Goal: Task Accomplishment & Management: Manage account settings

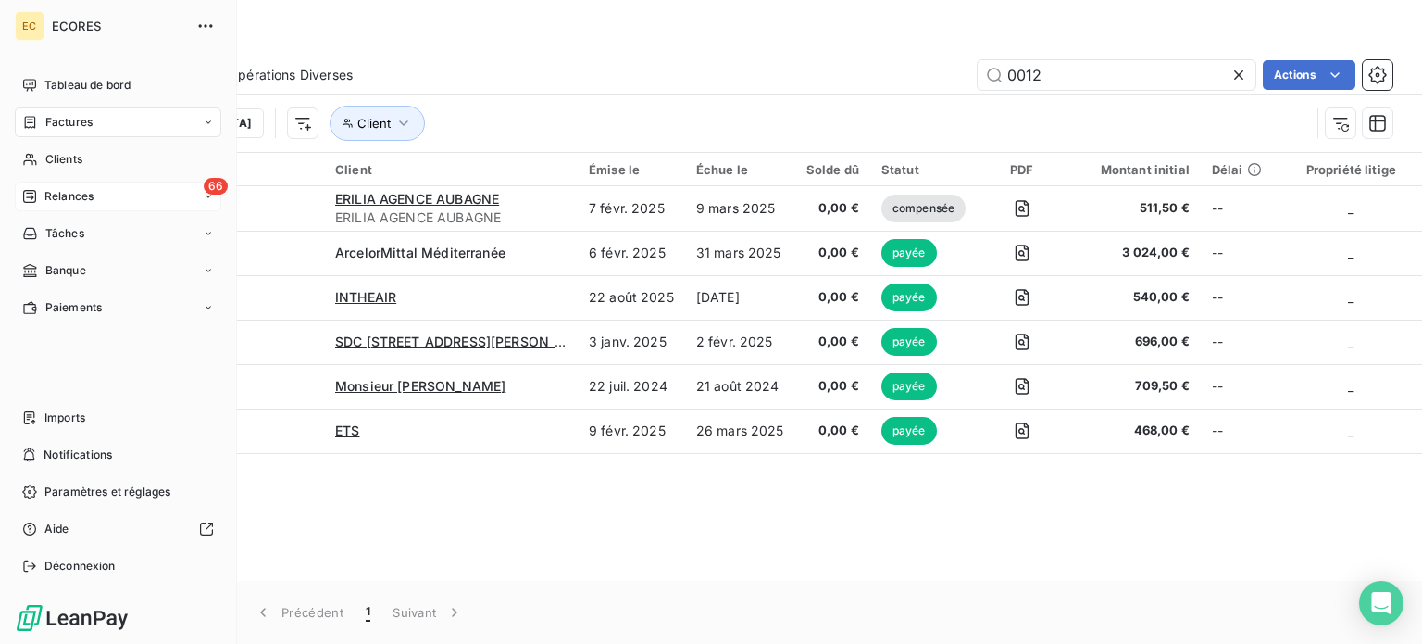
click at [59, 197] on span "Relances" at bounding box center [68, 196] width 49 height 17
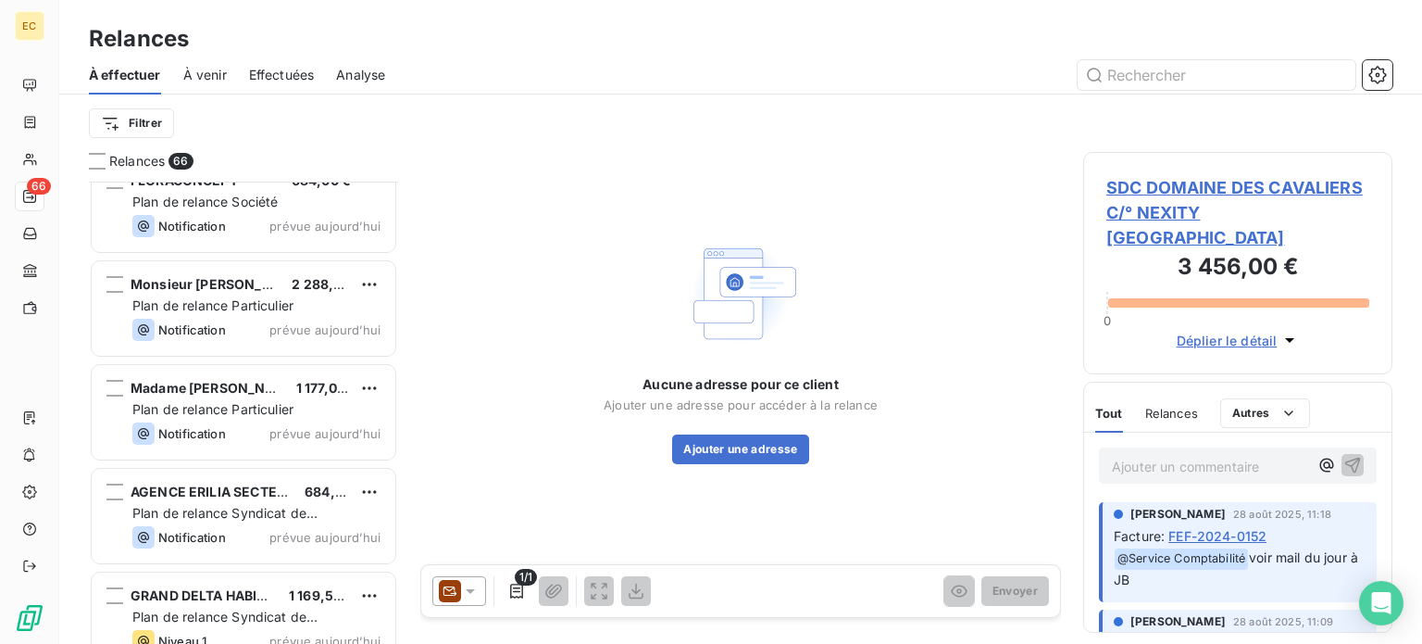
scroll to position [6383, 0]
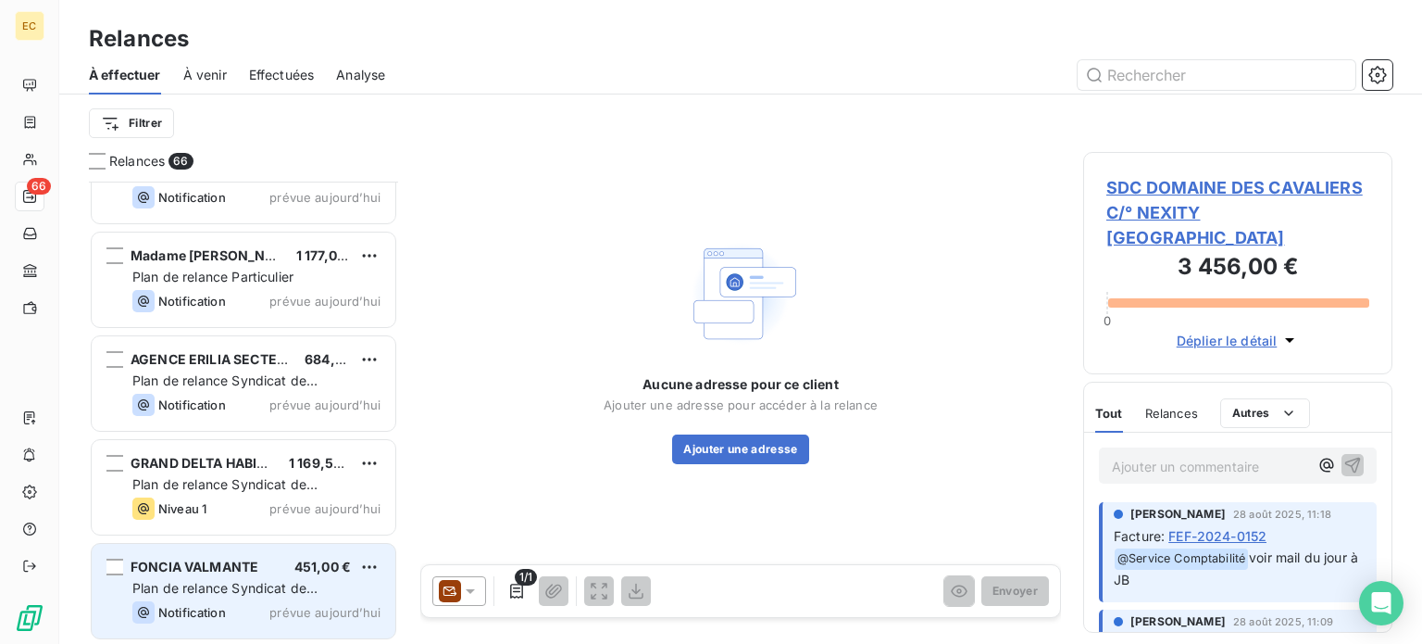
click at [235, 589] on span "Plan de relance Syndicat de copropriété" at bounding box center [224, 597] width 185 height 34
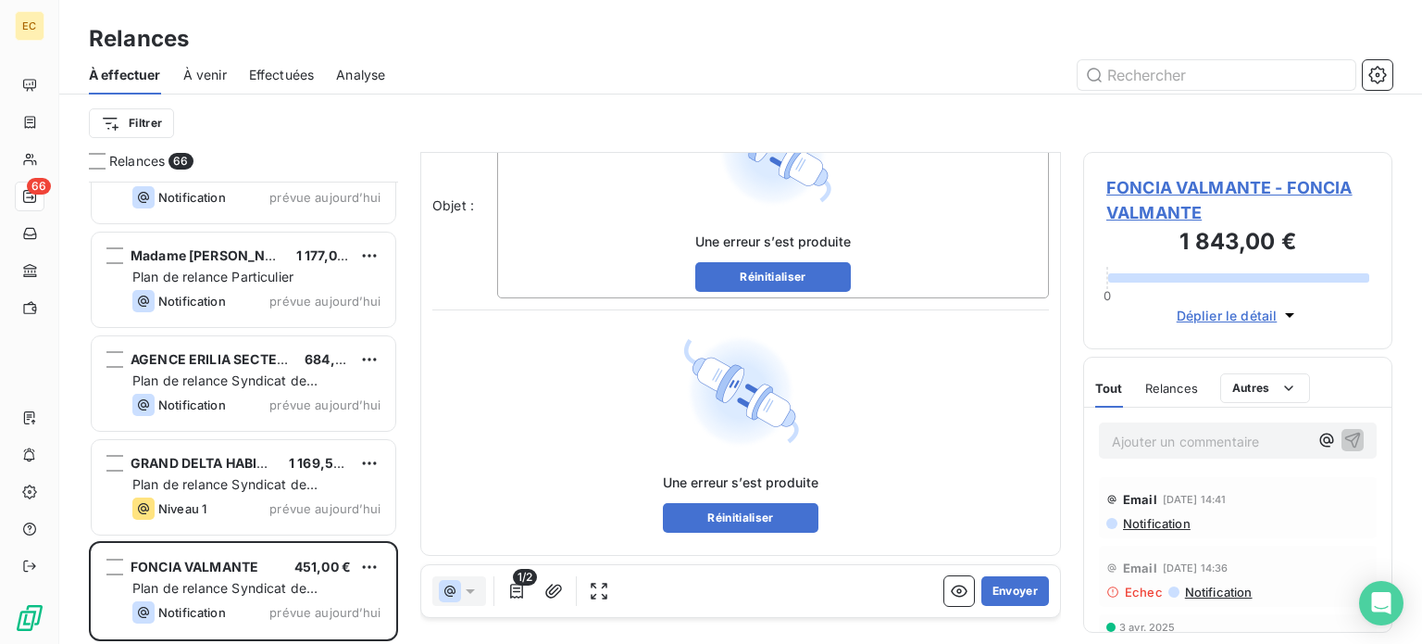
scroll to position [15, 0]
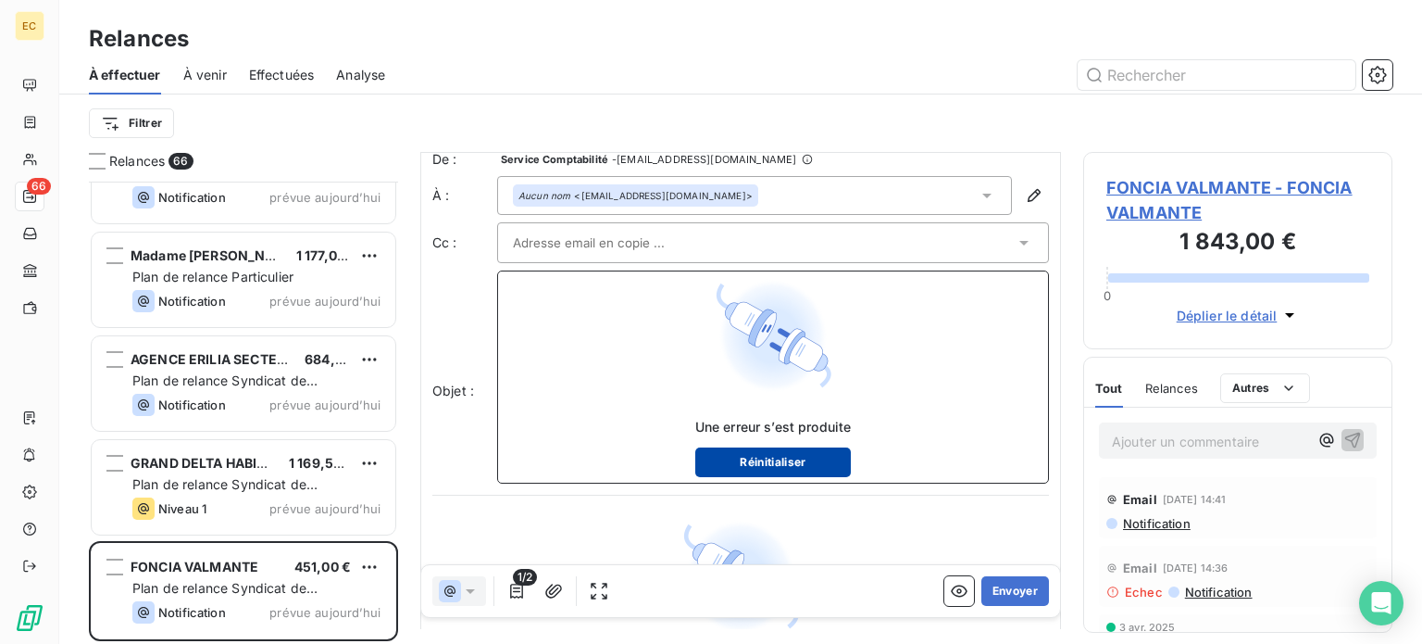
click at [785, 469] on button "Réinitialiser" at bounding box center [773, 462] width 157 height 30
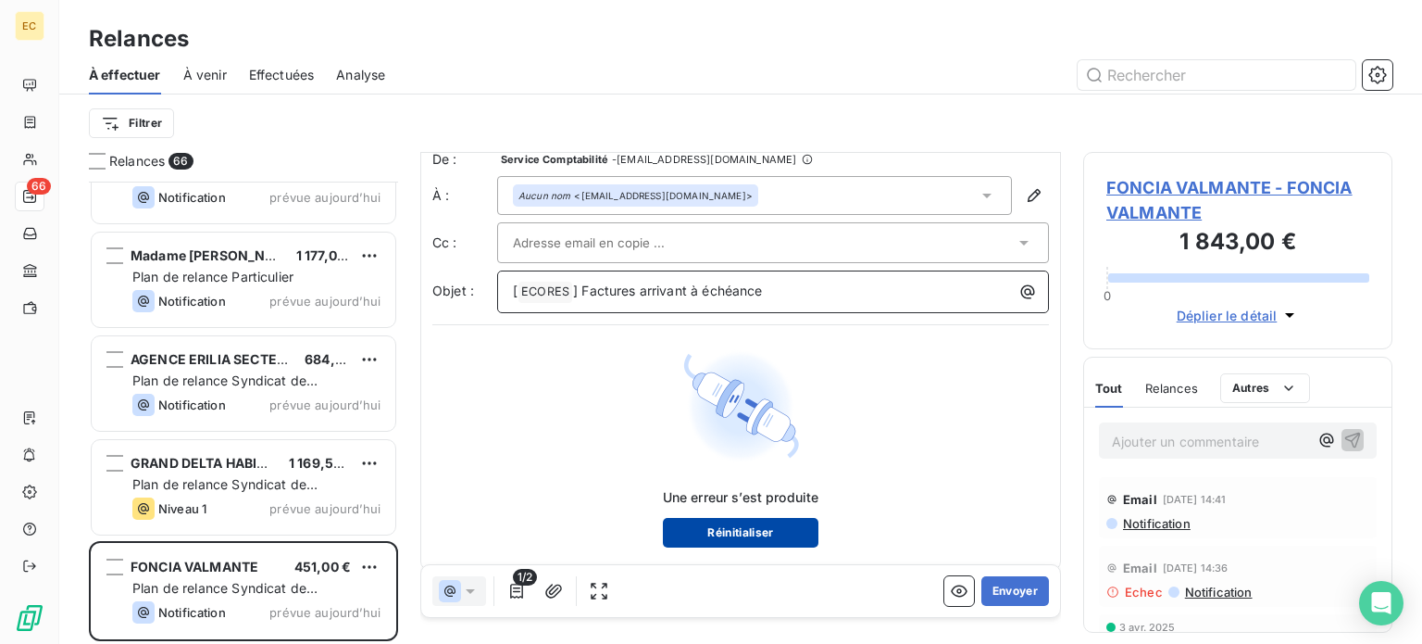
click at [735, 540] on button "Réinitialiser" at bounding box center [741, 533] width 157 height 30
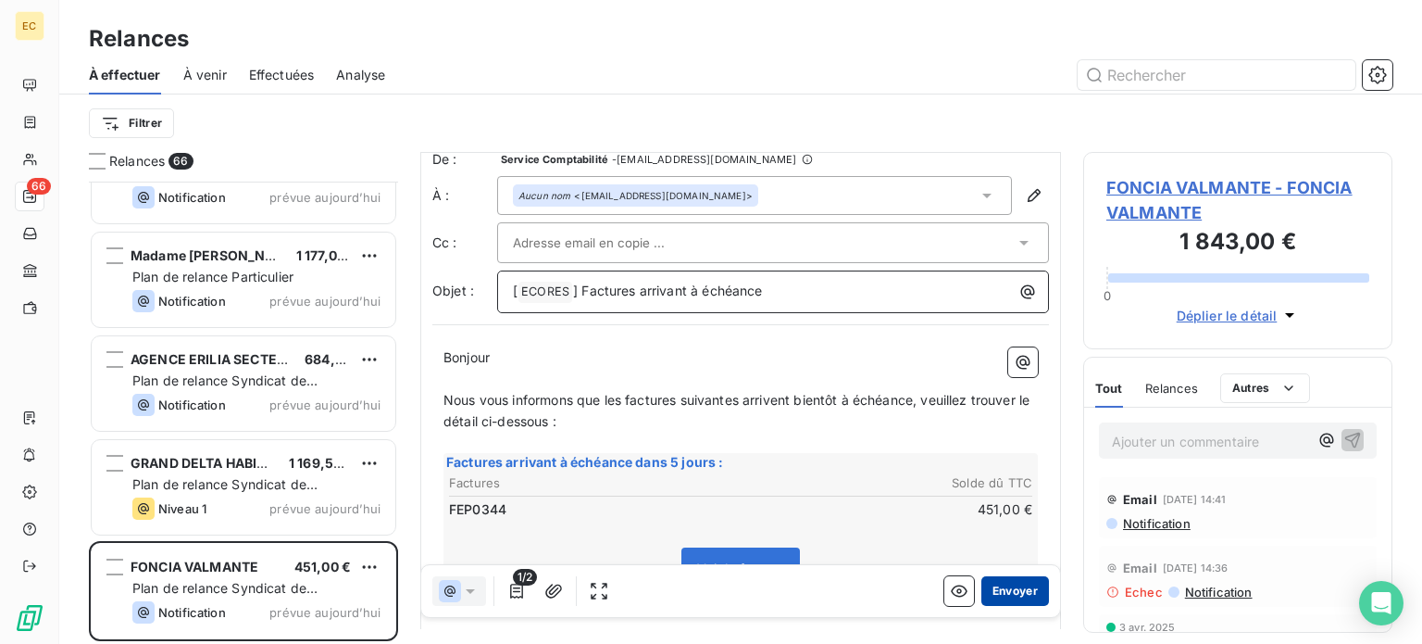
click at [992, 596] on button "Envoyer" at bounding box center [1016, 591] width 68 height 30
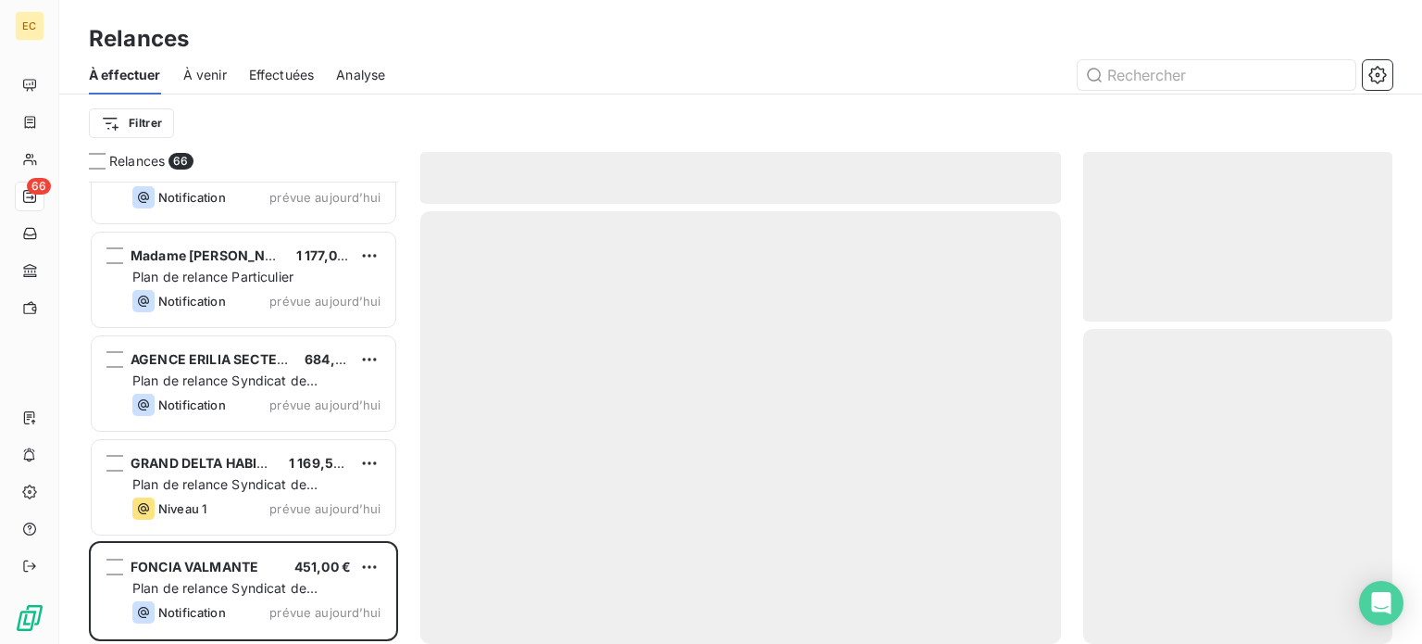
scroll to position [6279, 0]
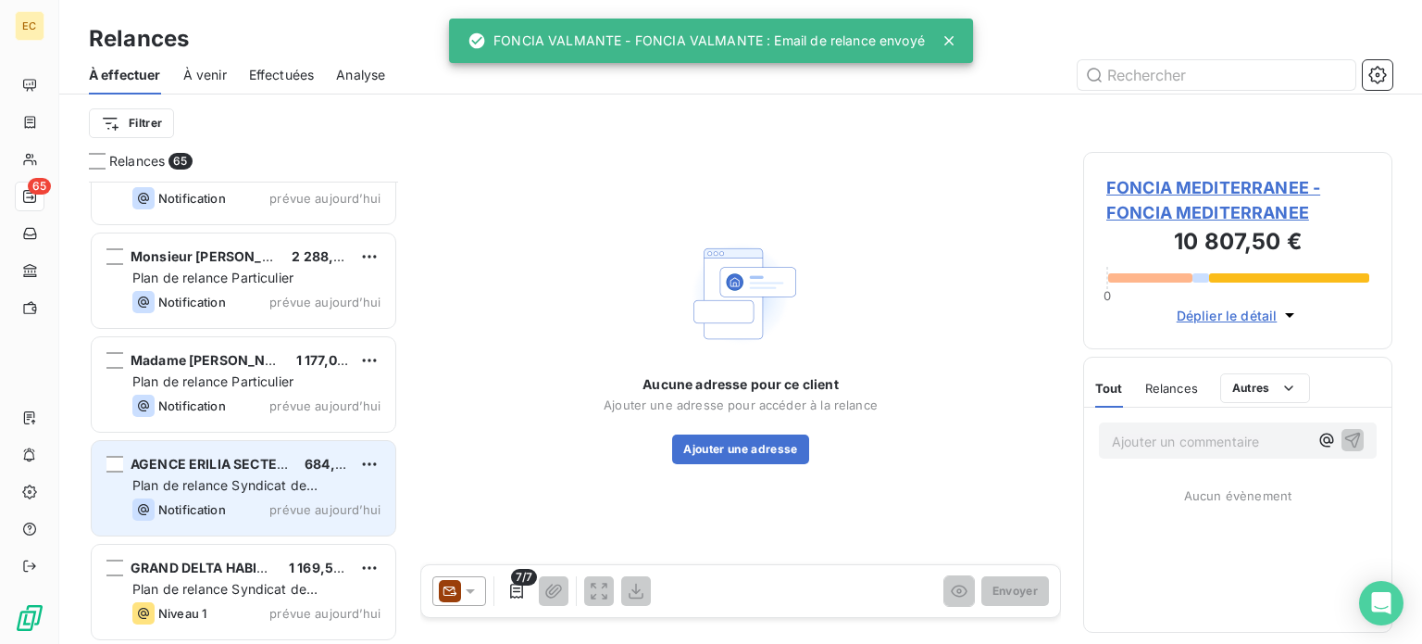
click at [235, 482] on span "Plan de relance Syndicat de copropriété" at bounding box center [224, 494] width 185 height 34
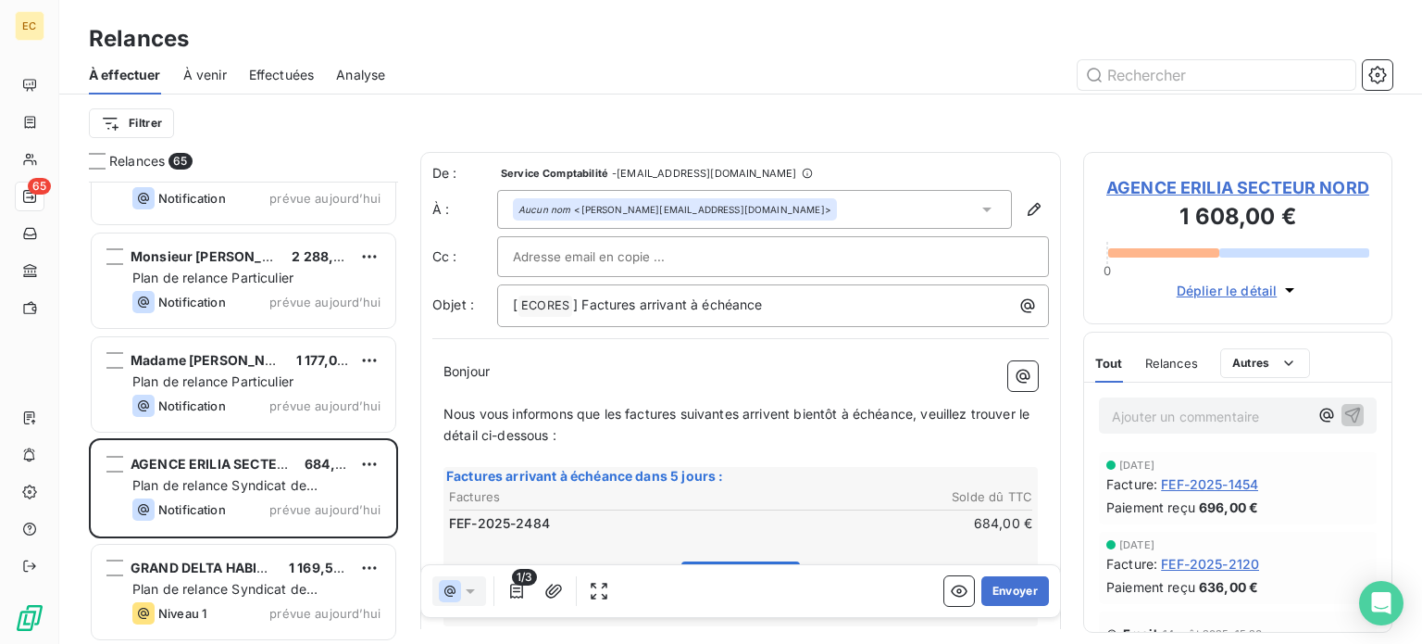
click at [1121, 194] on span "AGENCE ERILIA SECTEUR NORD" at bounding box center [1238, 187] width 263 height 25
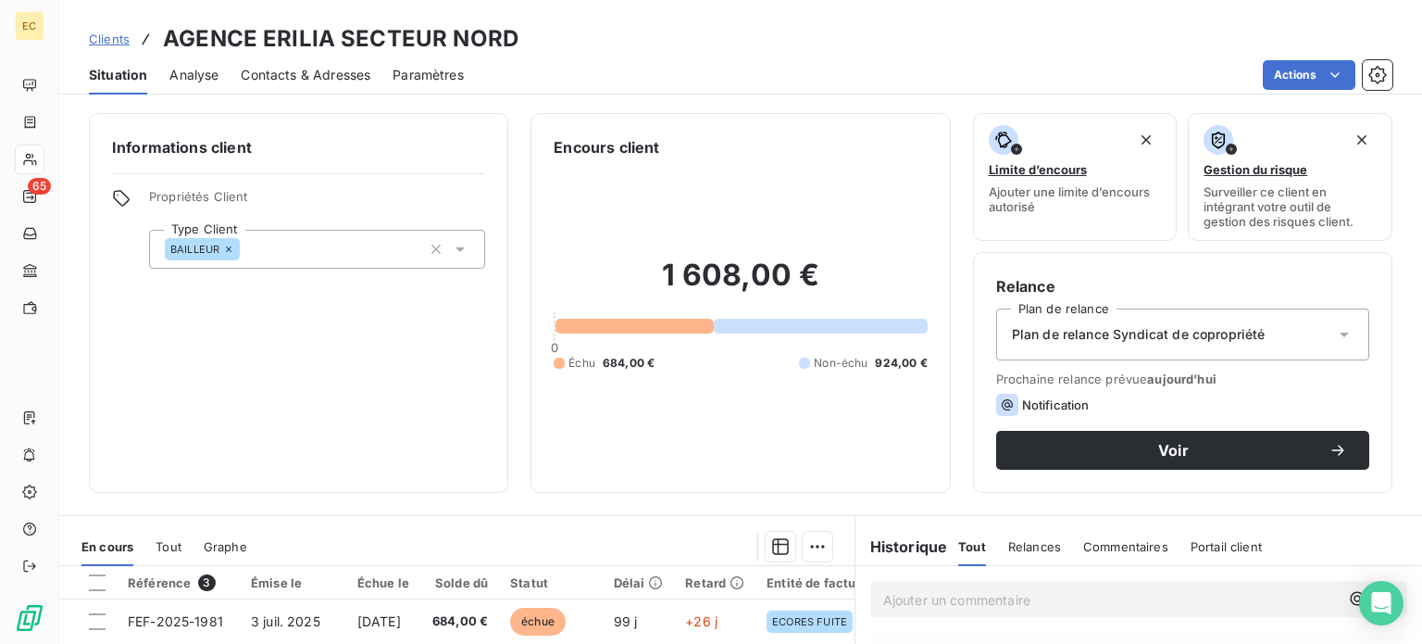
scroll to position [93, 0]
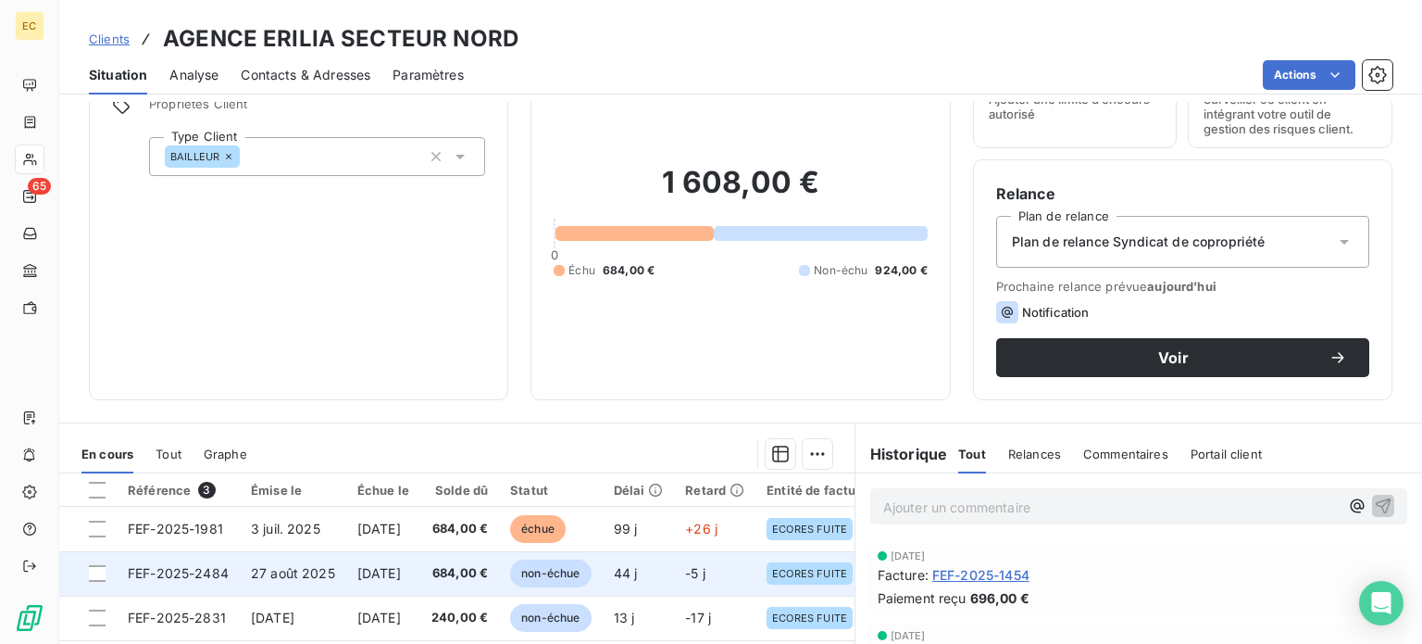
click at [166, 574] on span "FEF-2025-2484" at bounding box center [178, 573] width 101 height 16
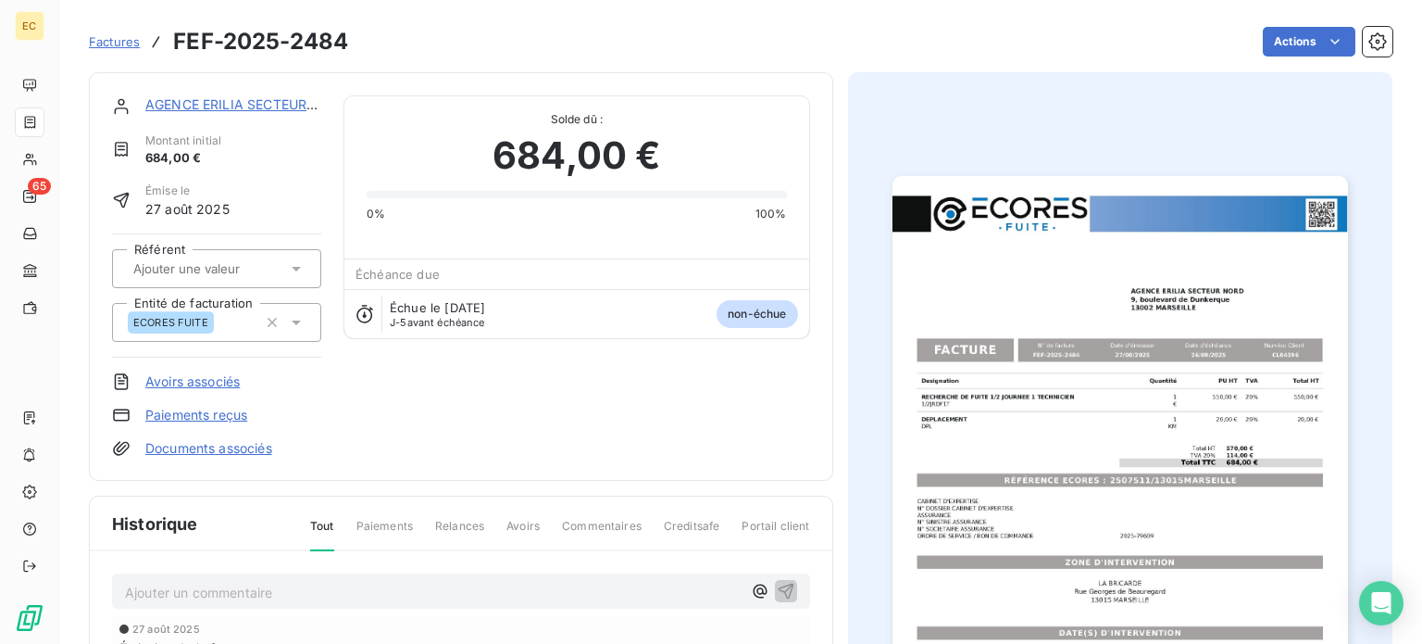
click at [1108, 468] on img "button" at bounding box center [1121, 498] width 456 height 644
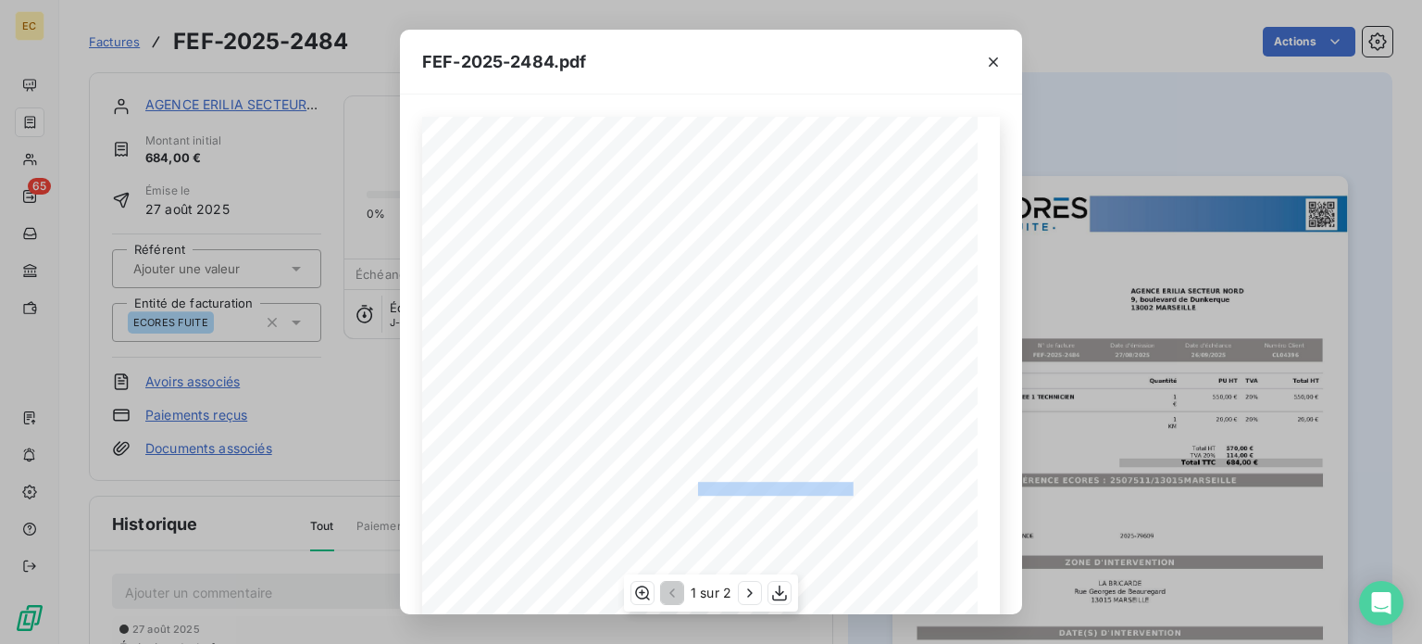
drag, startPoint x: 845, startPoint y: 487, endPoint x: 689, endPoint y: 487, distance: 155.6
click at [689, 487] on span "RÉFÉRENCE ECORES : 2507511/13015MARSEILLE" at bounding box center [712, 486] width 284 height 9
copy span ": 2507511/13015MARSEILLE"
click at [994, 65] on icon "button" at bounding box center [993, 62] width 19 height 19
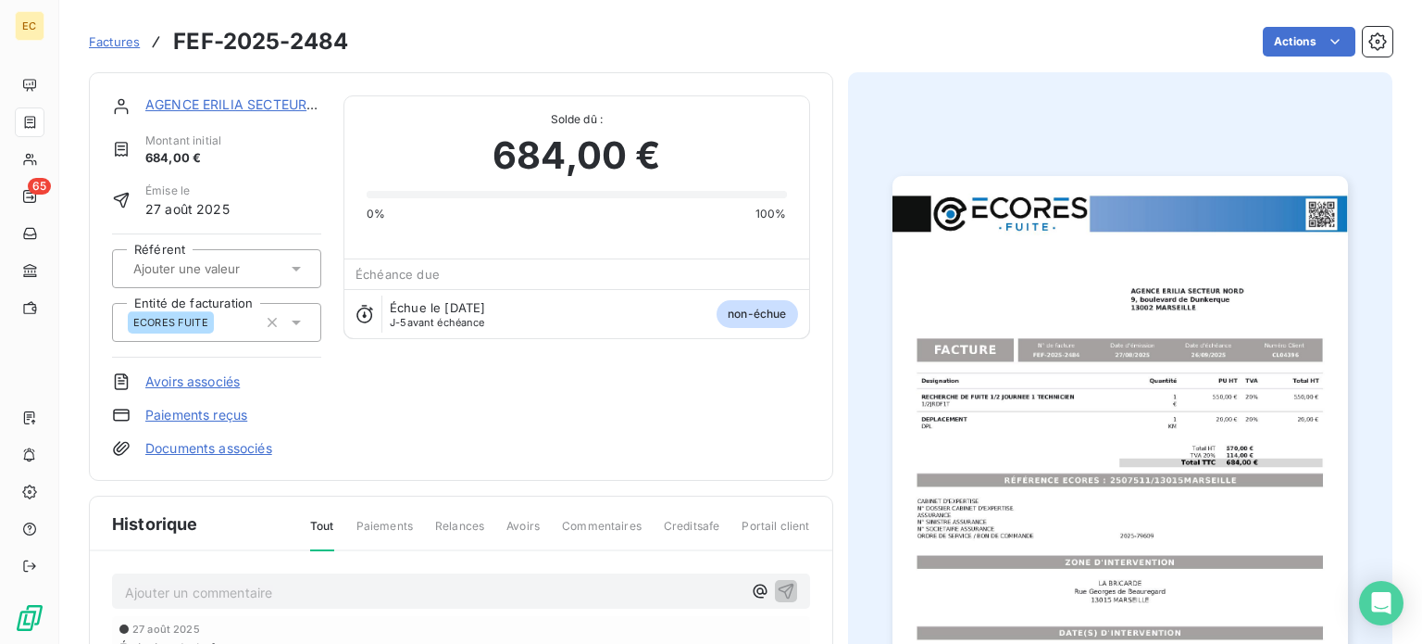
click at [233, 104] on link "AGENCE ERILIA SECTEUR NORD" at bounding box center [247, 104] width 204 height 16
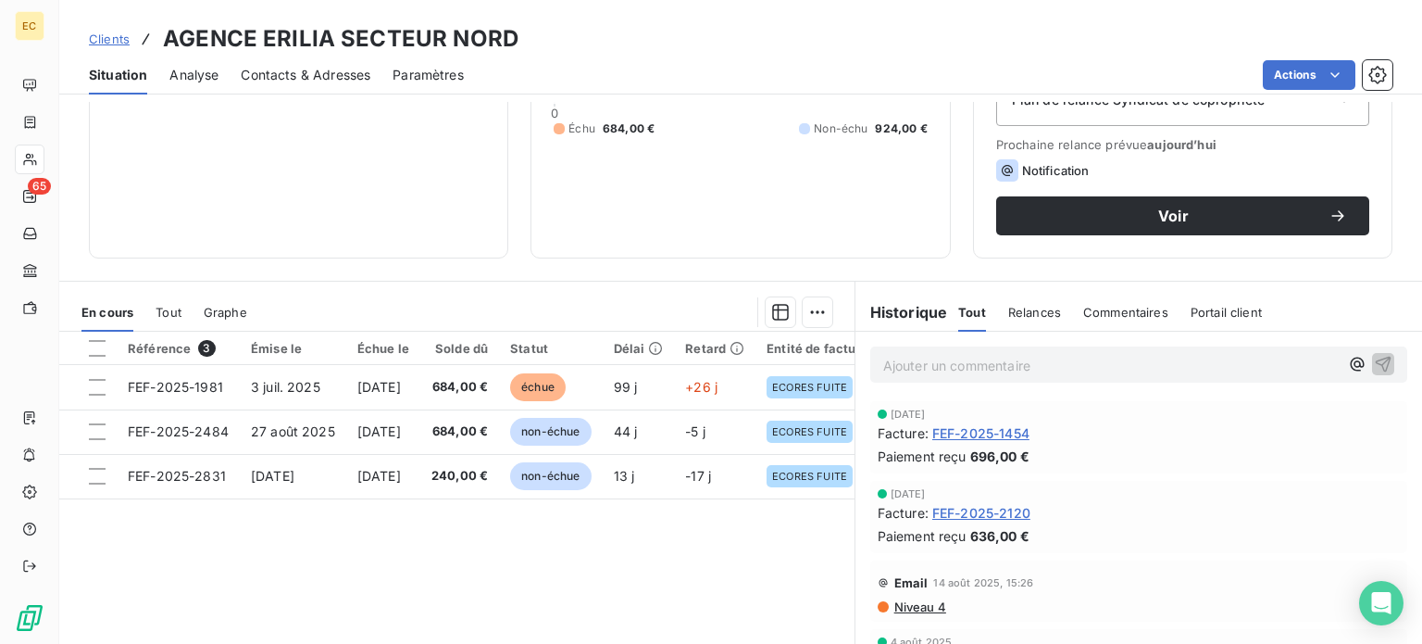
scroll to position [278, 0]
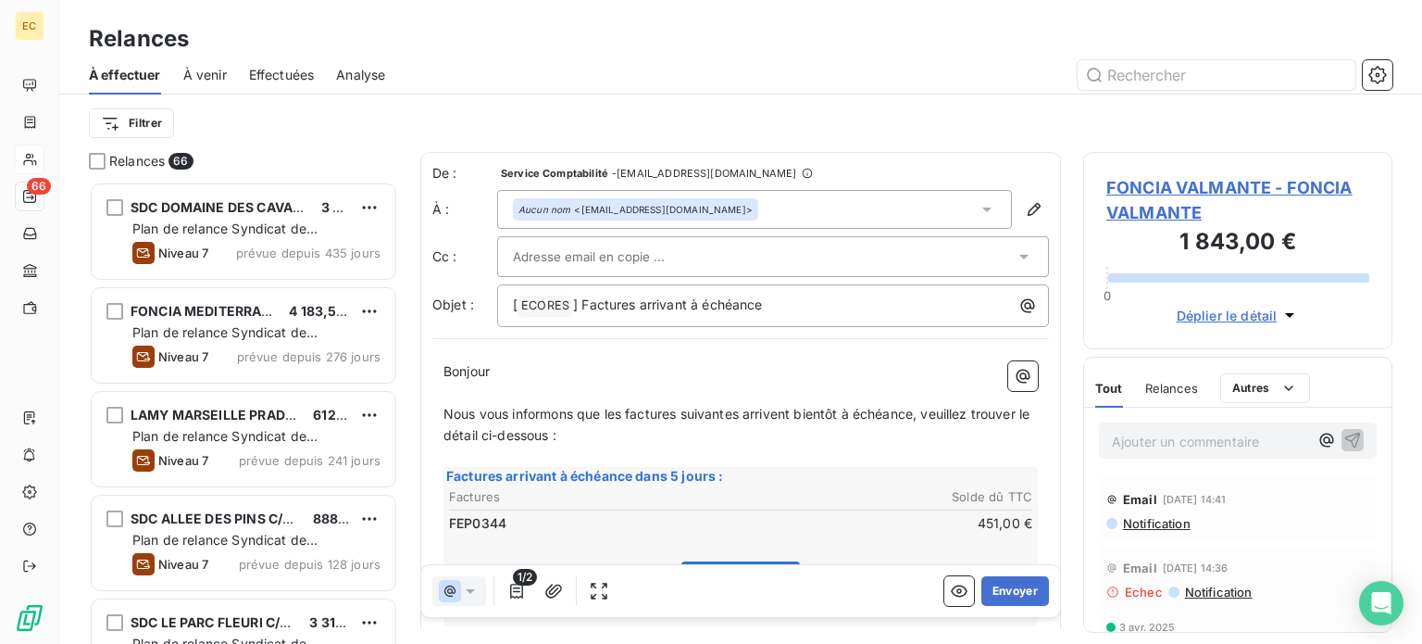
scroll to position [448, 294]
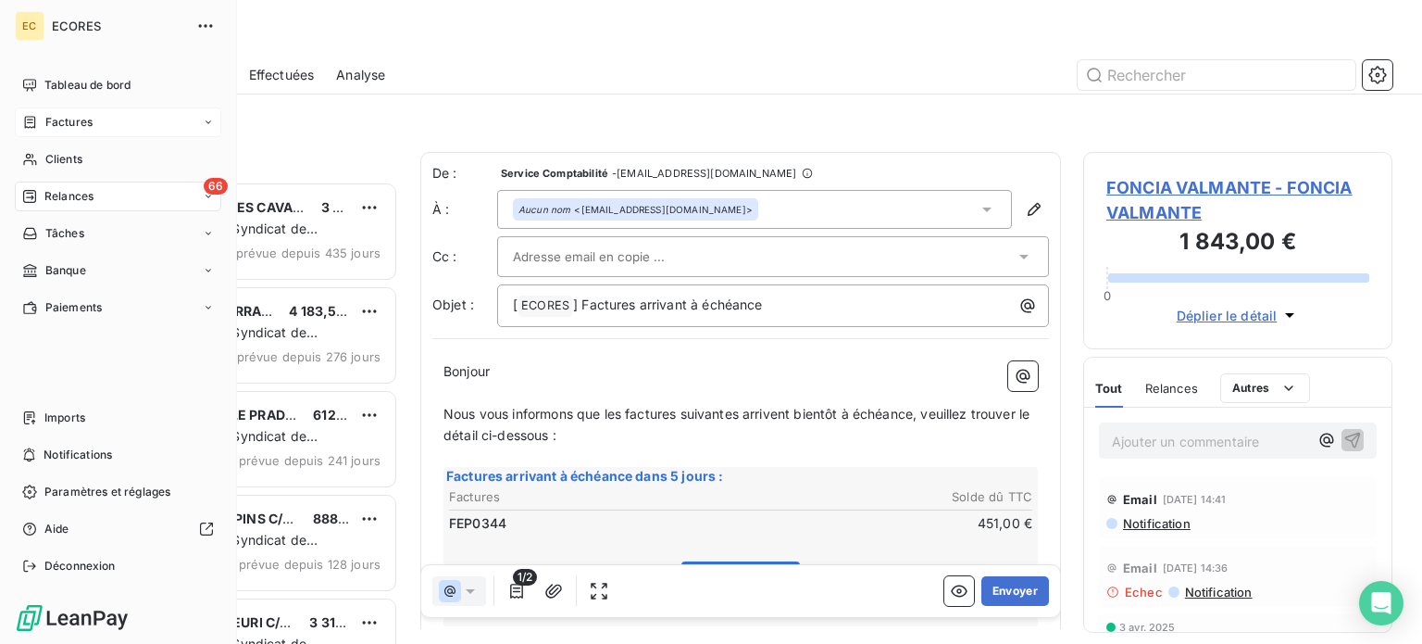
click at [49, 121] on span "Factures" at bounding box center [68, 122] width 47 height 17
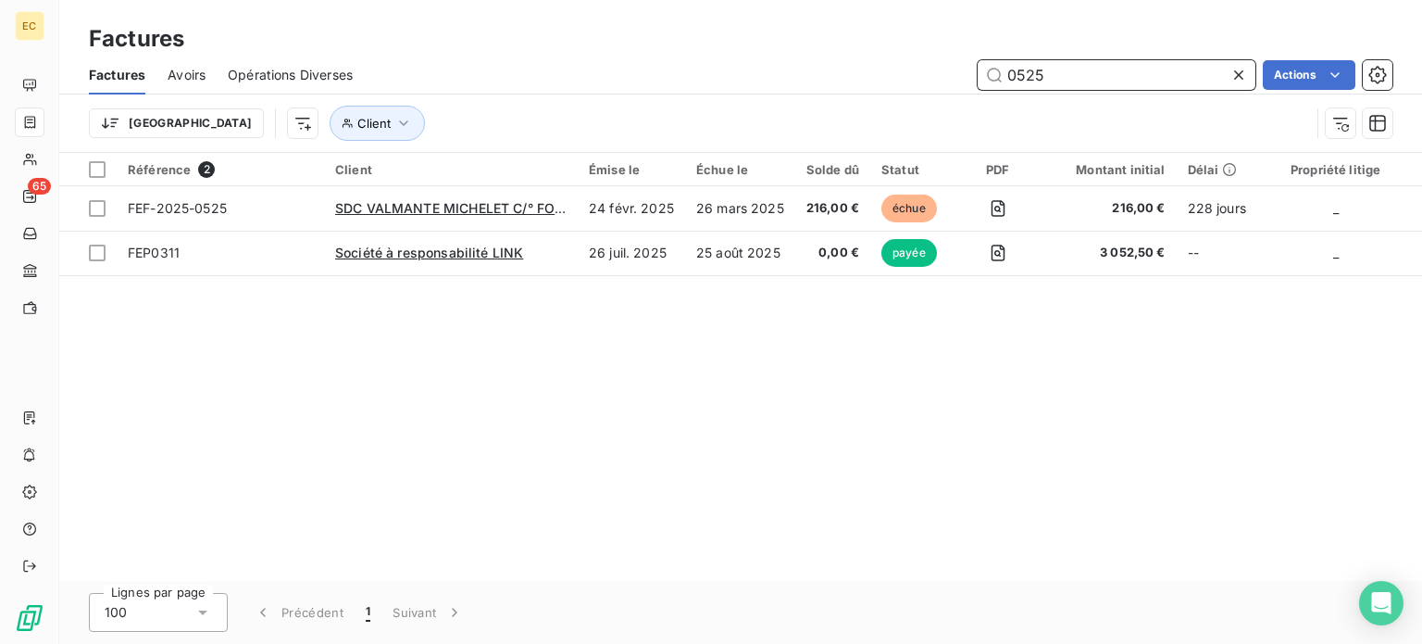
click at [1074, 75] on input "0525" at bounding box center [1117, 75] width 278 height 30
type input "0"
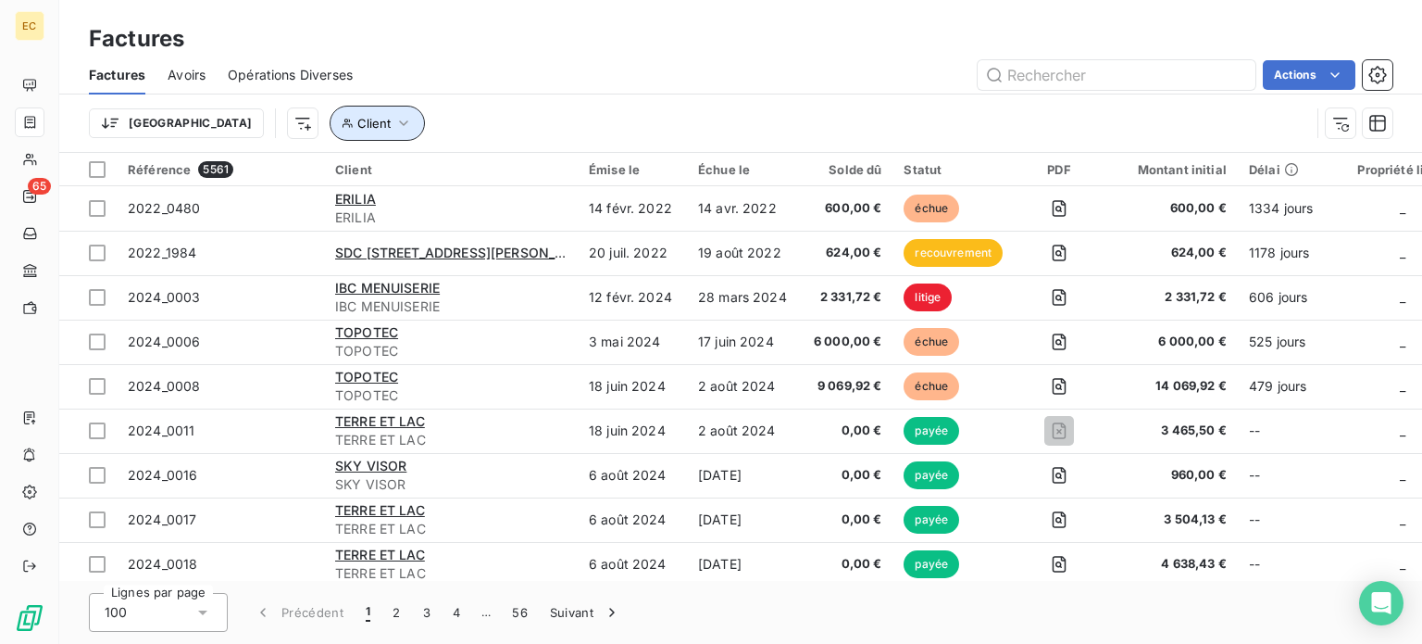
click at [330, 131] on button "Client" at bounding box center [377, 123] width 95 height 35
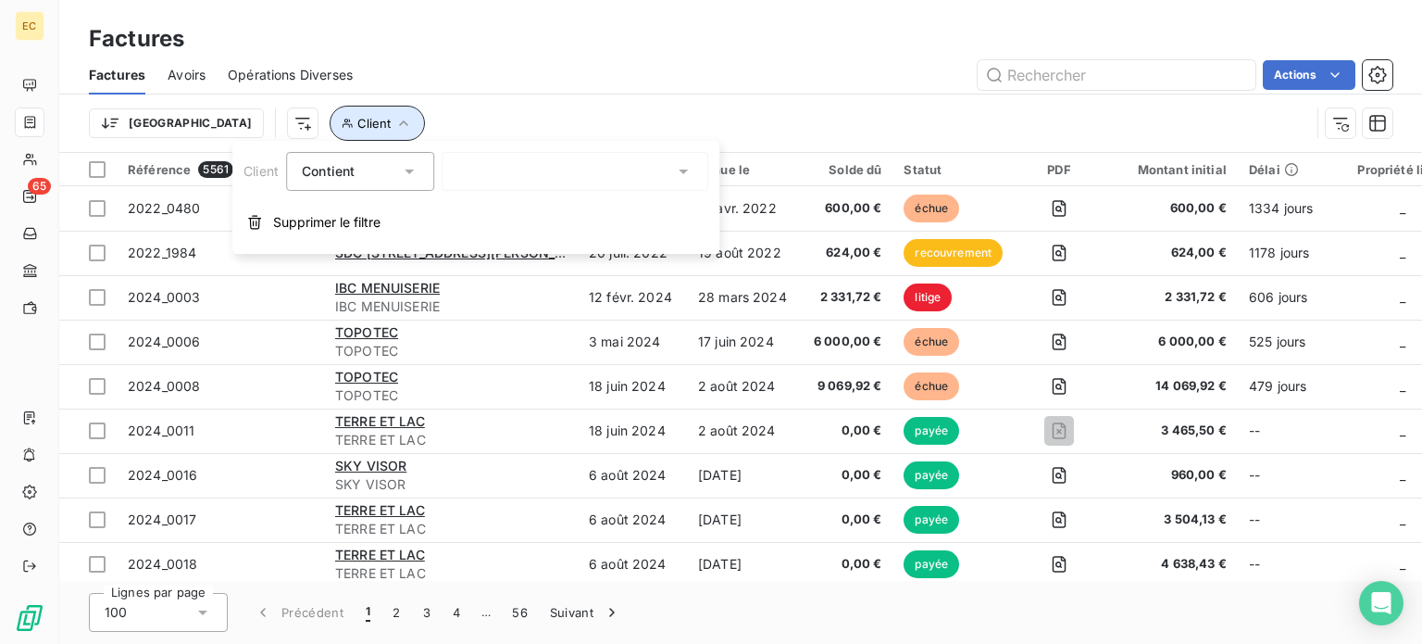
click at [330, 131] on button "Client" at bounding box center [377, 123] width 95 height 35
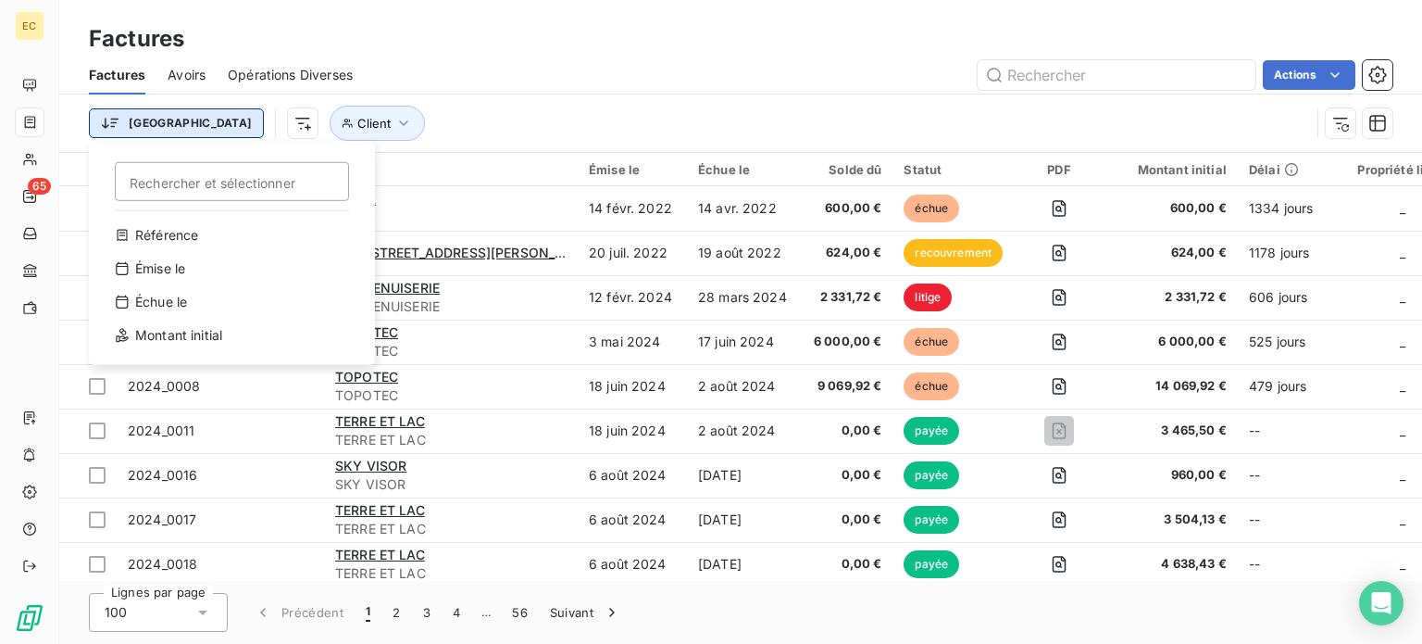
click at [144, 130] on html "EC 65 Factures Factures Avoirs Opérations Diverses Actions Trier Rechercher et …" at bounding box center [711, 322] width 1422 height 644
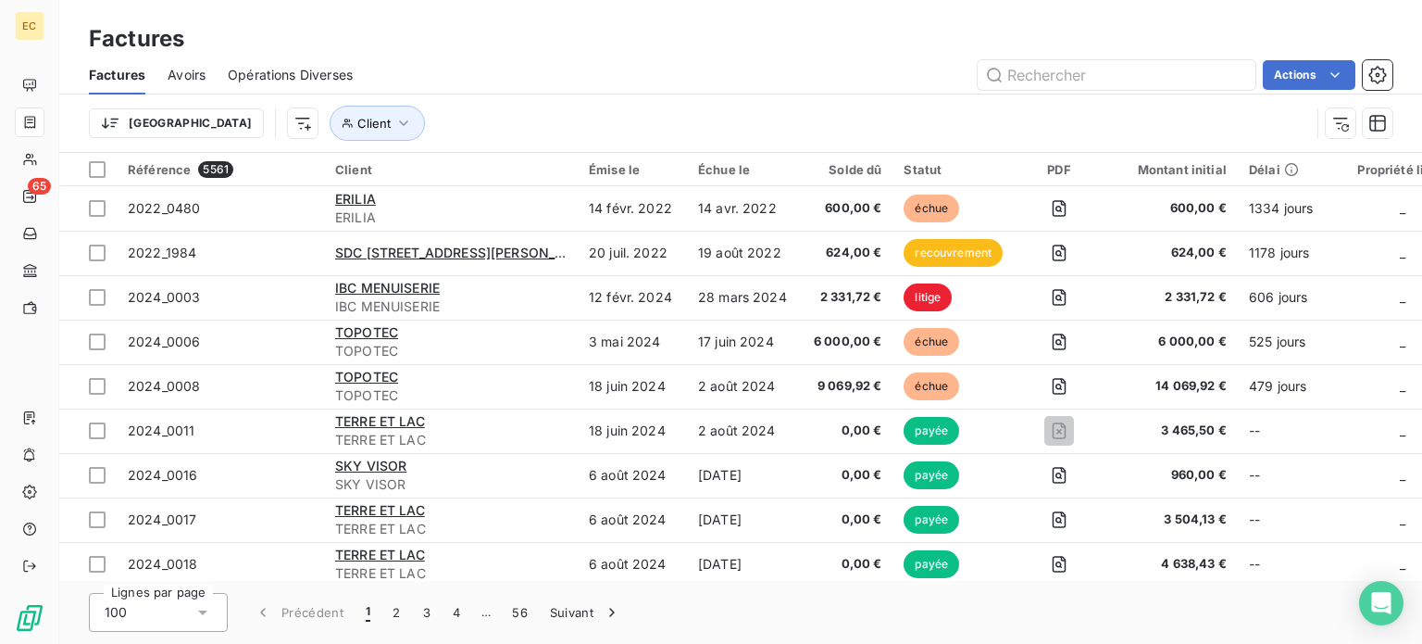
click at [200, 123] on html "EC 65 Factures Factures Avoirs Opérations Diverses Actions Trier Client Référen…" at bounding box center [711, 322] width 1422 height 644
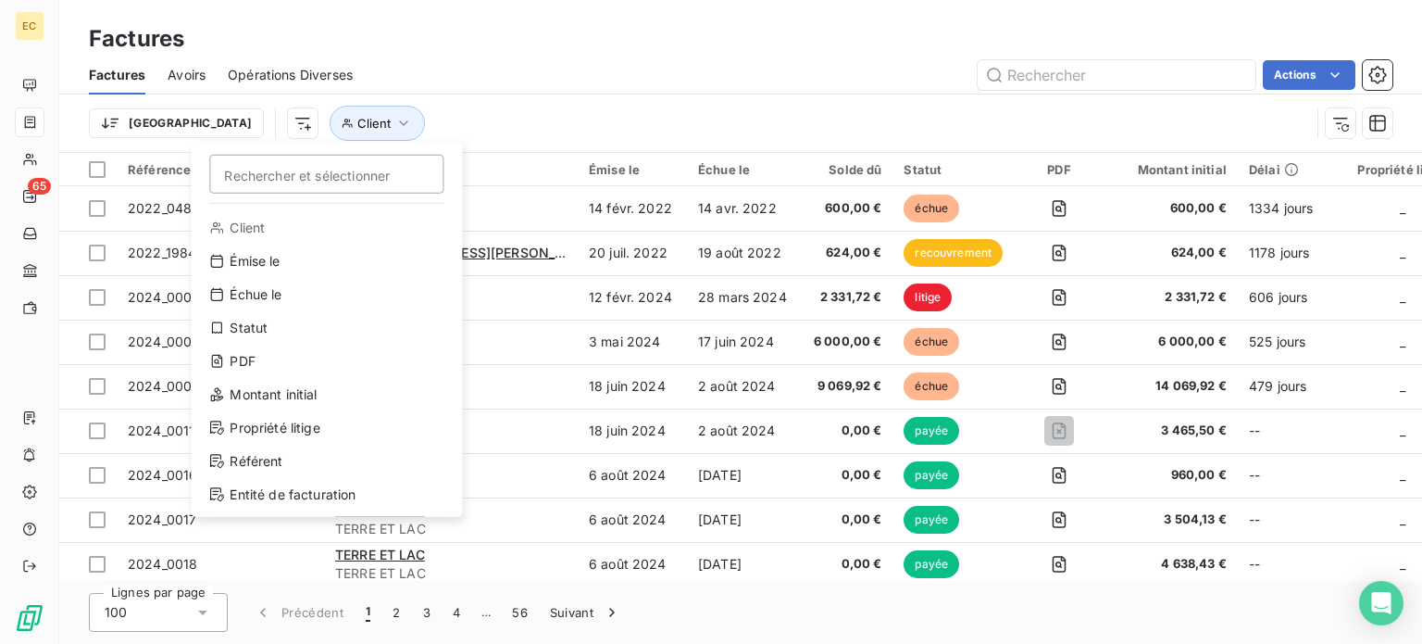
click at [200, 123] on html "EC 65 Factures Factures Avoirs Opérations Diverses Actions Trier Rechercher et …" at bounding box center [711, 322] width 1422 height 644
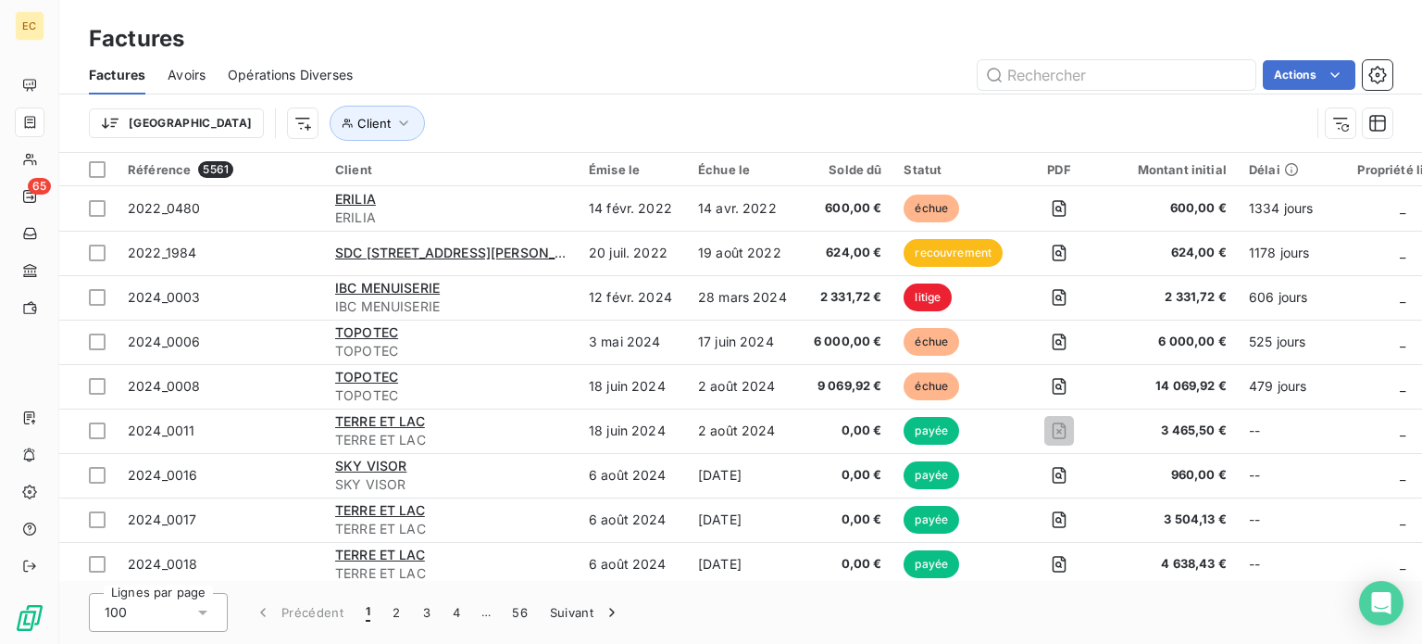
click at [308, 125] on html "EC 65 Factures Factures Avoirs Opérations Diverses Actions Trier Client Référen…" at bounding box center [711, 322] width 1422 height 644
click at [395, 125] on icon "button" at bounding box center [404, 123] width 19 height 19
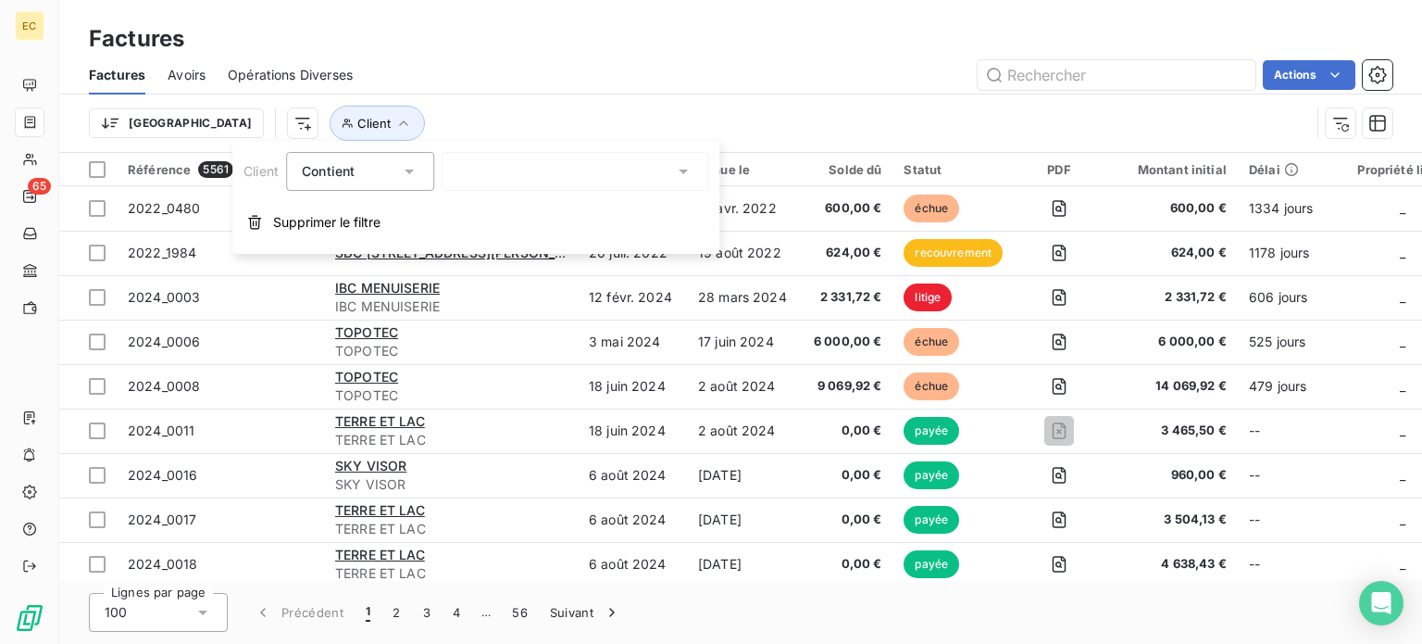
click at [683, 169] on icon at bounding box center [683, 171] width 19 height 19
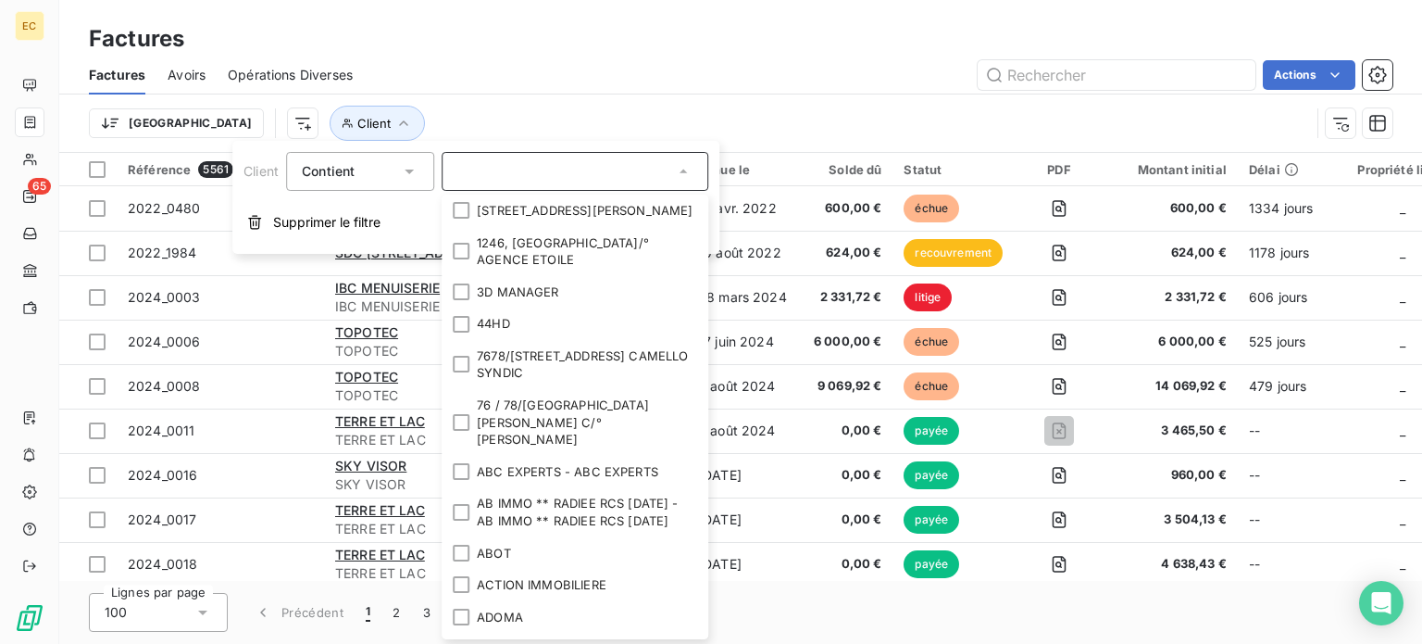
click at [528, 107] on div "Trier Client" at bounding box center [699, 123] width 1221 height 35
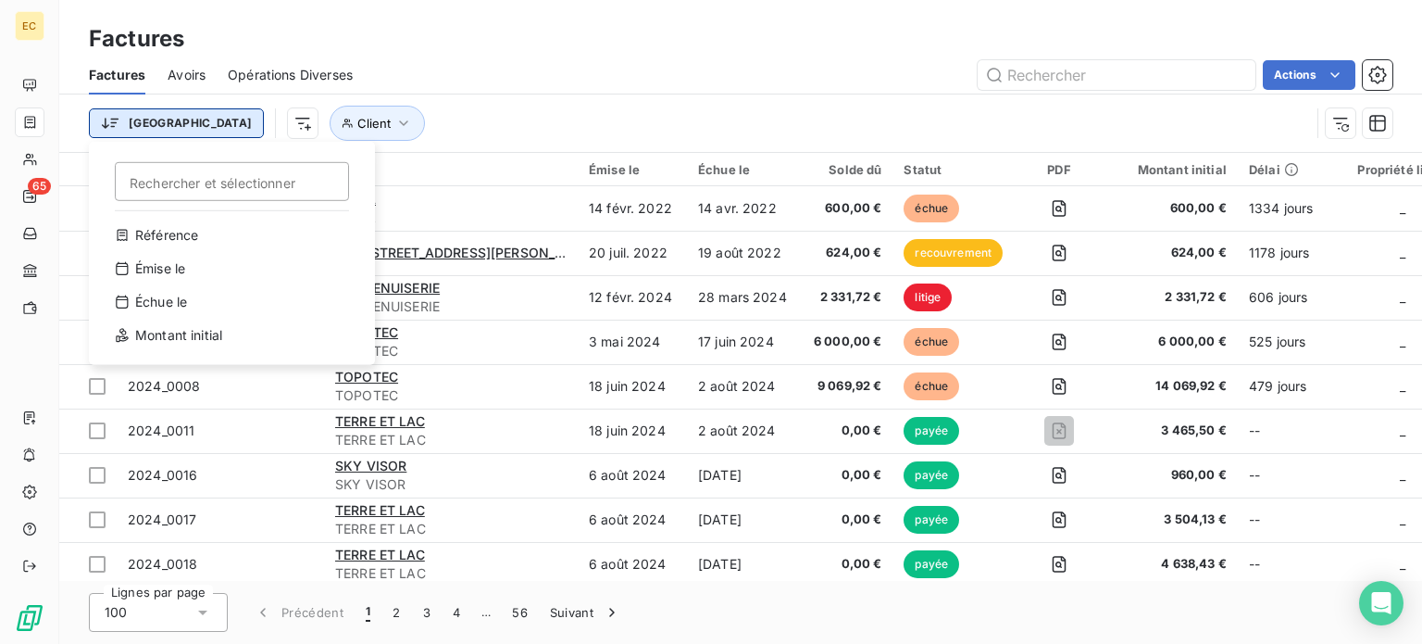
click at [144, 129] on html "EC 65 Factures Factures Avoirs Opérations Diverses Actions Trier Rechercher et …" at bounding box center [711, 322] width 1422 height 644
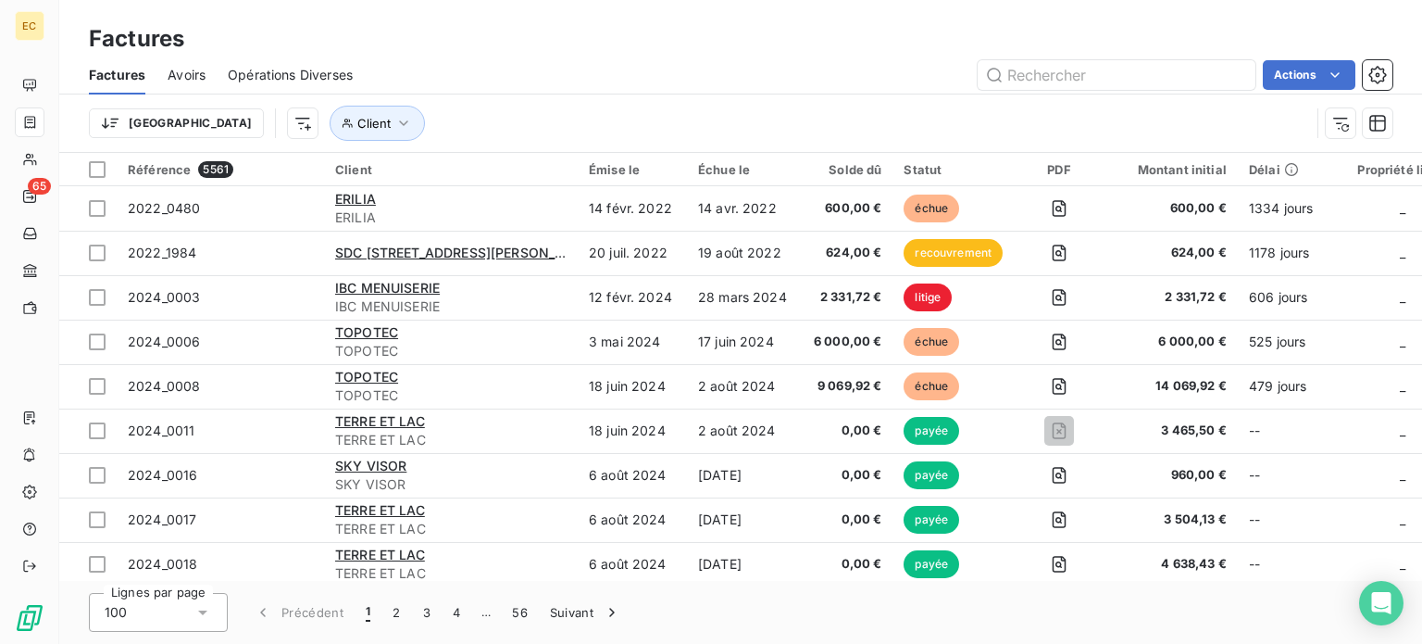
click at [206, 125] on html "EC 65 Factures Factures Avoirs Opérations Diverses Actions Trier Client Référen…" at bounding box center [711, 322] width 1422 height 644
click at [207, 125] on html "EC 65 Factures Factures Avoirs Opérations Diverses Actions Trier Client Référen…" at bounding box center [711, 322] width 1422 height 644
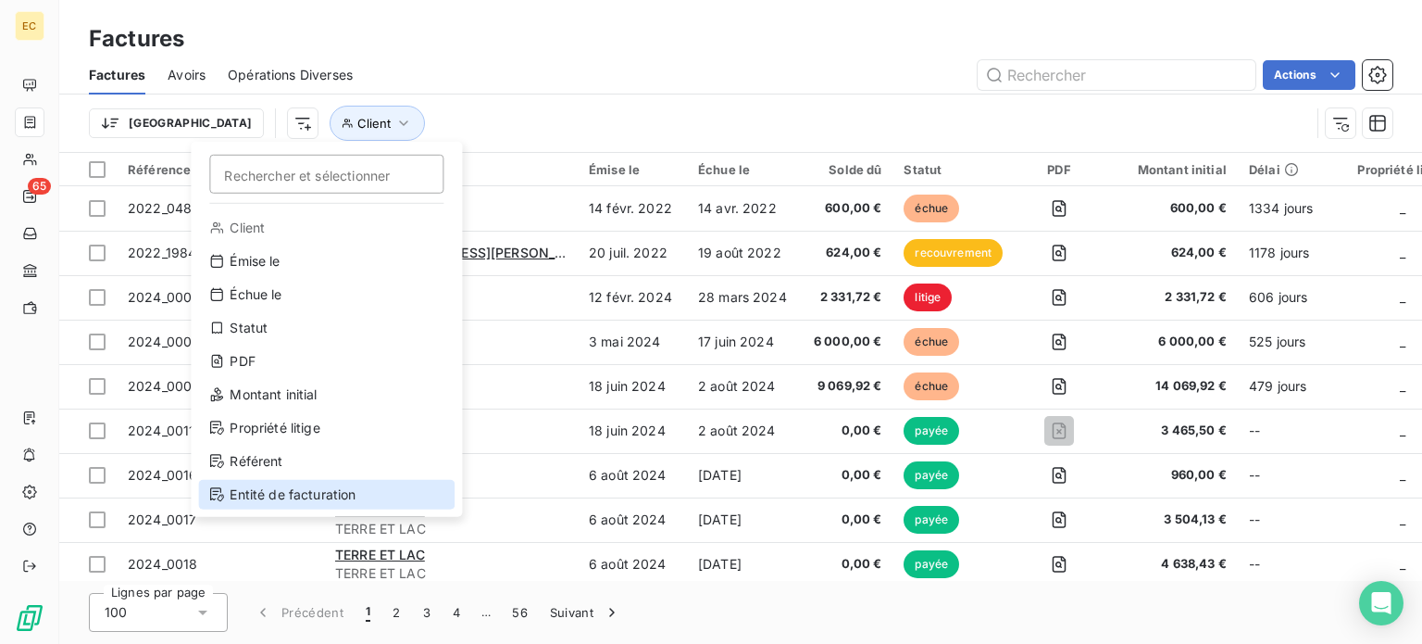
click at [294, 493] on div "Entité de facturation" at bounding box center [326, 495] width 257 height 30
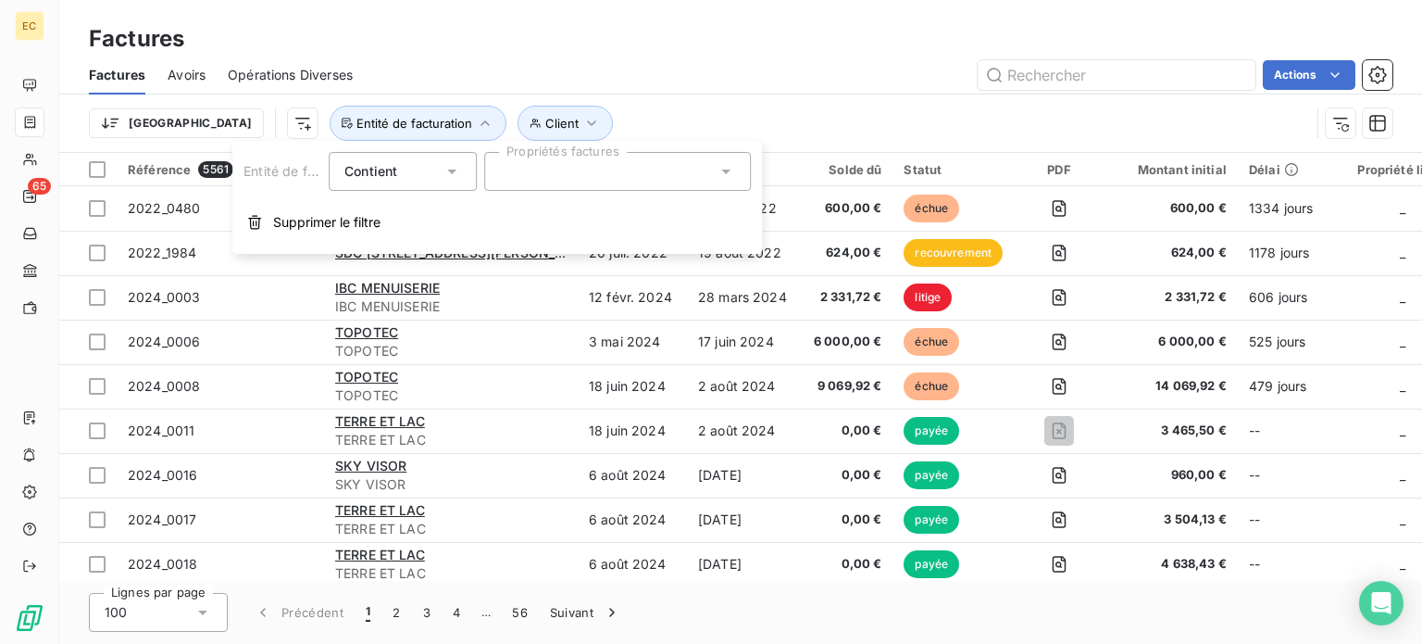
click at [456, 174] on icon at bounding box center [452, 171] width 19 height 19
click at [563, 180] on div at bounding box center [617, 171] width 267 height 39
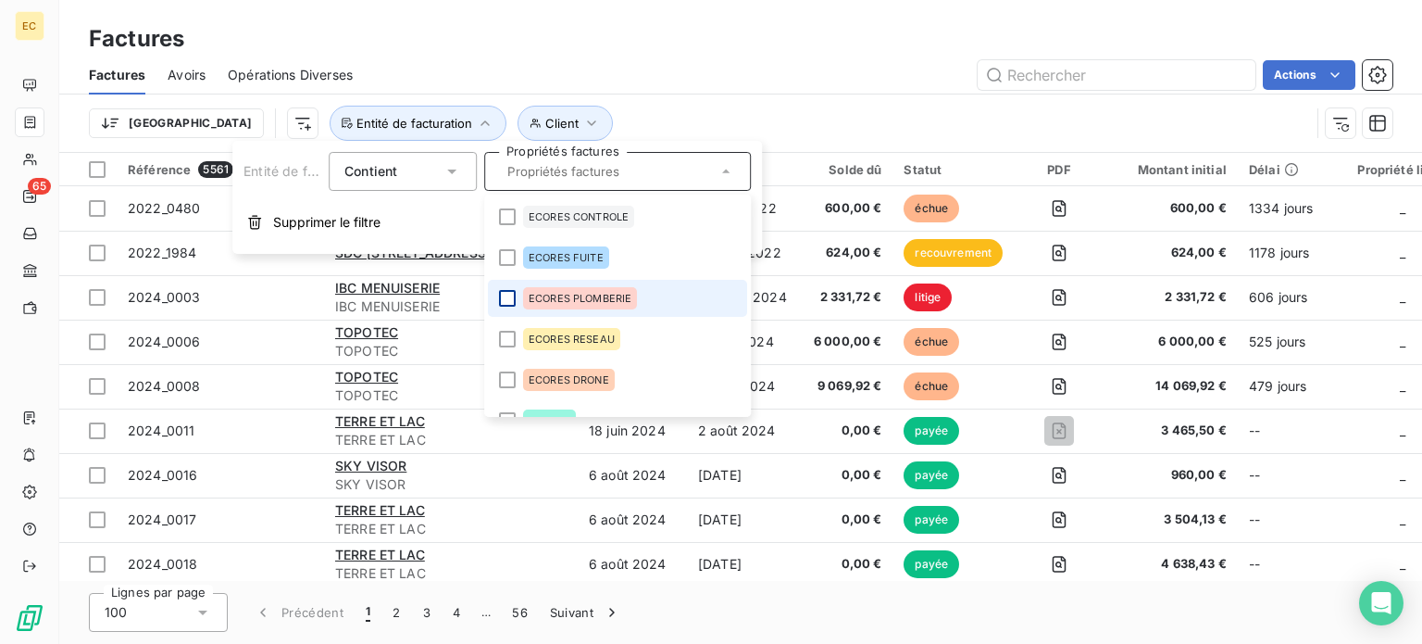
click at [511, 300] on div at bounding box center [507, 298] width 17 height 17
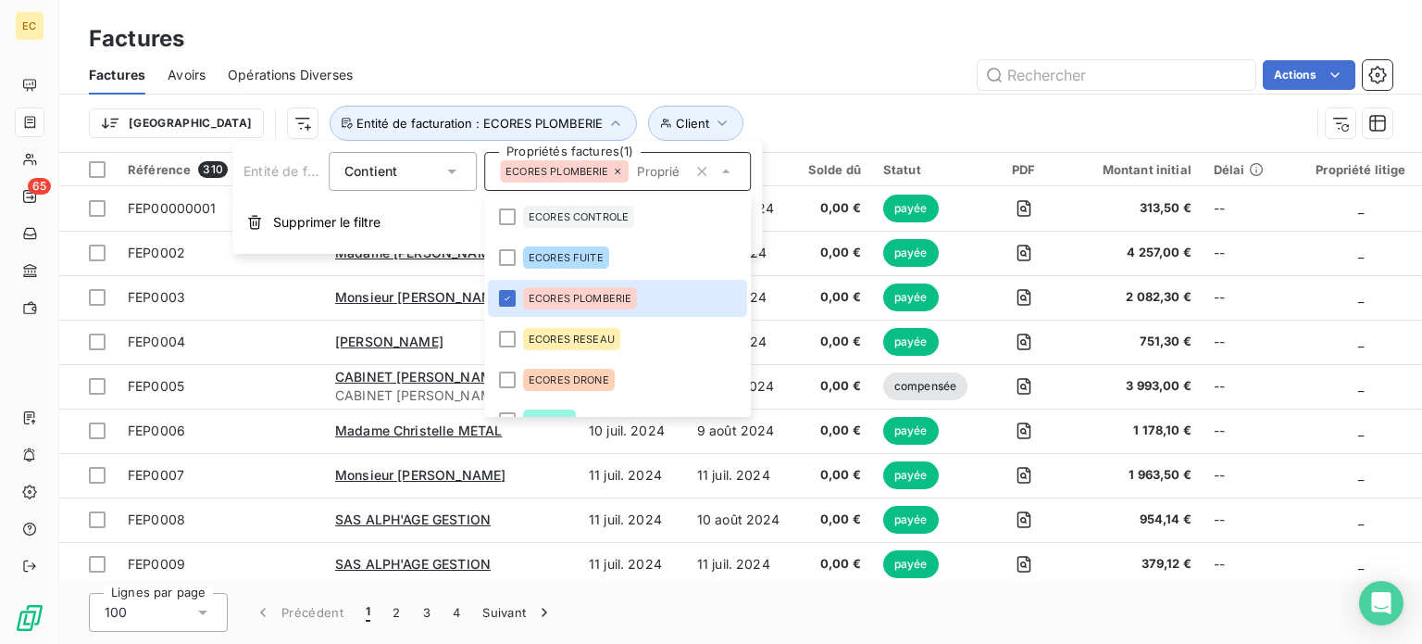
click at [746, 102] on div "Trier Client Entité de facturation : ECORES PLOMBERIE" at bounding box center [741, 122] width 1304 height 57
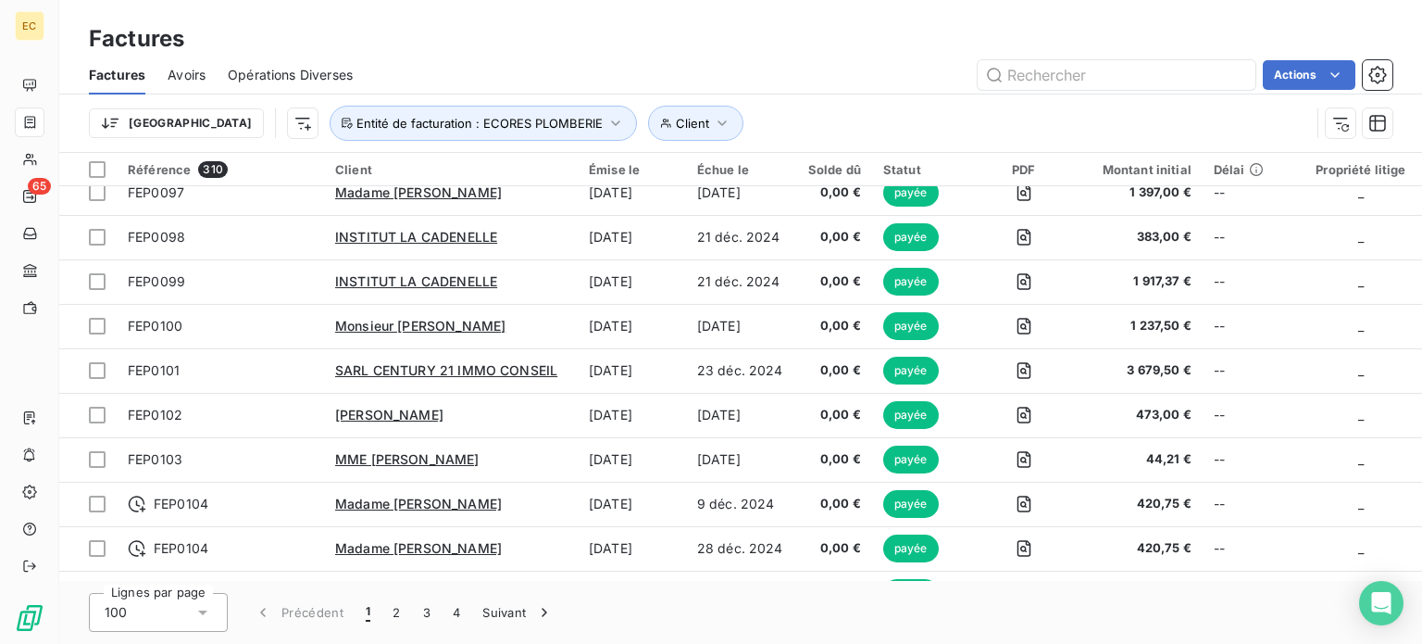
scroll to position [4058, 0]
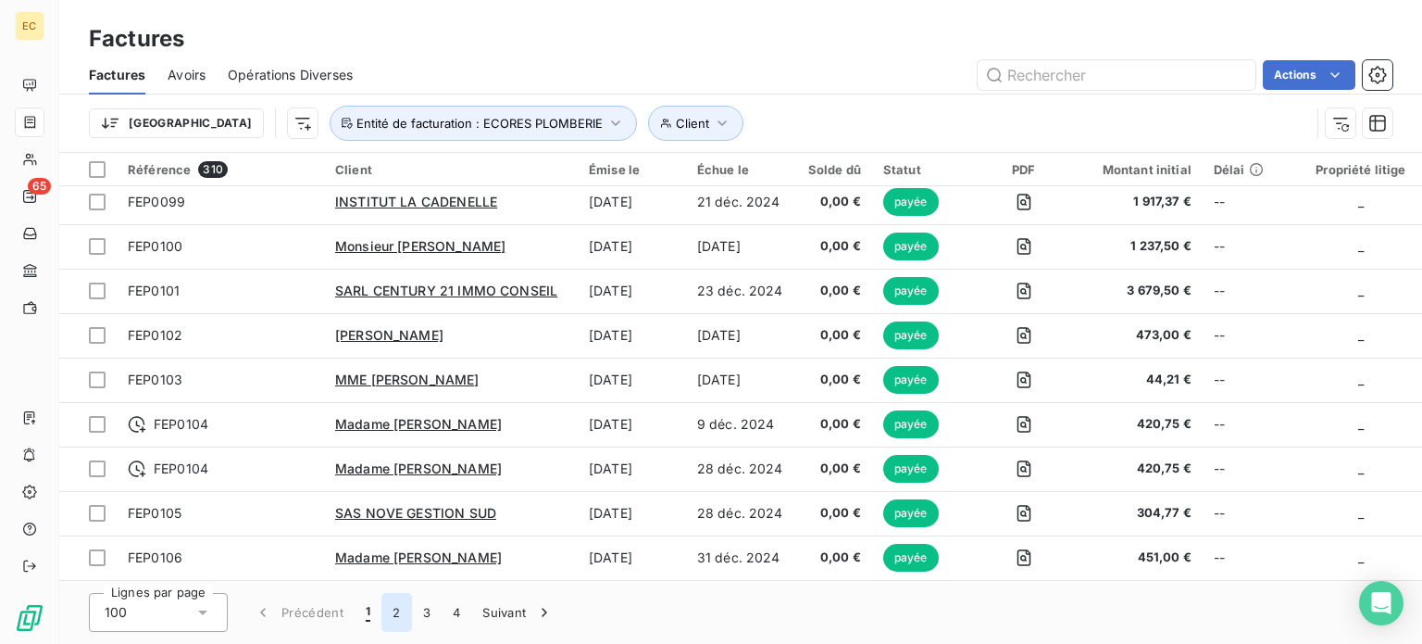
click at [393, 616] on button "2" at bounding box center [397, 612] width 30 height 39
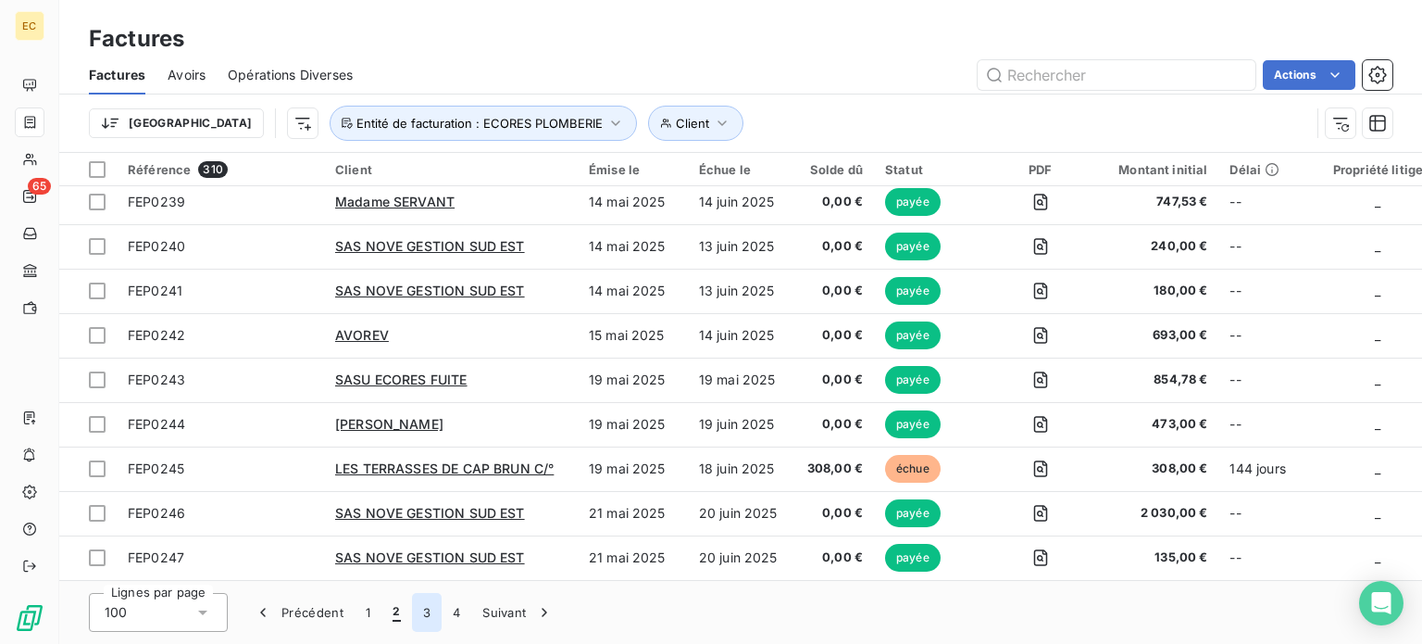
click at [422, 616] on button "3" at bounding box center [427, 612] width 30 height 39
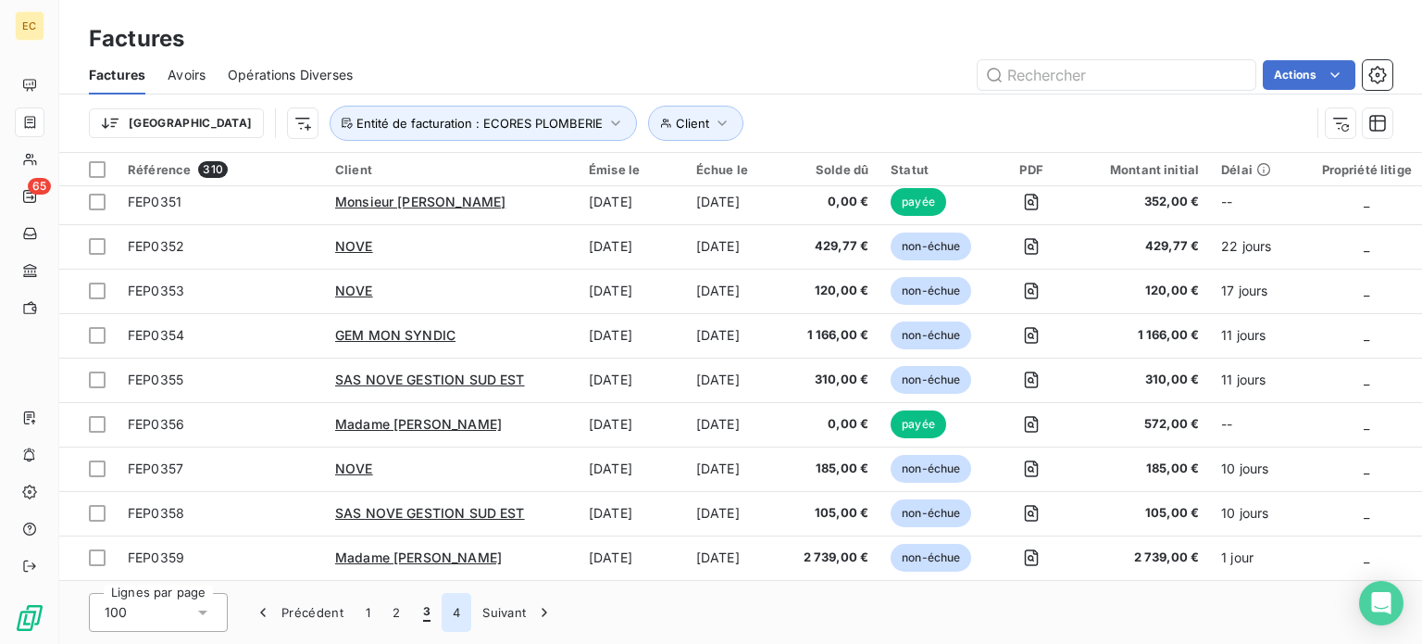
click at [457, 613] on button "4" at bounding box center [457, 612] width 30 height 39
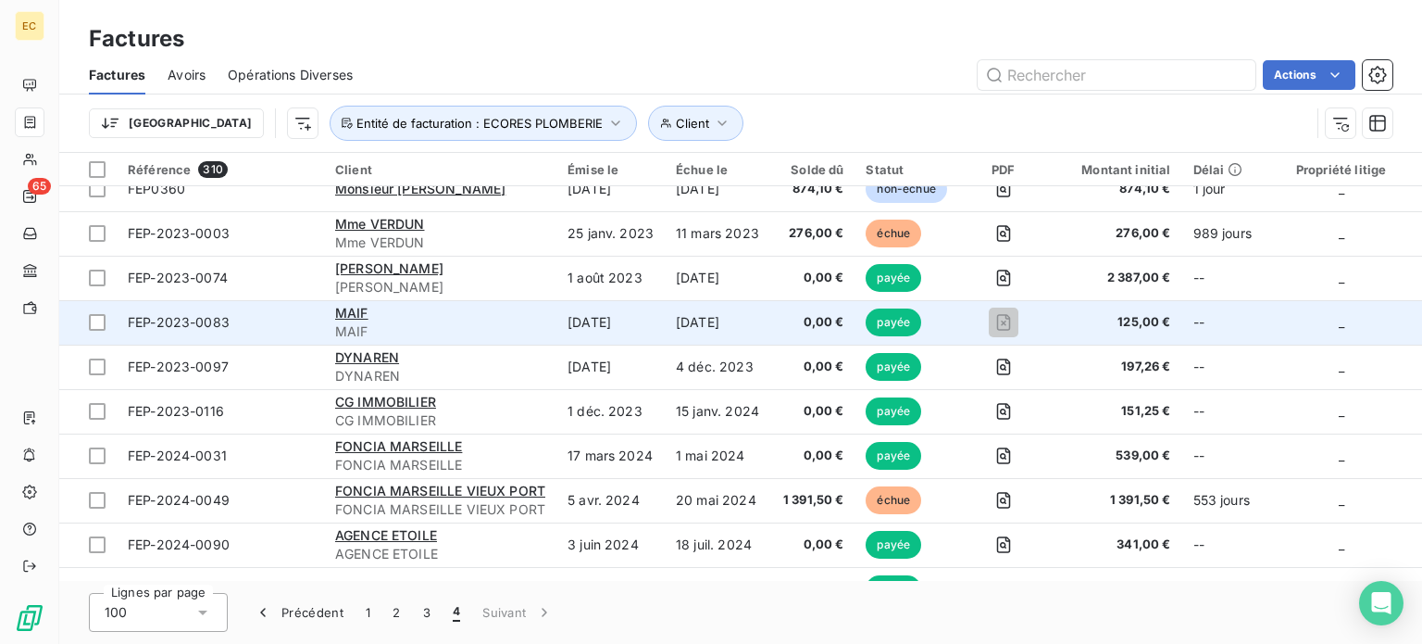
scroll to position [0, 0]
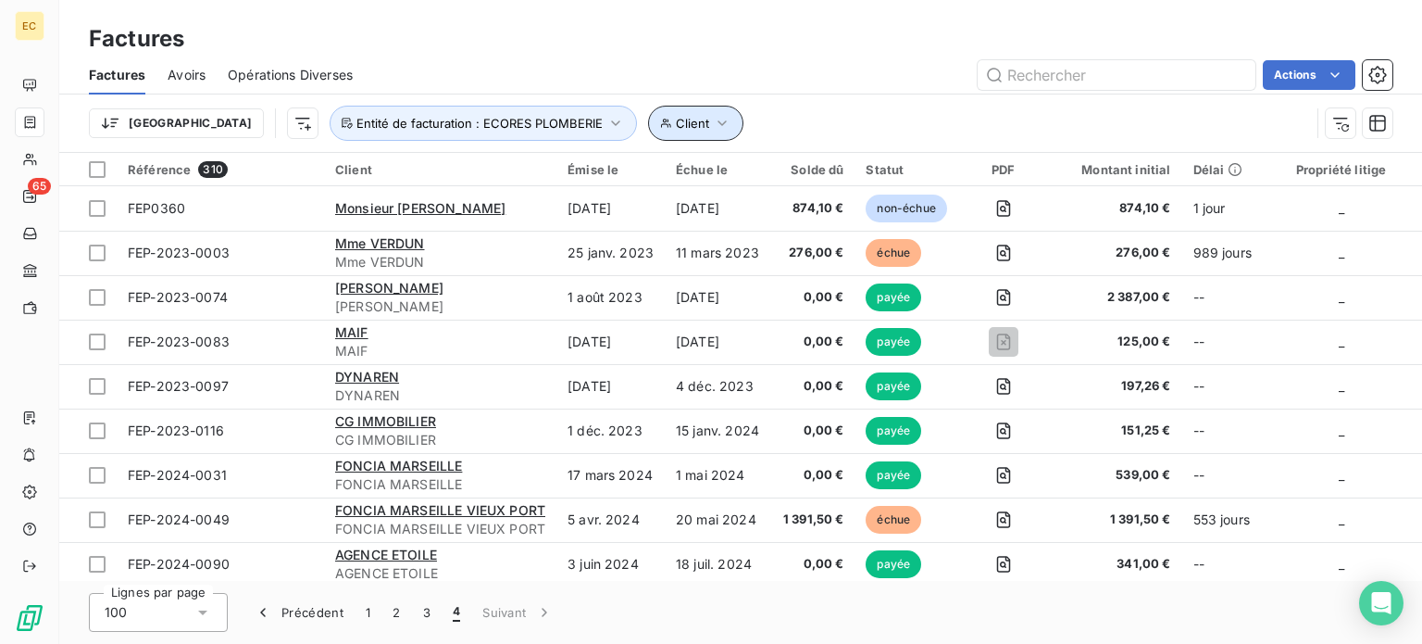
click at [713, 120] on icon "button" at bounding box center [722, 123] width 19 height 19
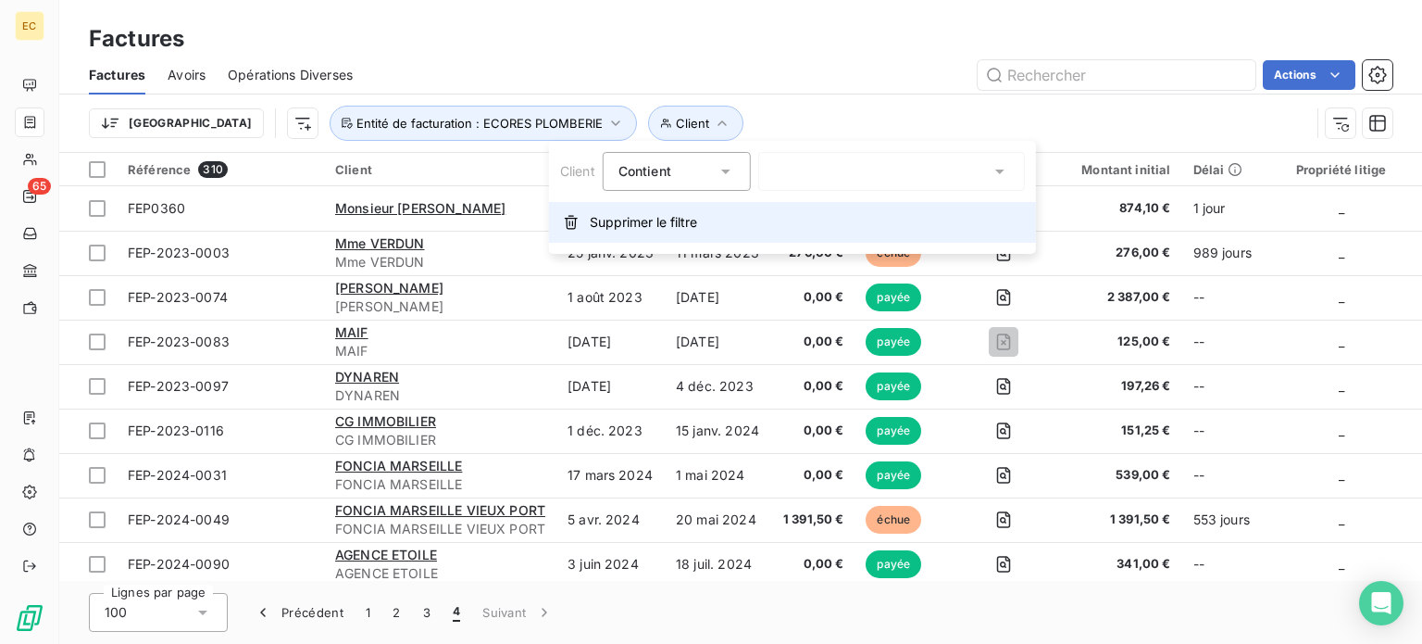
click at [614, 224] on span "Supprimer le filtre" at bounding box center [643, 222] width 107 height 19
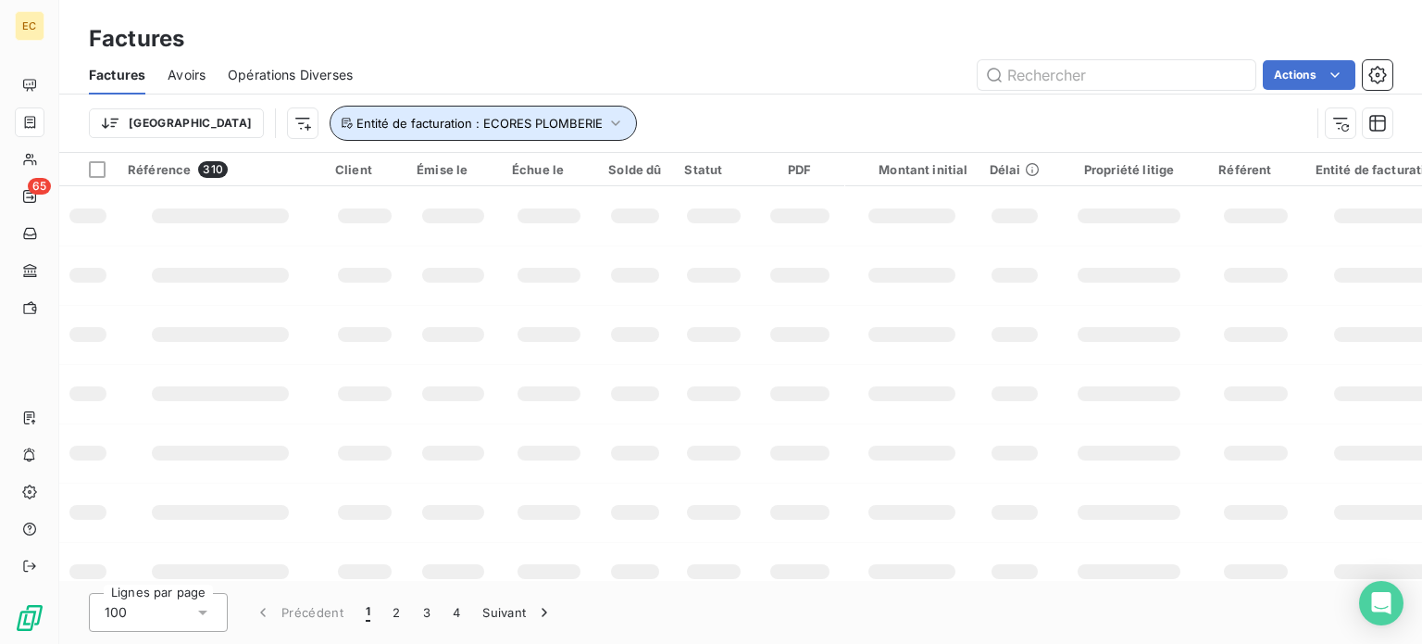
click at [612, 122] on icon "button" at bounding box center [616, 123] width 8 height 6
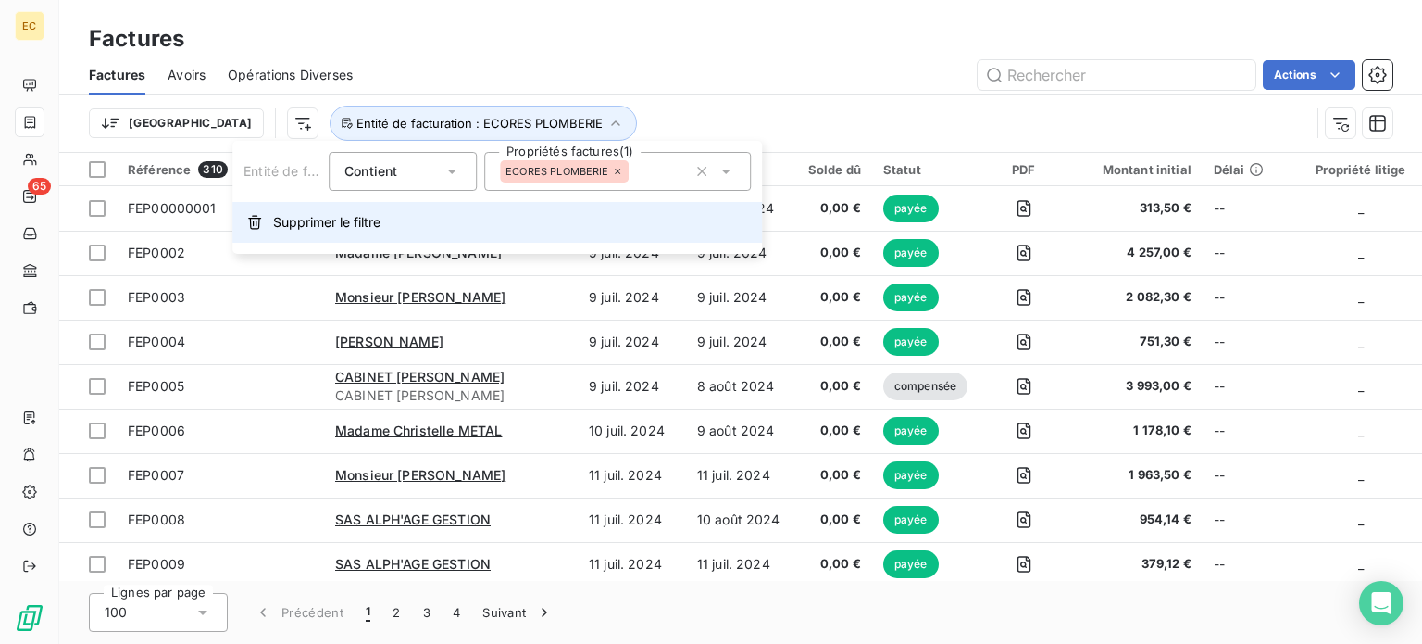
click at [332, 220] on span "Supprimer le filtre" at bounding box center [326, 222] width 107 height 19
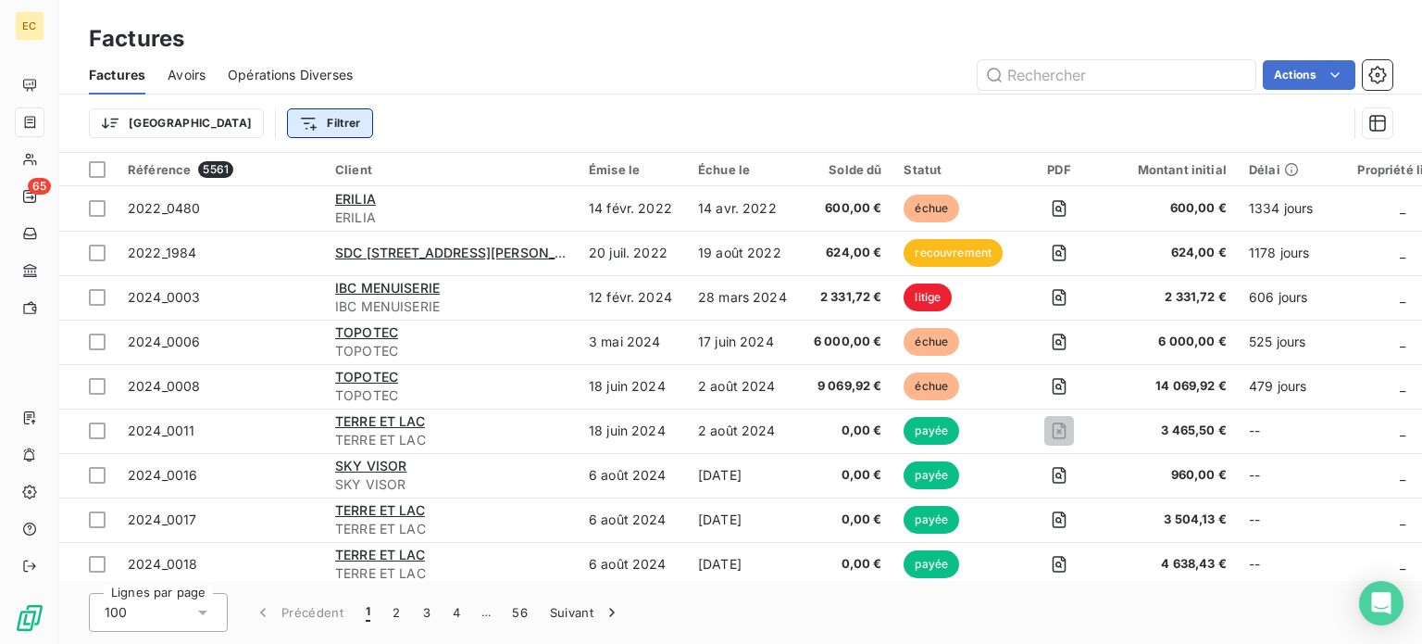
click at [239, 127] on html "EC 65 Factures Factures Avoirs Opérations Diverses Actions Trier Filtrer Référe…" at bounding box center [711, 322] width 1422 height 644
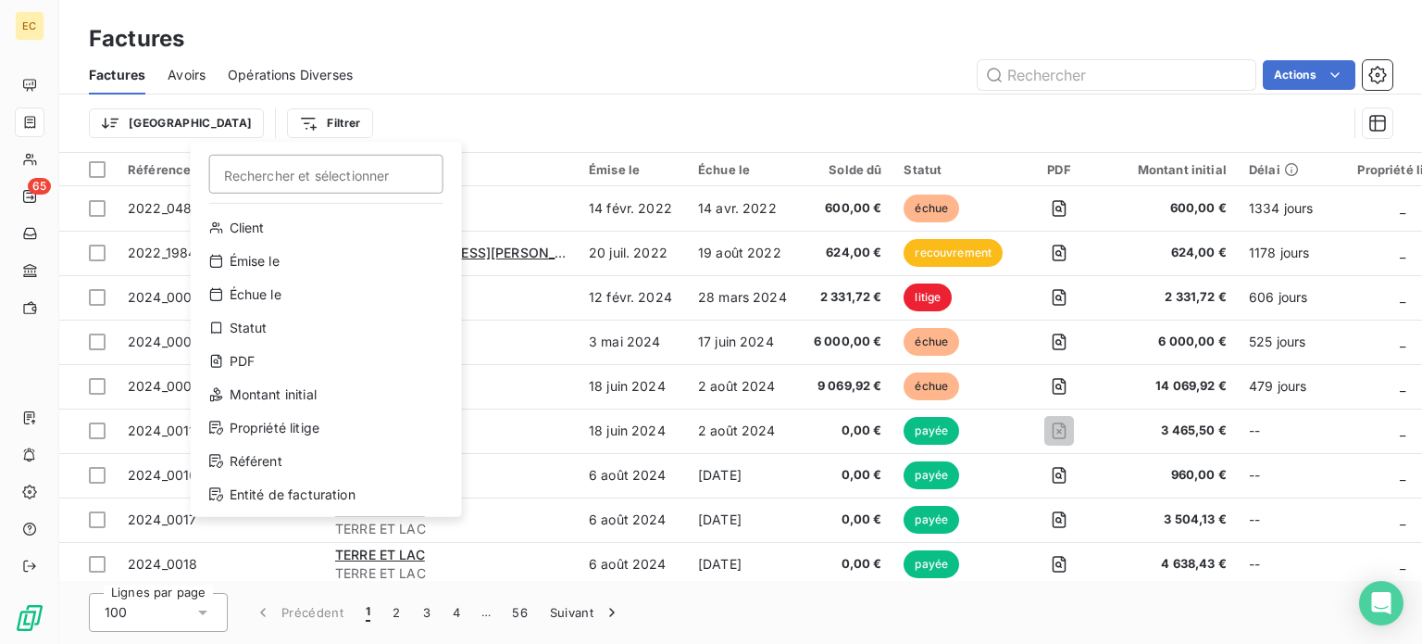
click at [667, 93] on html "EC 65 Factures Factures Avoirs Opérations Diverses Actions Trier Filtrer Recher…" at bounding box center [711, 322] width 1422 height 644
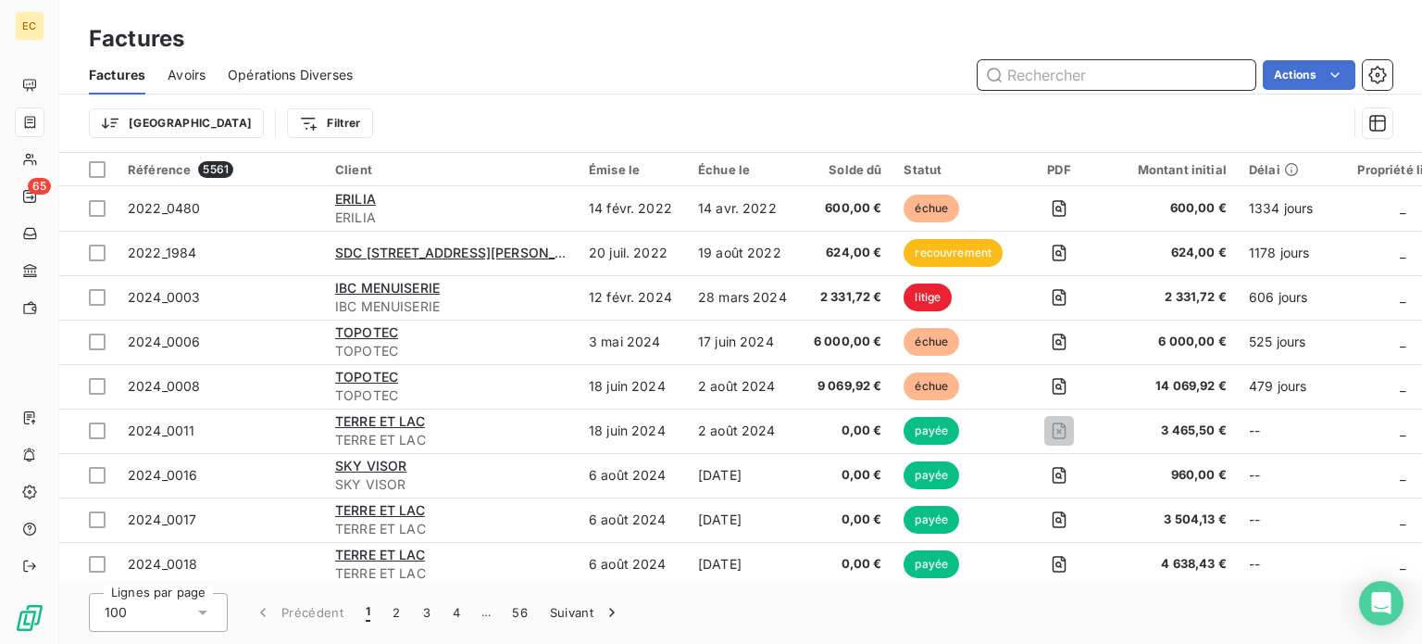
click at [1053, 76] on input "text" at bounding box center [1117, 75] width 278 height 30
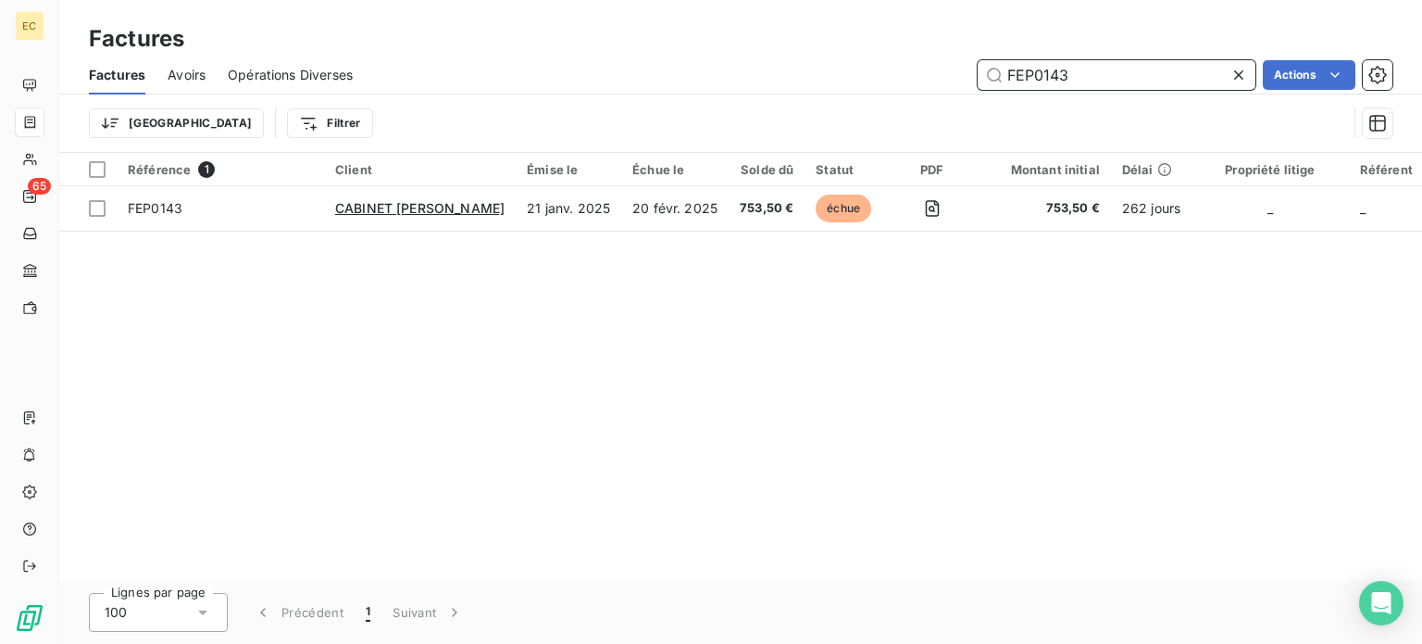
click at [1081, 76] on input "FEP0143" at bounding box center [1117, 75] width 278 height 30
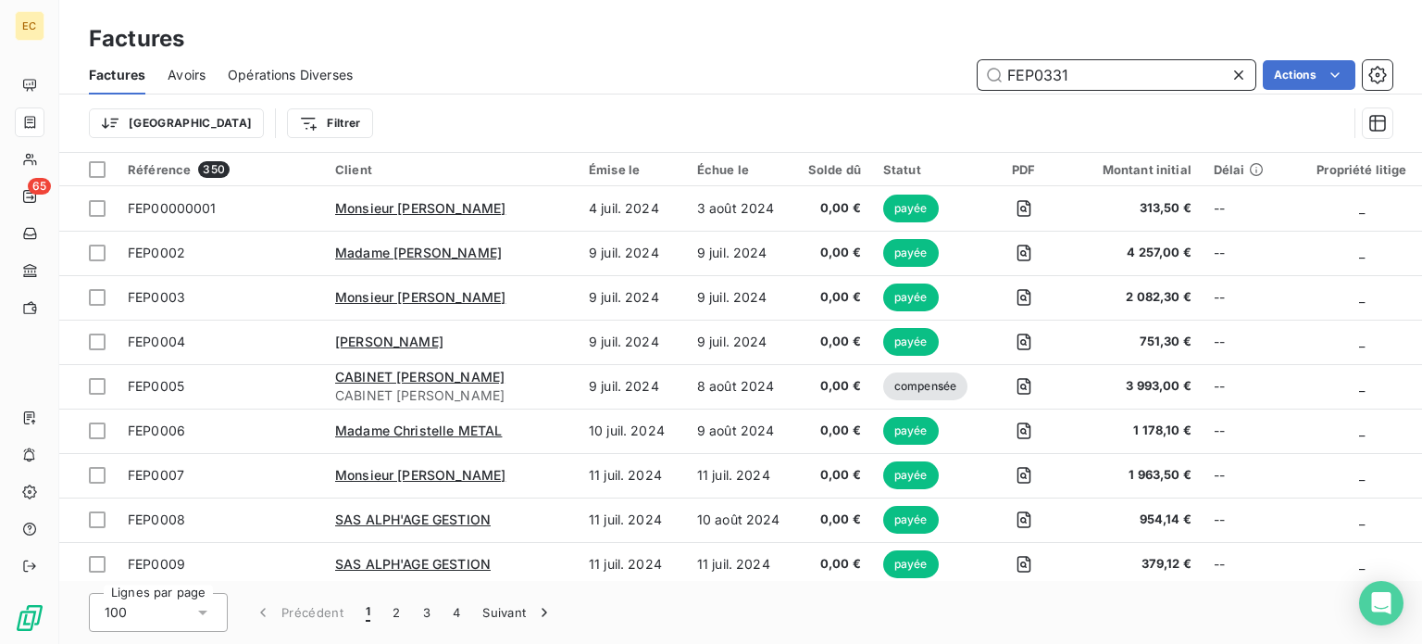
type input "FEP0331"
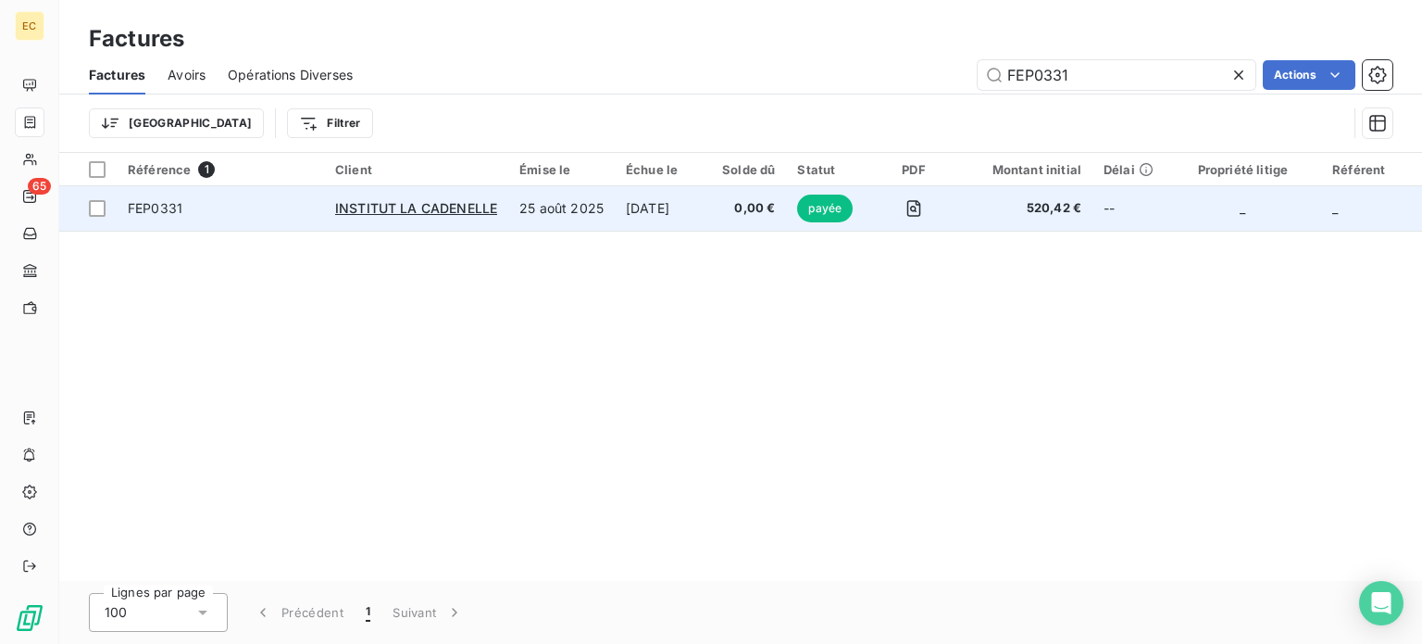
click at [245, 211] on span "FEP0331" at bounding box center [220, 208] width 185 height 19
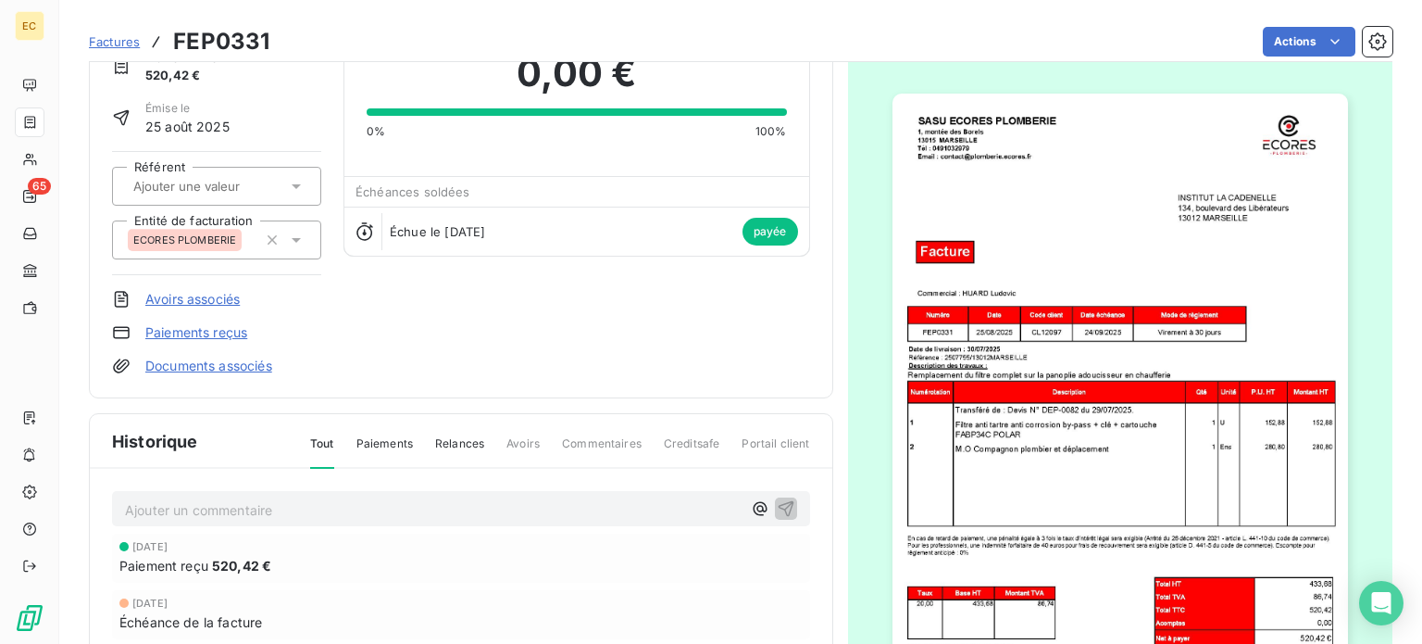
scroll to position [94, 0]
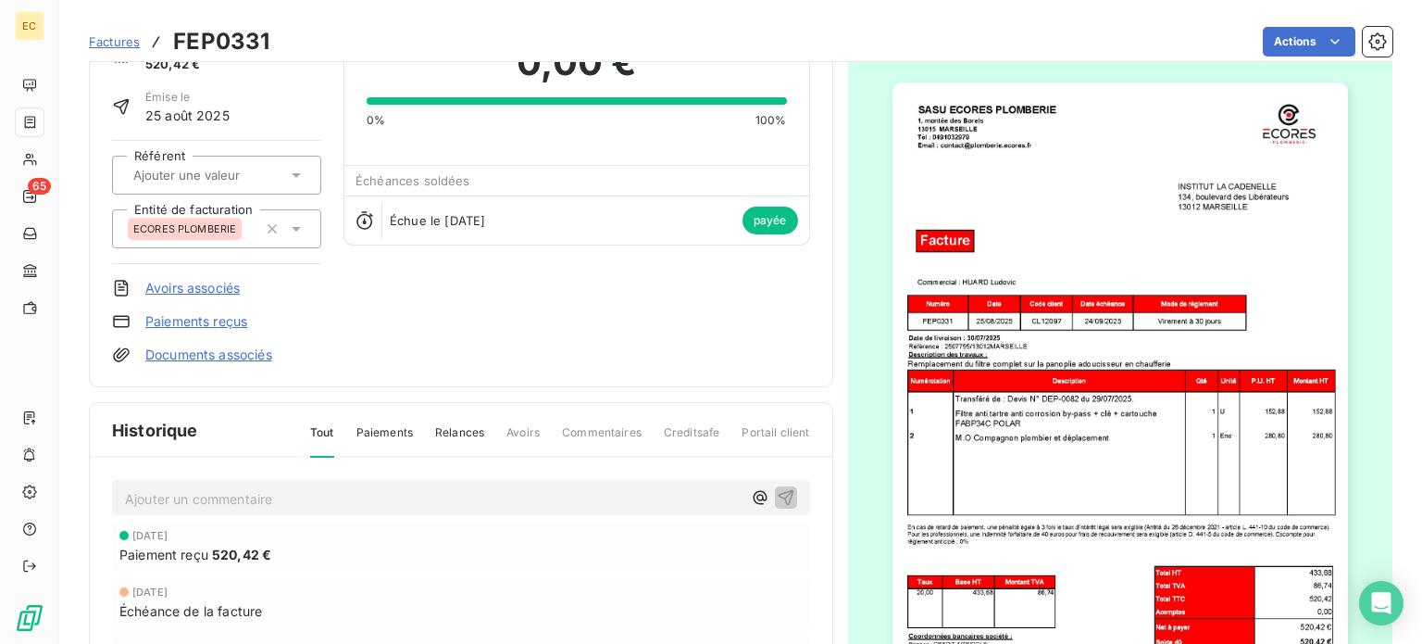
click at [1066, 339] on img "button" at bounding box center [1121, 404] width 456 height 644
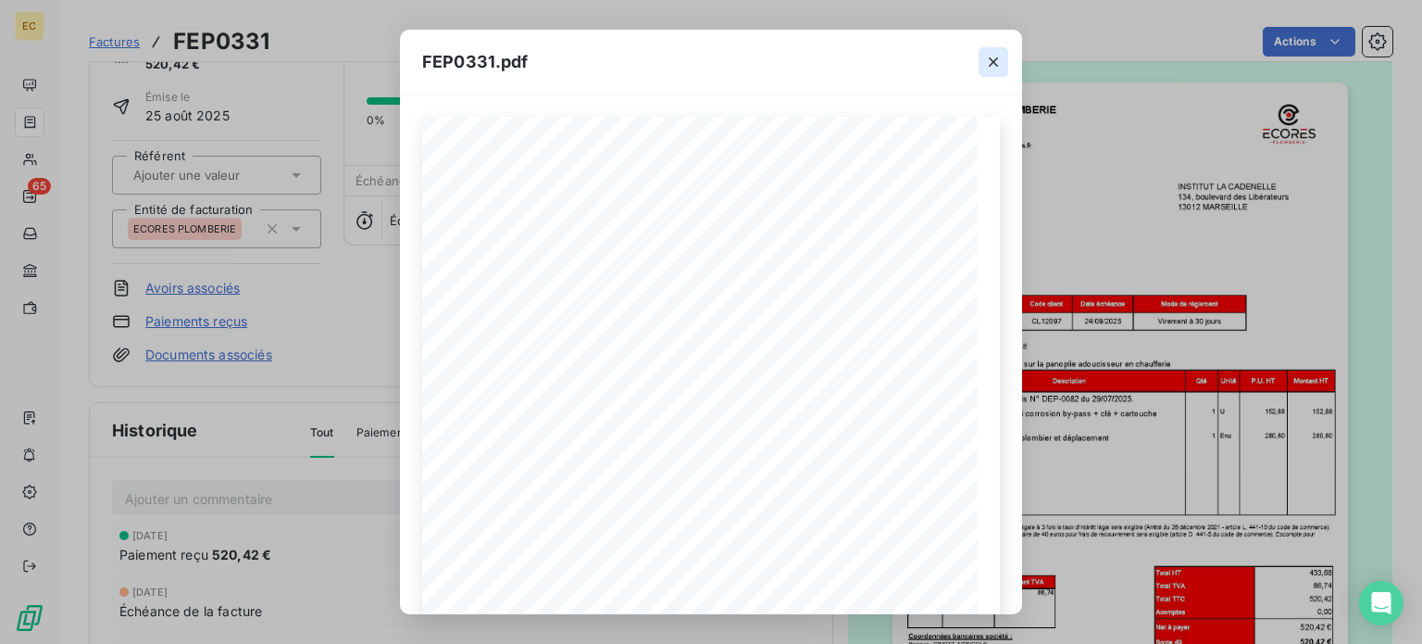
drag, startPoint x: 994, startPoint y: 62, endPoint x: 978, endPoint y: 51, distance: 19.3
click at [994, 62] on icon "button" at bounding box center [993, 61] width 9 height 9
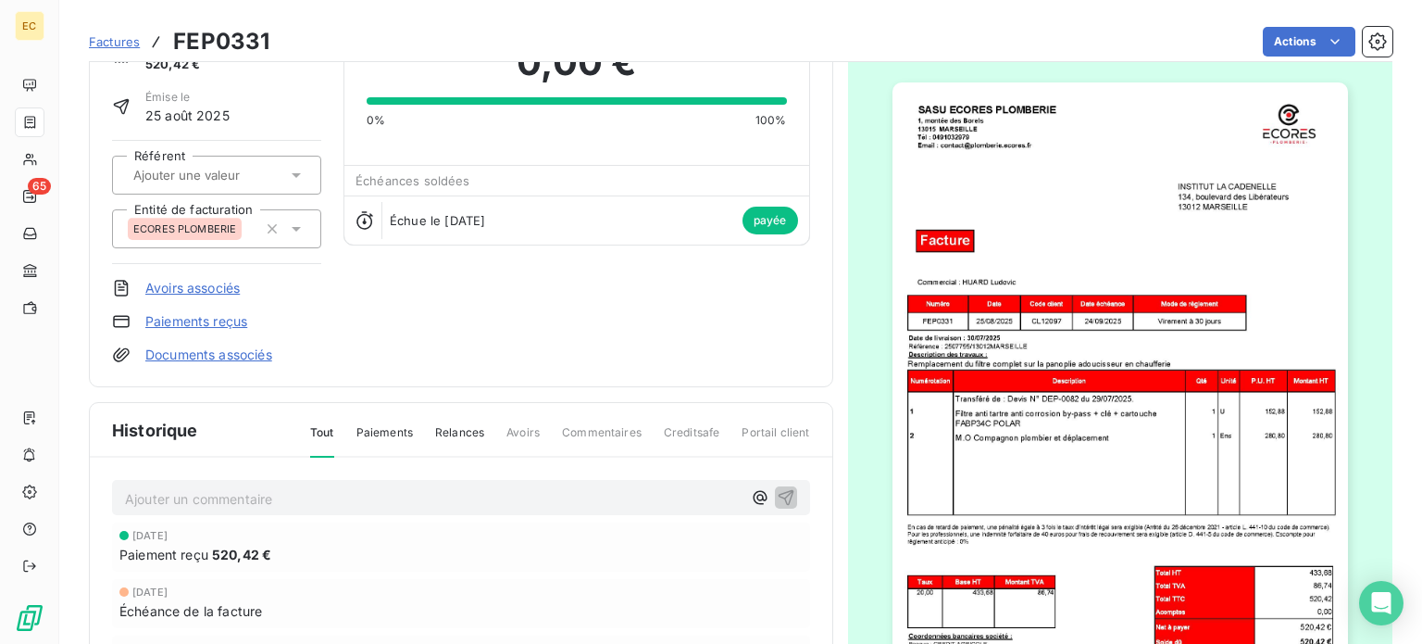
click at [103, 44] on span "Factures" at bounding box center [114, 41] width 51 height 15
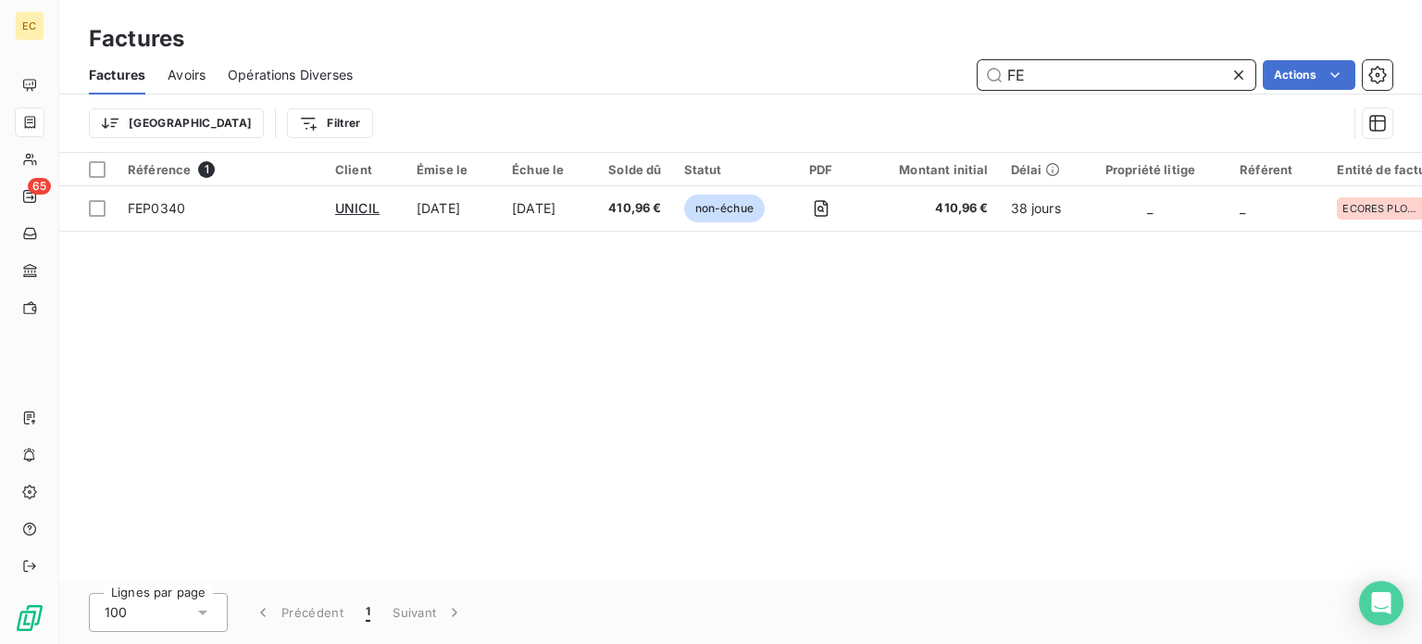
type input "F"
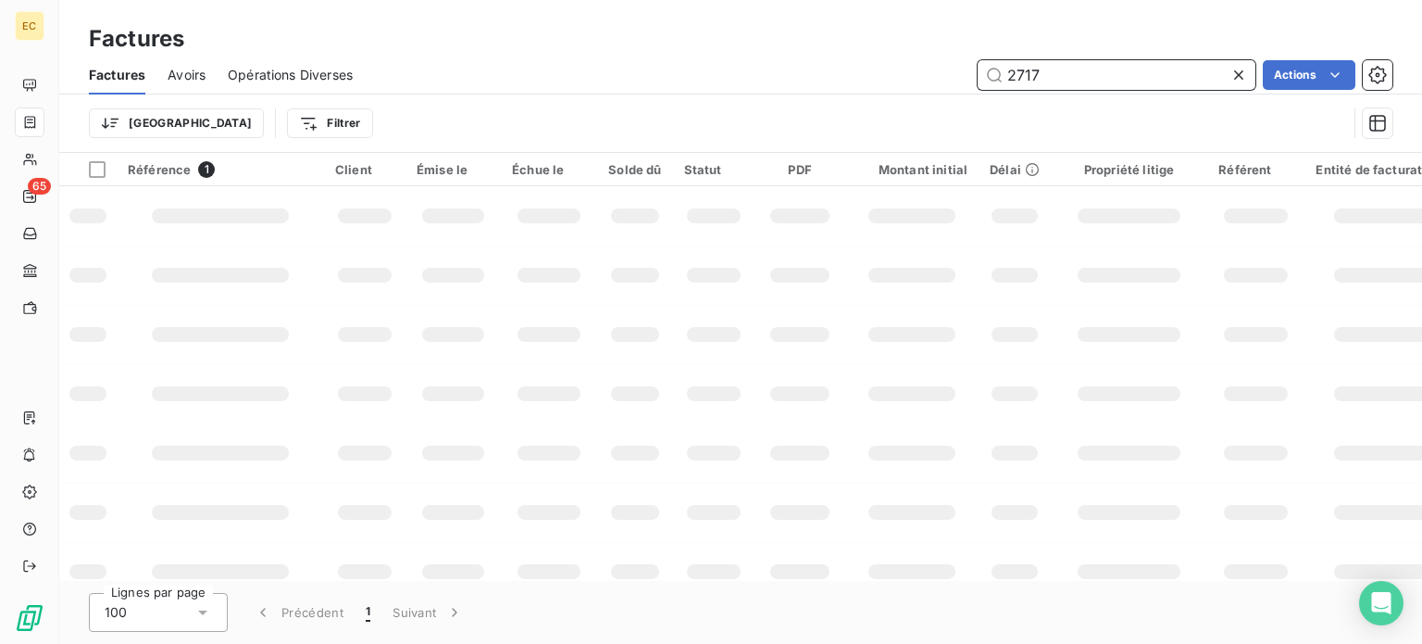
type input "2717"
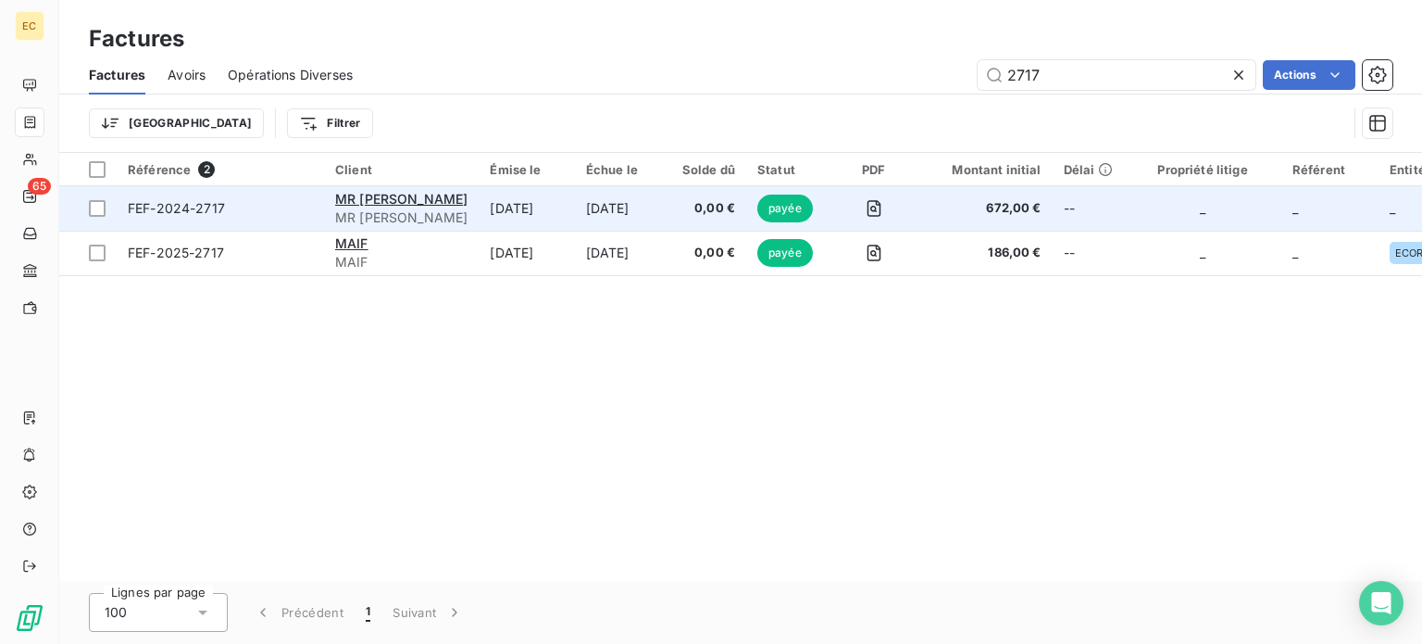
click at [257, 218] on td "FEF-2024-2717" at bounding box center [220, 208] width 207 height 44
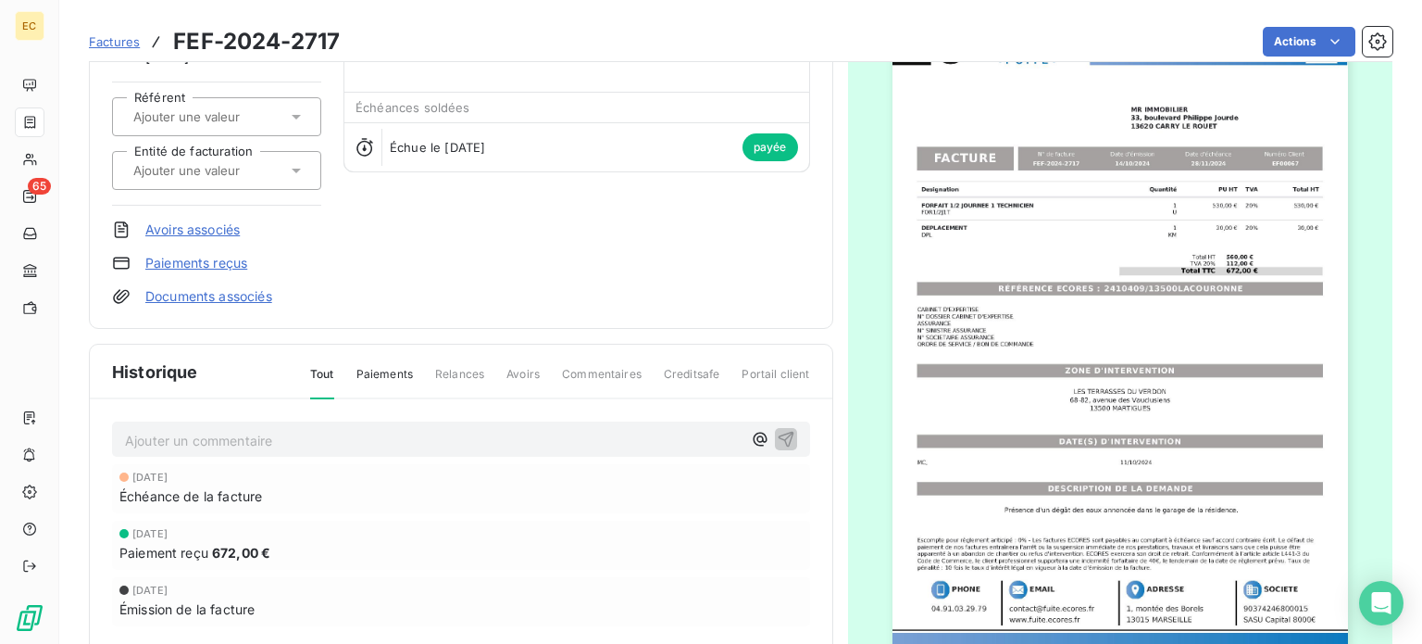
scroll to position [187, 0]
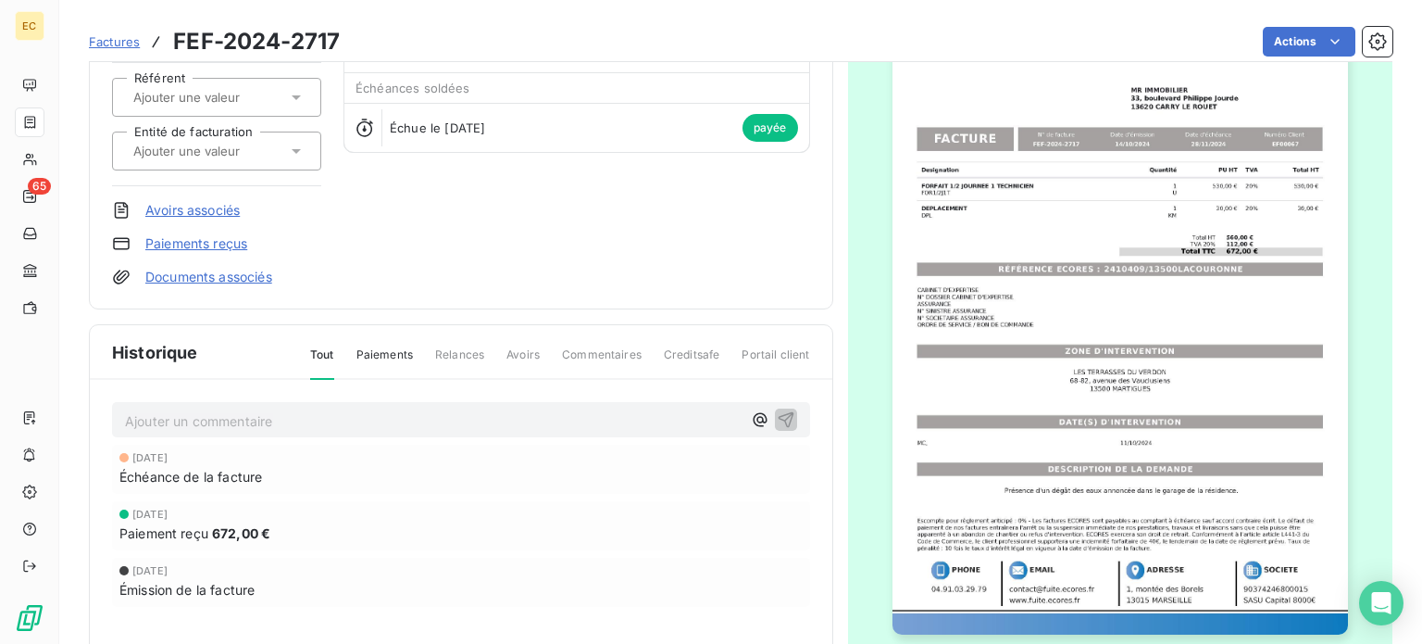
click at [116, 44] on span "Factures" at bounding box center [114, 41] width 51 height 15
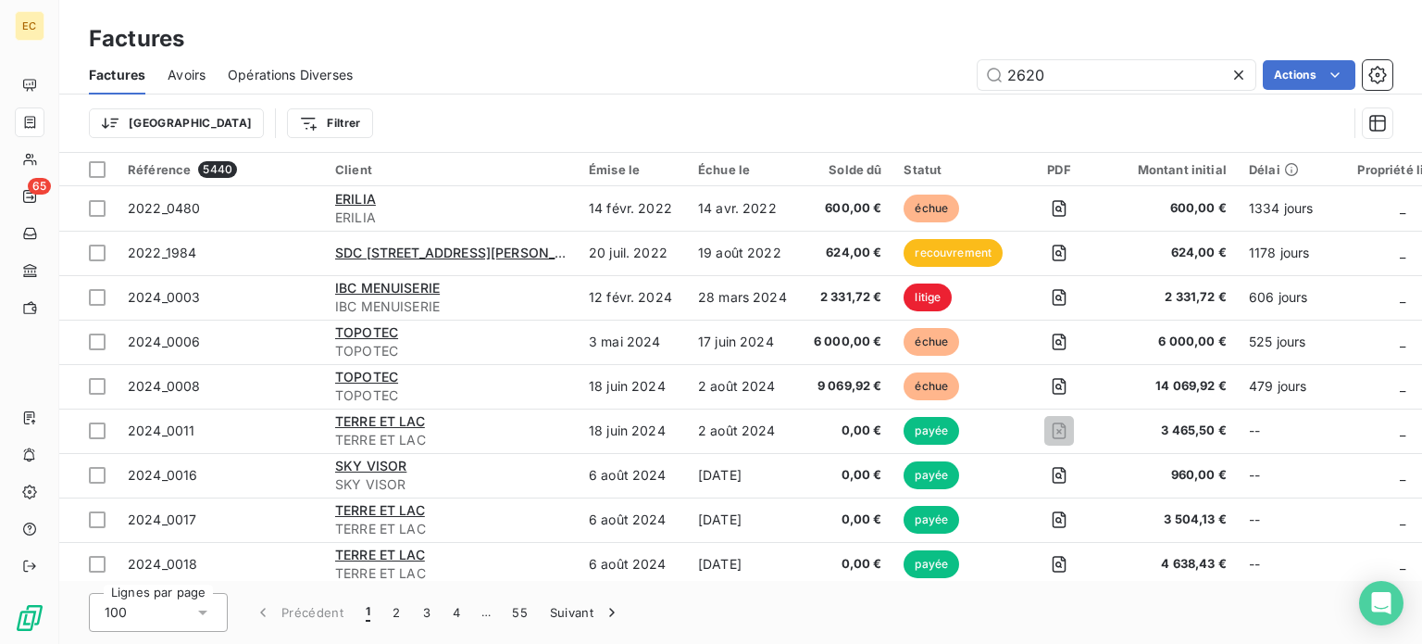
type input "2620"
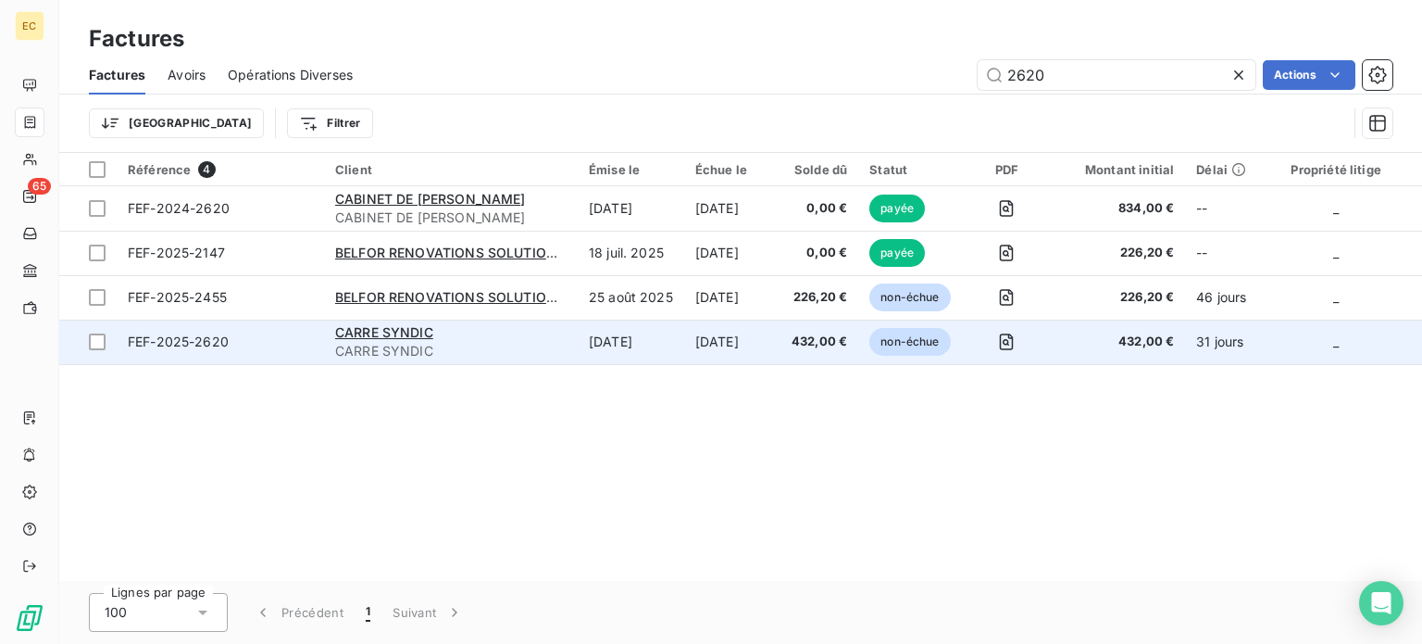
click at [234, 347] on span "FEF-2025-2620" at bounding box center [220, 341] width 185 height 19
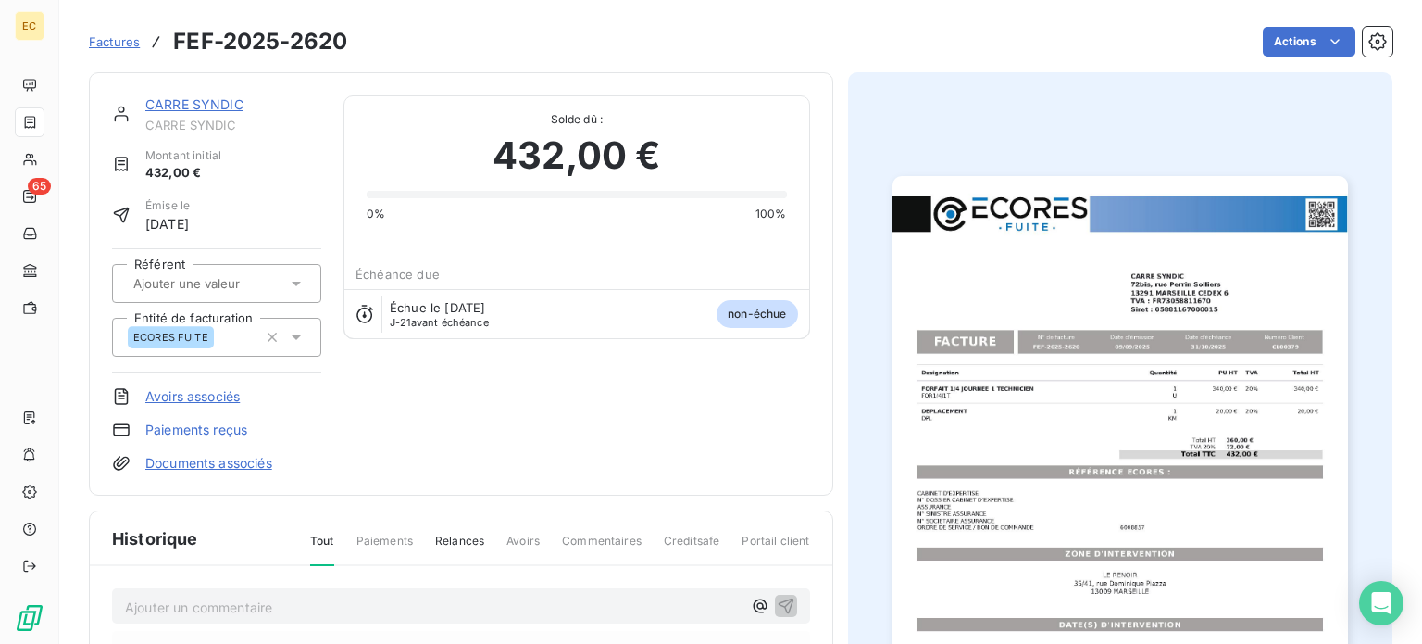
click at [159, 429] on link "Paiements reçus" at bounding box center [196, 429] width 102 height 19
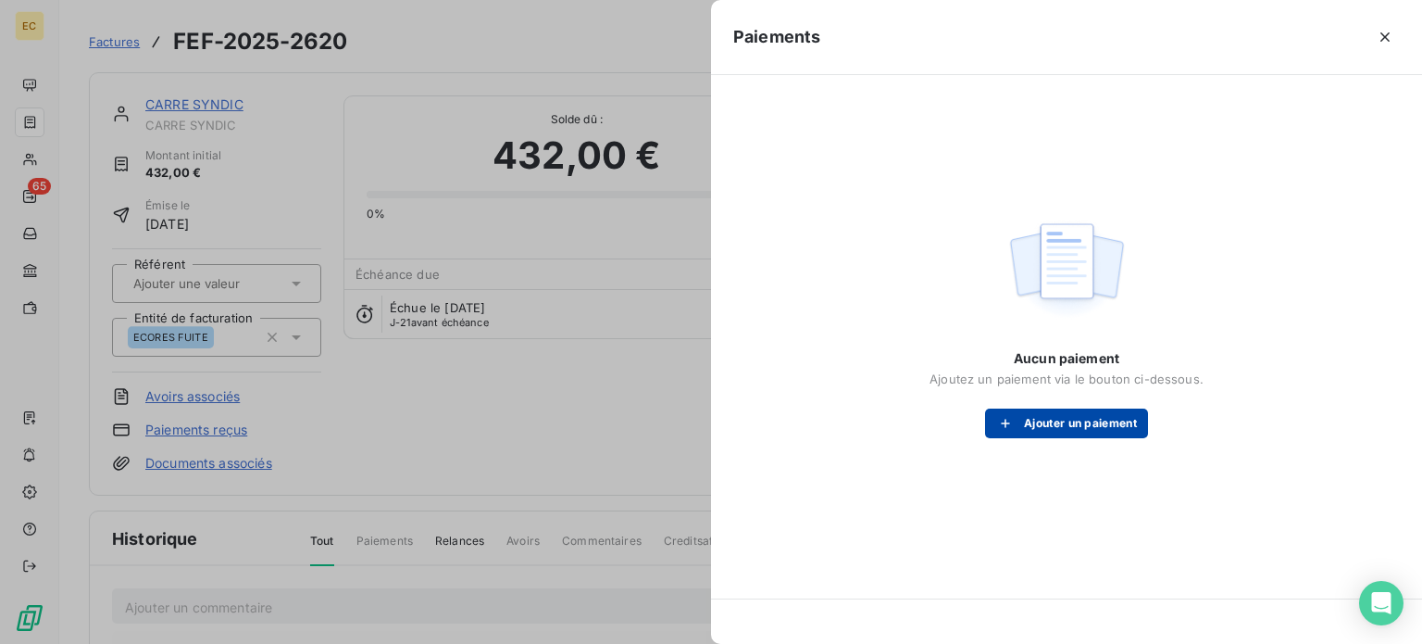
click at [1045, 422] on button "Ajouter un paiement" at bounding box center [1066, 423] width 163 height 30
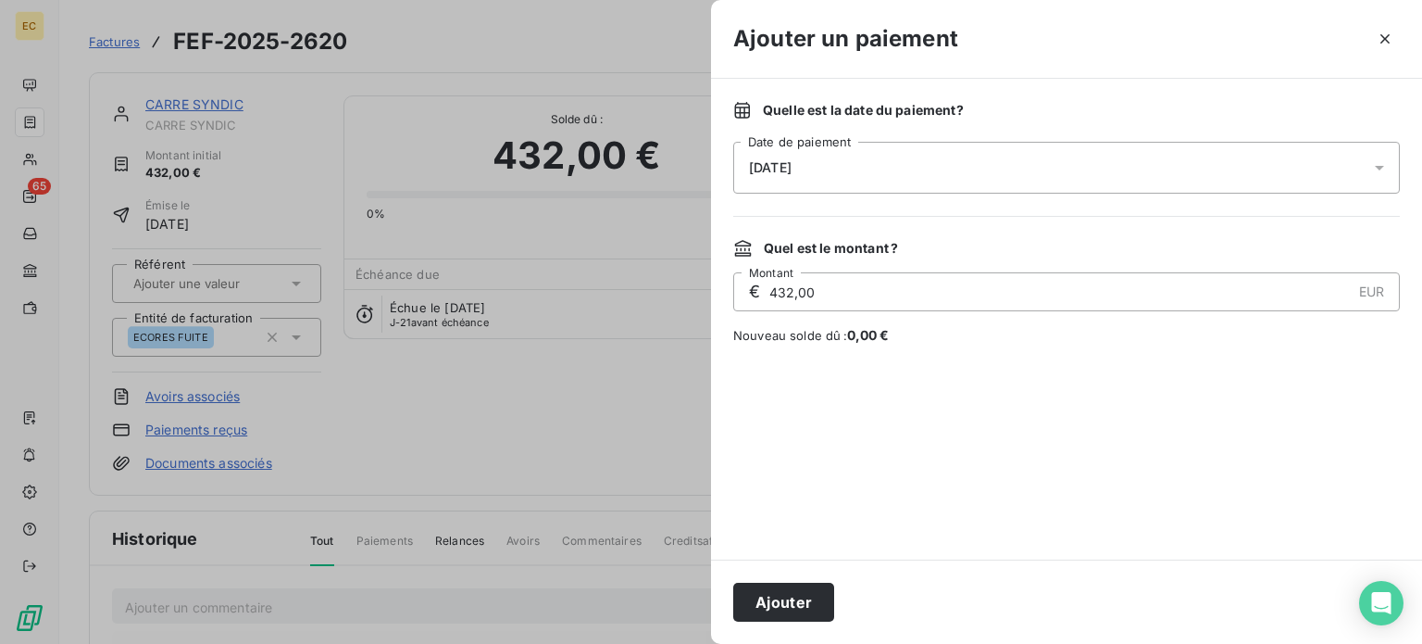
click at [928, 158] on div "10/10/2025" at bounding box center [1066, 168] width 667 height 52
click at [1185, 405] on div at bounding box center [1066, 452] width 667 height 170
drag, startPoint x: 800, startPoint y: 608, endPoint x: 800, endPoint y: 597, distance: 11.1
click at [800, 602] on button "Ajouter" at bounding box center [783, 601] width 101 height 39
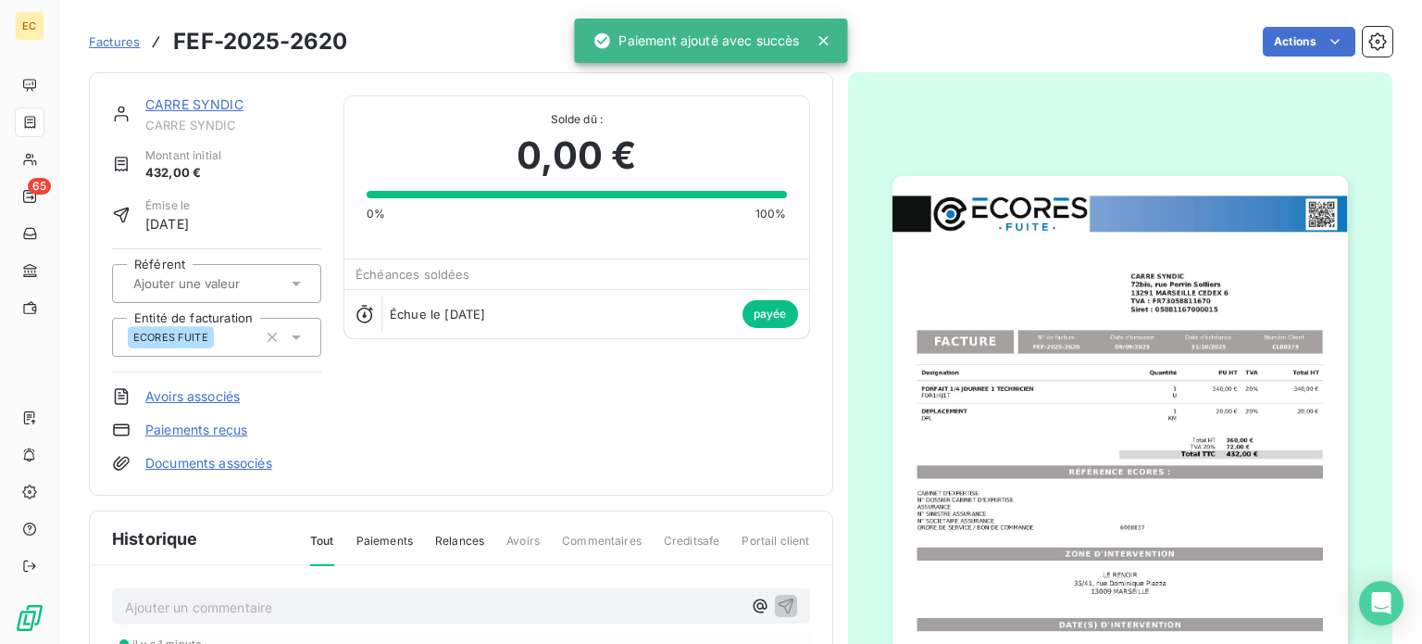
click at [122, 46] on span "Factures" at bounding box center [114, 41] width 51 height 15
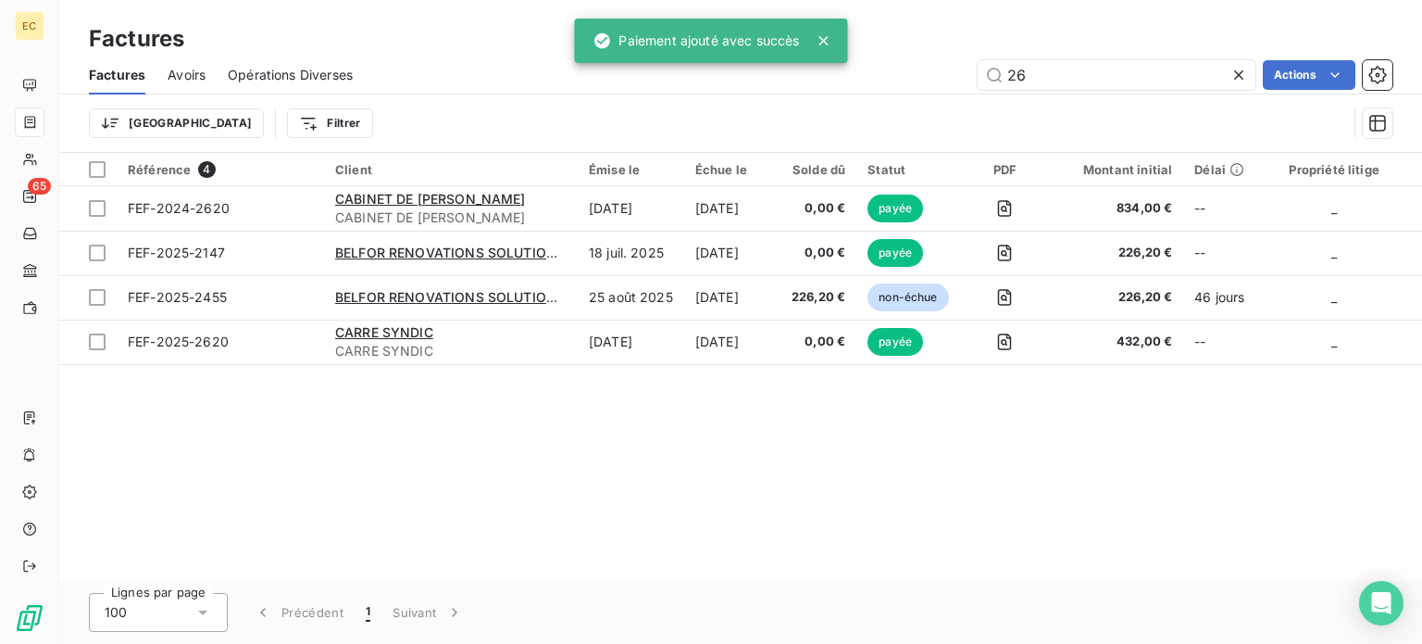
type input "2"
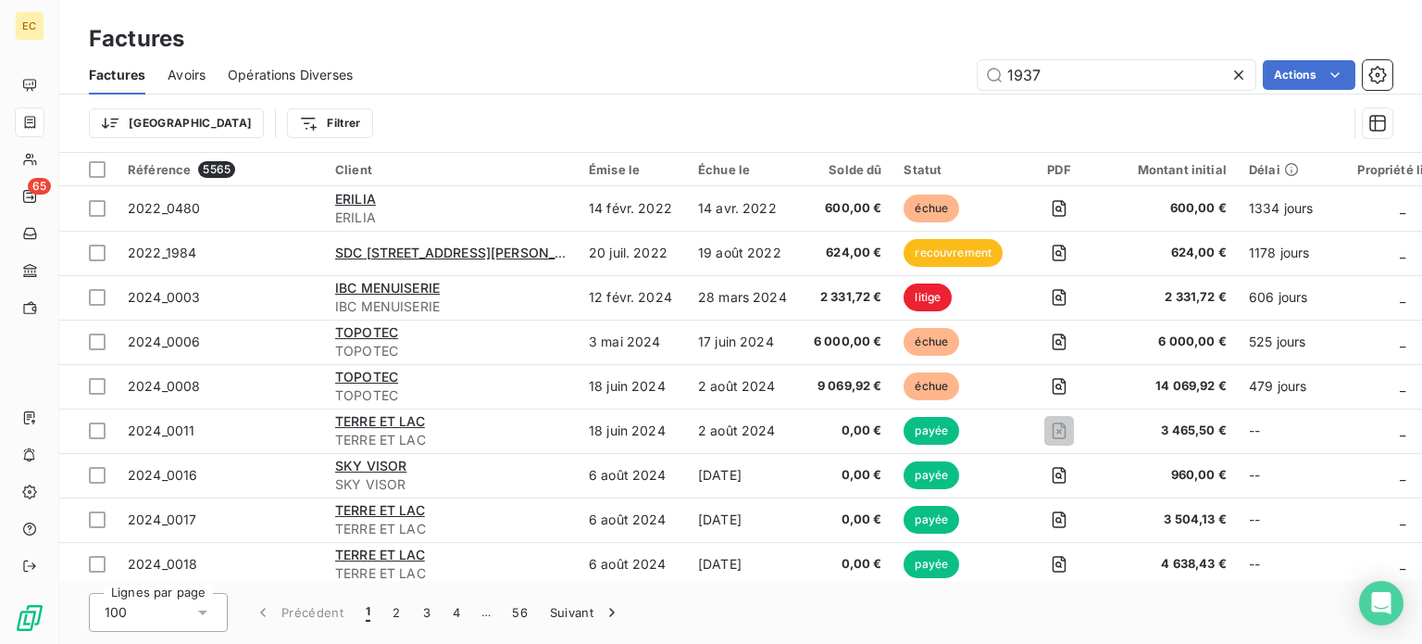
type input "1937"
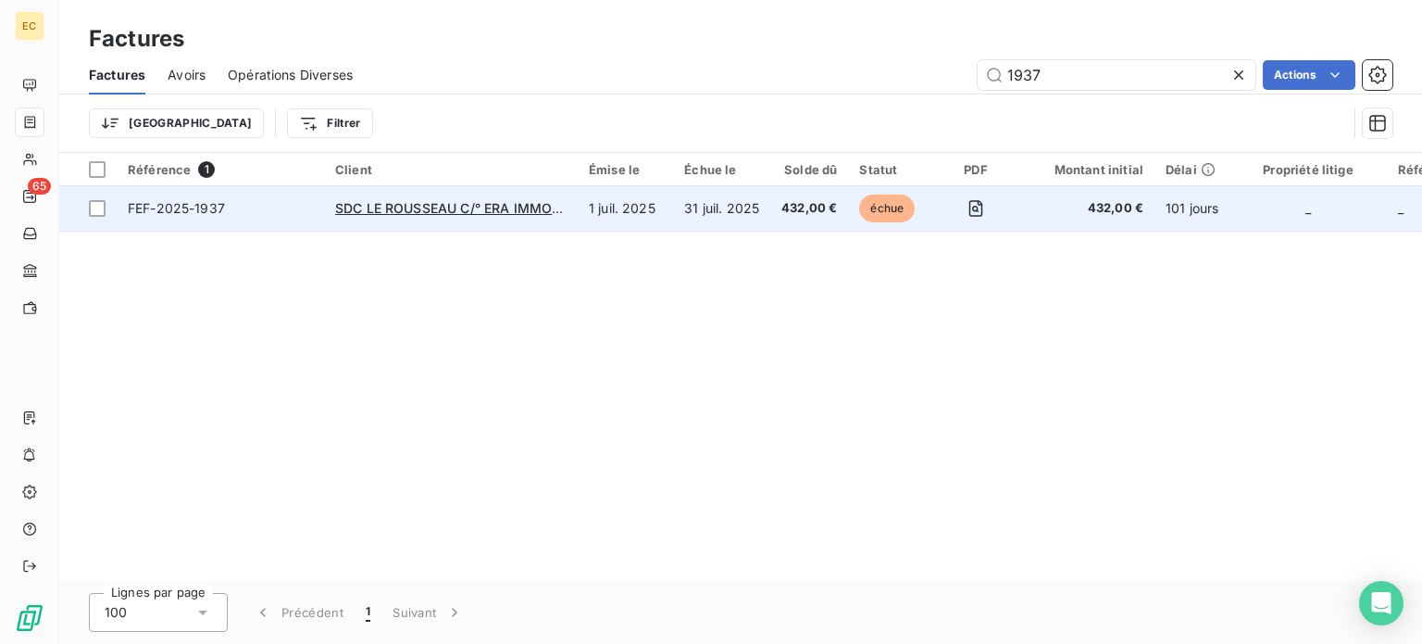
click at [285, 206] on span "FEF-2025-1937" at bounding box center [220, 208] width 185 height 19
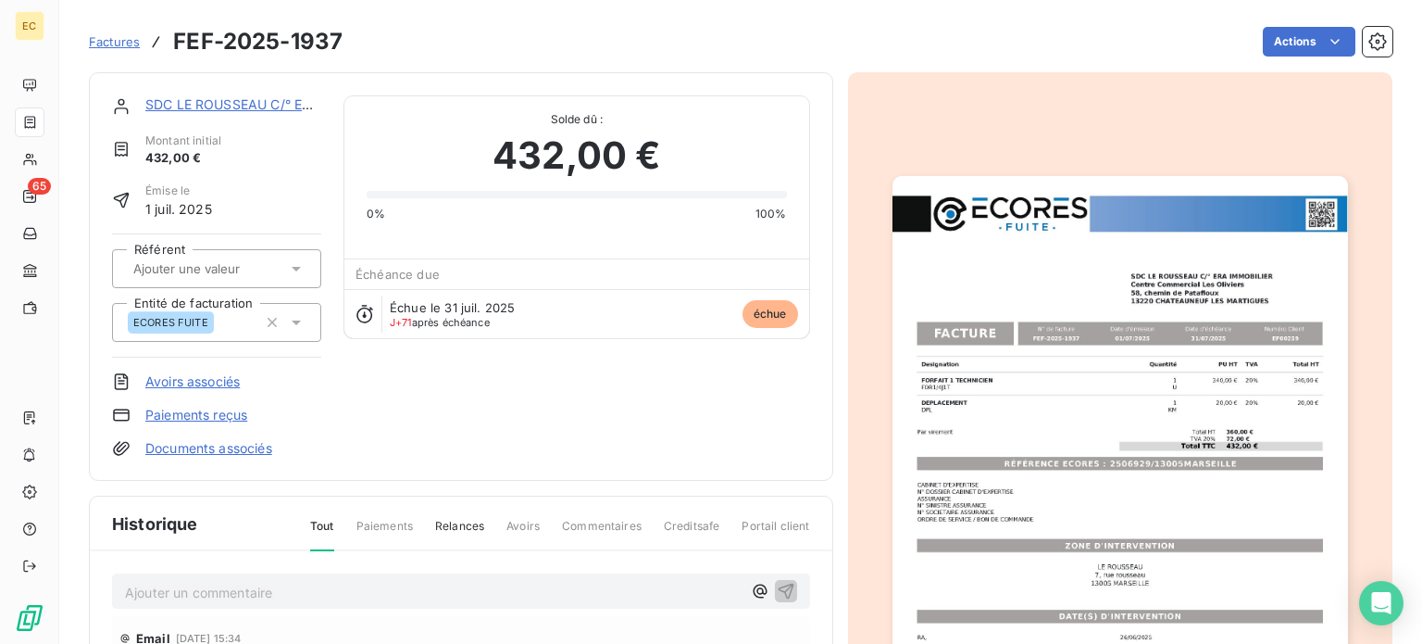
click at [202, 416] on link "Paiements reçus" at bounding box center [196, 415] width 102 height 19
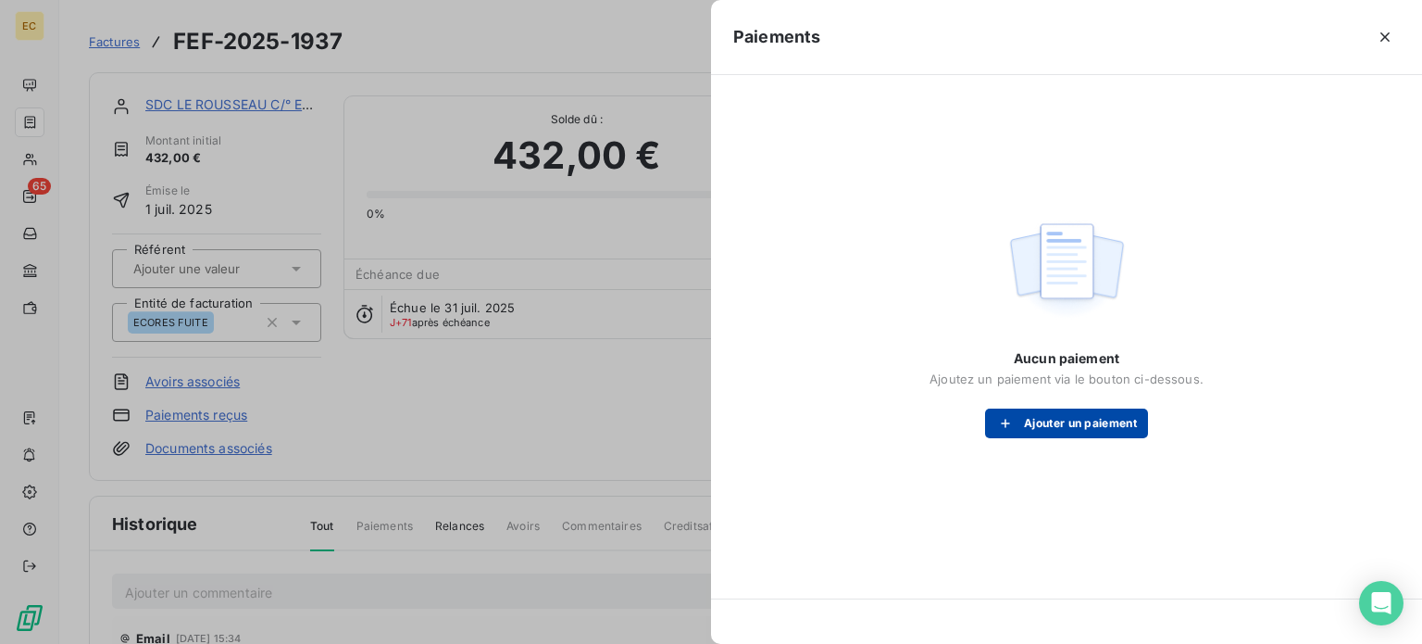
click at [1059, 427] on button "Ajouter un paiement" at bounding box center [1066, 423] width 163 height 30
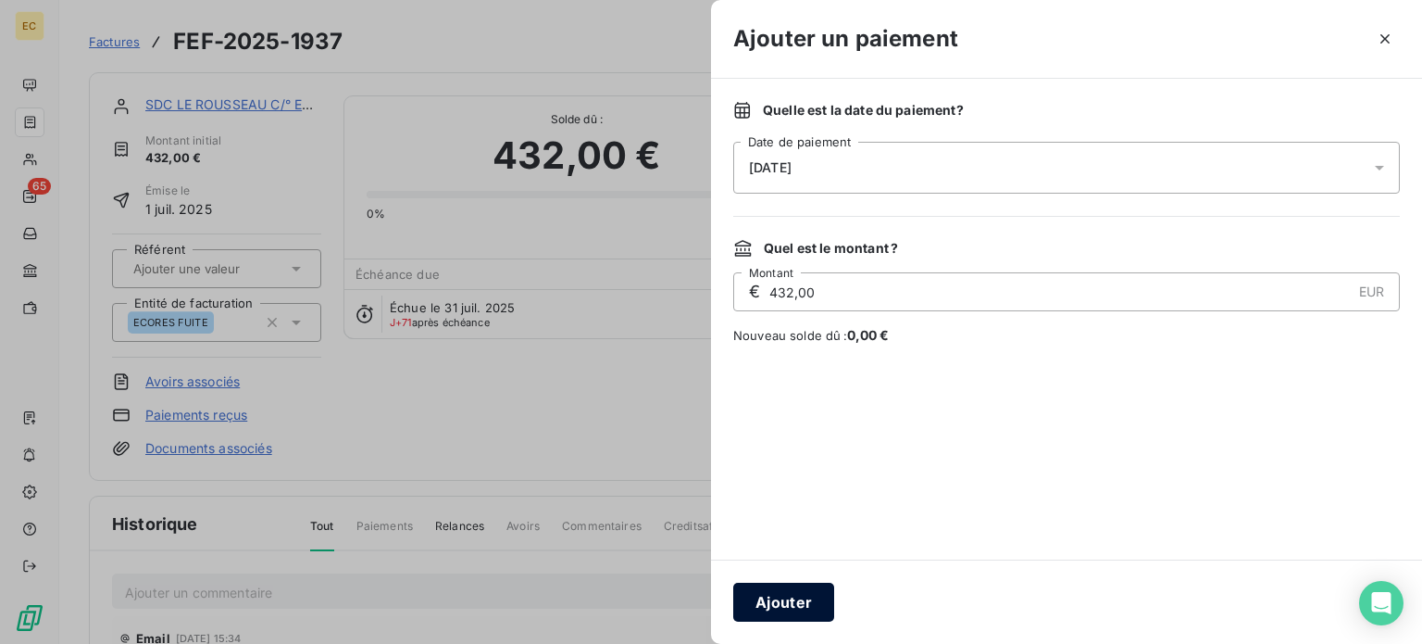
click at [795, 600] on button "Ajouter" at bounding box center [783, 601] width 101 height 39
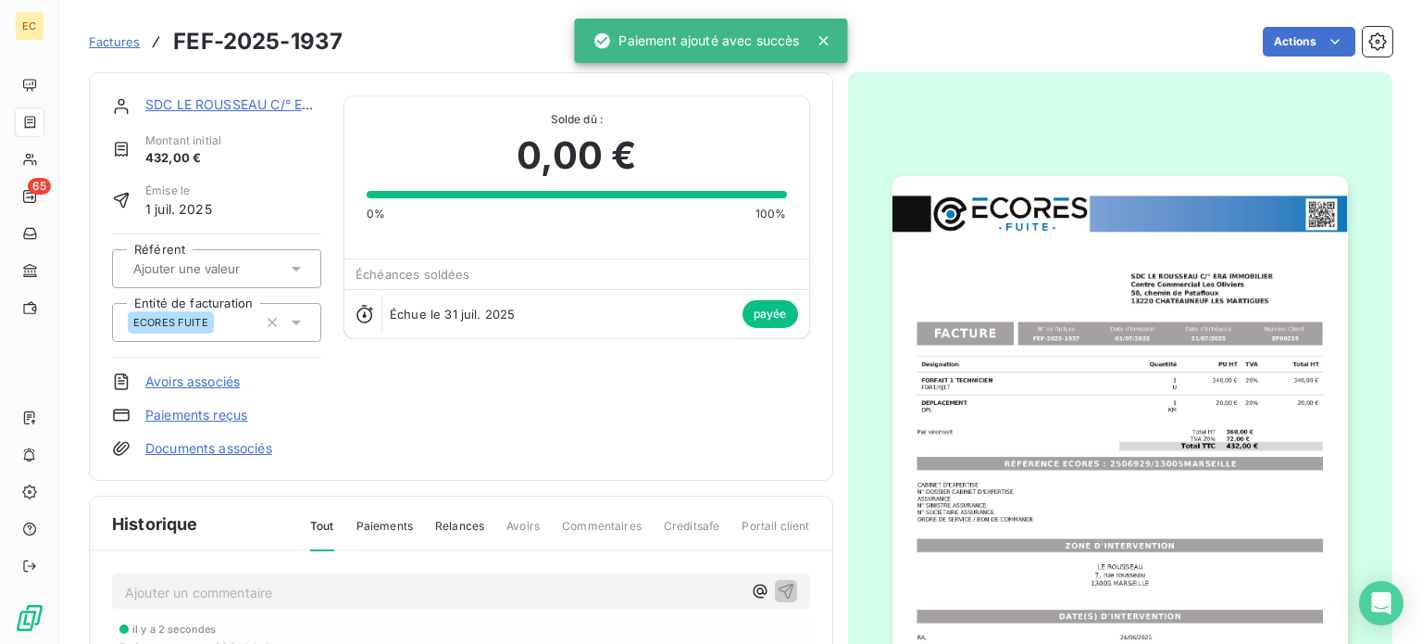
click at [104, 44] on span "Factures" at bounding box center [114, 41] width 51 height 15
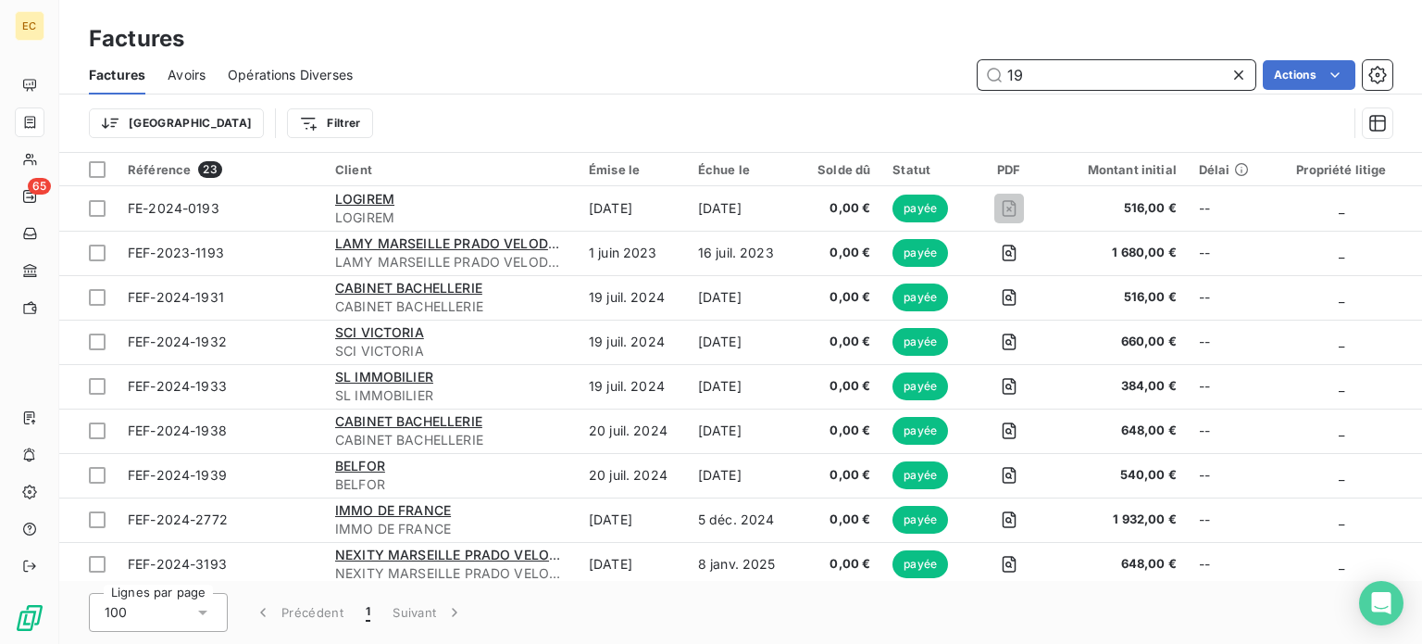
type input "1"
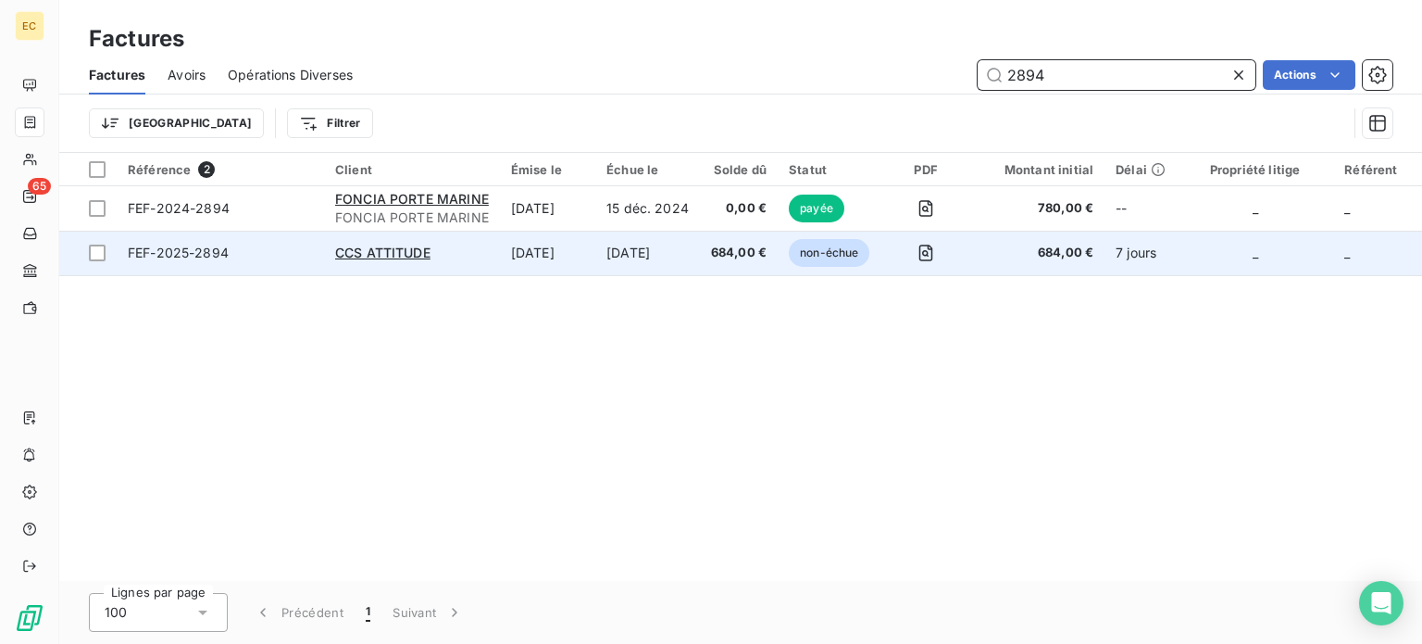
type input "2894"
click at [276, 265] on td "FEF-2025-2894" at bounding box center [220, 253] width 207 height 44
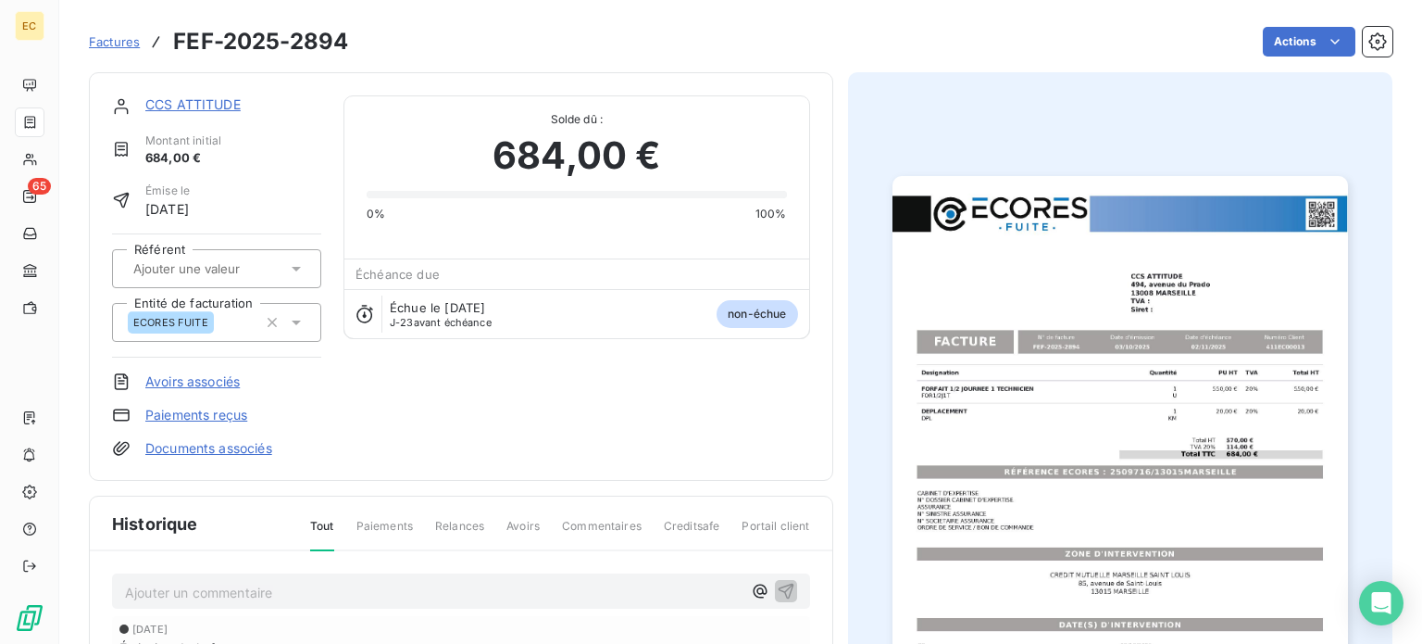
click at [219, 410] on link "Paiements reçus" at bounding box center [196, 415] width 102 height 19
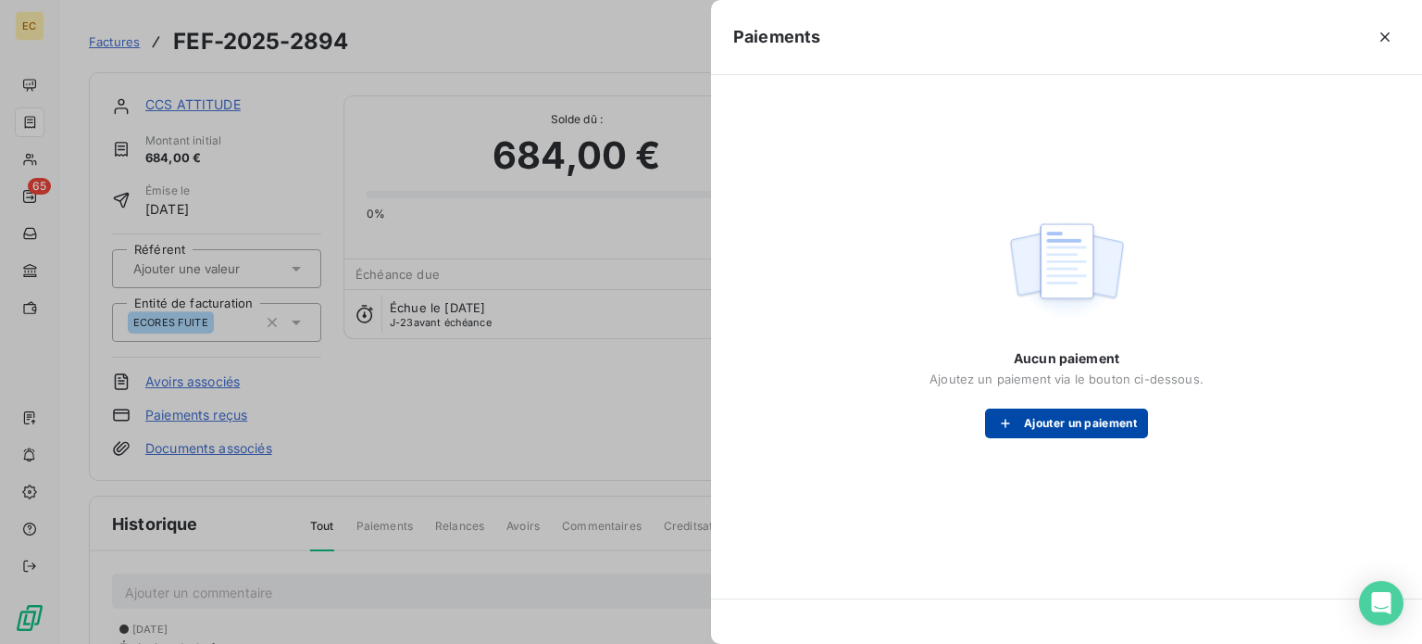
click at [1041, 430] on button "Ajouter un paiement" at bounding box center [1066, 423] width 163 height 30
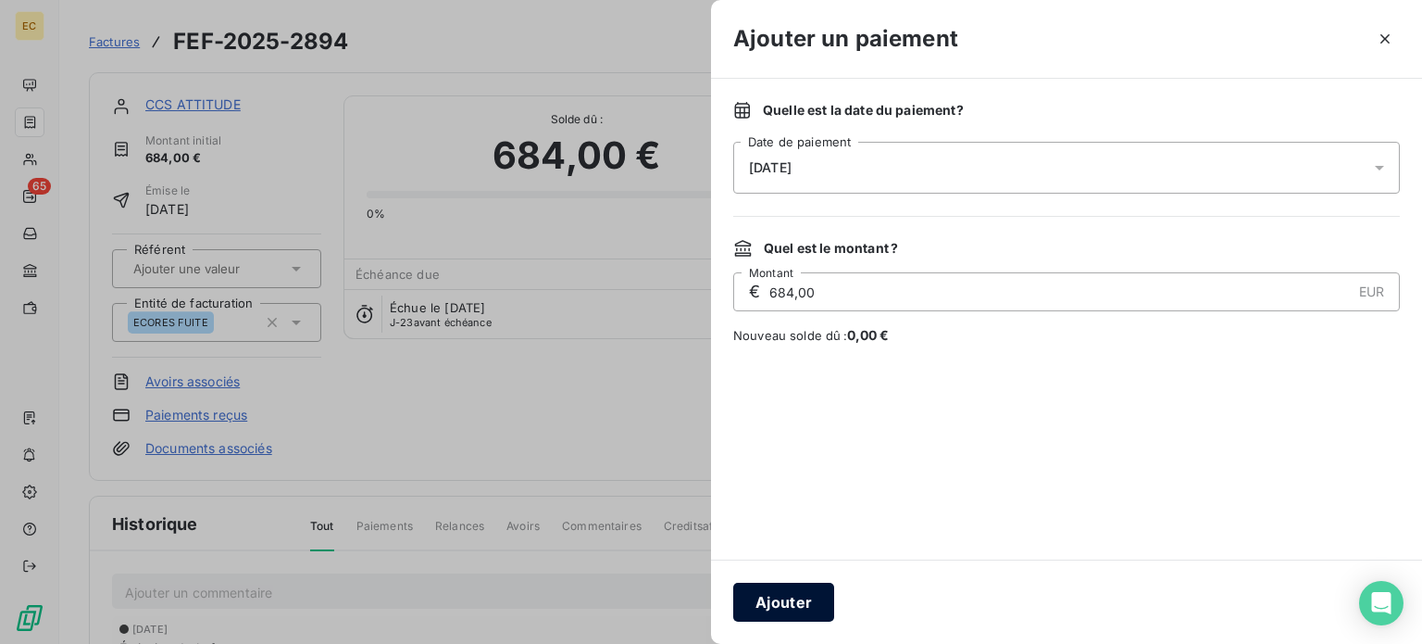
click at [779, 601] on button "Ajouter" at bounding box center [783, 601] width 101 height 39
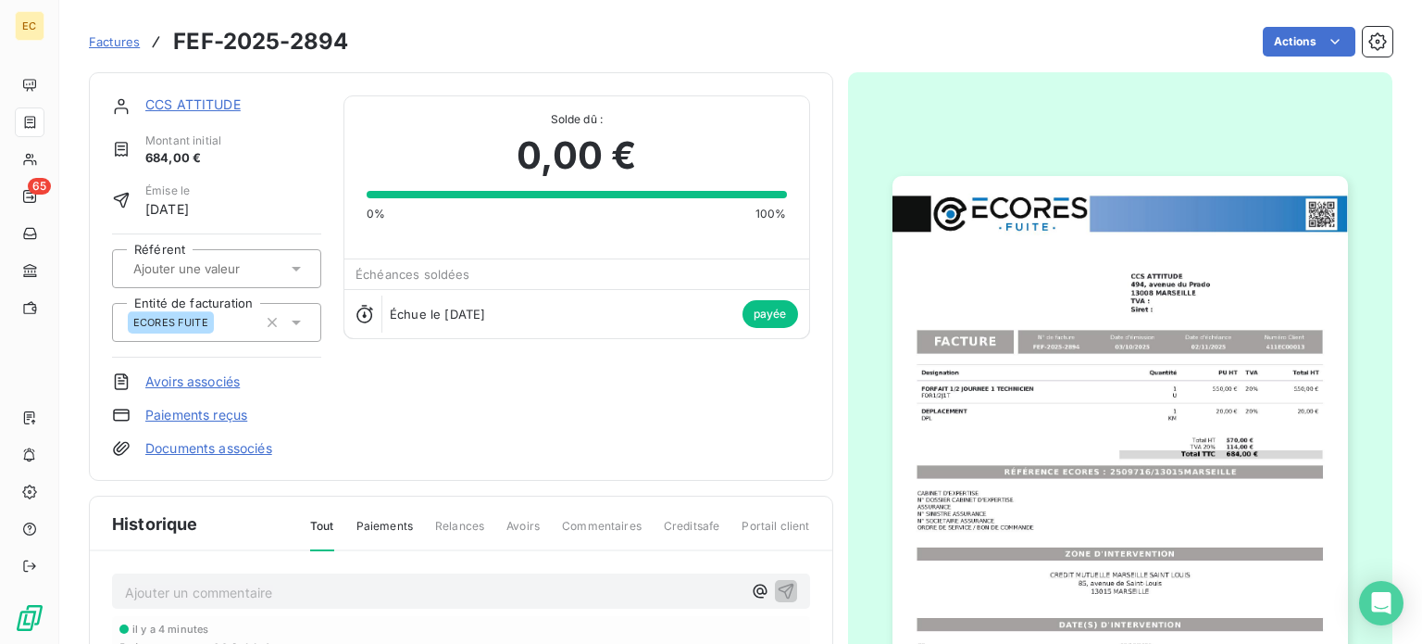
drag, startPoint x: 111, startPoint y: 44, endPoint x: 121, endPoint y: 47, distance: 10.8
click at [111, 44] on span "Factures" at bounding box center [114, 41] width 51 height 15
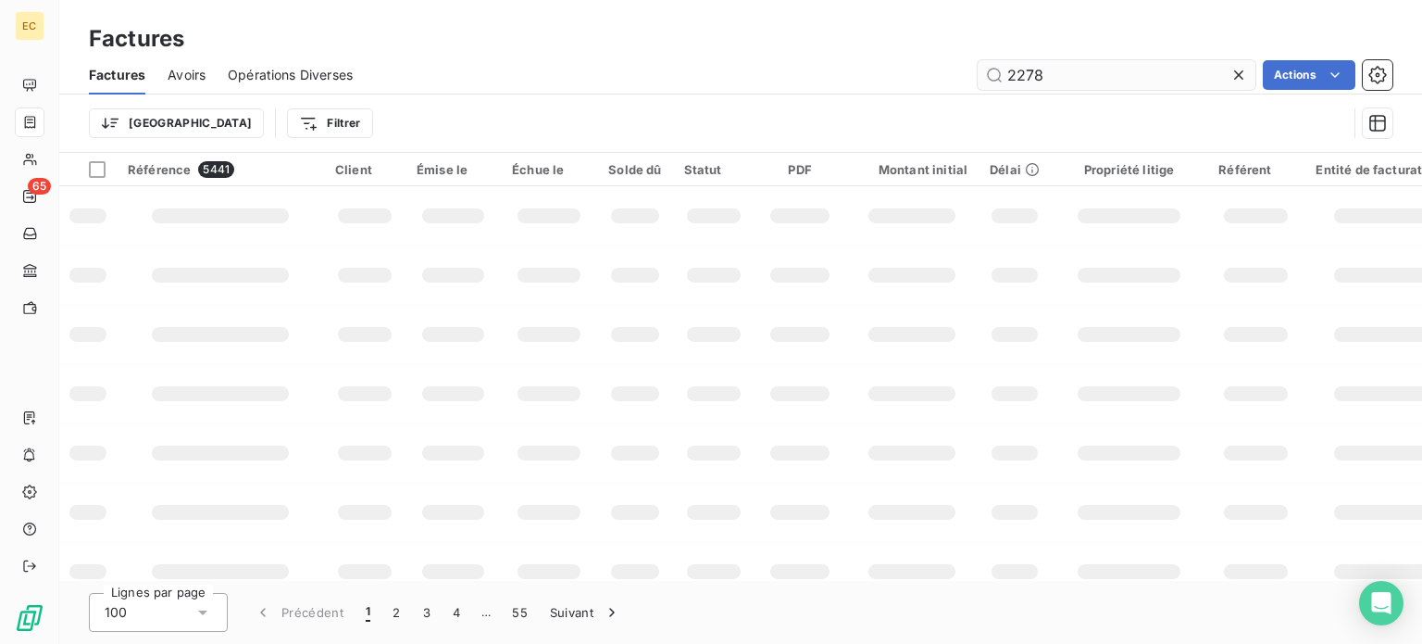
type input "2278"
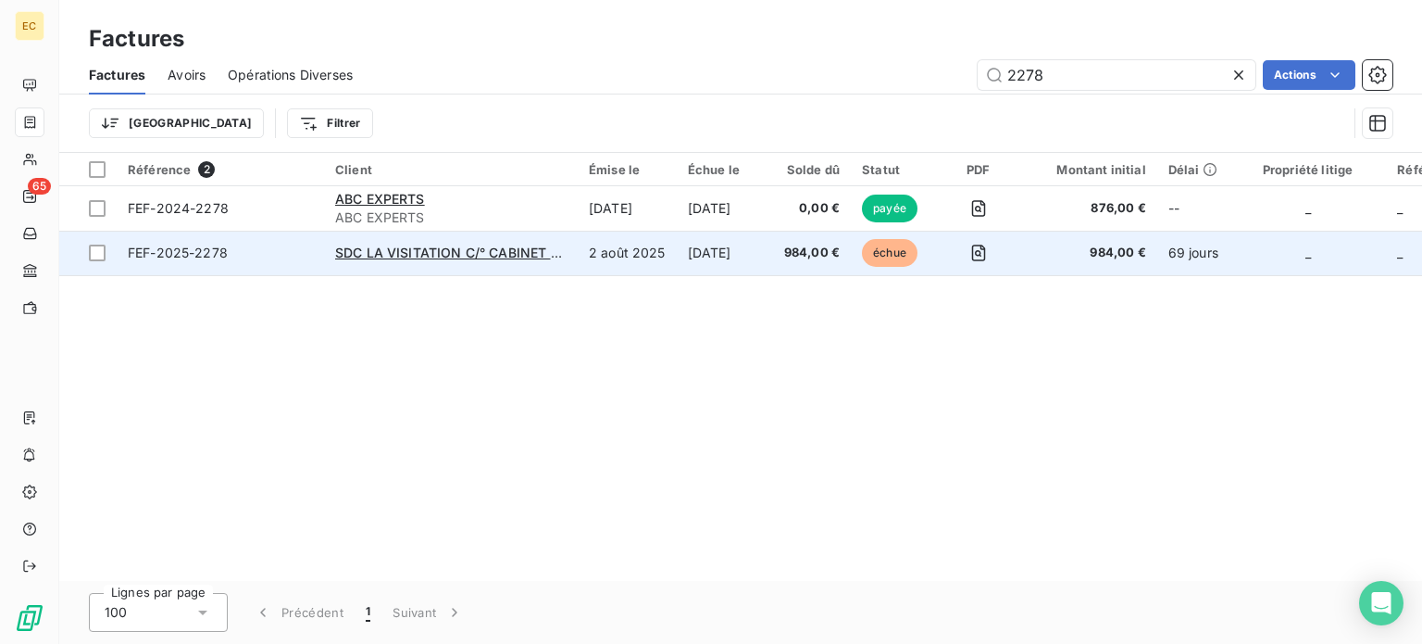
click at [288, 261] on span "FEF-2025-2278" at bounding box center [220, 253] width 185 height 19
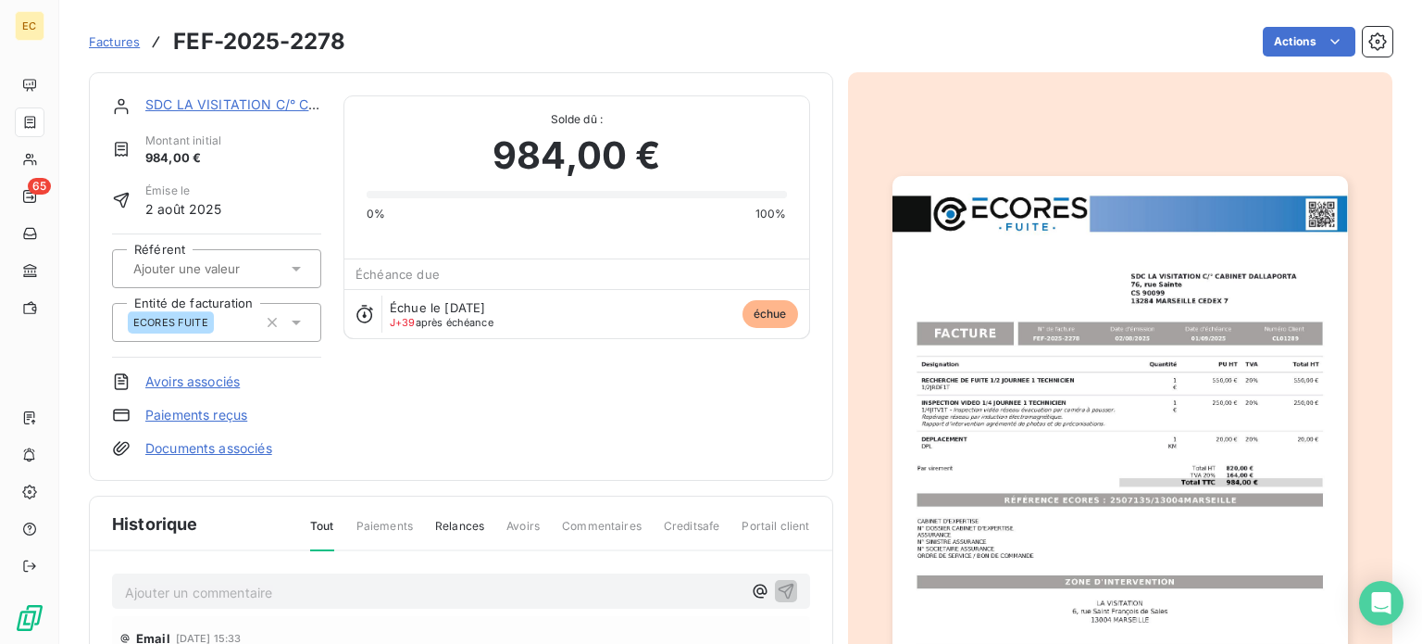
click at [199, 416] on link "Paiements reçus" at bounding box center [196, 415] width 102 height 19
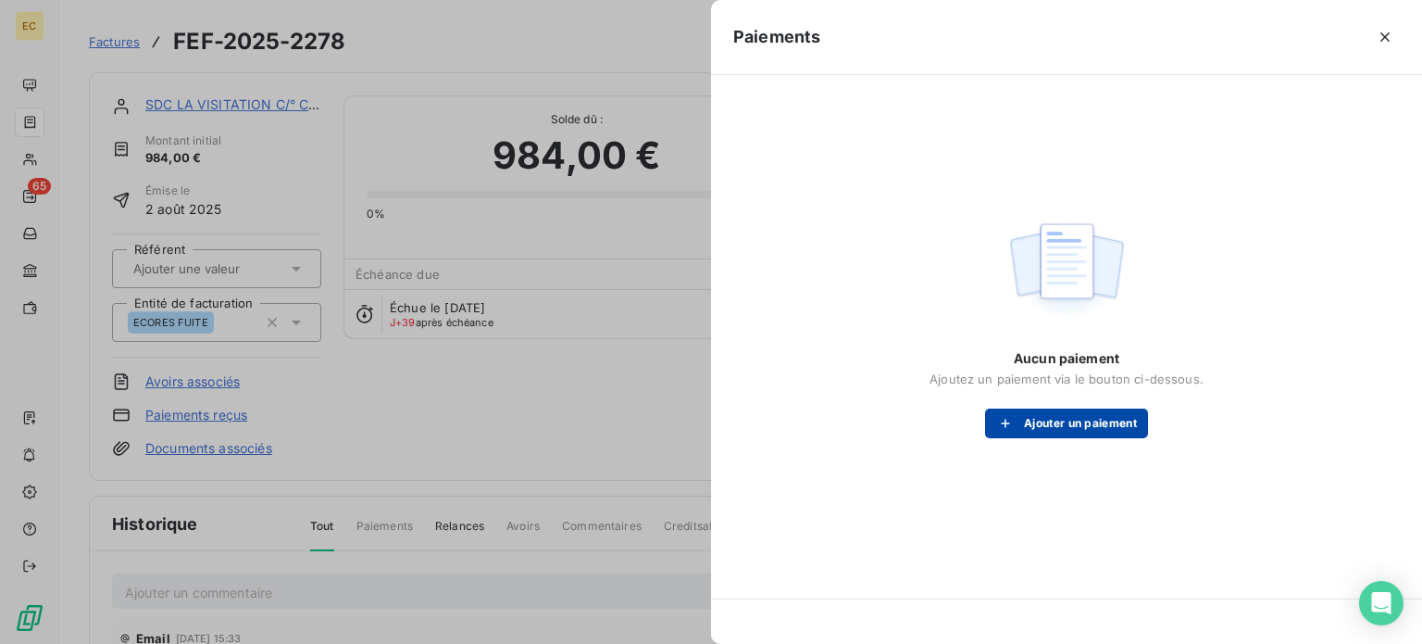
click at [1063, 427] on button "Ajouter un paiement" at bounding box center [1066, 423] width 163 height 30
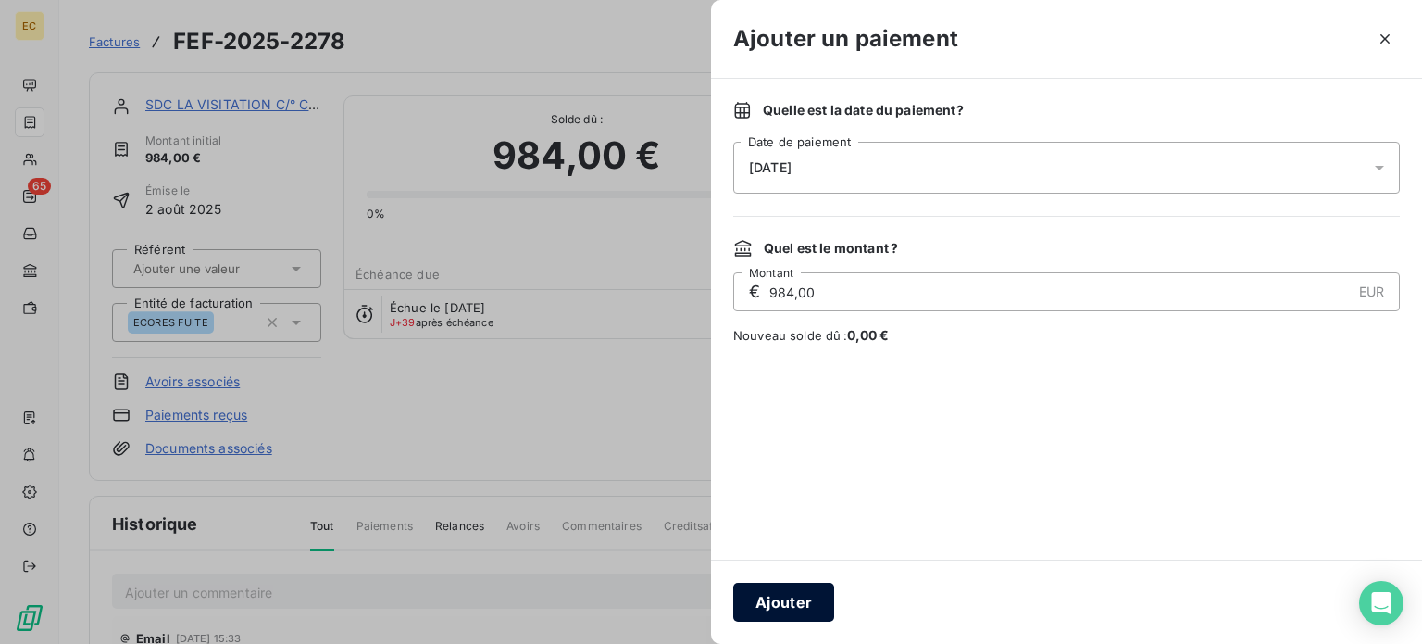
click at [804, 603] on button "Ajouter" at bounding box center [783, 601] width 101 height 39
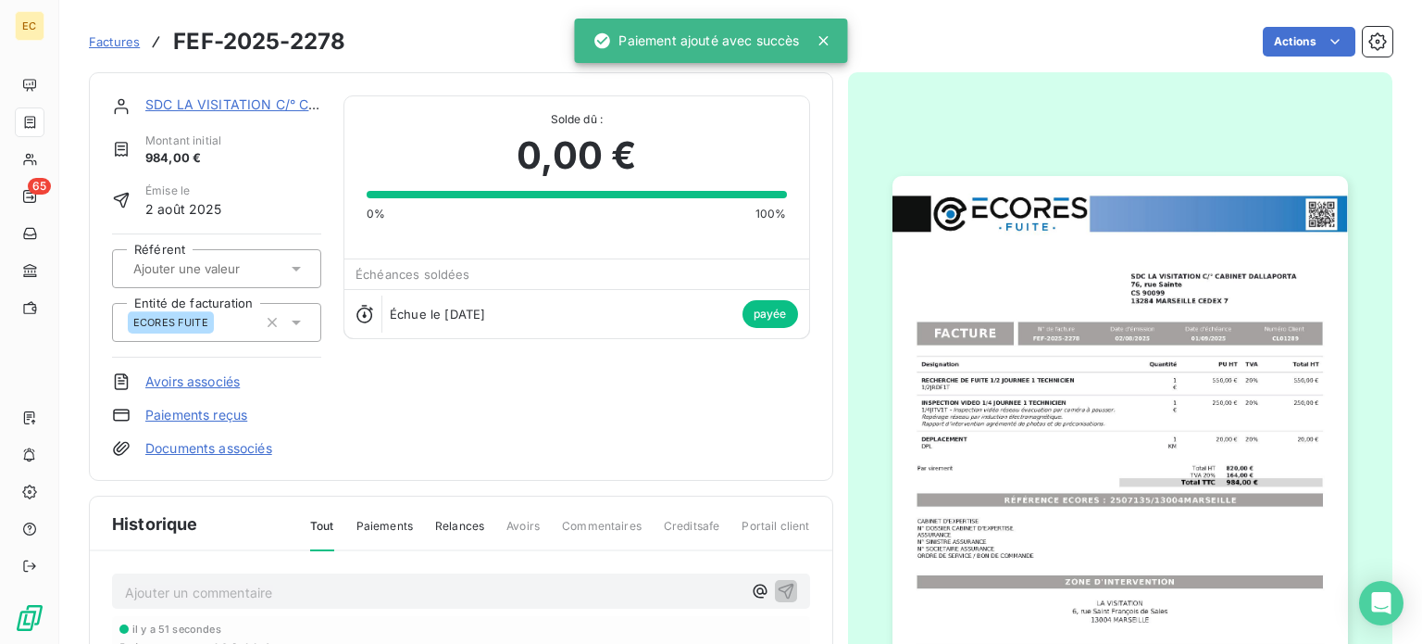
click at [108, 40] on span "Factures" at bounding box center [114, 41] width 51 height 15
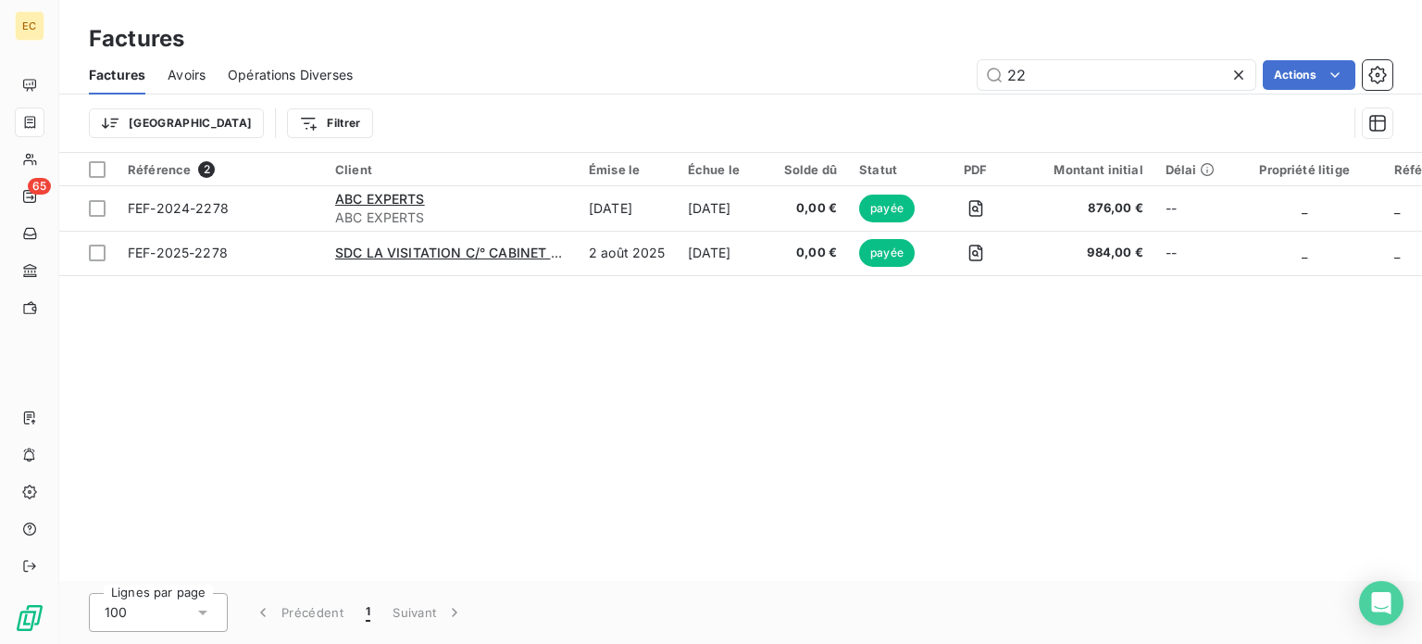
type input "2"
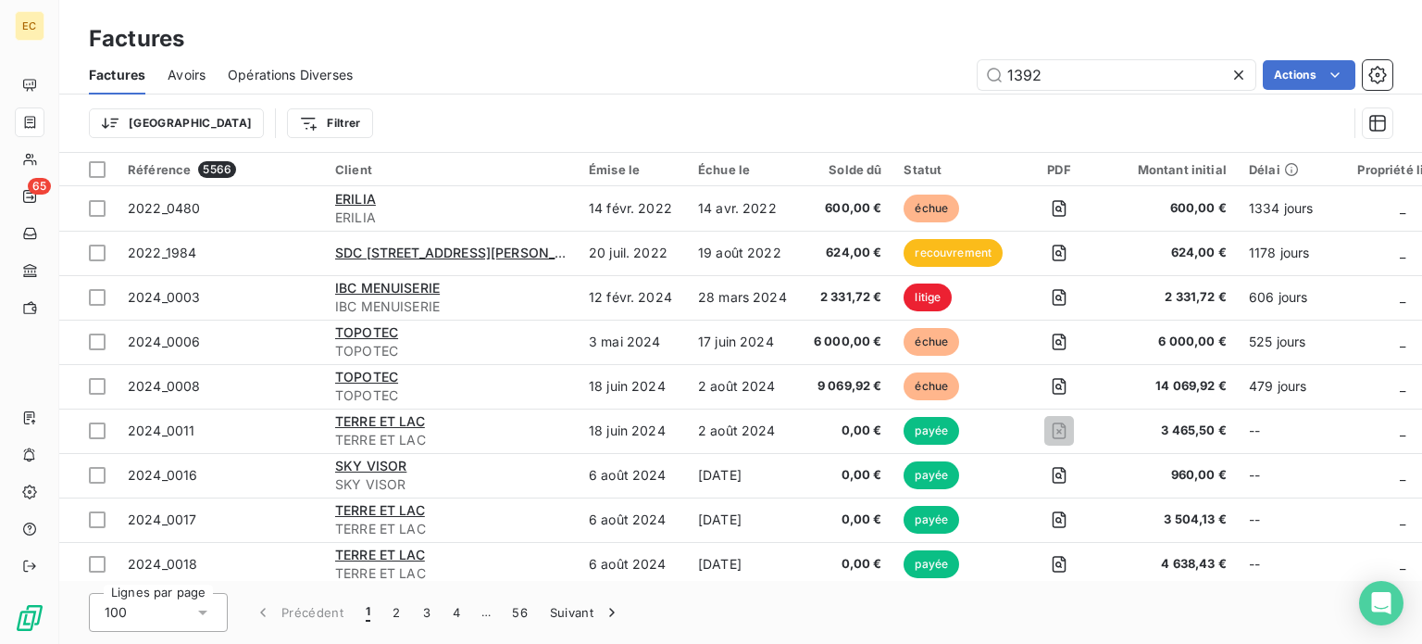
type input "1392"
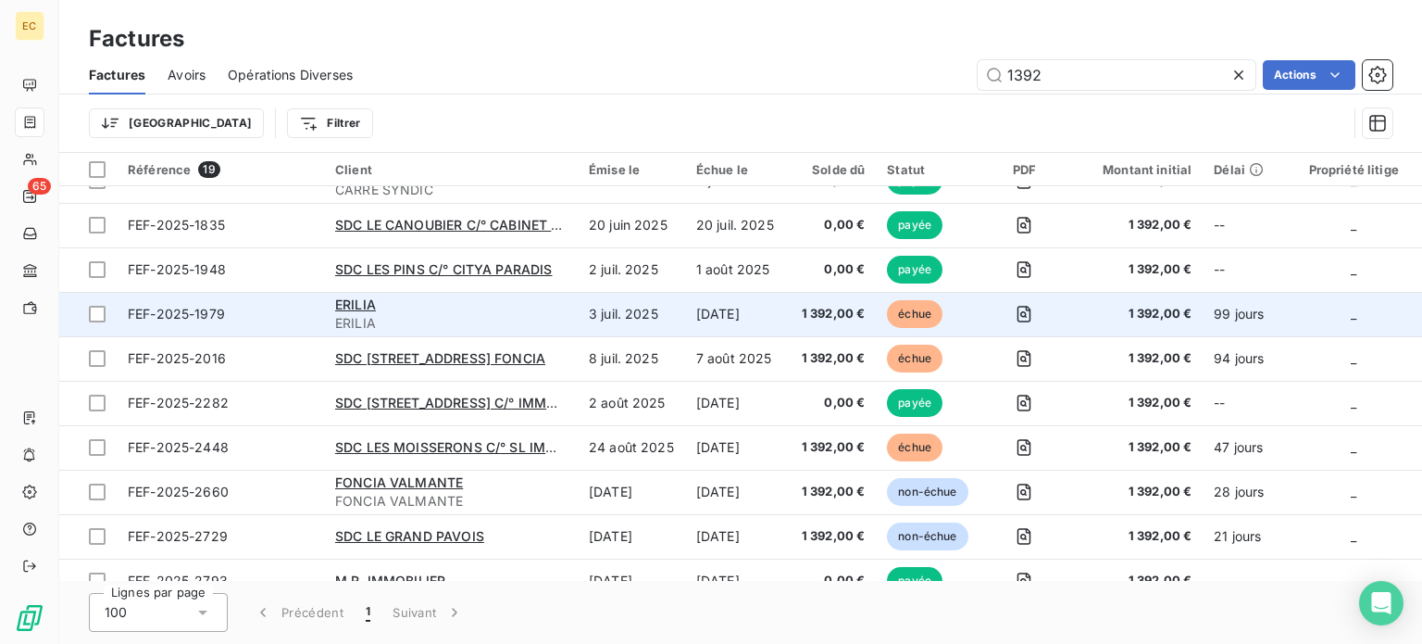
scroll to position [457, 0]
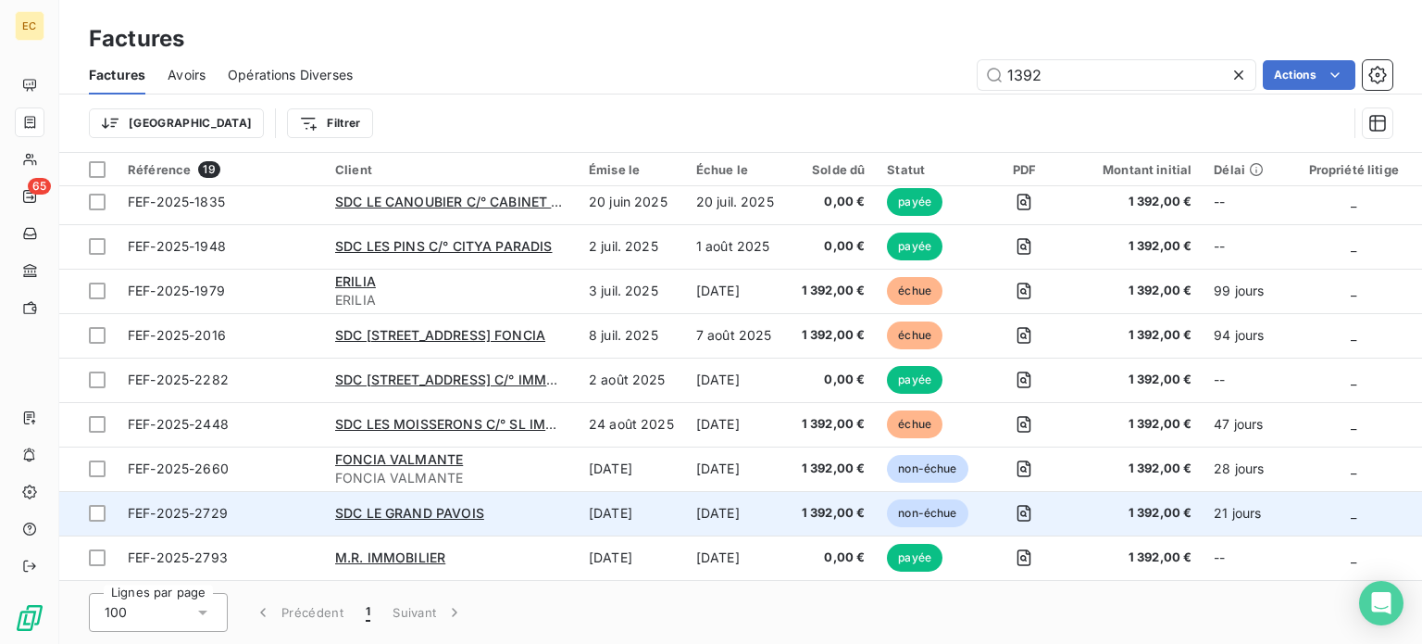
click at [293, 510] on span "FEF-2025-2729" at bounding box center [220, 513] width 185 height 19
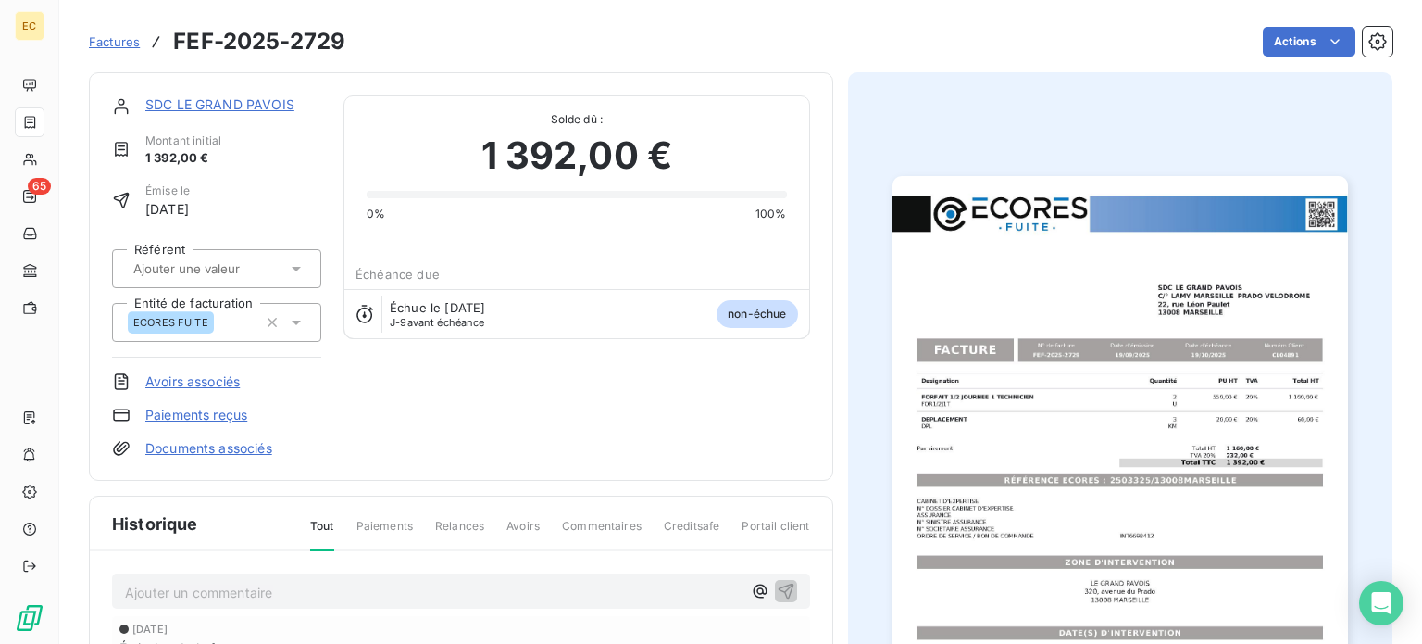
click at [1121, 399] on img "button" at bounding box center [1121, 498] width 456 height 644
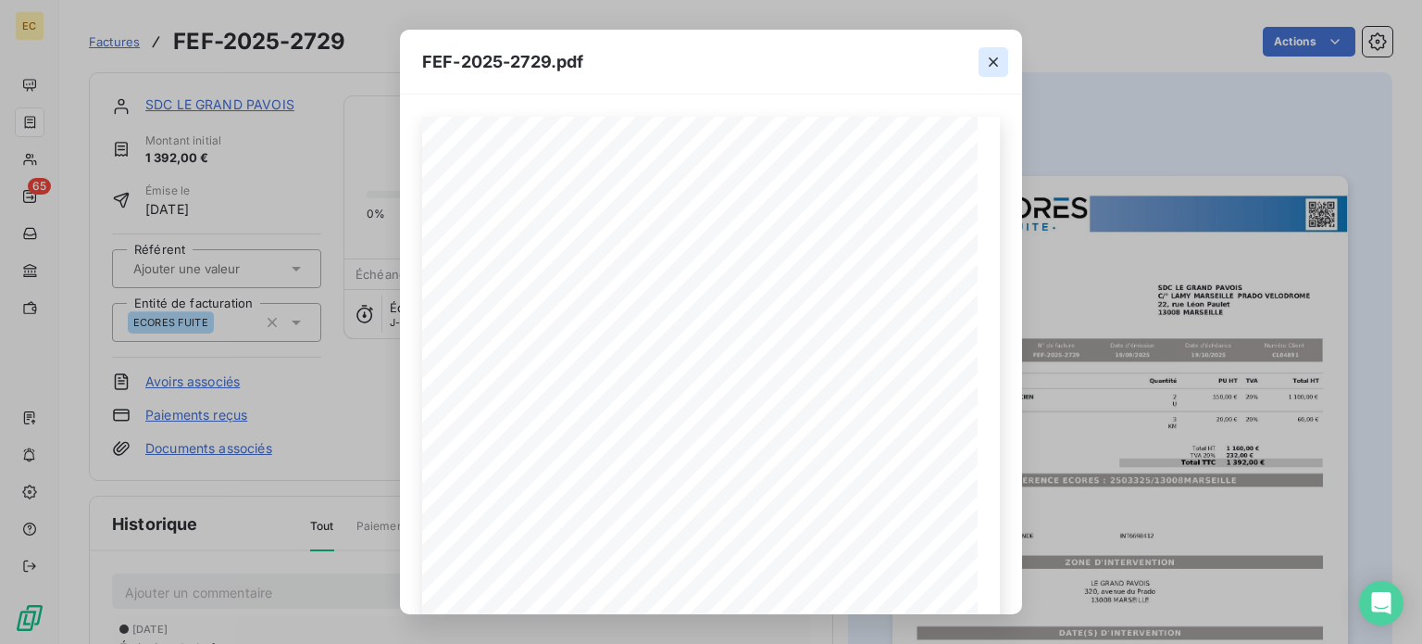
click at [997, 66] on icon "button" at bounding box center [993, 61] width 9 height 9
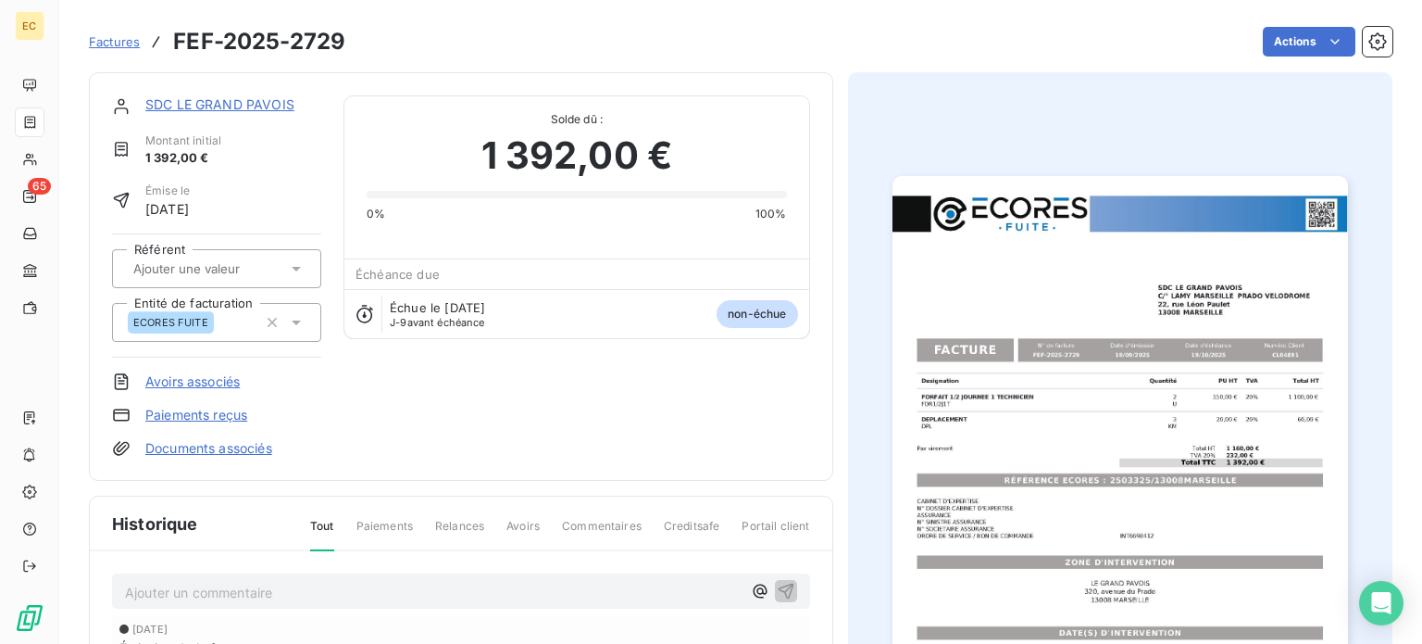
click at [214, 102] on link "SDC LE GRAND PAVOIS" at bounding box center [219, 104] width 149 height 16
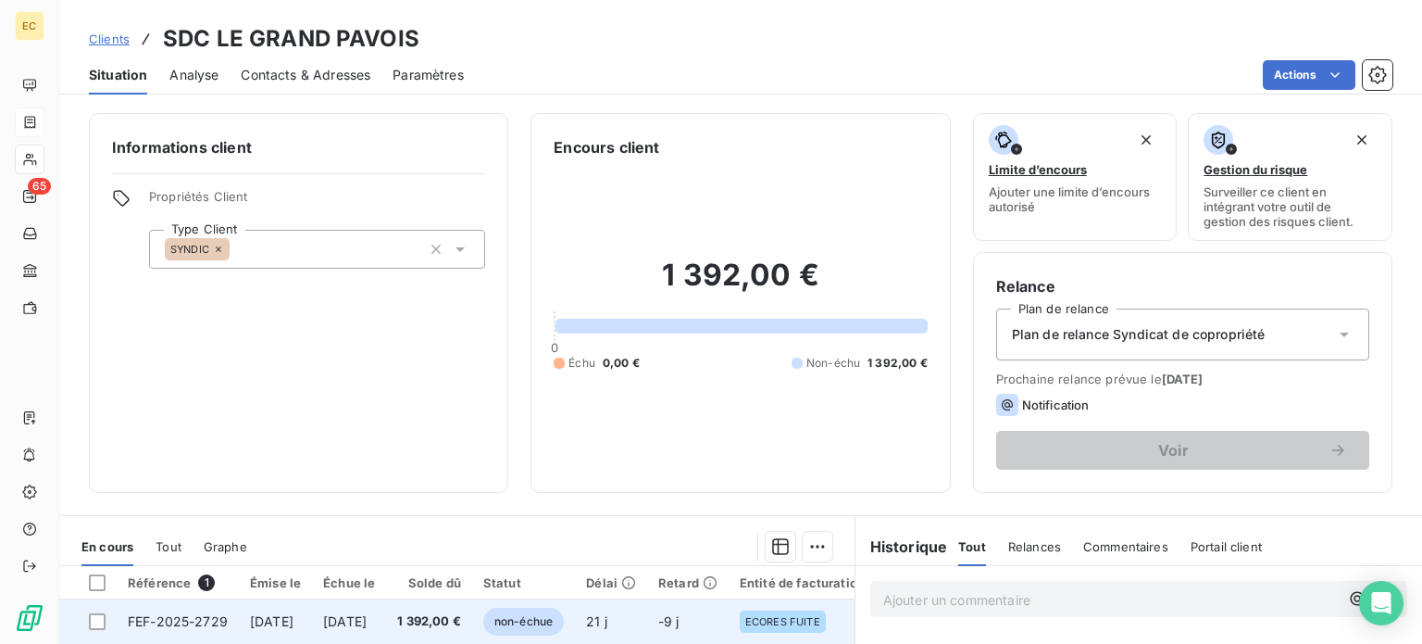
click at [294, 623] on span "19 sept. 2025" at bounding box center [272, 621] width 44 height 16
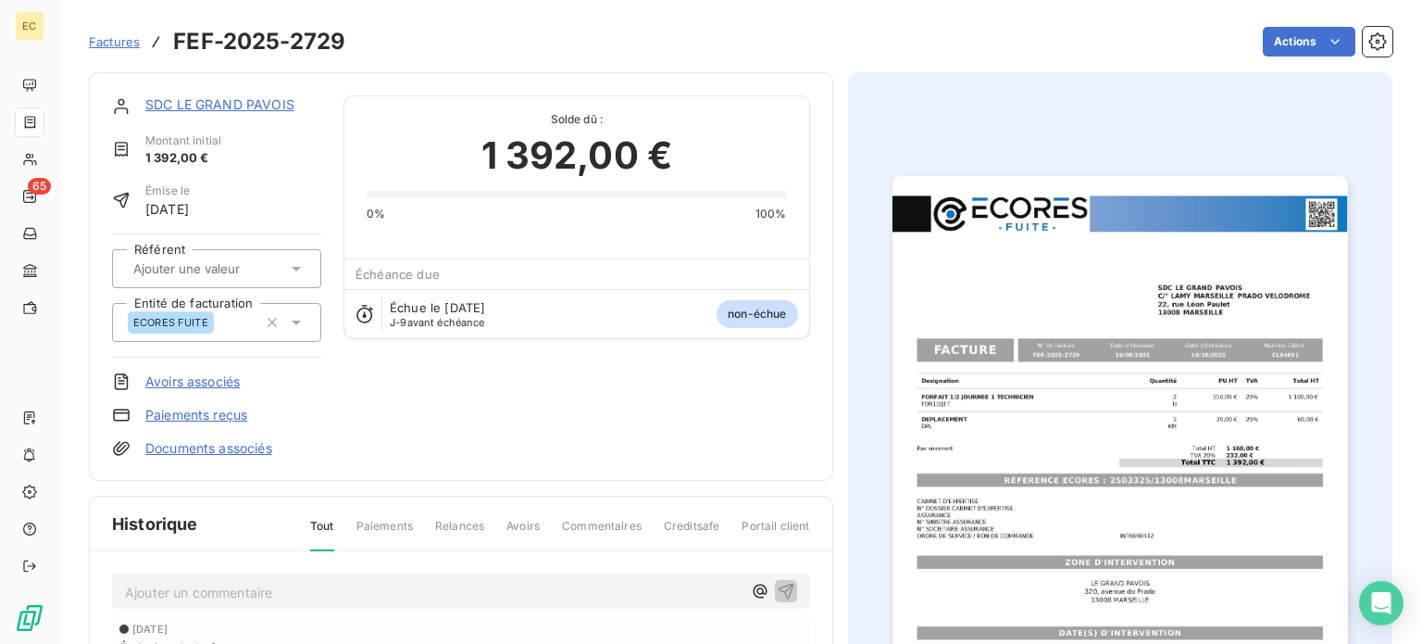
click at [217, 410] on link "Paiements reçus" at bounding box center [196, 415] width 102 height 19
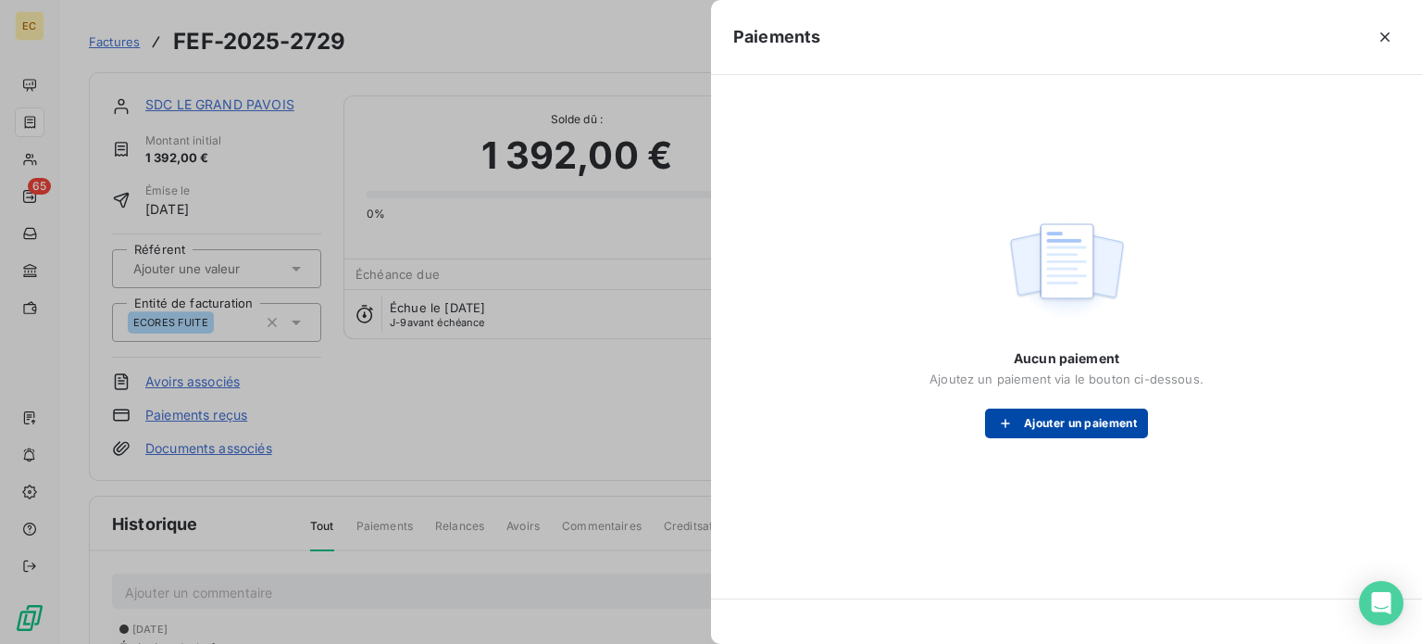
click at [1007, 420] on icon "button" at bounding box center [1005, 423] width 19 height 19
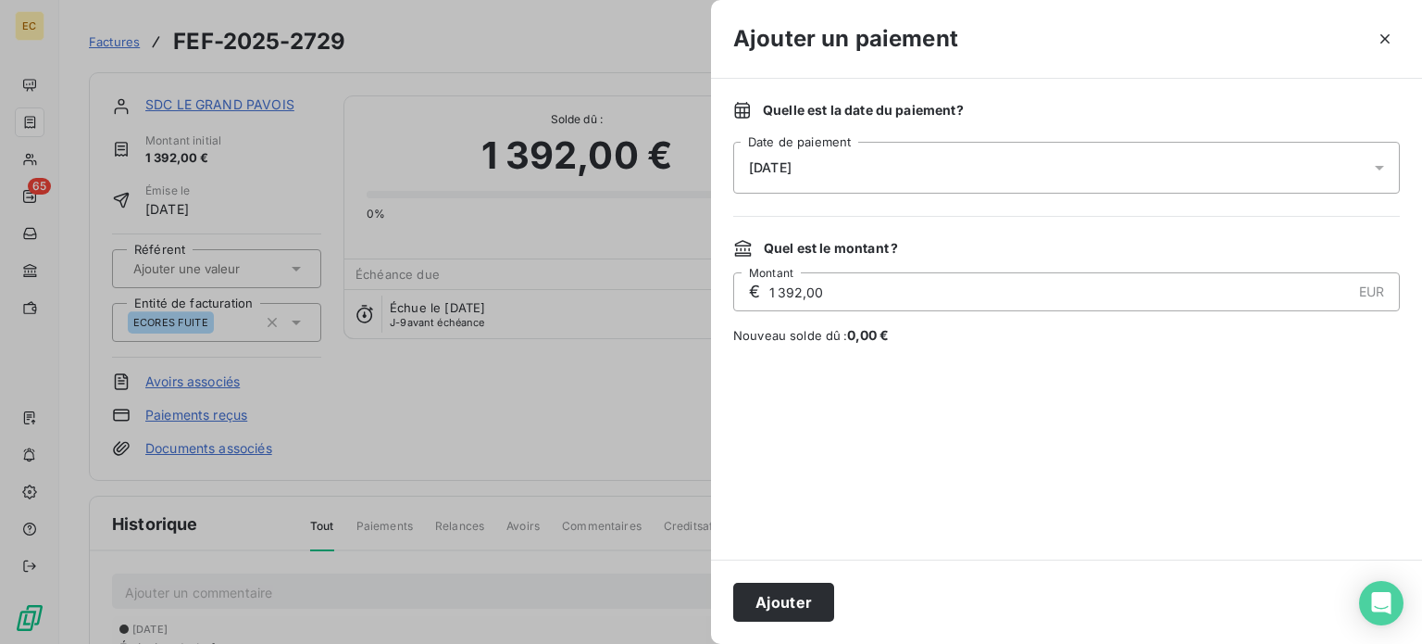
click at [869, 175] on div "10/10/2025" at bounding box center [1066, 168] width 667 height 52
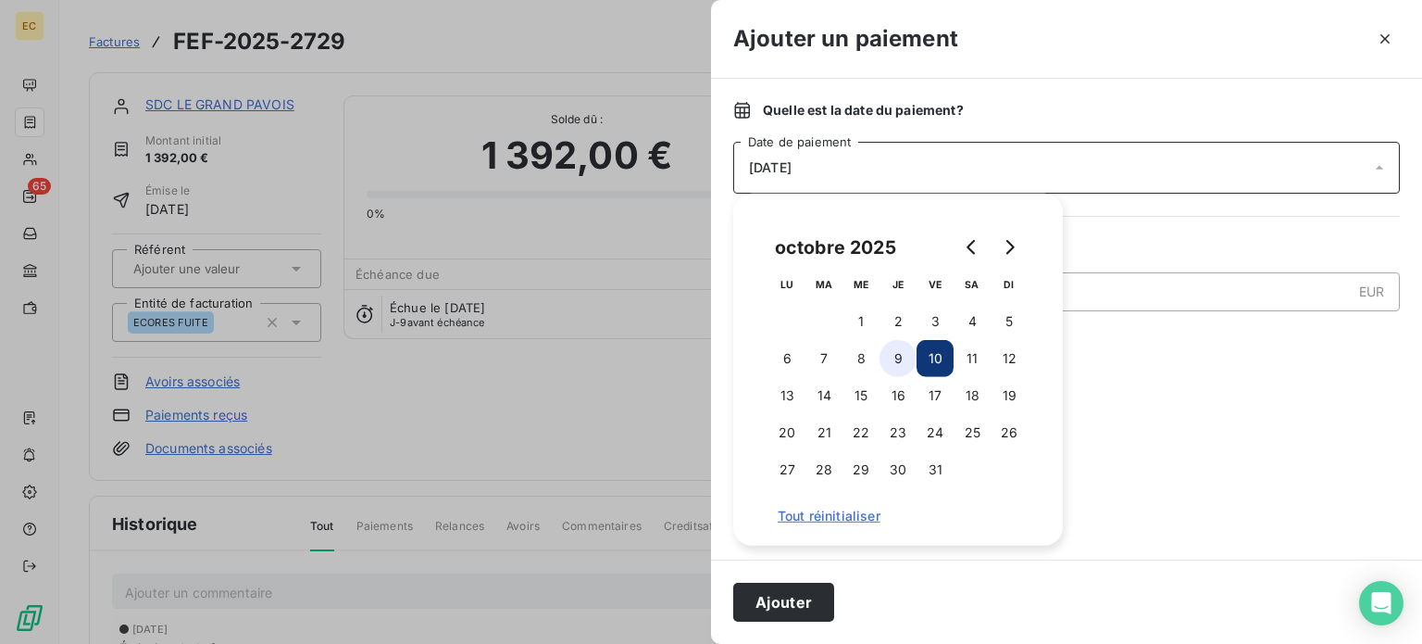
click at [896, 357] on button "9" at bounding box center [898, 358] width 37 height 37
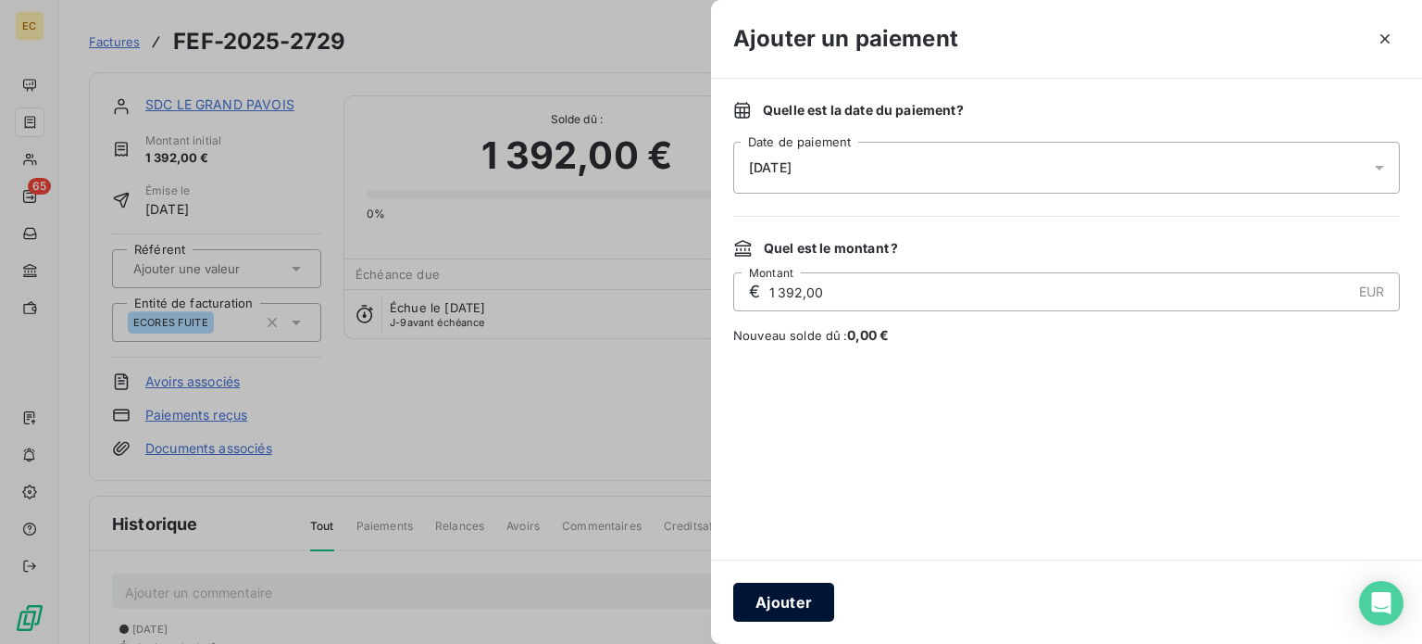
click at [784, 607] on button "Ajouter" at bounding box center [783, 601] width 101 height 39
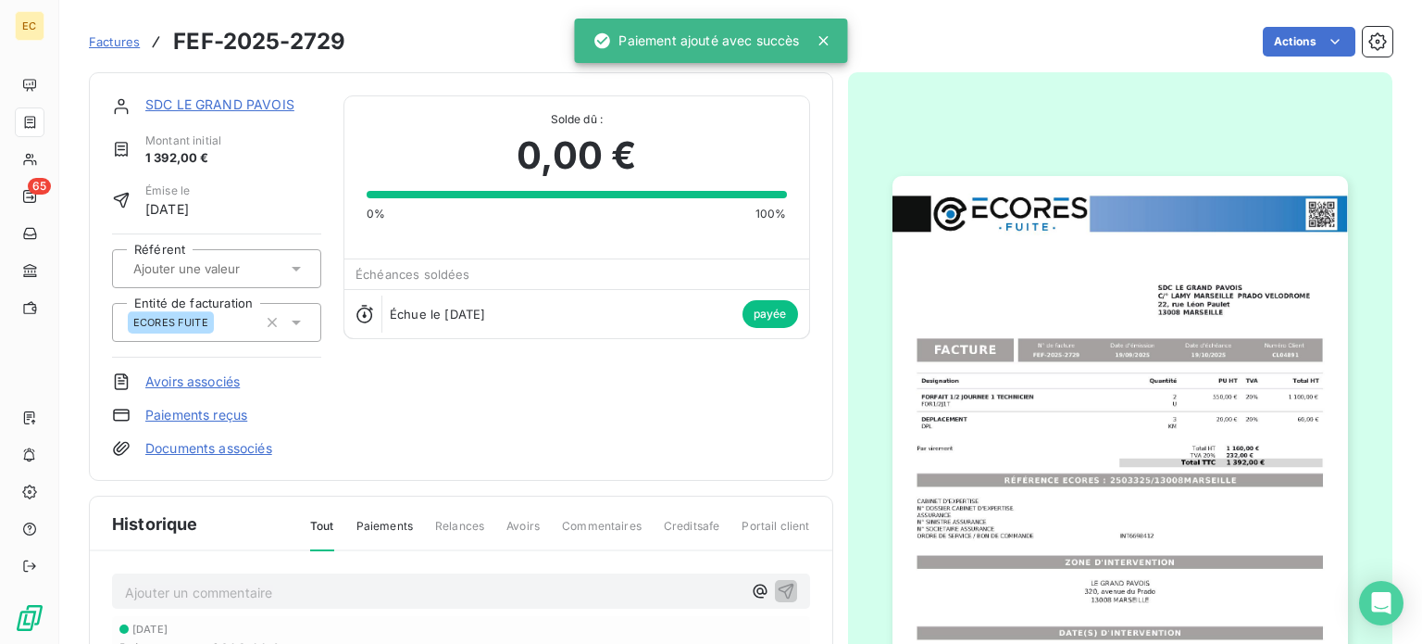
click at [105, 44] on span "Factures" at bounding box center [114, 41] width 51 height 15
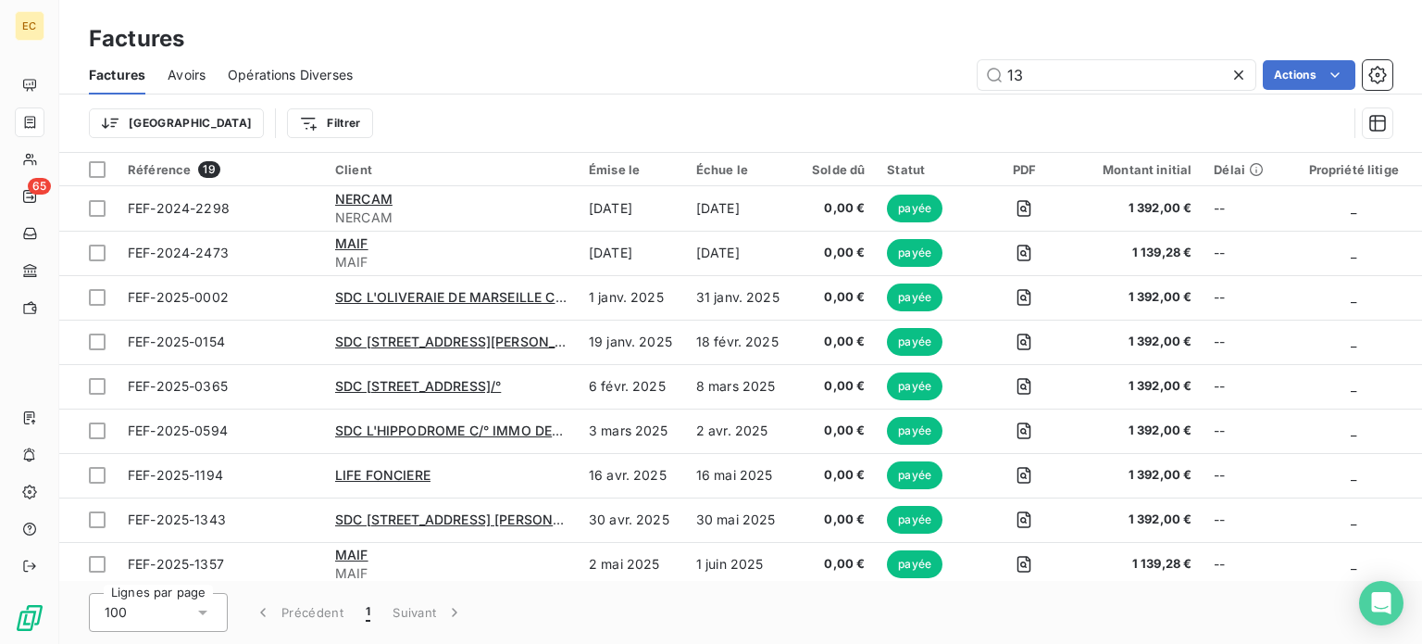
type input "1"
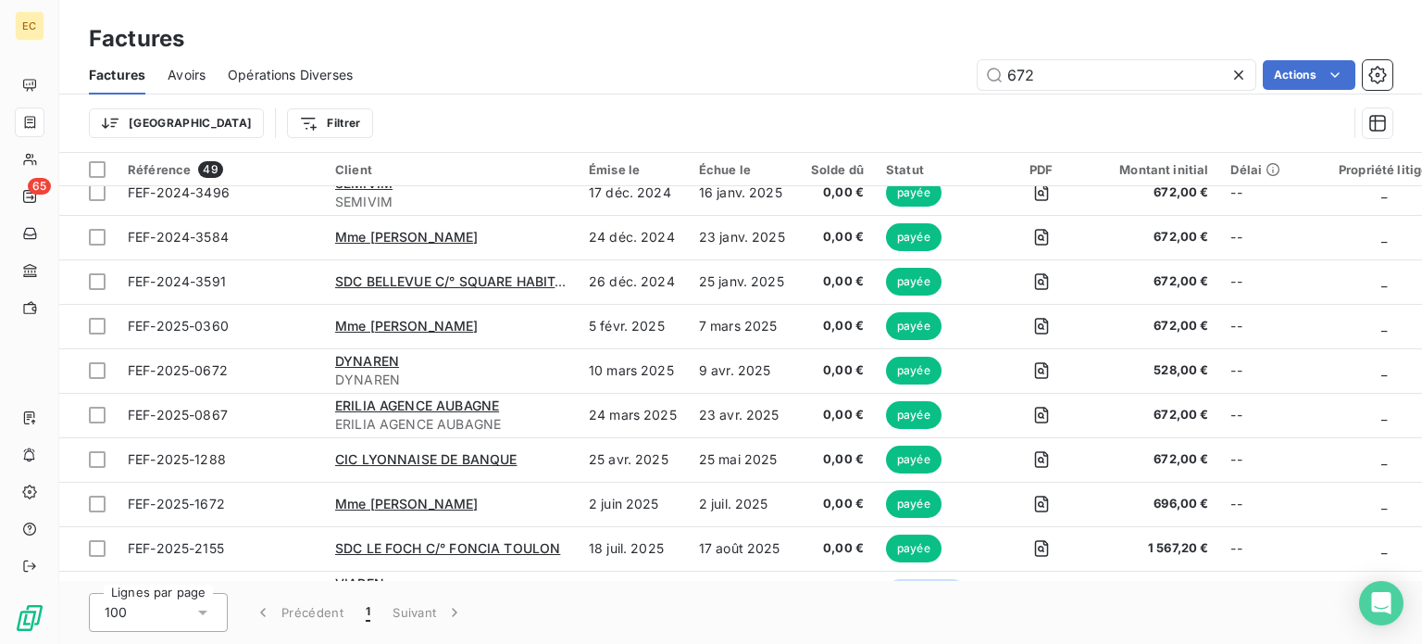
scroll to position [1791, 0]
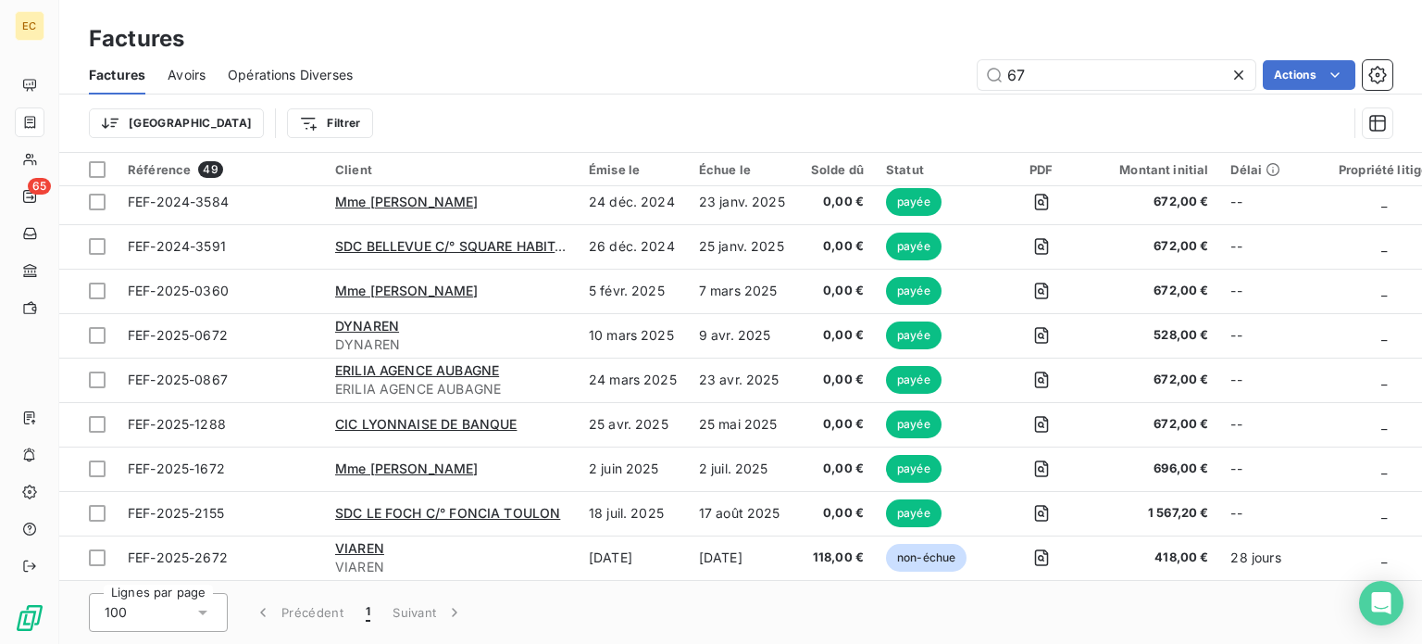
type input "6"
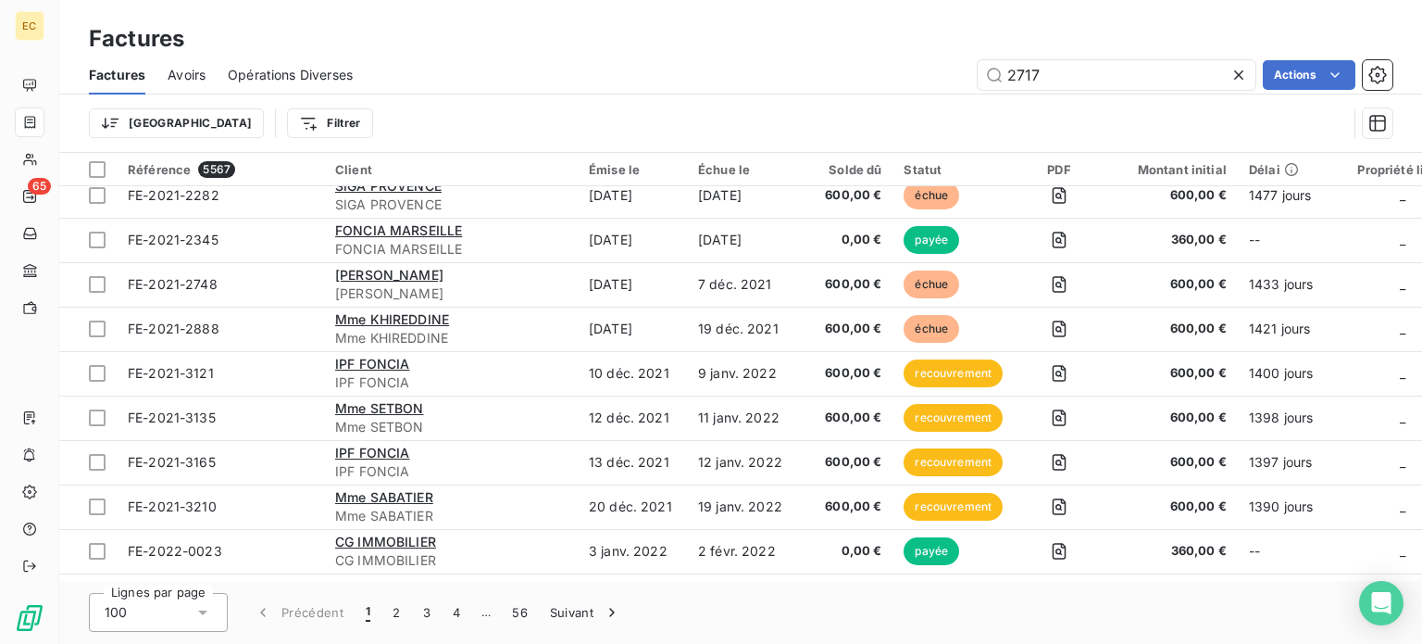
type input "2717"
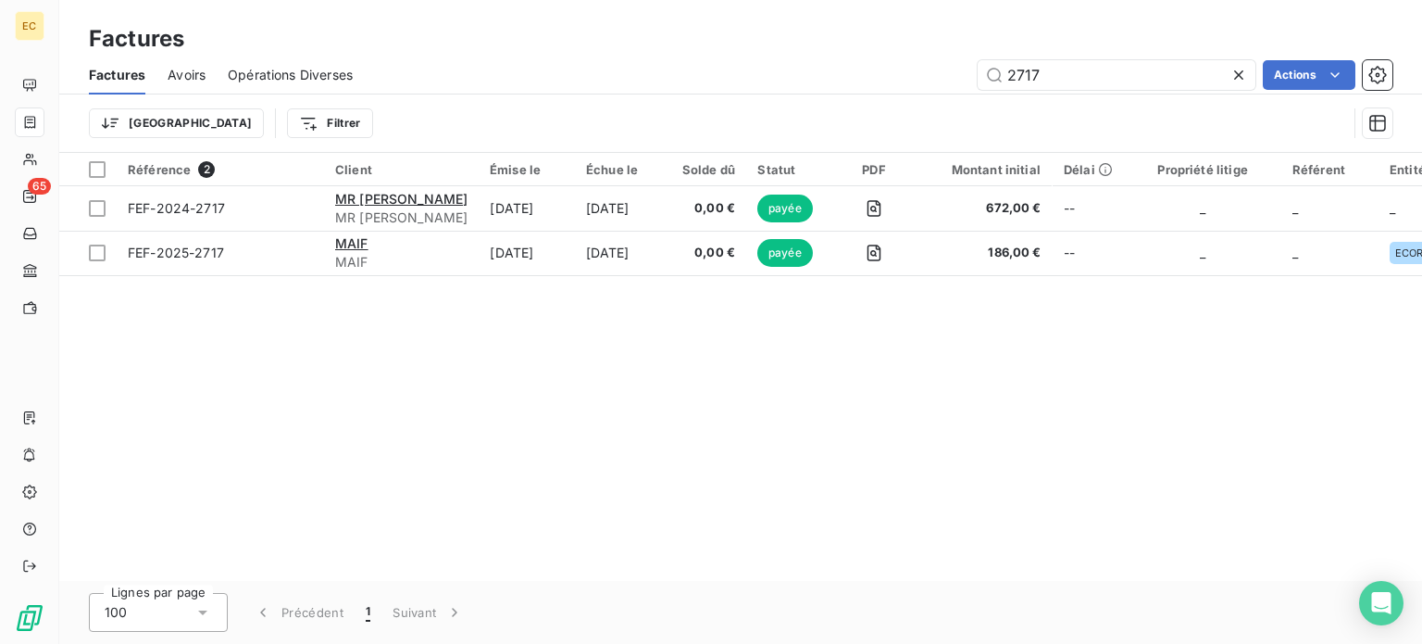
scroll to position [0, 0]
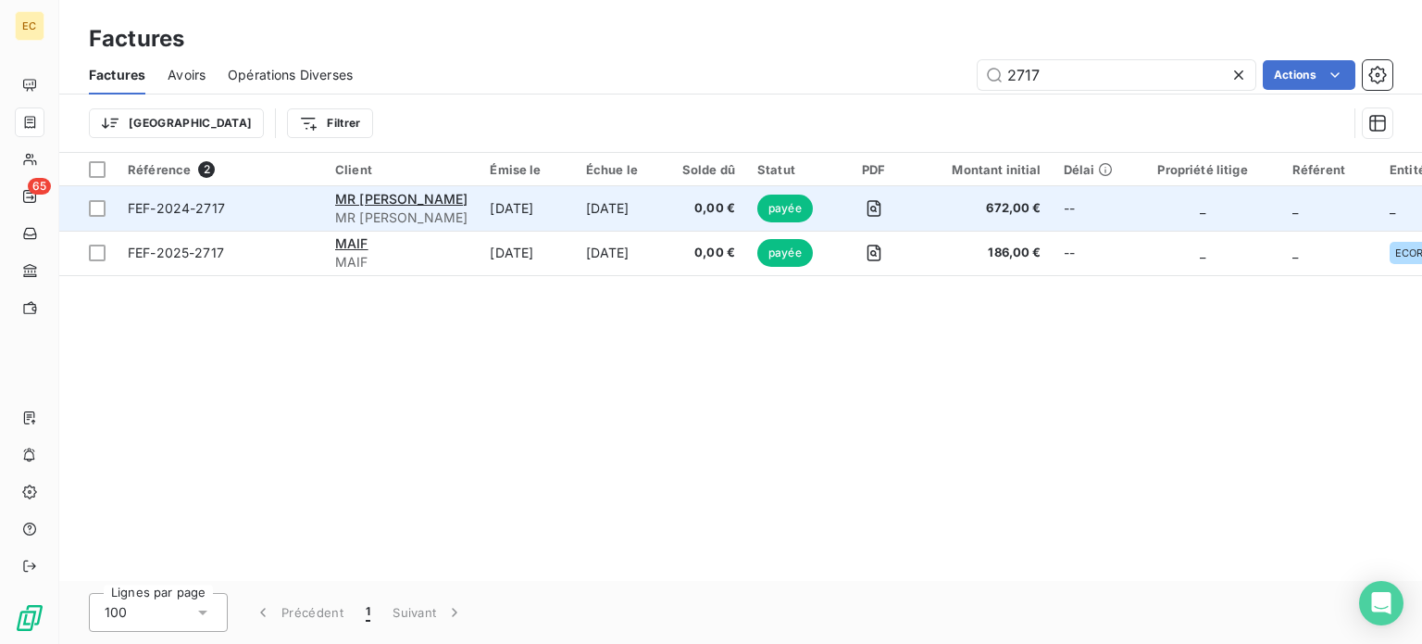
click at [280, 207] on span "FEF-2024-2717" at bounding box center [220, 208] width 185 height 19
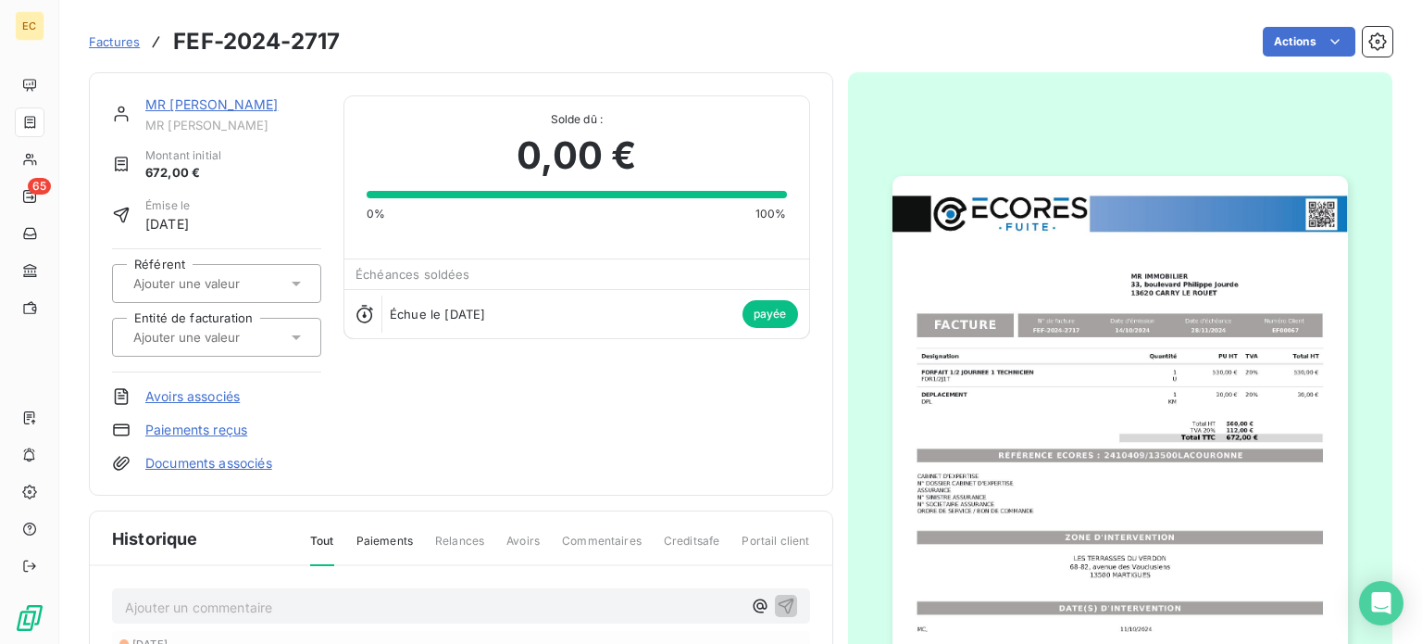
click at [1000, 451] on img "button" at bounding box center [1121, 498] width 456 height 644
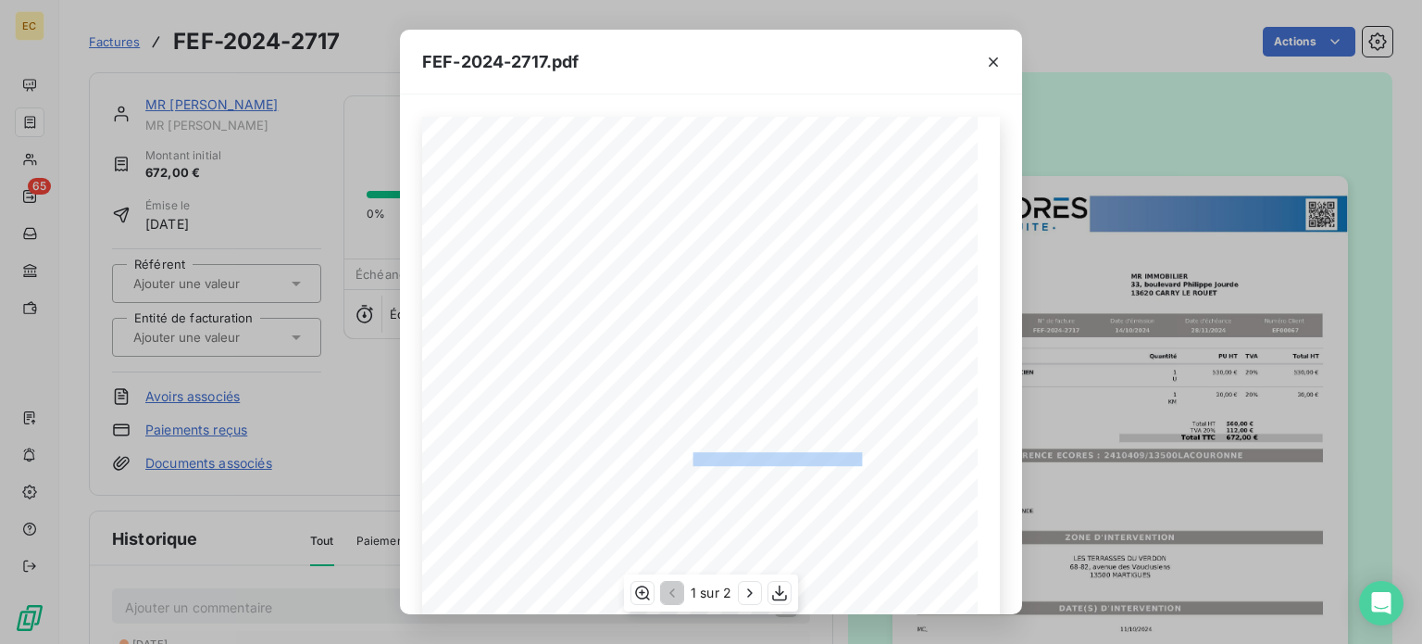
drag, startPoint x: 852, startPoint y: 457, endPoint x: 686, endPoint y: 462, distance: 165.8
click at [686, 461] on span "RÉFÉRENCE ECORES : 2410409/13500LACOURONNE" at bounding box center [712, 456] width 301 height 9
copy span "2410409/13500LACOURONNE"
click at [988, 61] on icon "button" at bounding box center [993, 62] width 19 height 19
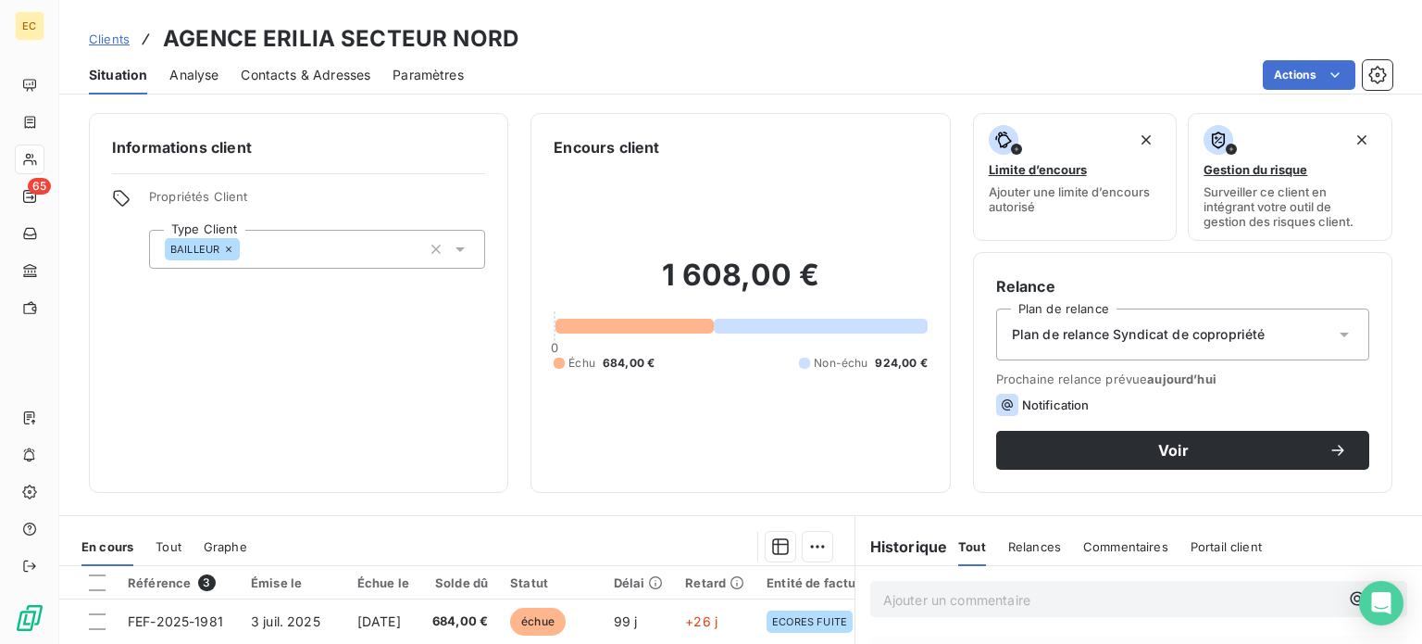
scroll to position [278, 0]
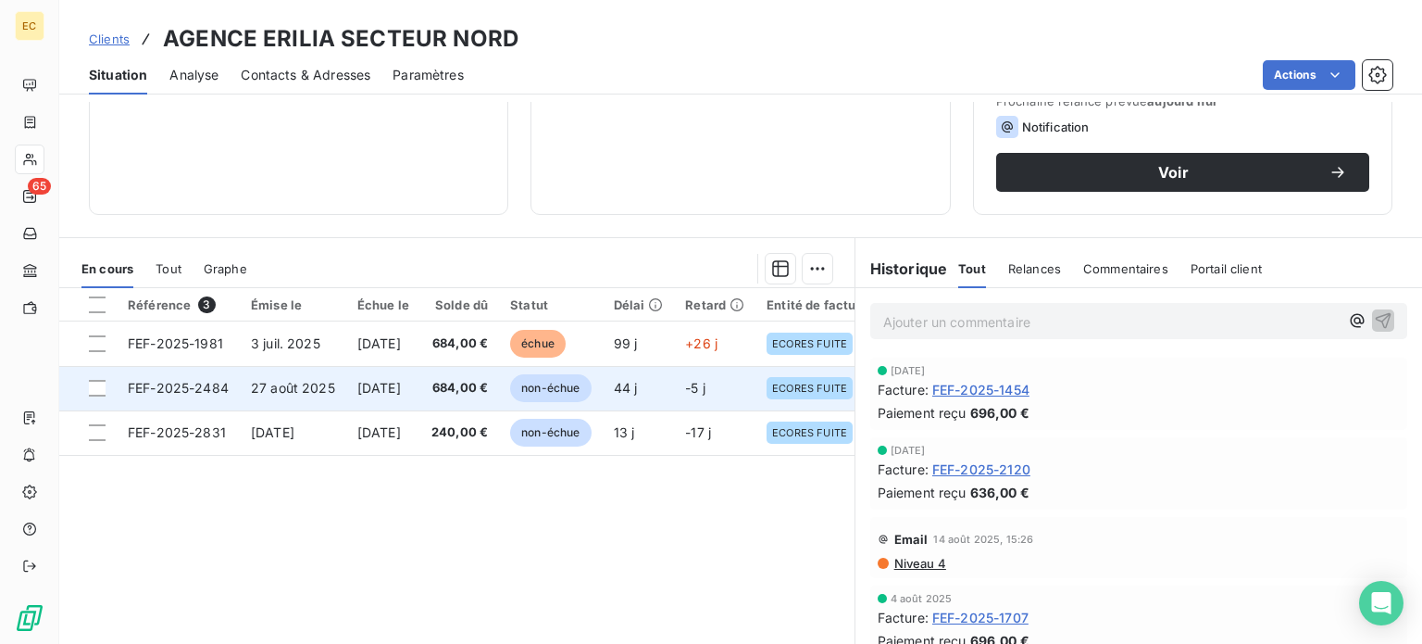
click at [199, 392] on span "FEF-2025-2484" at bounding box center [178, 388] width 101 height 16
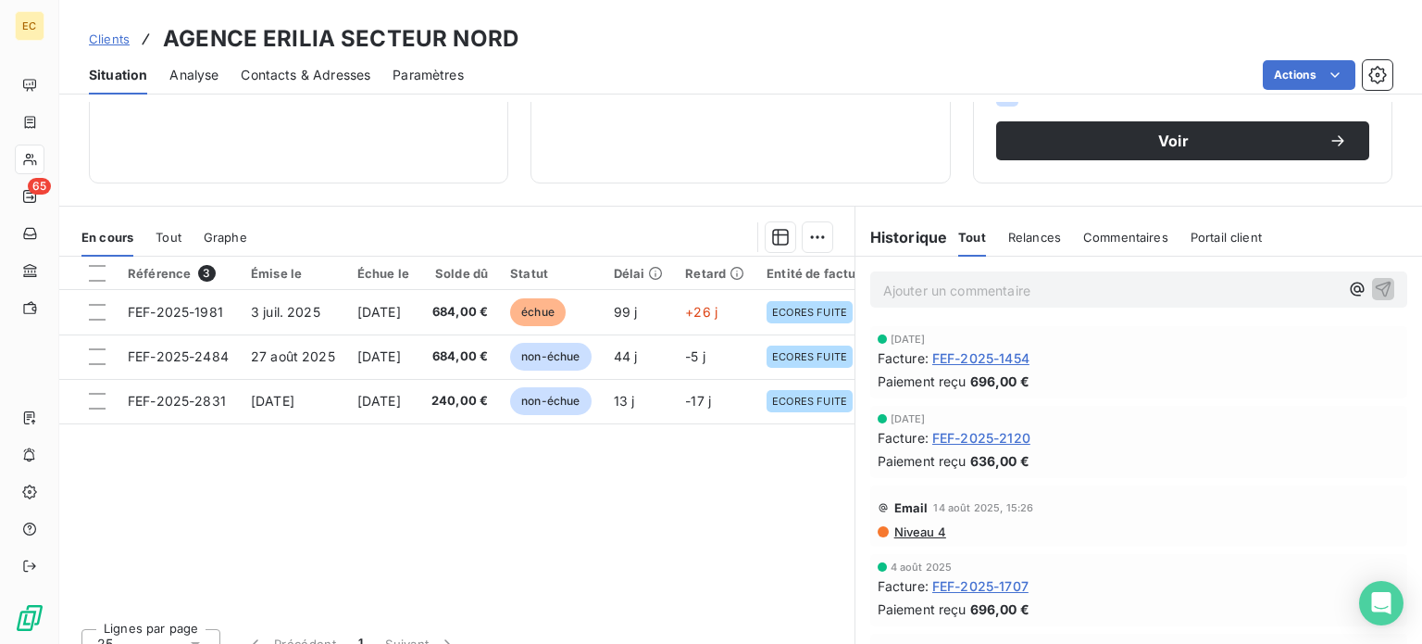
scroll to position [333, 0]
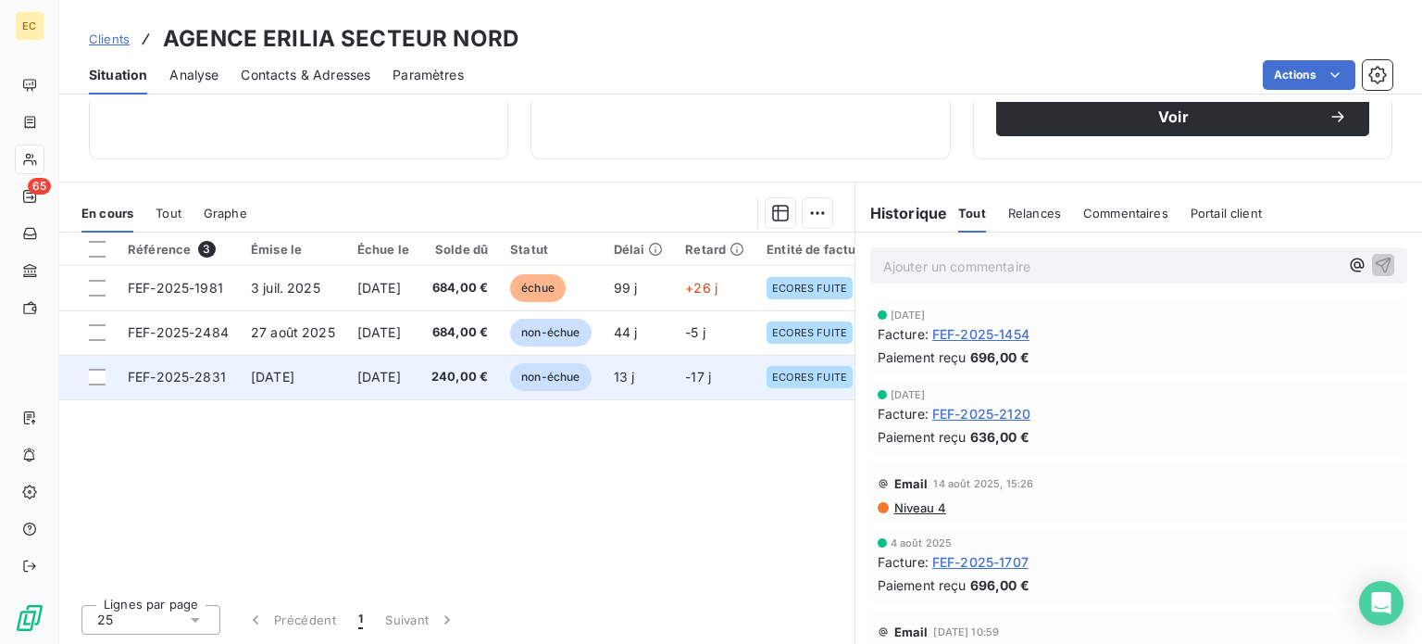
click at [174, 377] on span "FEF-2025-2831" at bounding box center [177, 377] width 98 height 16
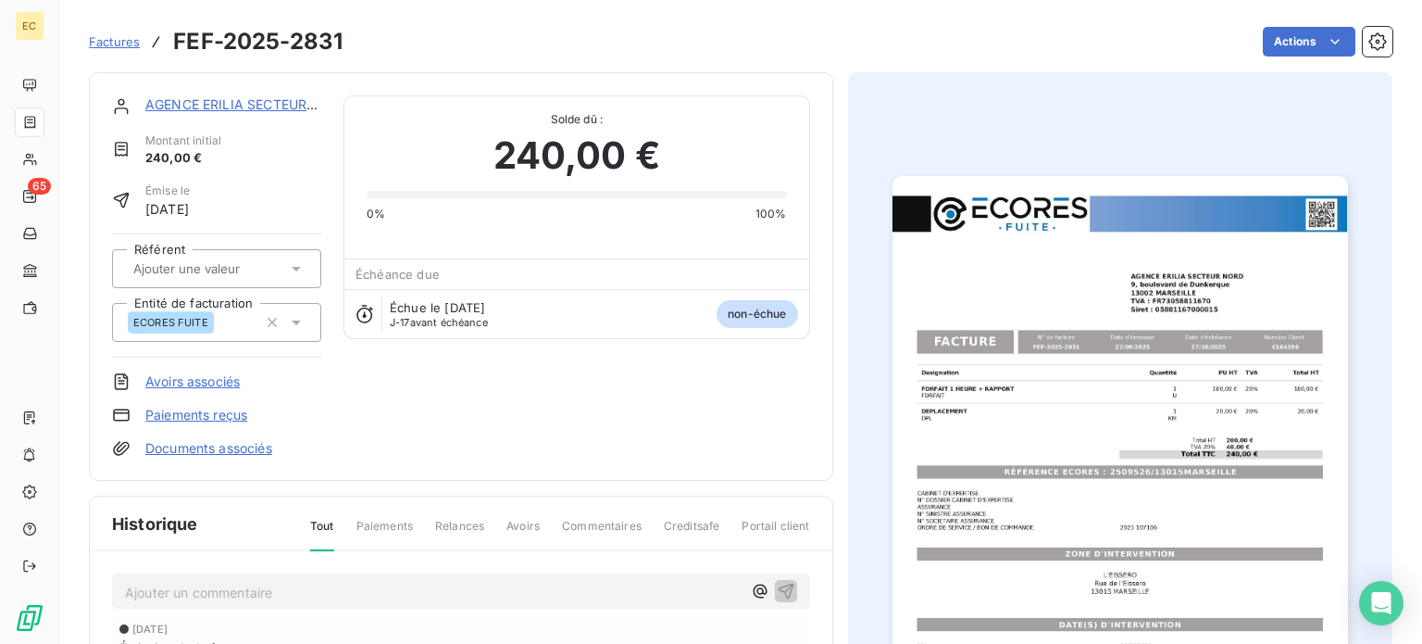
click at [1008, 469] on img "button" at bounding box center [1121, 498] width 456 height 644
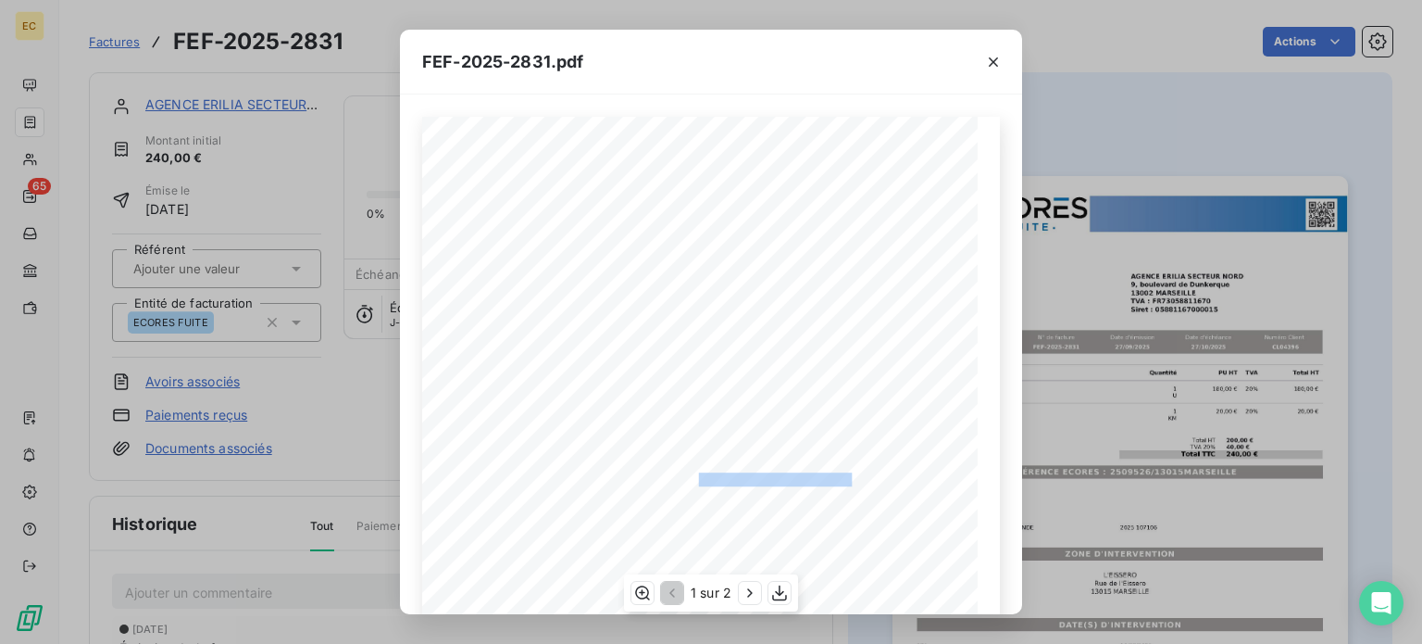
drag, startPoint x: 845, startPoint y: 475, endPoint x: 691, endPoint y: 482, distance: 153.9
click at [691, 482] on span "RÉFÉRENCE ECORES : 2509526/13015MARSEILLE" at bounding box center [711, 476] width 283 height 9
copy span "2509526/13015MARSEILLE"
click at [120, 44] on div "FEF-2025-2831.pdf Designation Quantité PU HT TVA Total HT FORFAIT 1 HEURE + RAP…" at bounding box center [711, 322] width 1422 height 644
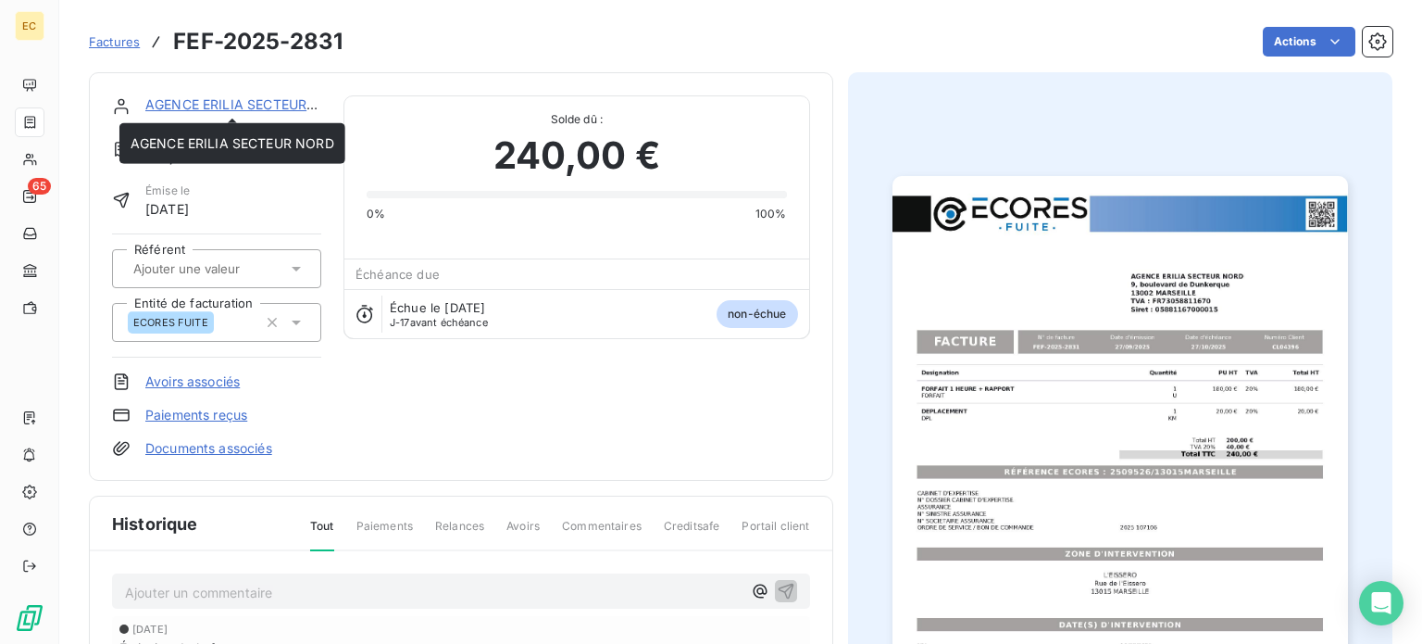
click at [182, 109] on link "AGENCE ERILIA SECTEUR NORD" at bounding box center [247, 104] width 204 height 16
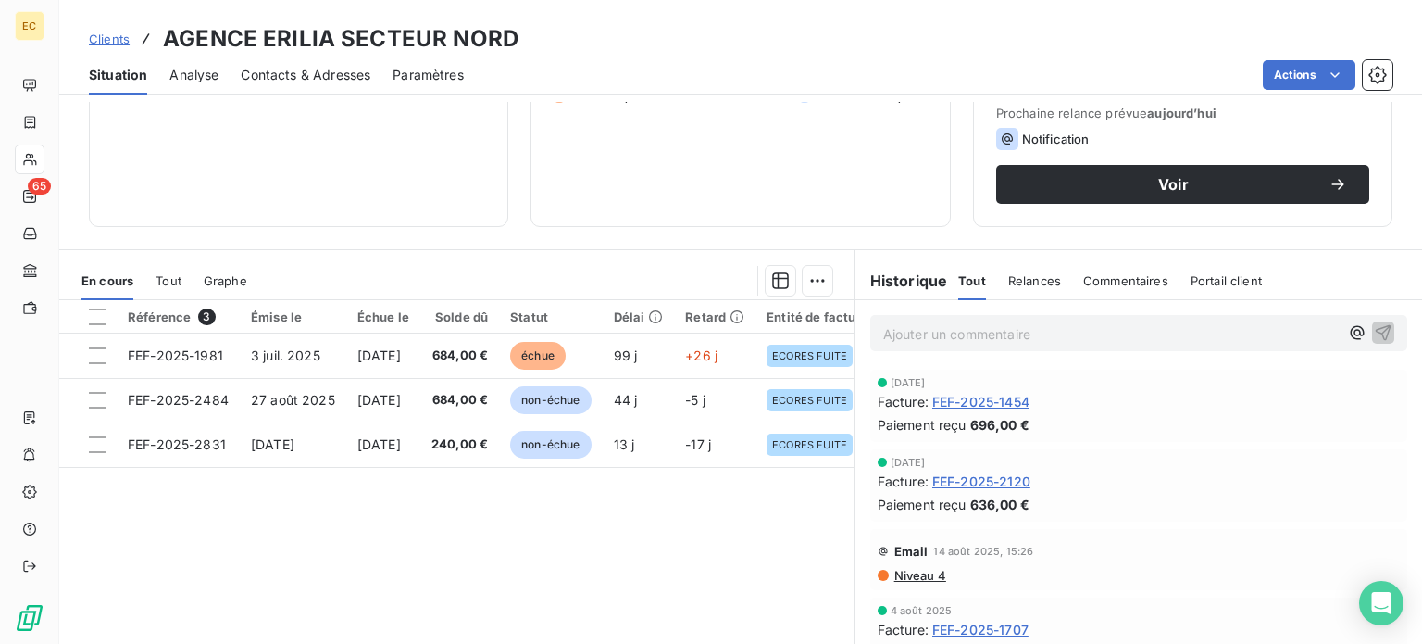
scroll to position [278, 0]
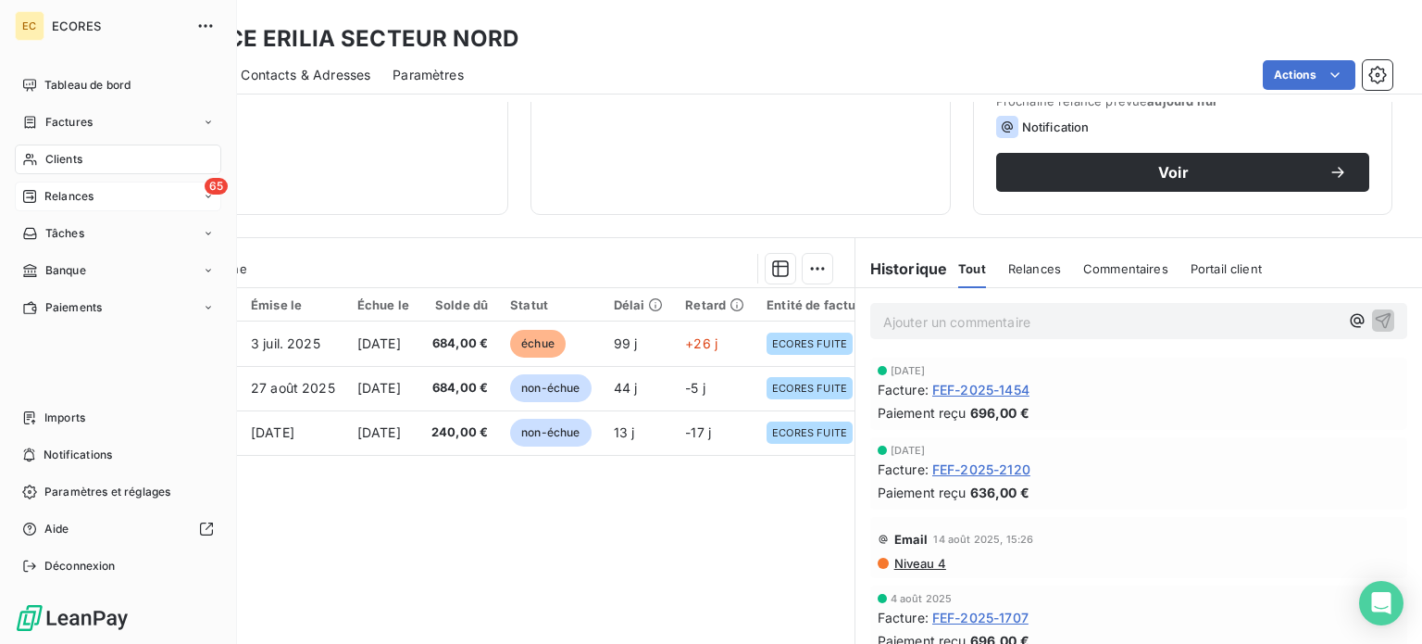
click at [63, 191] on span "Relances" at bounding box center [68, 196] width 49 height 17
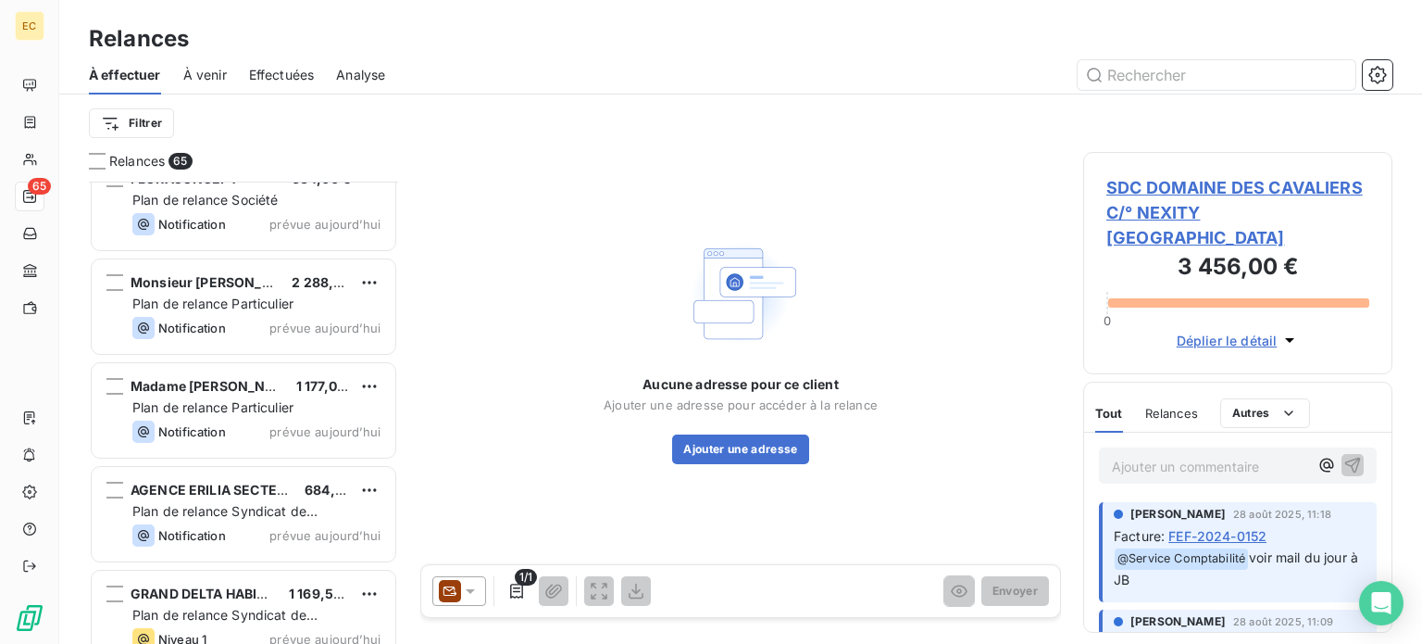
scroll to position [6280, 0]
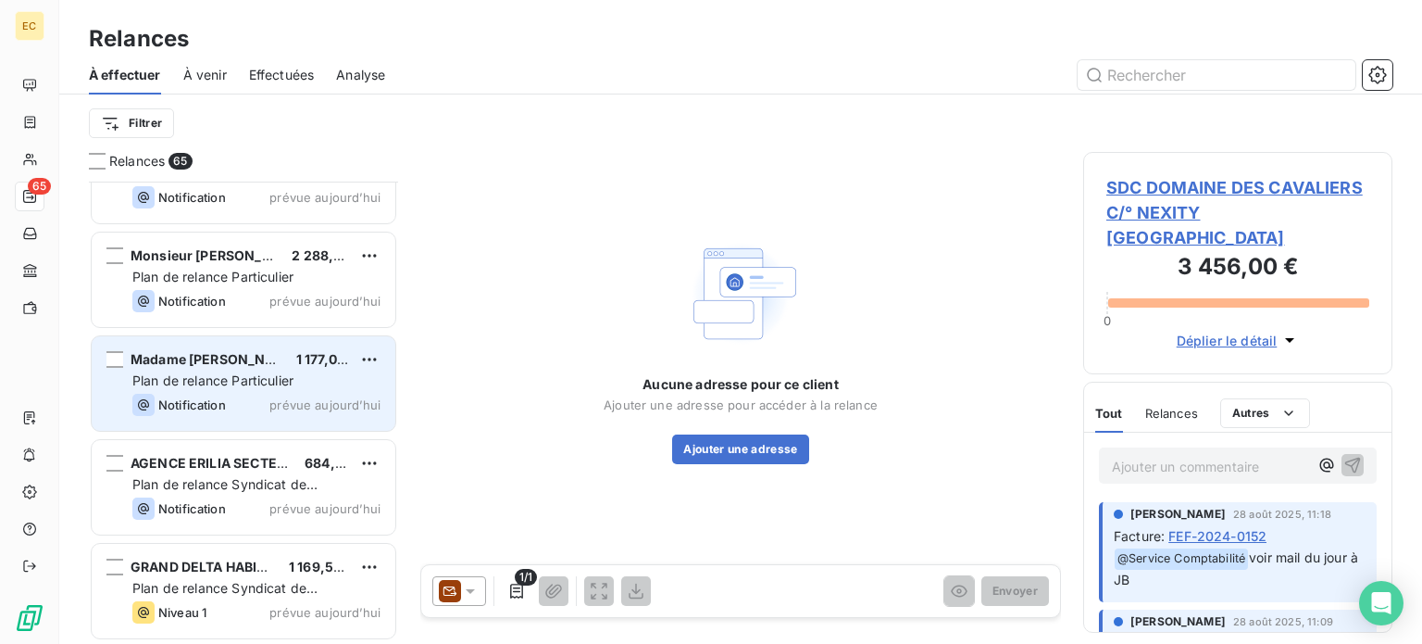
click at [241, 394] on div "Notification prévue aujourd’hui" at bounding box center [256, 405] width 248 height 22
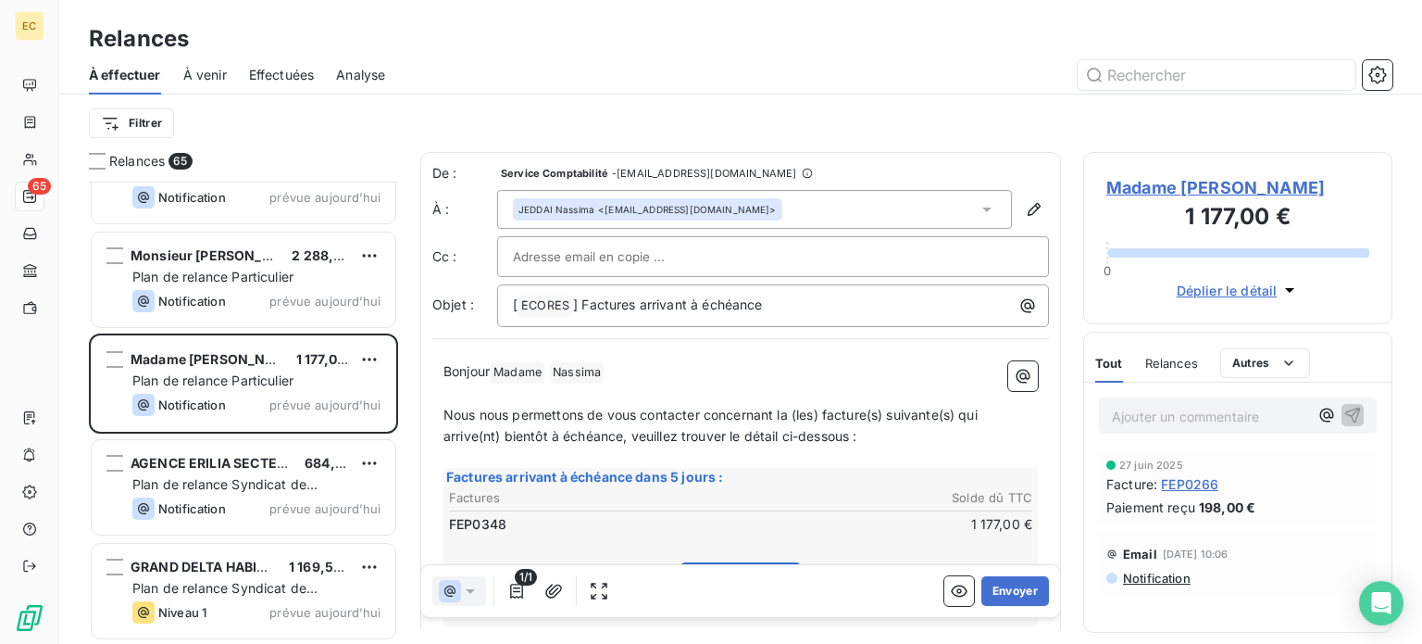
click at [1166, 195] on span "Madame JEDDAI" at bounding box center [1238, 187] width 263 height 25
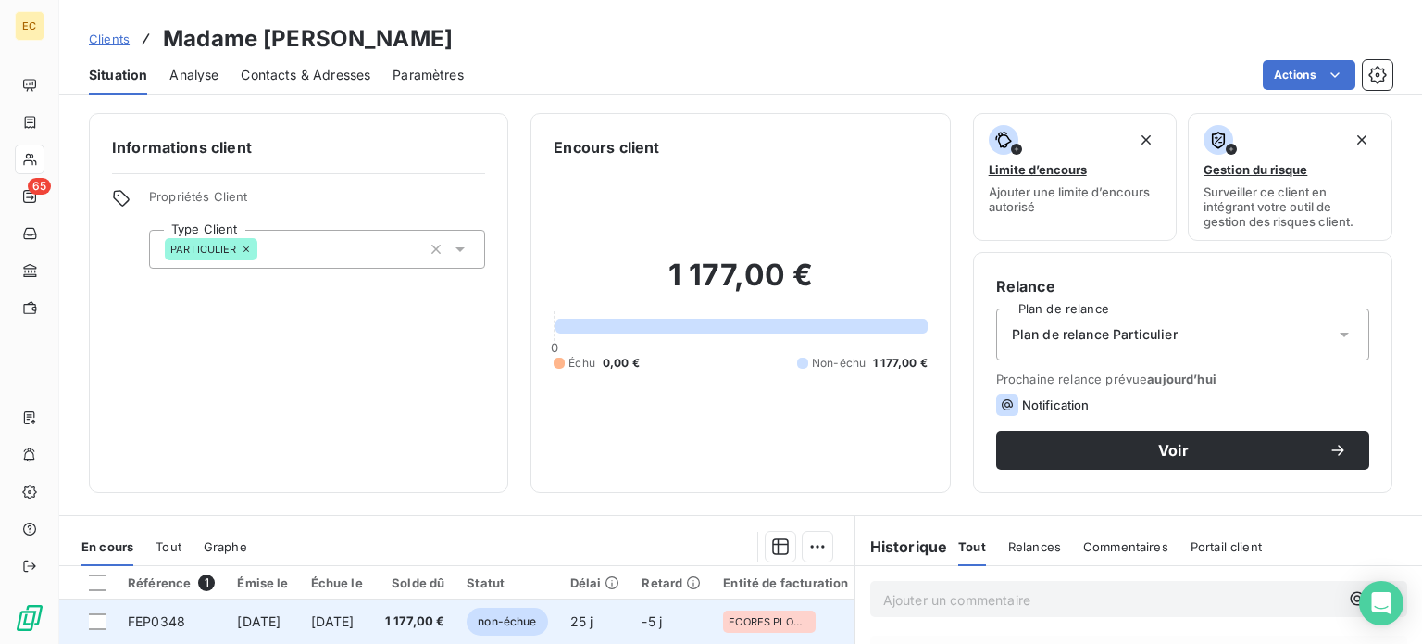
click at [270, 618] on span "[DATE]" at bounding box center [259, 621] width 44 height 16
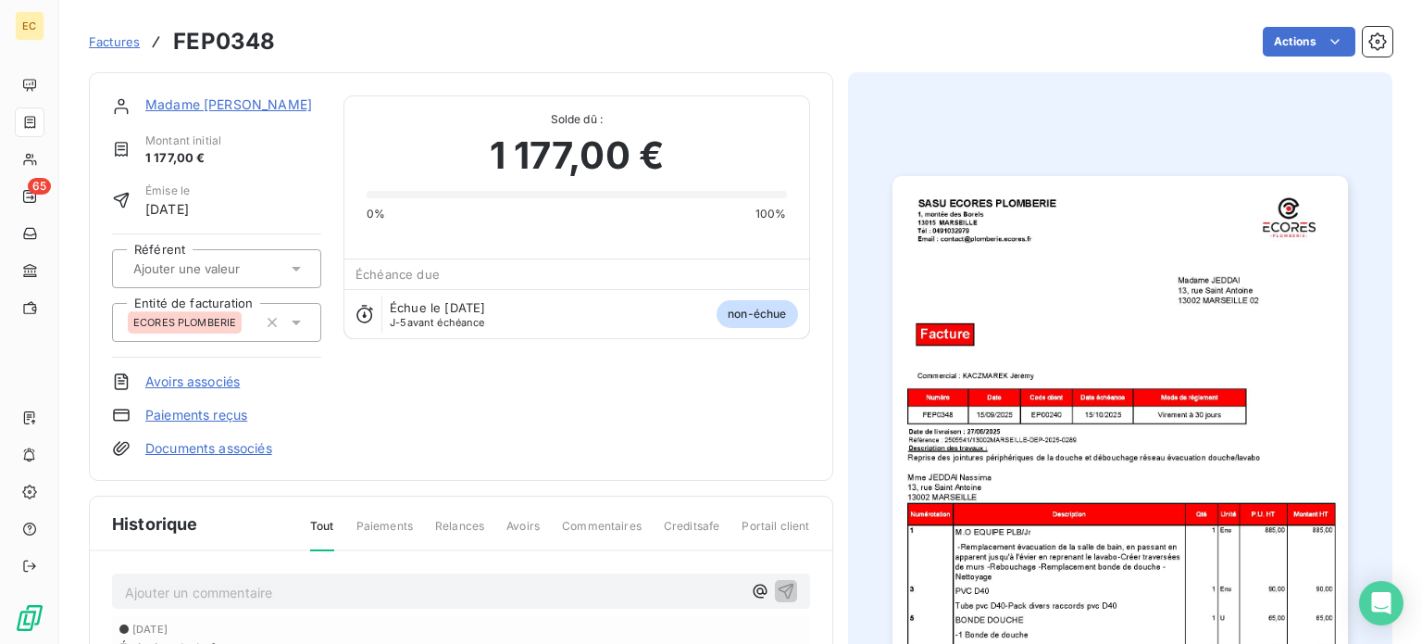
click at [1024, 434] on img "button" at bounding box center [1121, 498] width 456 height 644
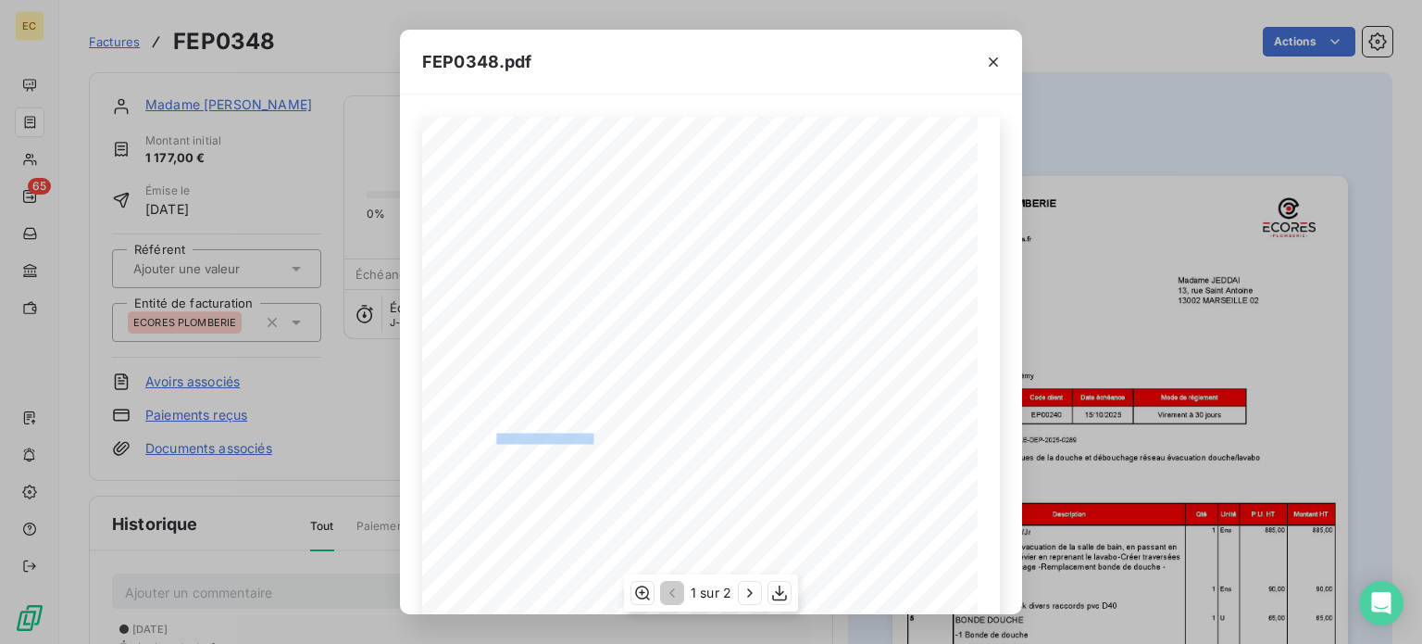
drag, startPoint x: 589, startPoint y: 438, endPoint x: 489, endPoint y: 439, distance: 100.0
click at [489, 439] on span "Référence : 2505541/13002MARSEILLE-DEP-2025-0289" at bounding box center [554, 437] width 203 height 8
copy span "2505541/13002MARSEILLE"
click at [993, 58] on icon "button" at bounding box center [993, 62] width 19 height 19
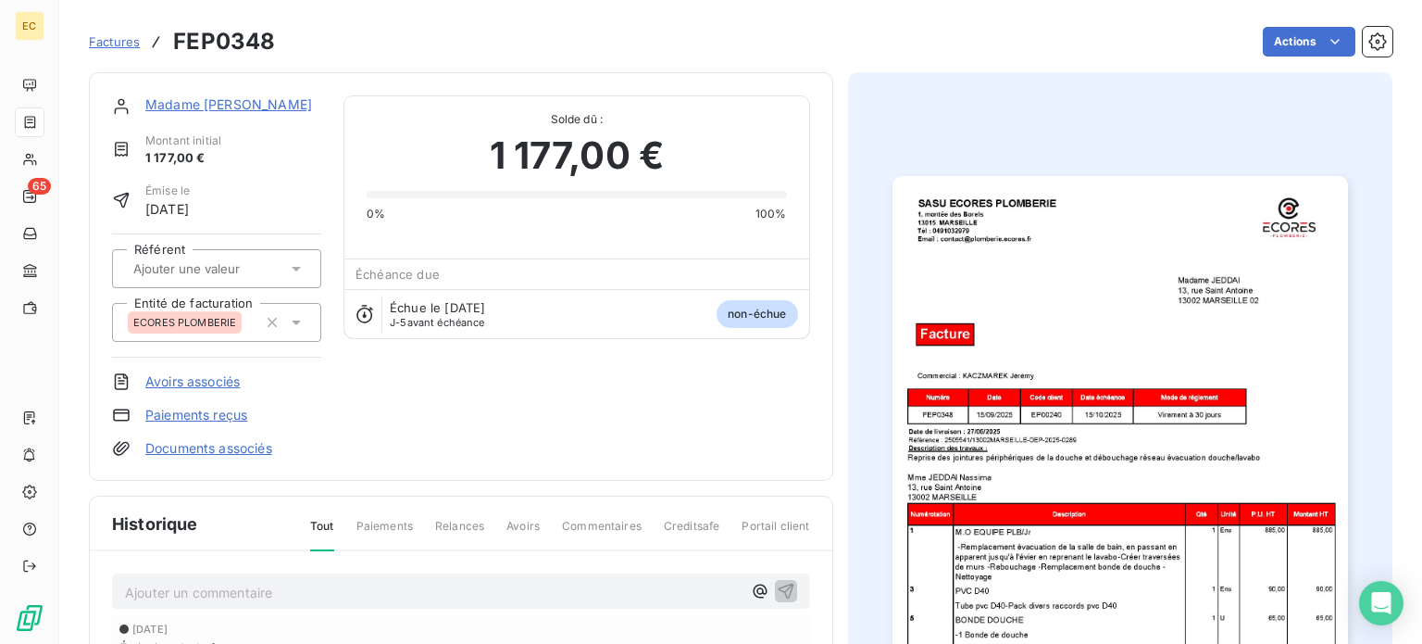
click at [182, 104] on link "Madame JEDDAI" at bounding box center [228, 104] width 167 height 16
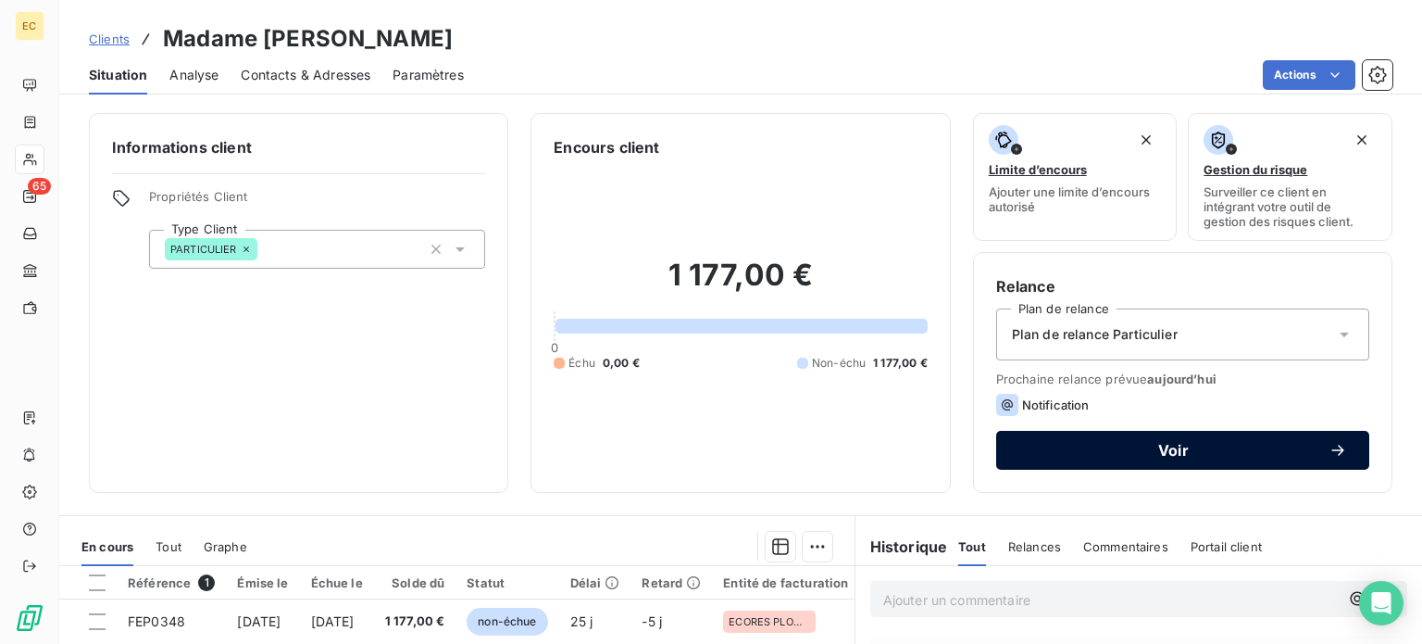
click at [1193, 445] on span "Voir" at bounding box center [1174, 450] width 310 height 15
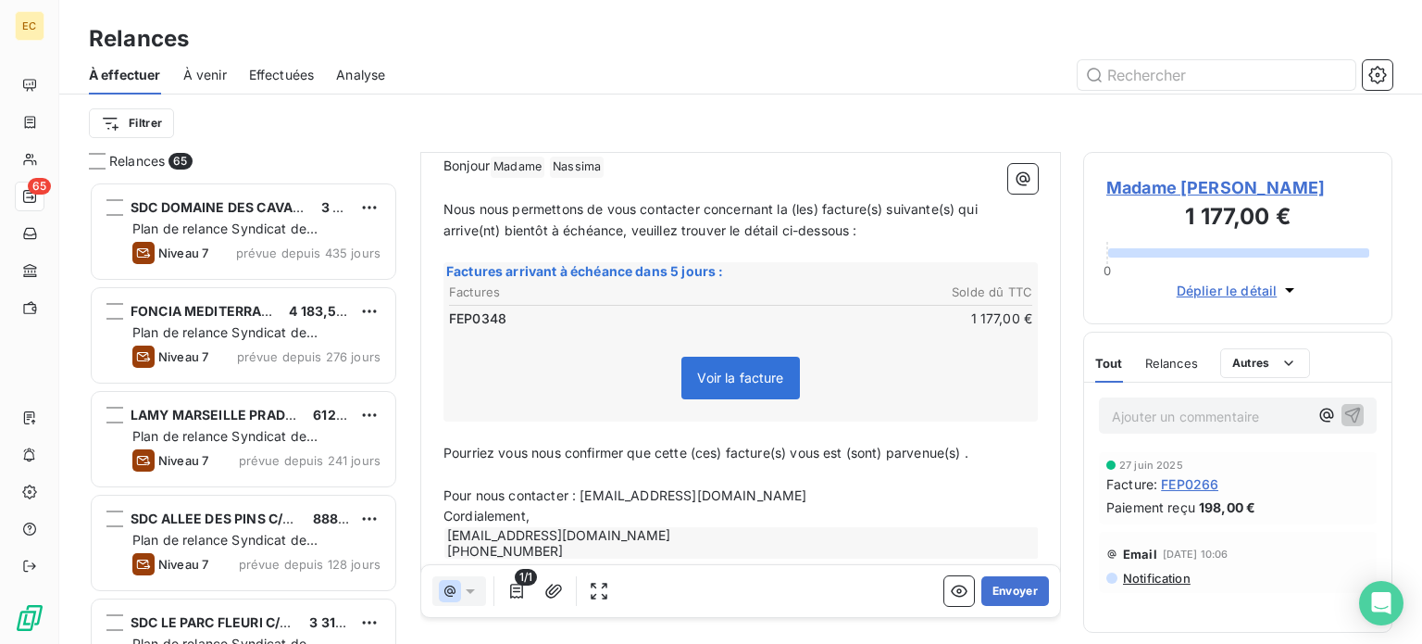
scroll to position [233, 0]
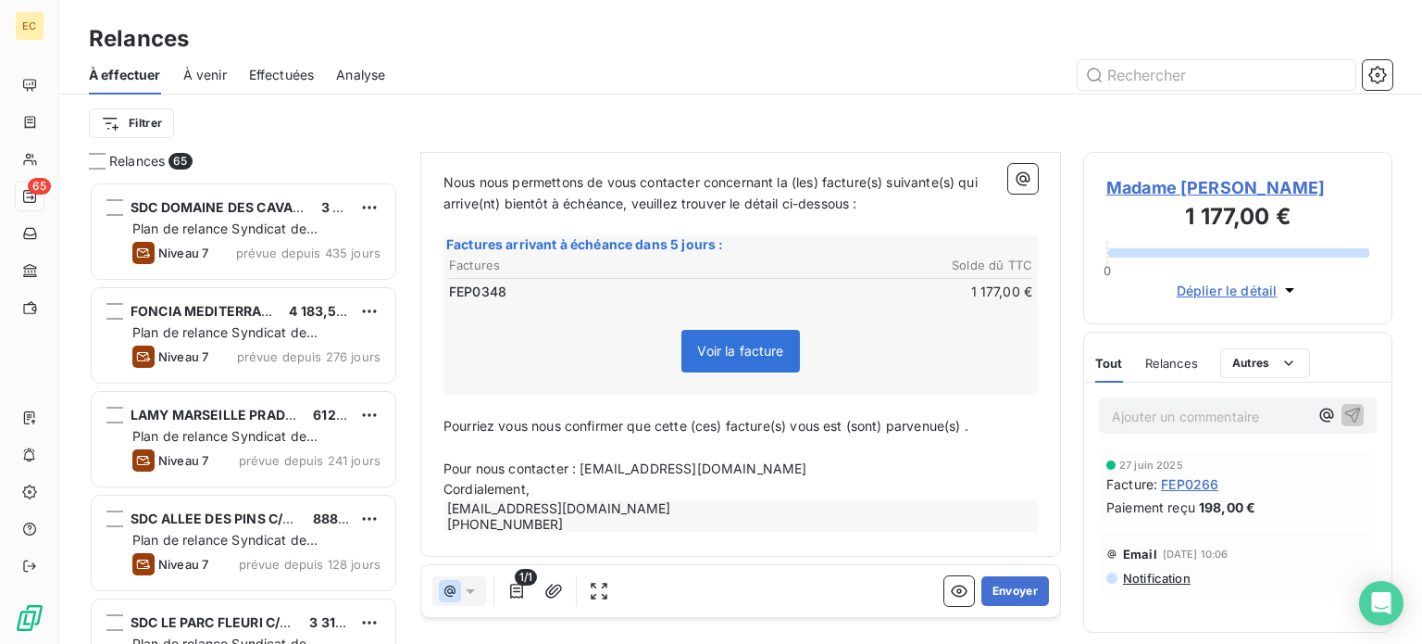
click at [472, 591] on icon at bounding box center [470, 591] width 9 height 5
click at [470, 594] on icon at bounding box center [470, 591] width 19 height 19
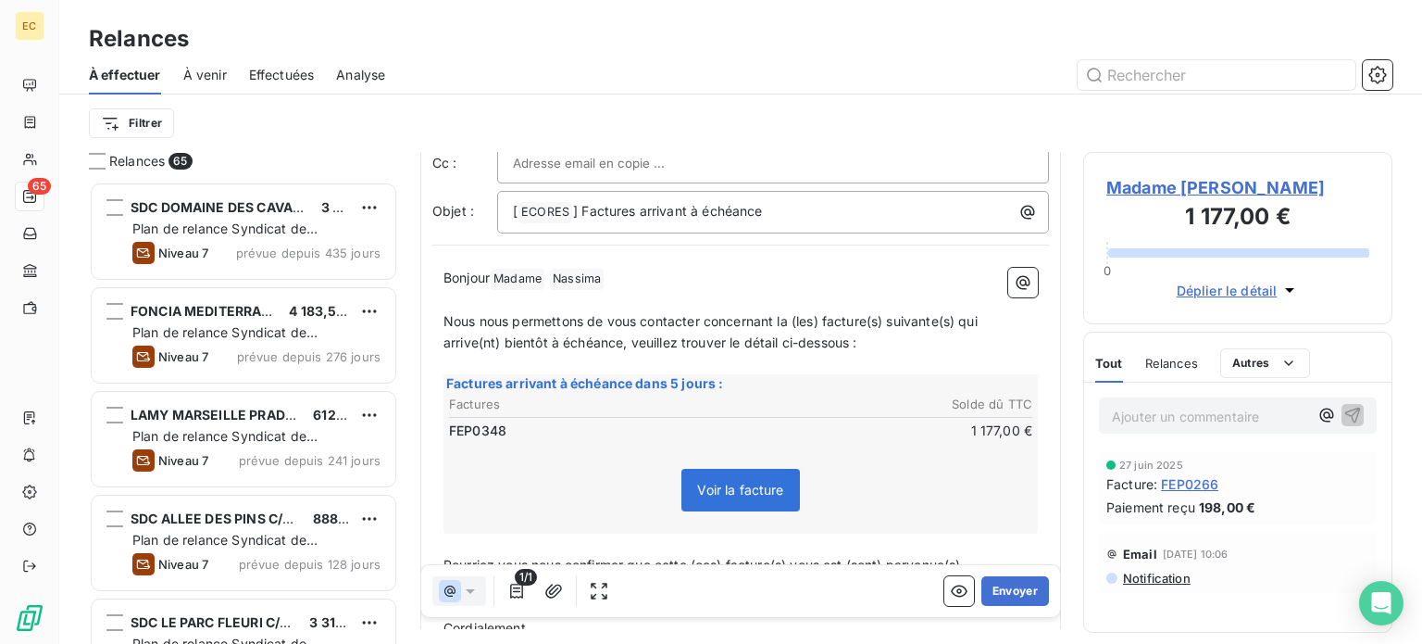
scroll to position [0, 0]
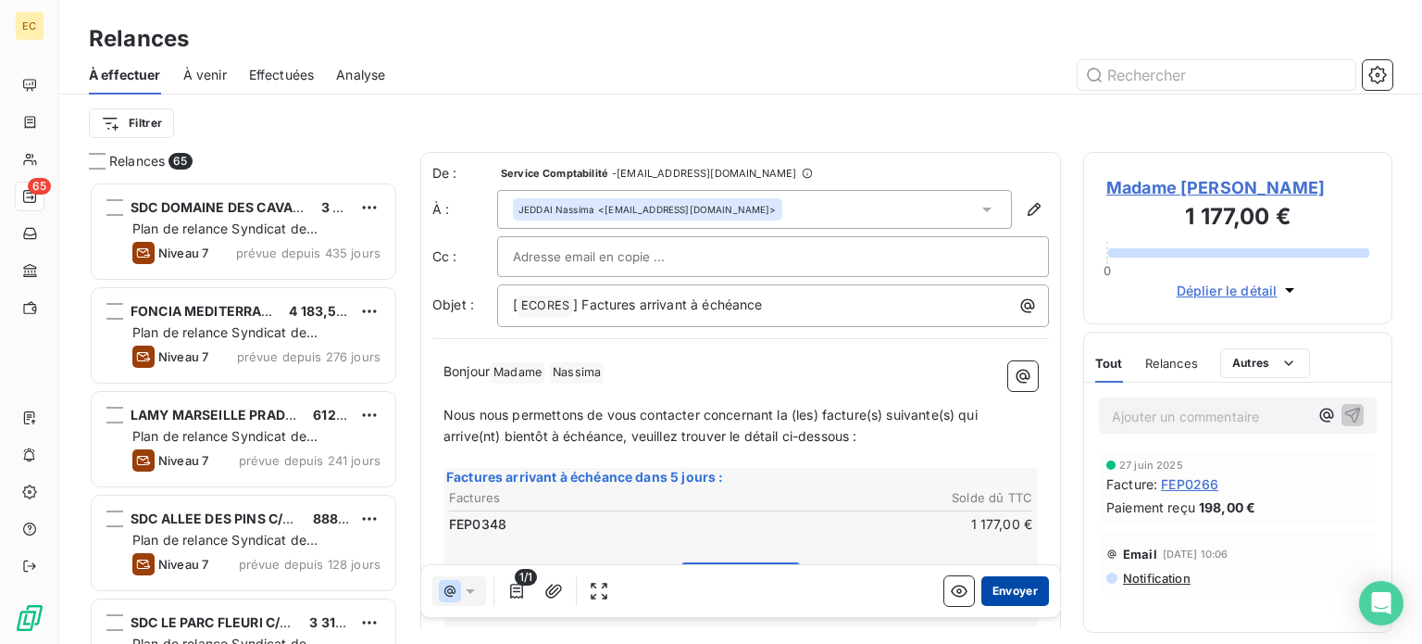
click at [1003, 589] on button "Envoyer" at bounding box center [1016, 591] width 68 height 30
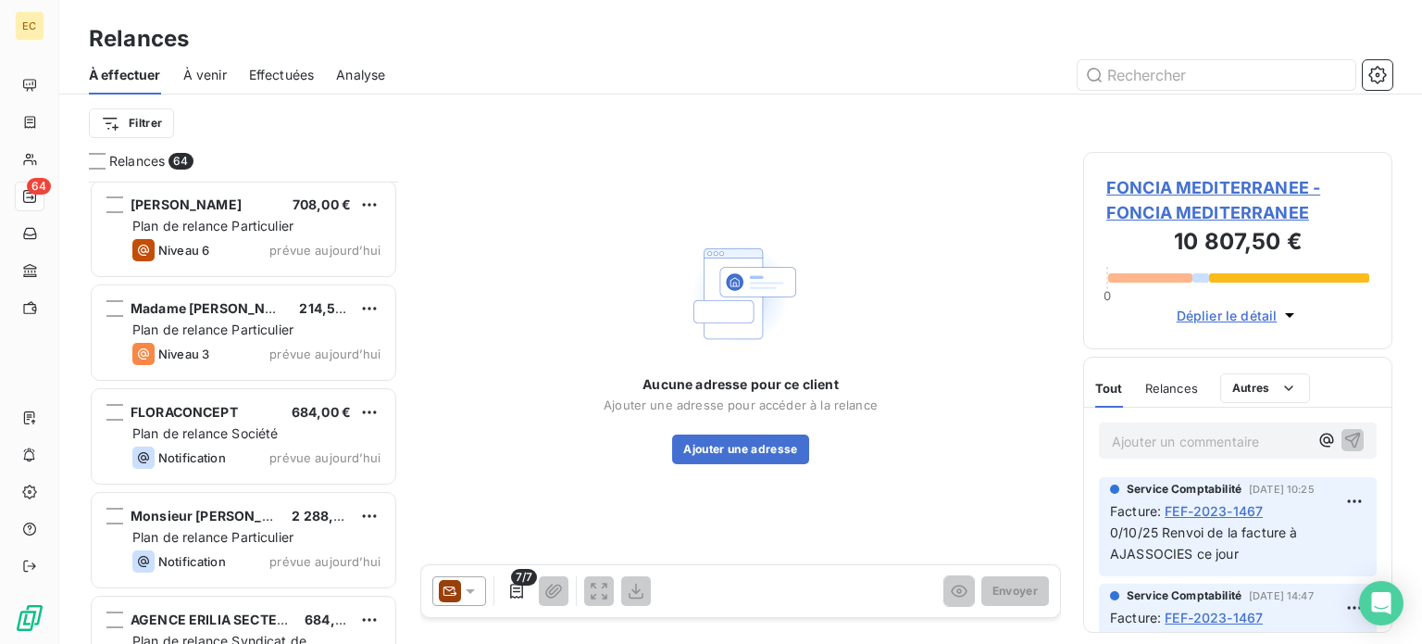
scroll to position [6112, 0]
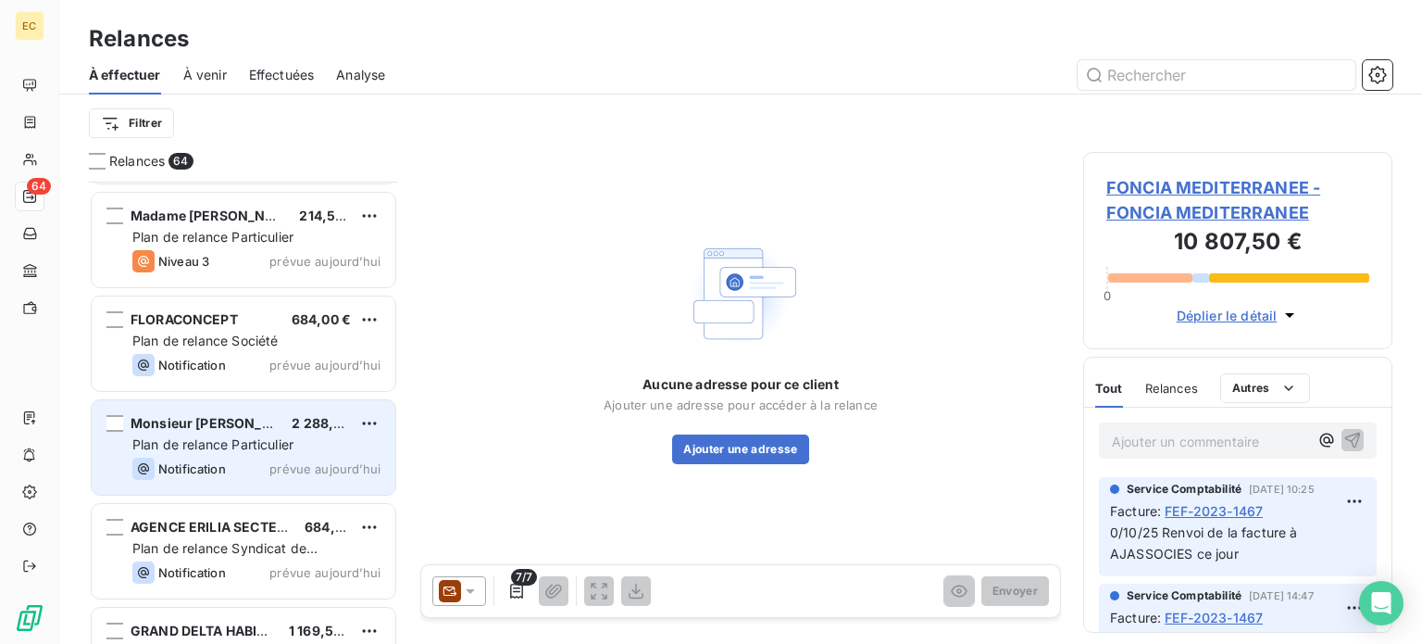
click at [196, 452] on div "Plan de relance Particulier" at bounding box center [256, 444] width 248 height 19
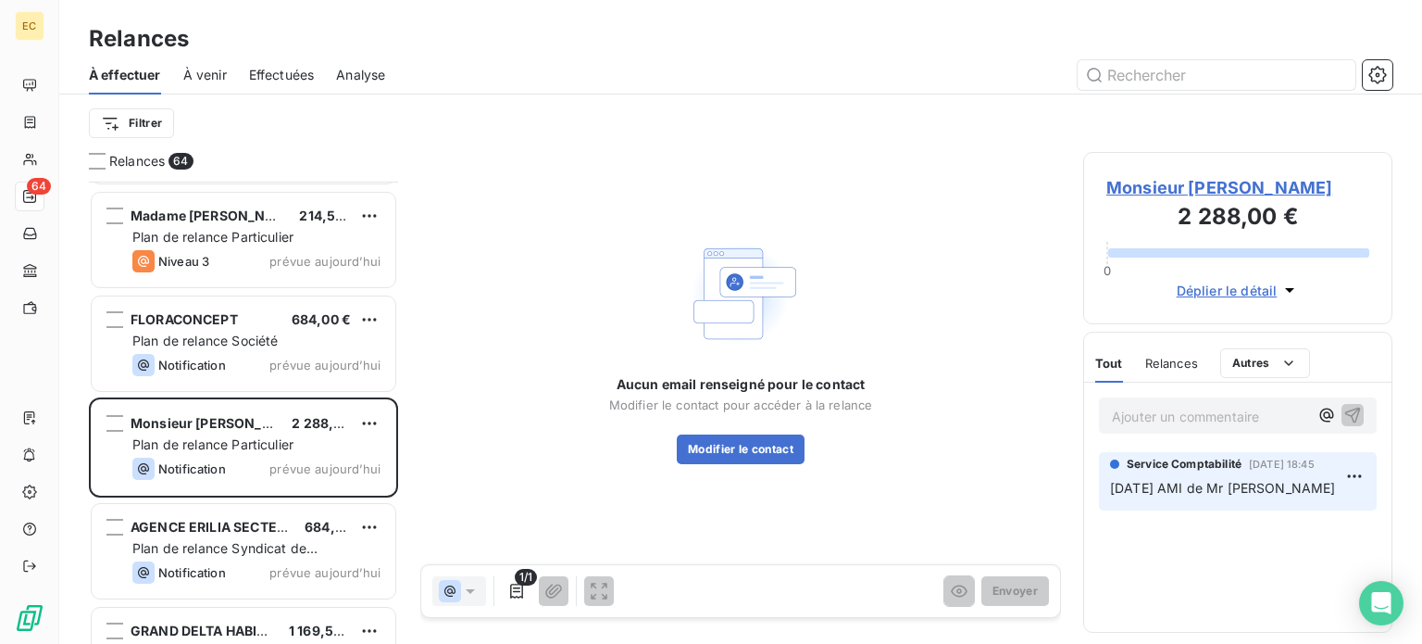
click at [1196, 188] on span "Monsieur [PERSON_NAME]" at bounding box center [1238, 187] width 263 height 25
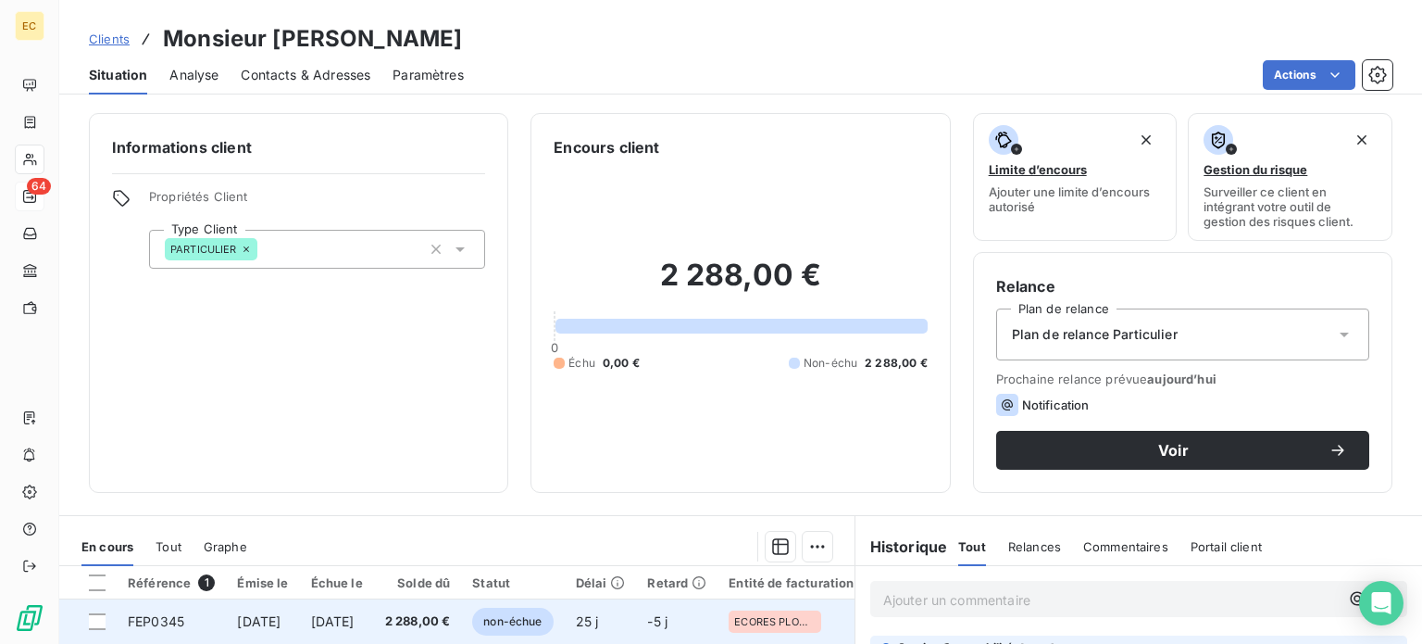
click at [245, 629] on td "[DATE]" at bounding box center [262, 621] width 73 height 44
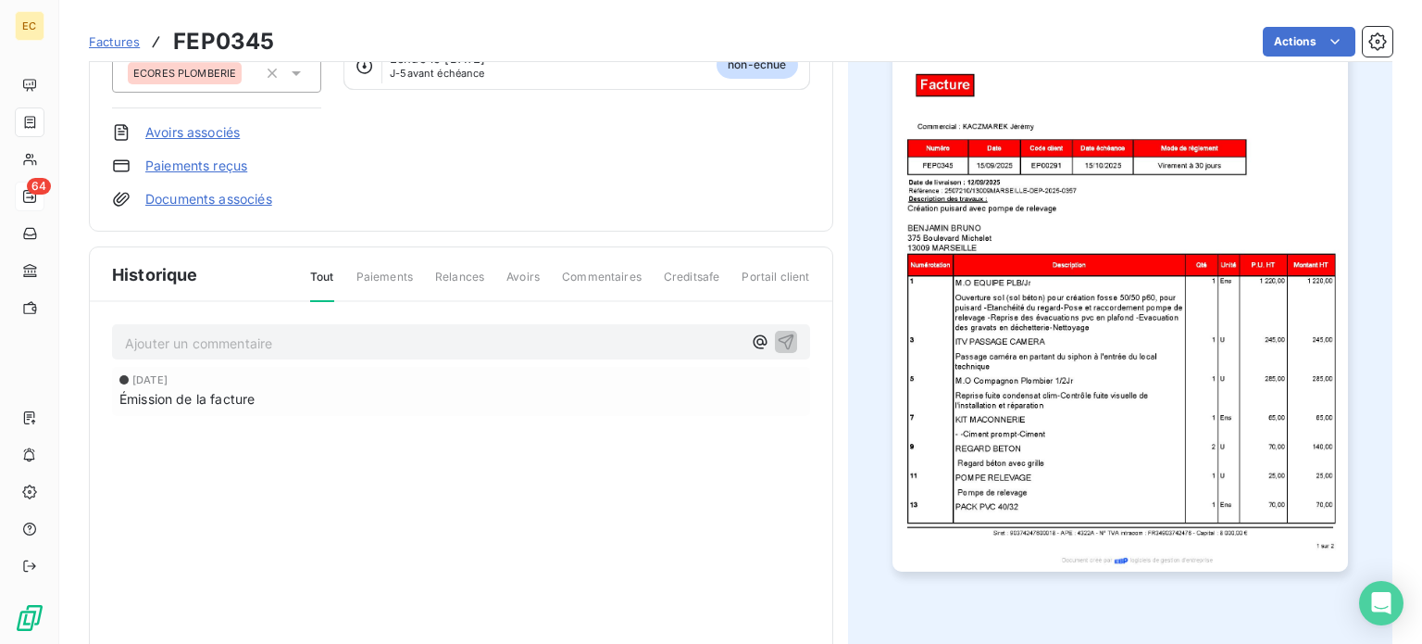
scroll to position [280, 0]
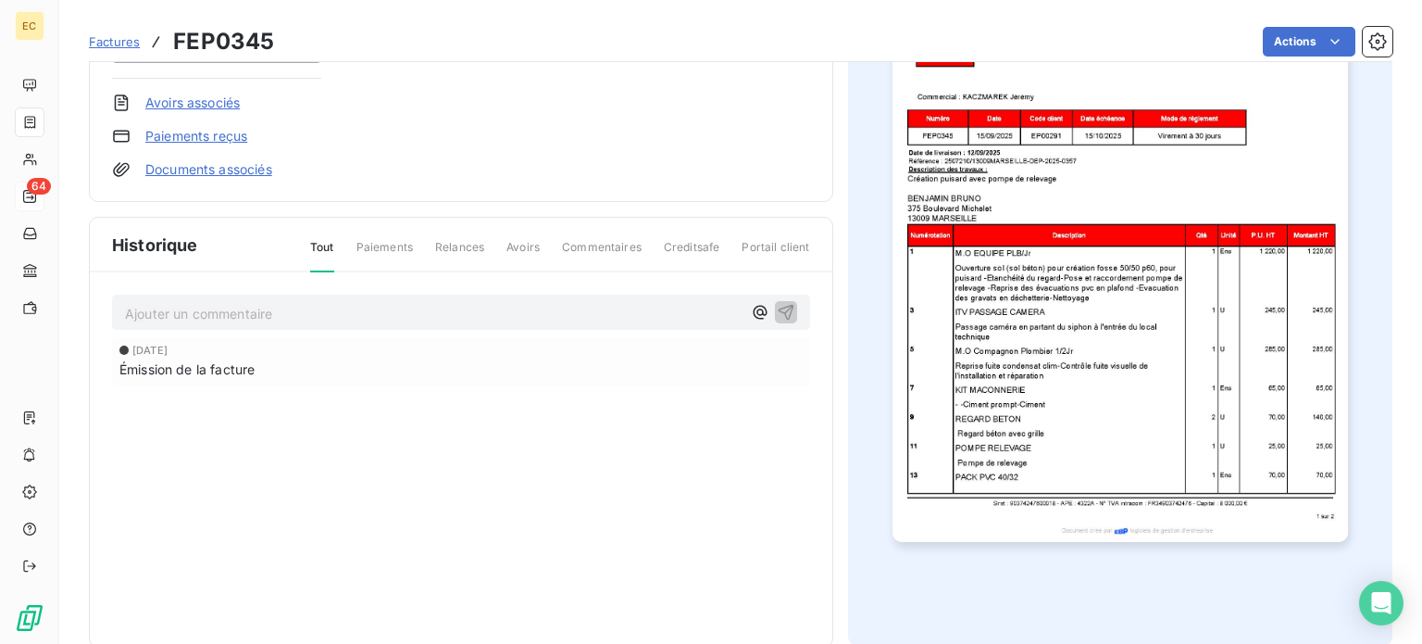
click at [953, 140] on img "button" at bounding box center [1121, 219] width 456 height 644
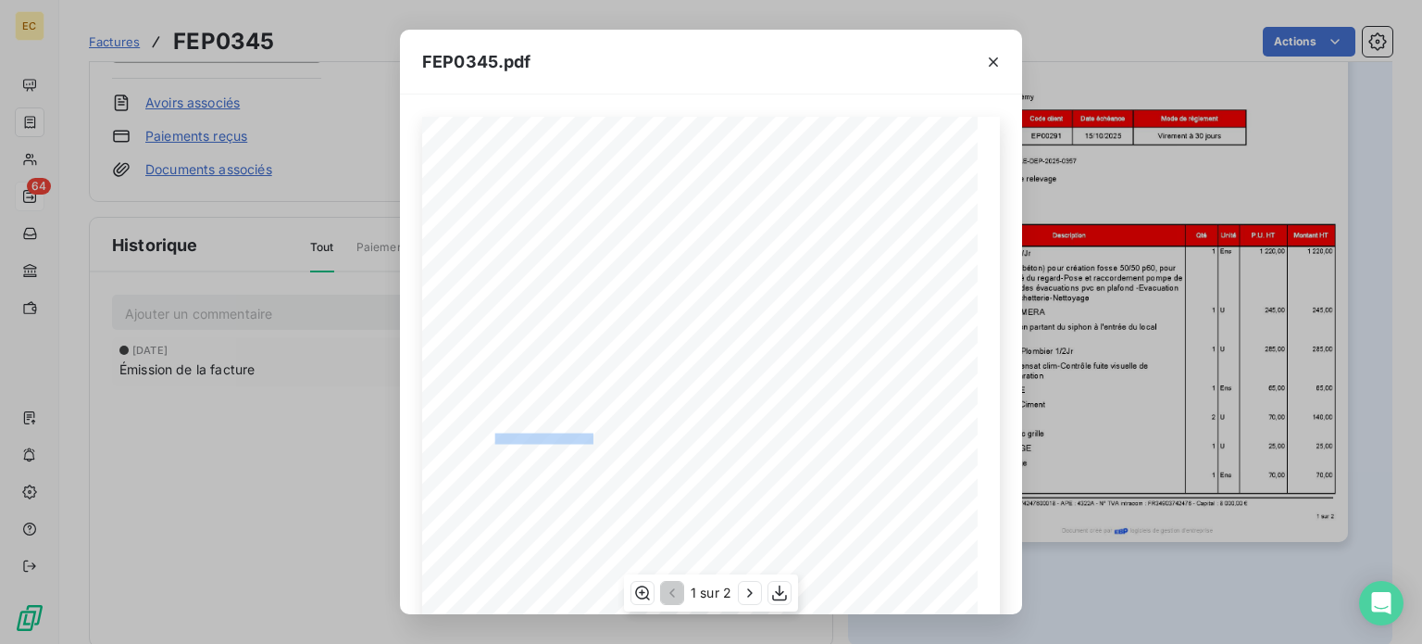
drag, startPoint x: 585, startPoint y: 437, endPoint x: 487, endPoint y: 436, distance: 98.2
click at [487, 436] on span "Référence : 2507210/13009MARSEILLE-DEP-2025-0357" at bounding box center [554, 437] width 202 height 8
copy span "2507210/13009MARSEILLE"
click at [995, 57] on icon "button" at bounding box center [993, 62] width 19 height 19
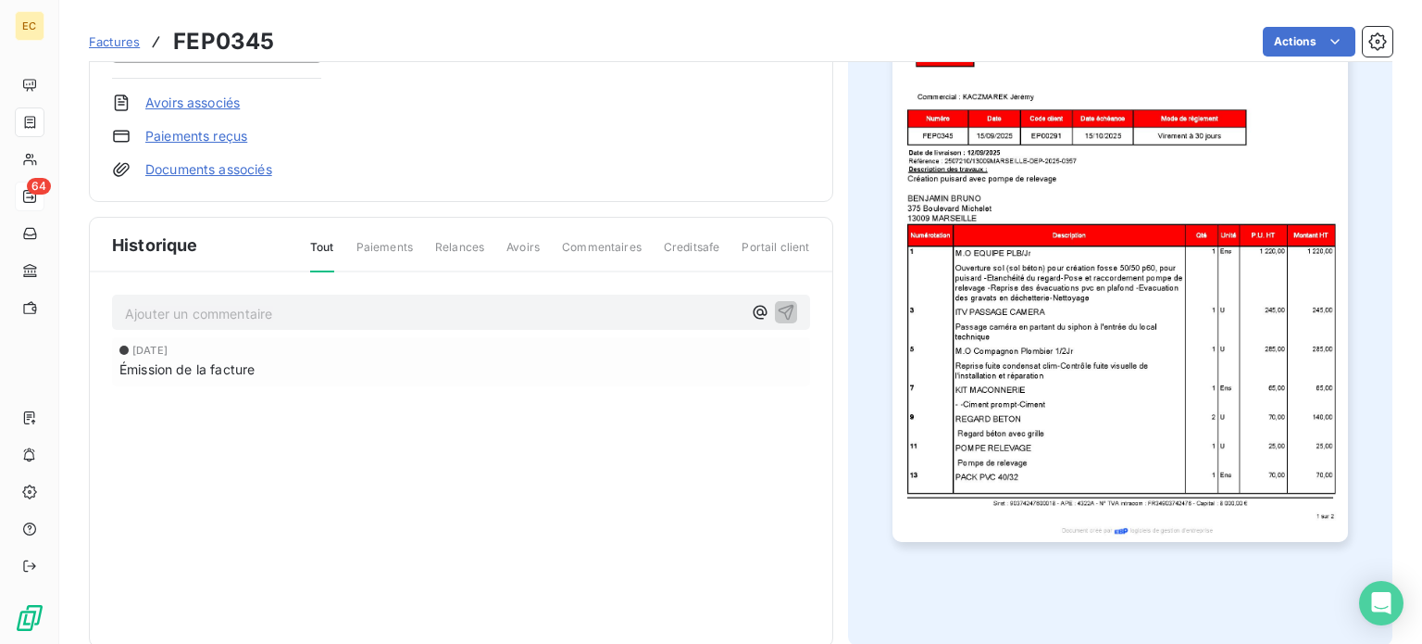
click at [115, 40] on span "Factures" at bounding box center [114, 41] width 51 height 15
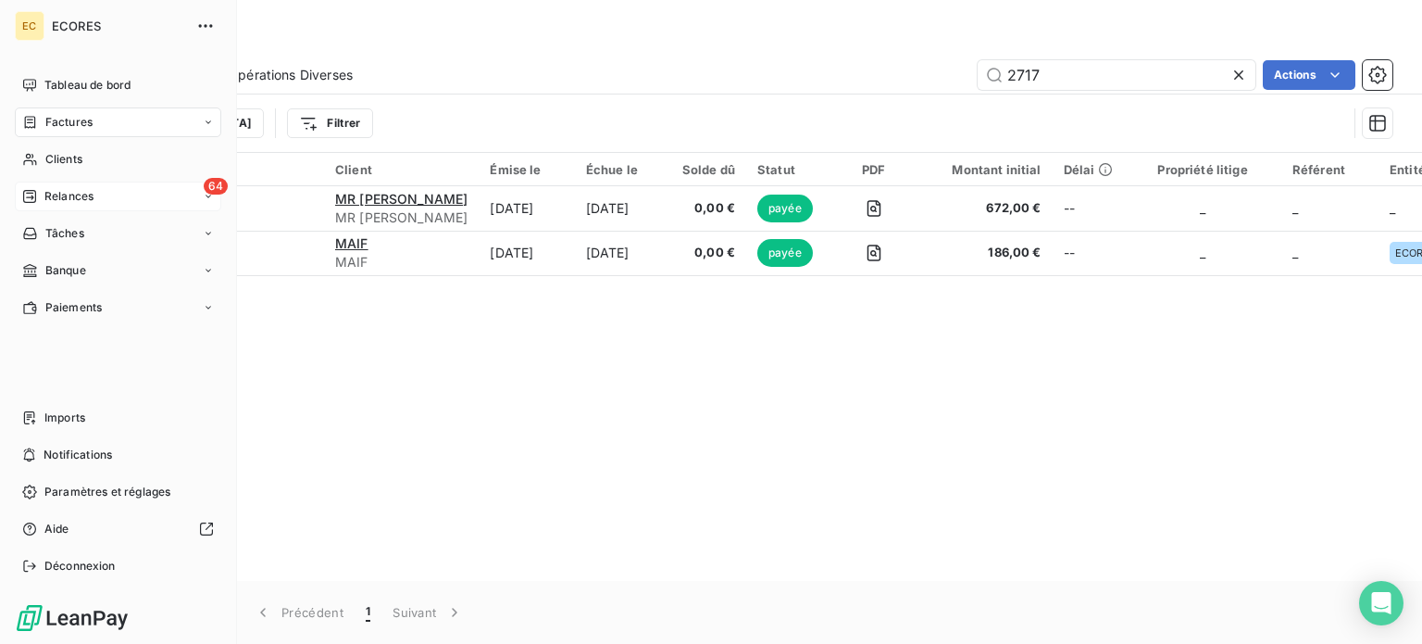
click at [66, 195] on span "Relances" at bounding box center [68, 196] width 49 height 17
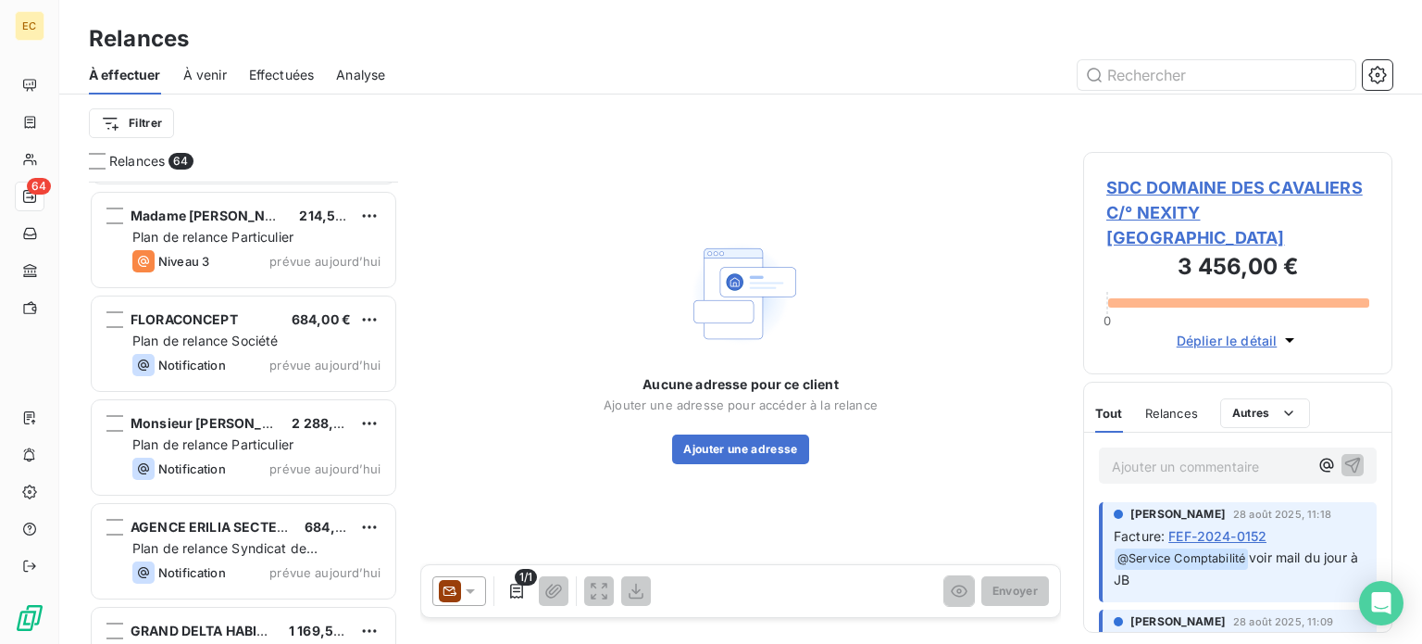
scroll to position [6176, 0]
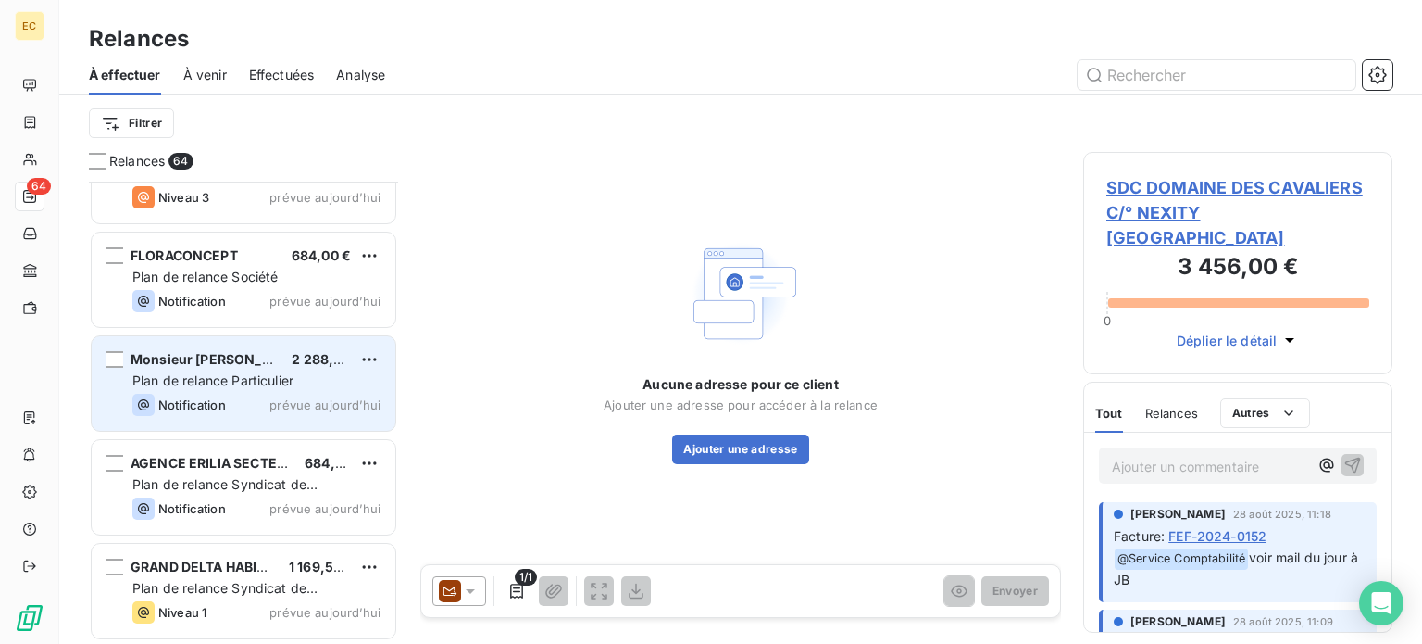
click at [244, 394] on div "Notification prévue aujourd’hui" at bounding box center [256, 405] width 248 height 22
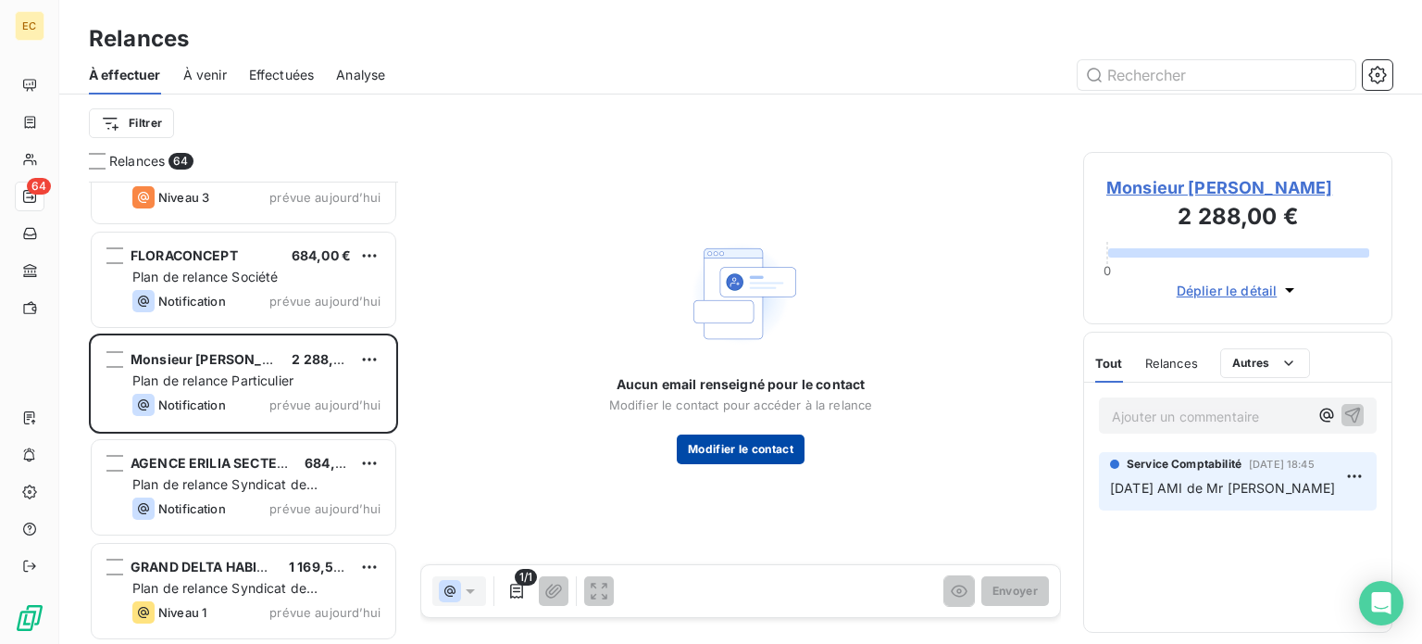
click at [726, 451] on button "Modifier le contact" at bounding box center [741, 449] width 128 height 30
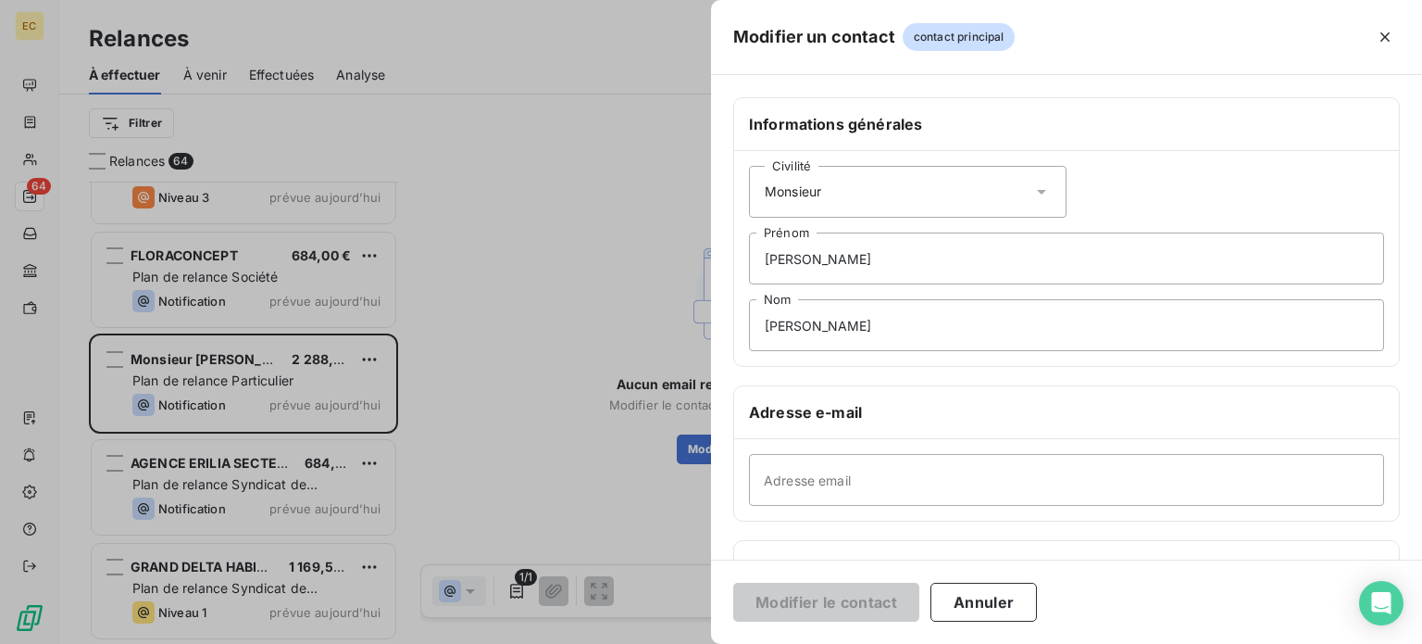
click at [534, 282] on div at bounding box center [711, 322] width 1422 height 644
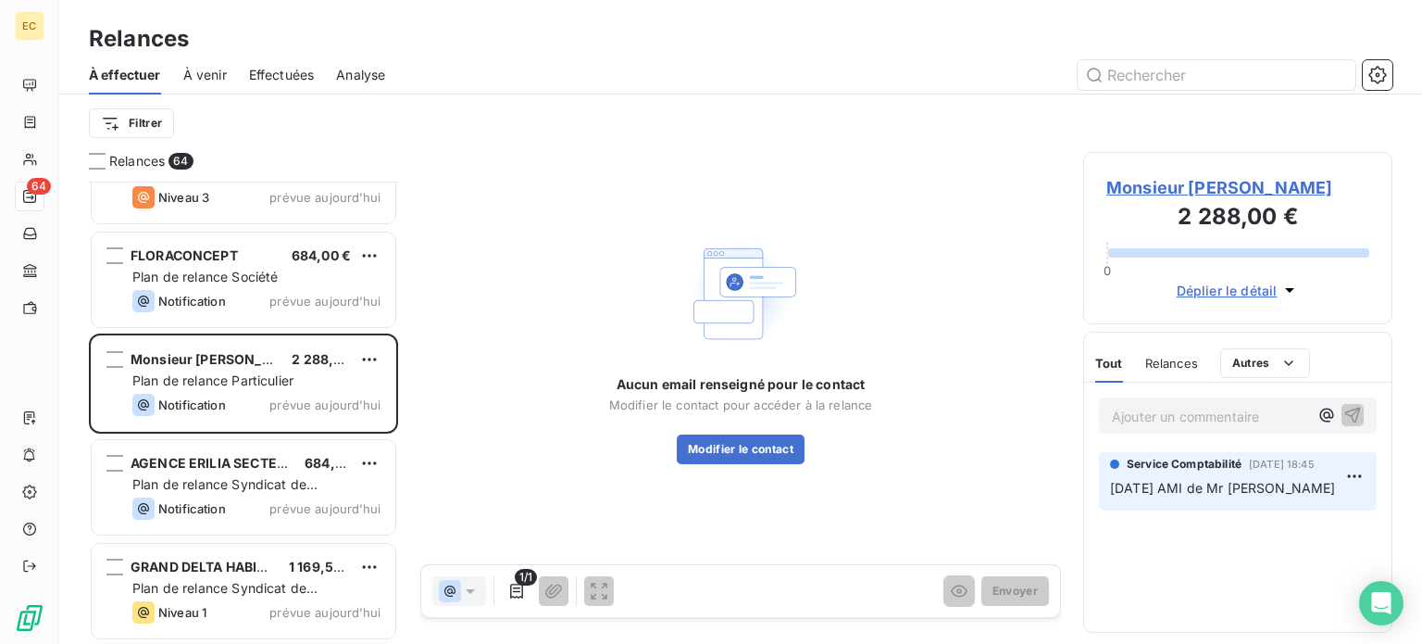
click at [1170, 186] on span "Monsieur [PERSON_NAME]" at bounding box center [1238, 187] width 263 height 25
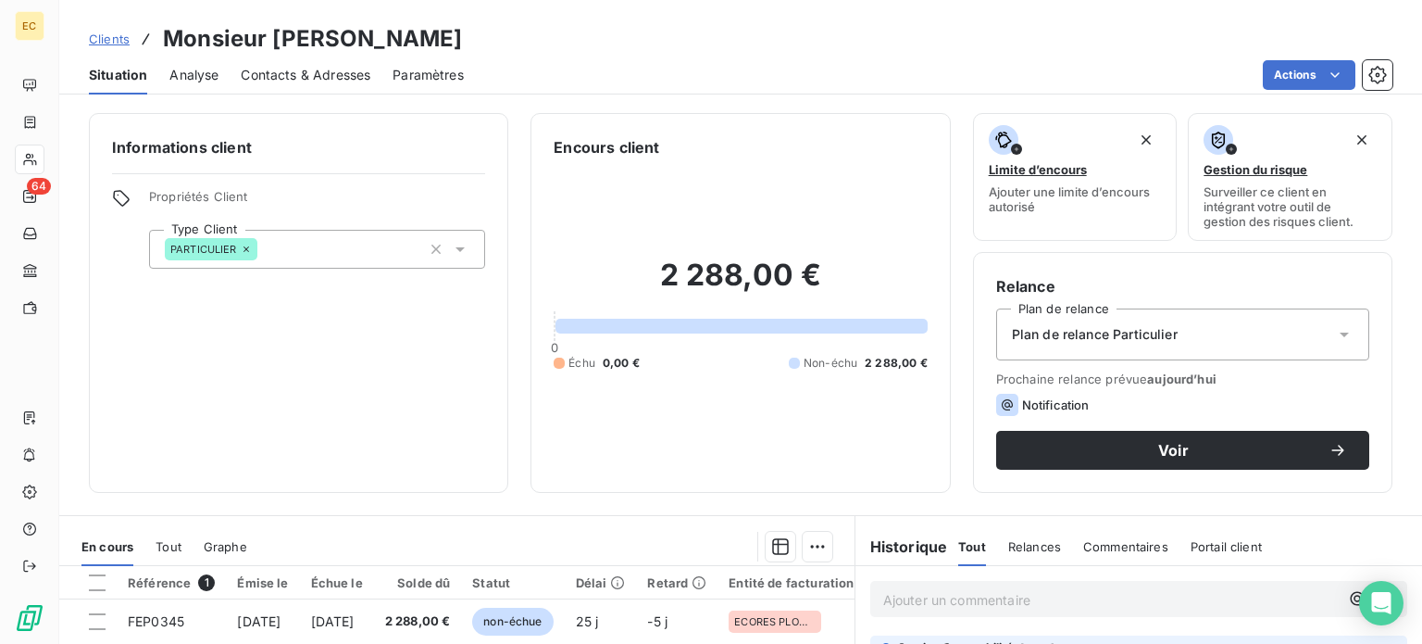
click at [324, 77] on span "Contacts & Adresses" at bounding box center [306, 75] width 130 height 19
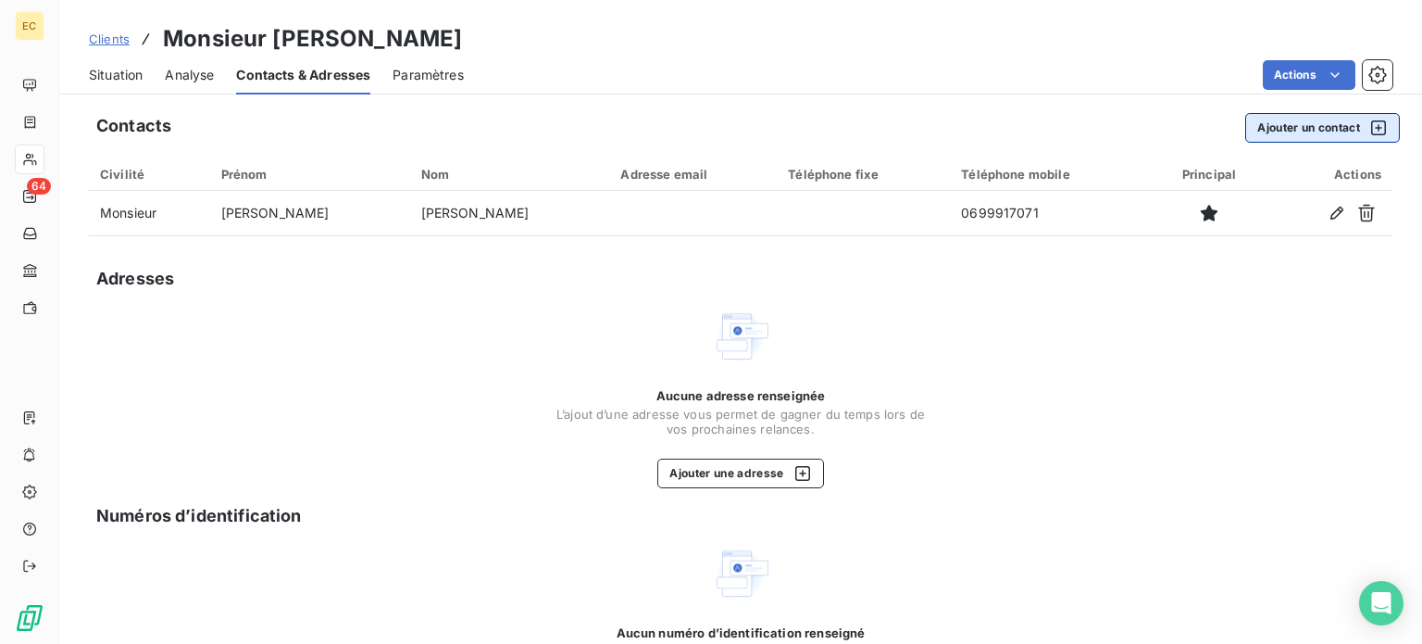
click at [1261, 127] on button "Ajouter un contact" at bounding box center [1323, 128] width 155 height 30
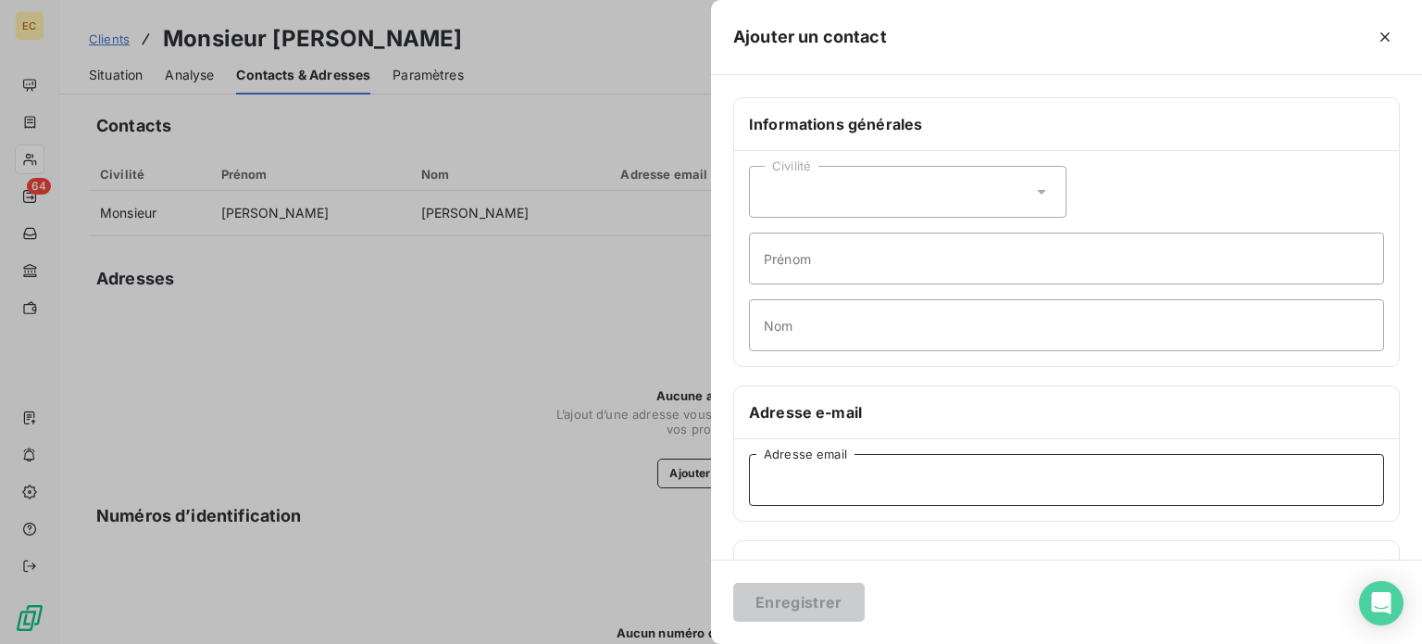
paste input "ad.macbat@gmail.com"
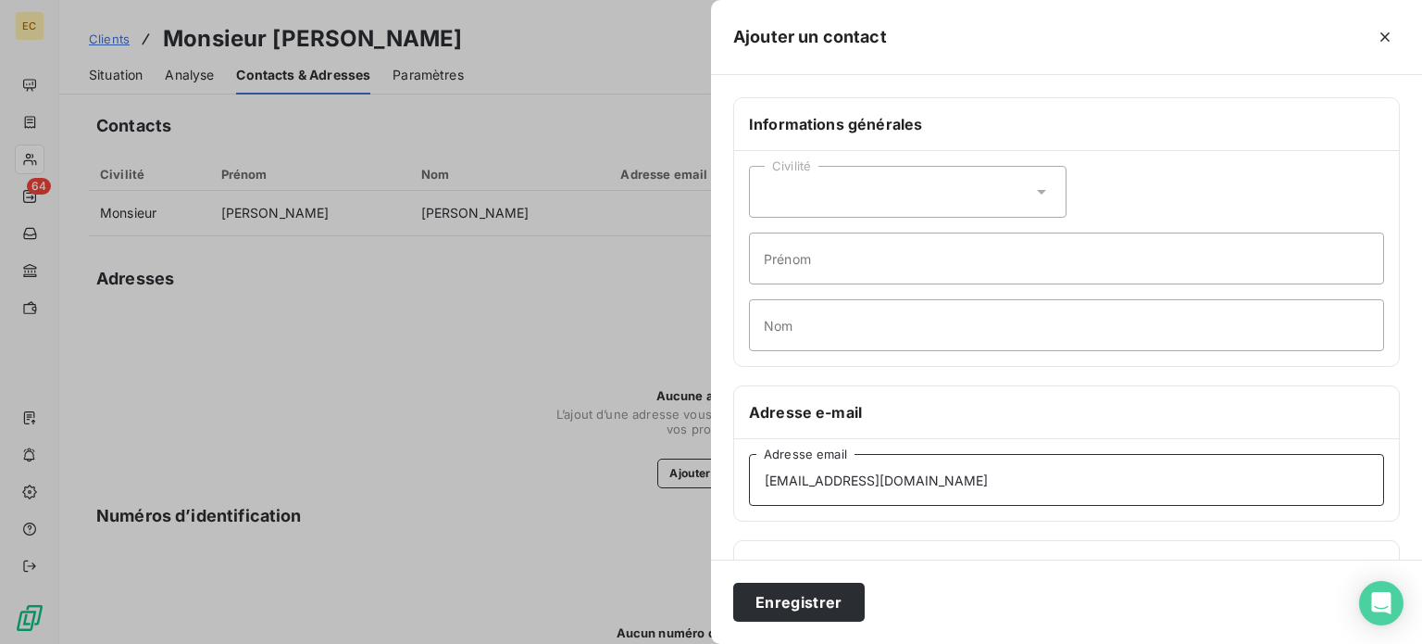
type input "ad.macbat@gmail.com"
click at [813, 197] on div "Civilité" at bounding box center [908, 192] width 318 height 52
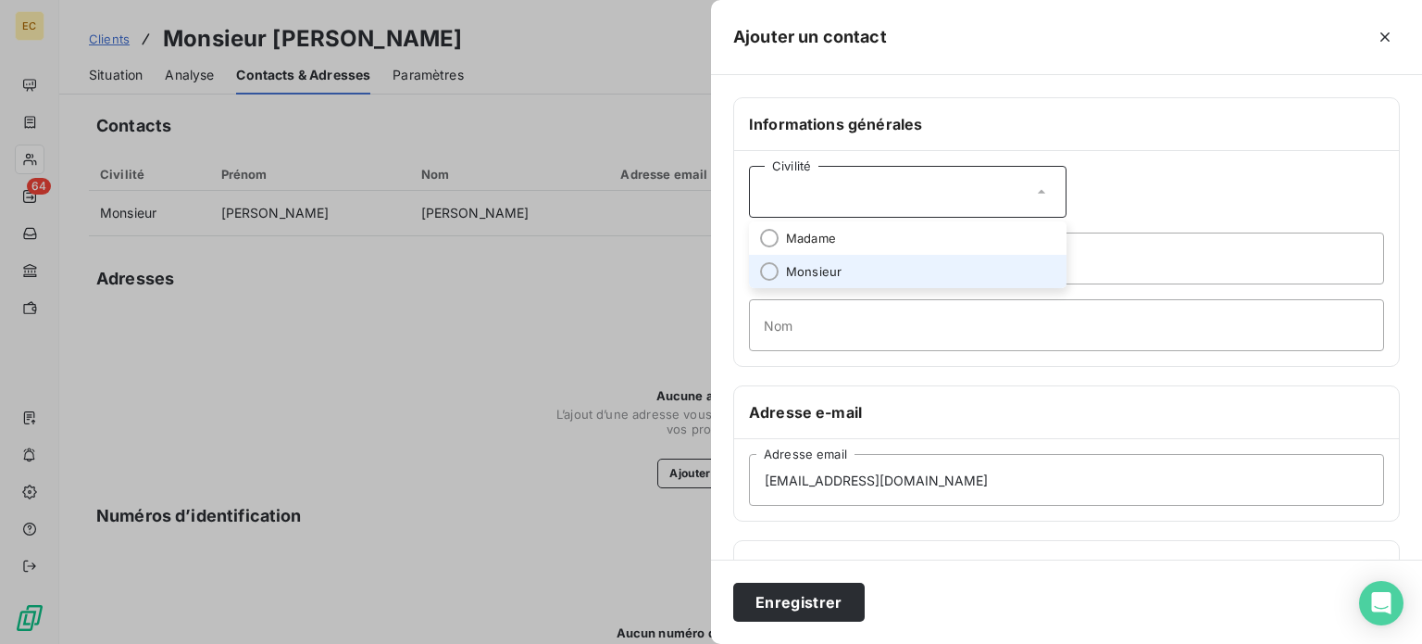
click at [825, 264] on span "Monsieur" at bounding box center [814, 272] width 56 height 18
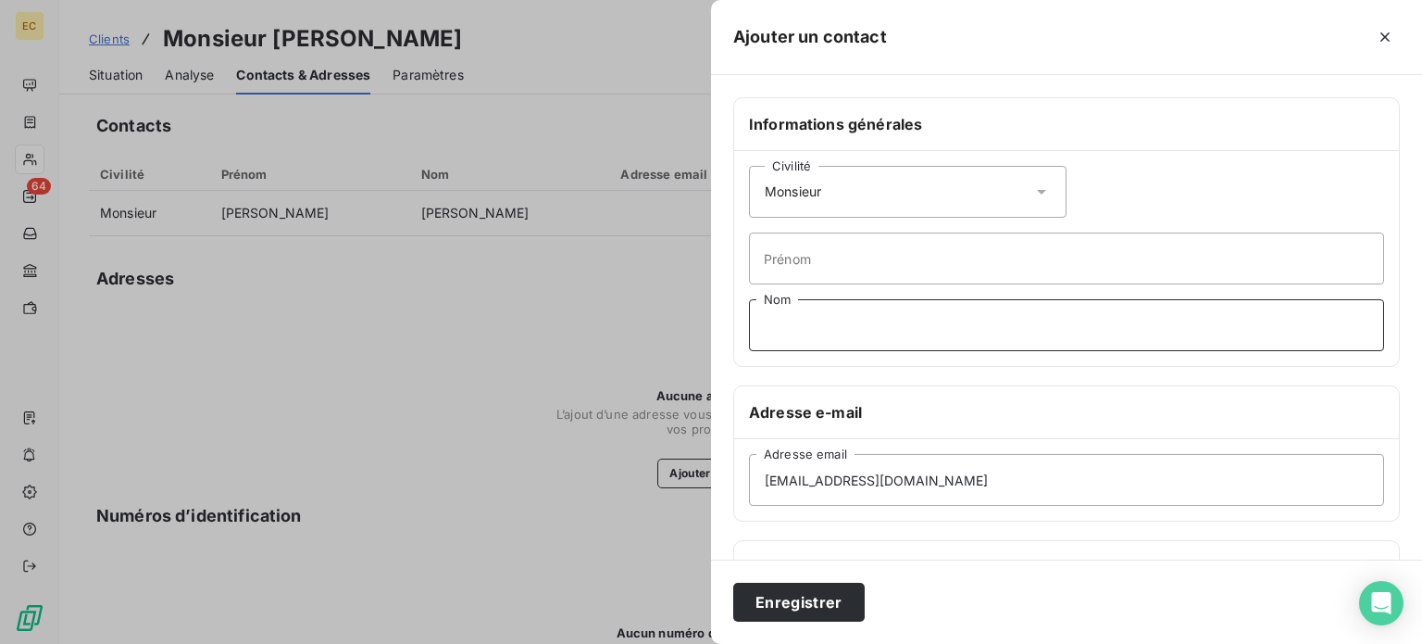
click at [798, 325] on input "Nom" at bounding box center [1066, 325] width 635 height 52
type input "DONATE"
click at [811, 598] on button "Enregistrer" at bounding box center [799, 601] width 132 height 39
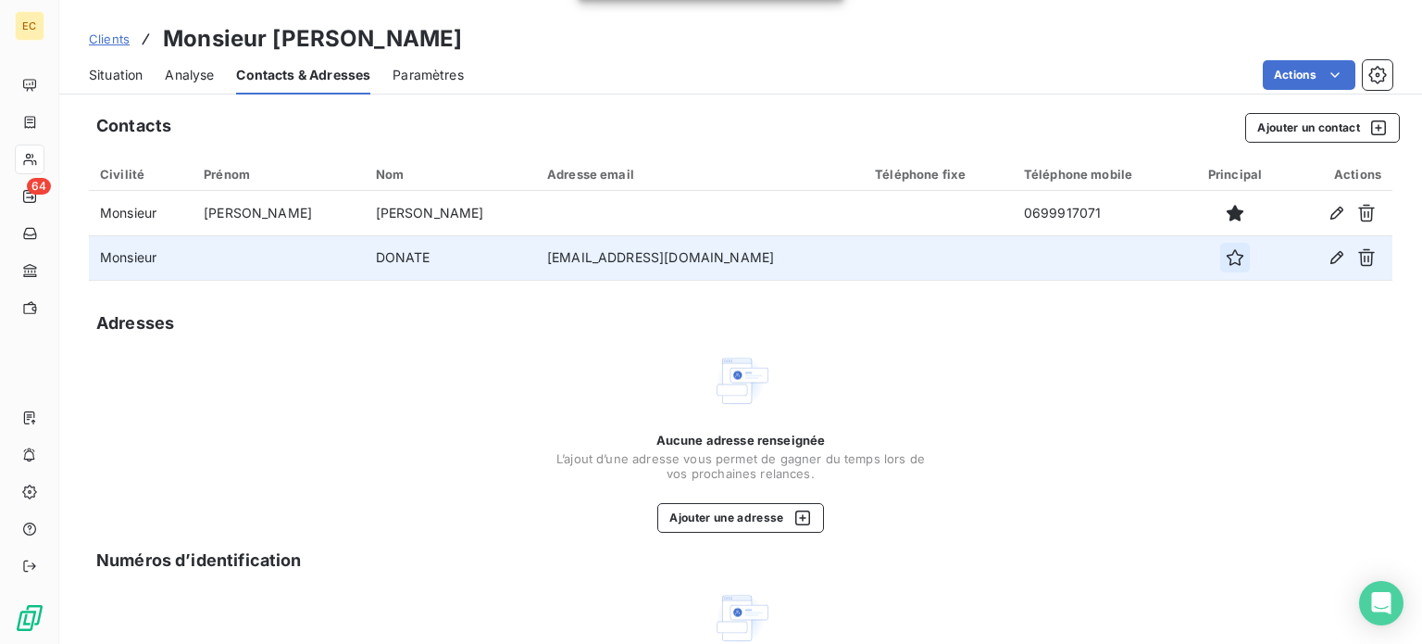
click at [1226, 259] on icon "button" at bounding box center [1235, 257] width 19 height 19
click at [119, 71] on span "Situation" at bounding box center [116, 75] width 54 height 19
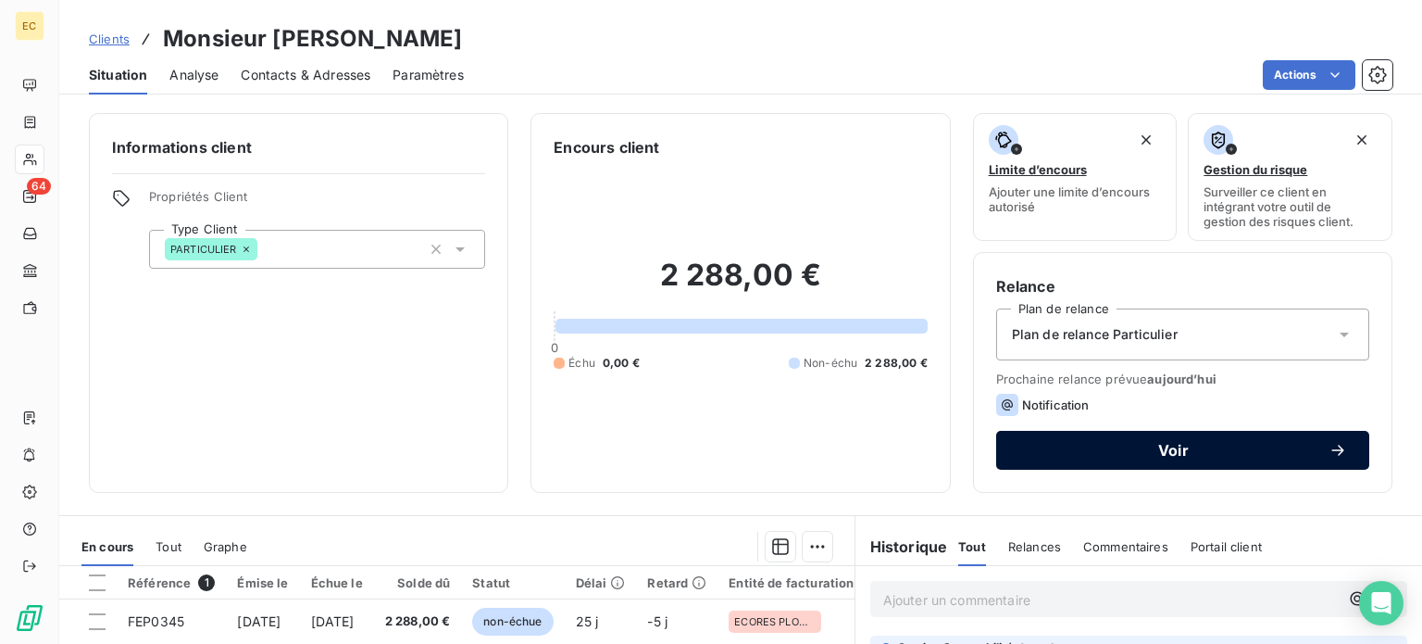
click at [1122, 445] on span "Voir" at bounding box center [1174, 450] width 310 height 15
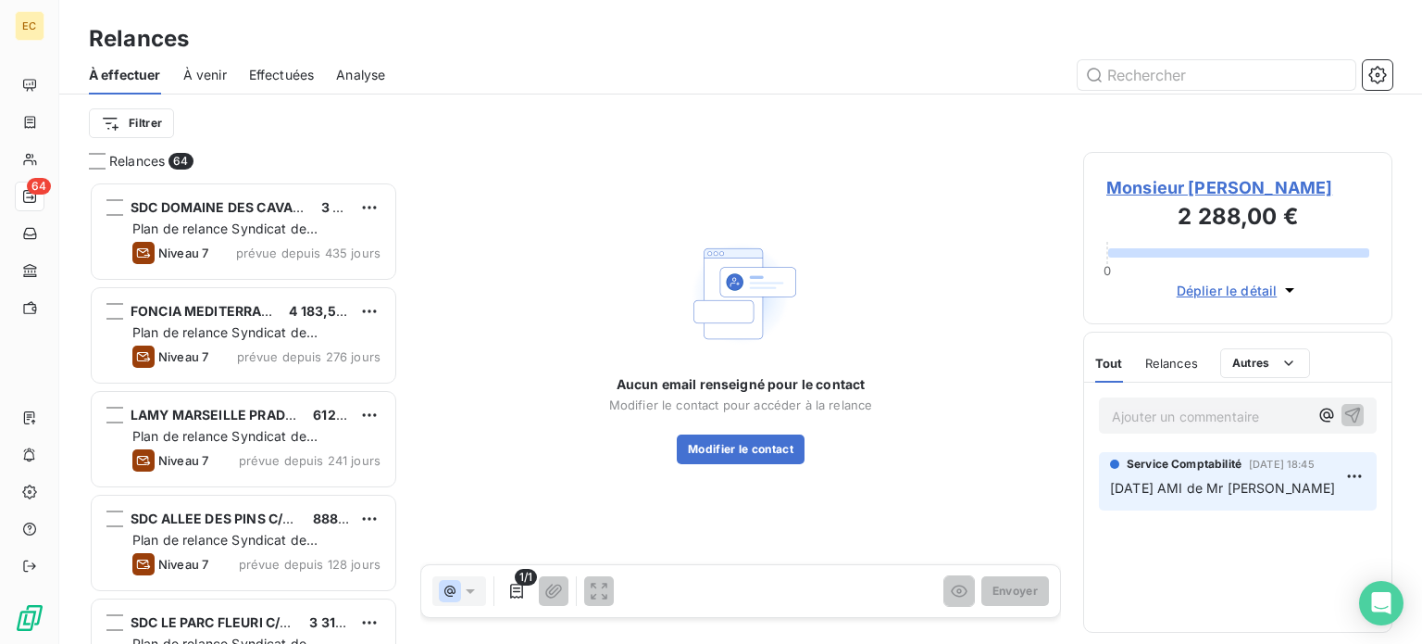
scroll to position [448, 294]
click at [741, 455] on button "Modifier le contact" at bounding box center [741, 449] width 128 height 30
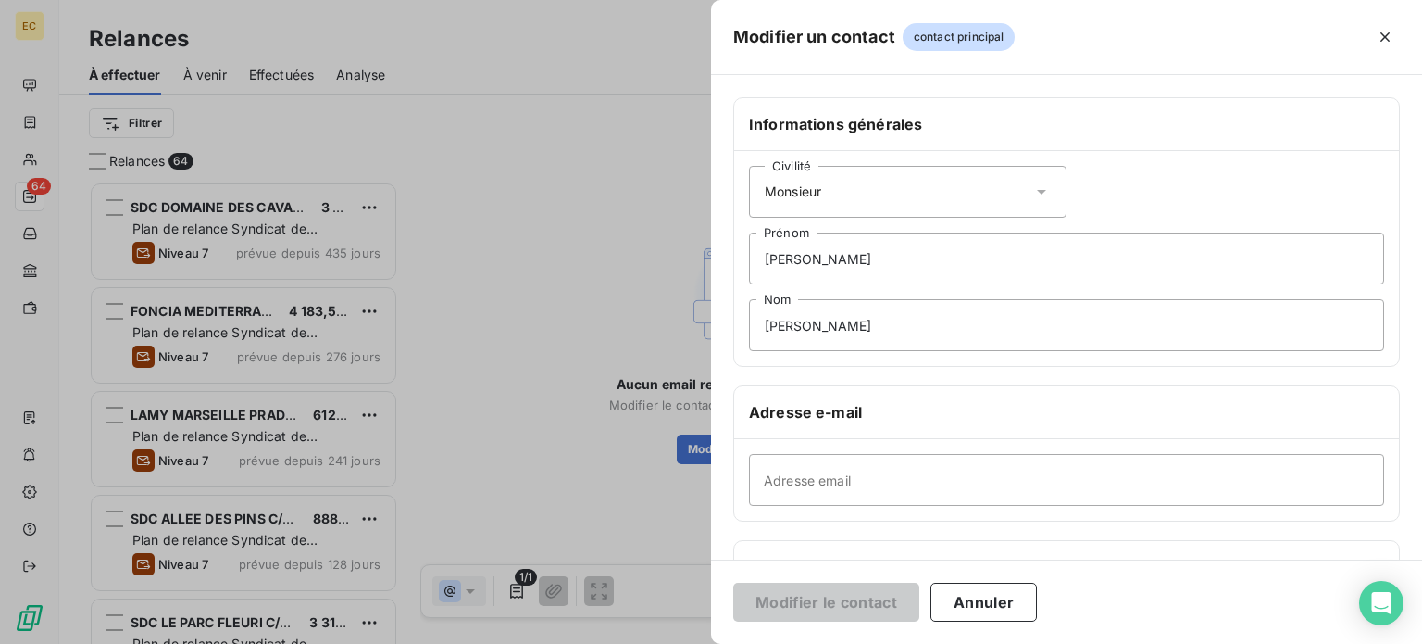
click at [545, 273] on div at bounding box center [711, 322] width 1422 height 644
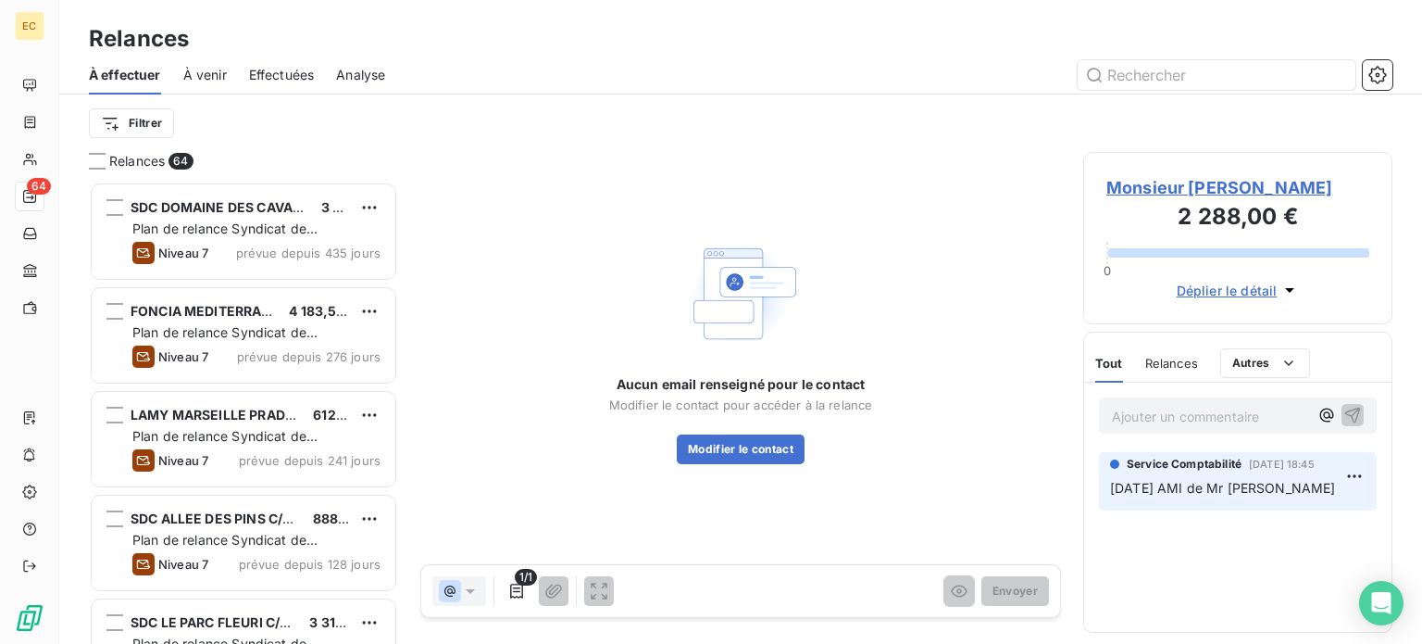
click at [1133, 190] on span "Monsieur [PERSON_NAME]" at bounding box center [1238, 187] width 263 height 25
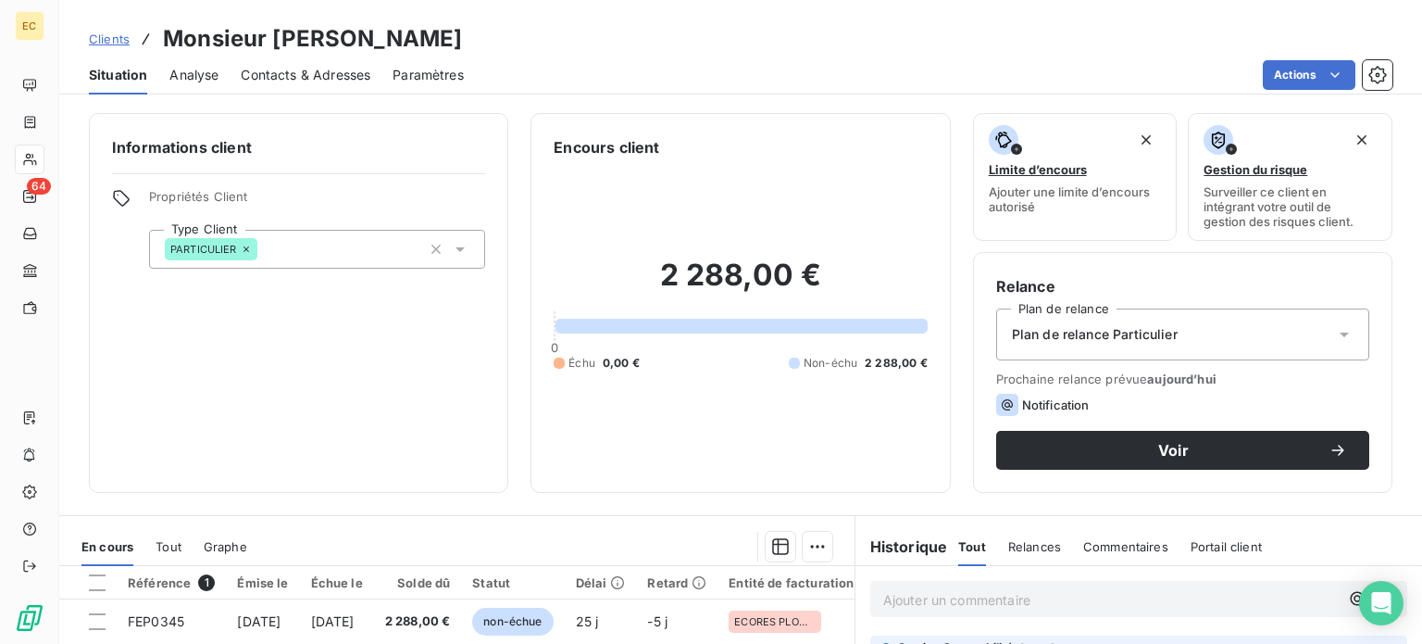
click at [337, 77] on span "Contacts & Adresses" at bounding box center [306, 75] width 130 height 19
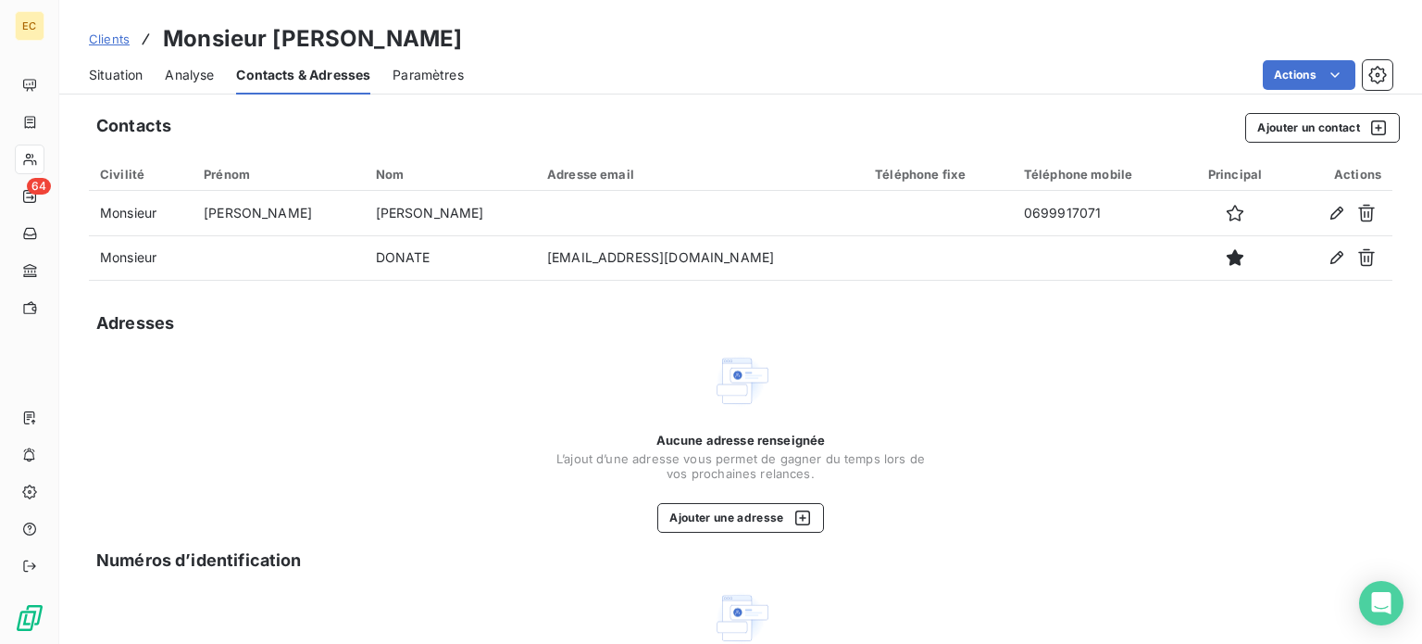
click at [115, 72] on span "Situation" at bounding box center [116, 75] width 54 height 19
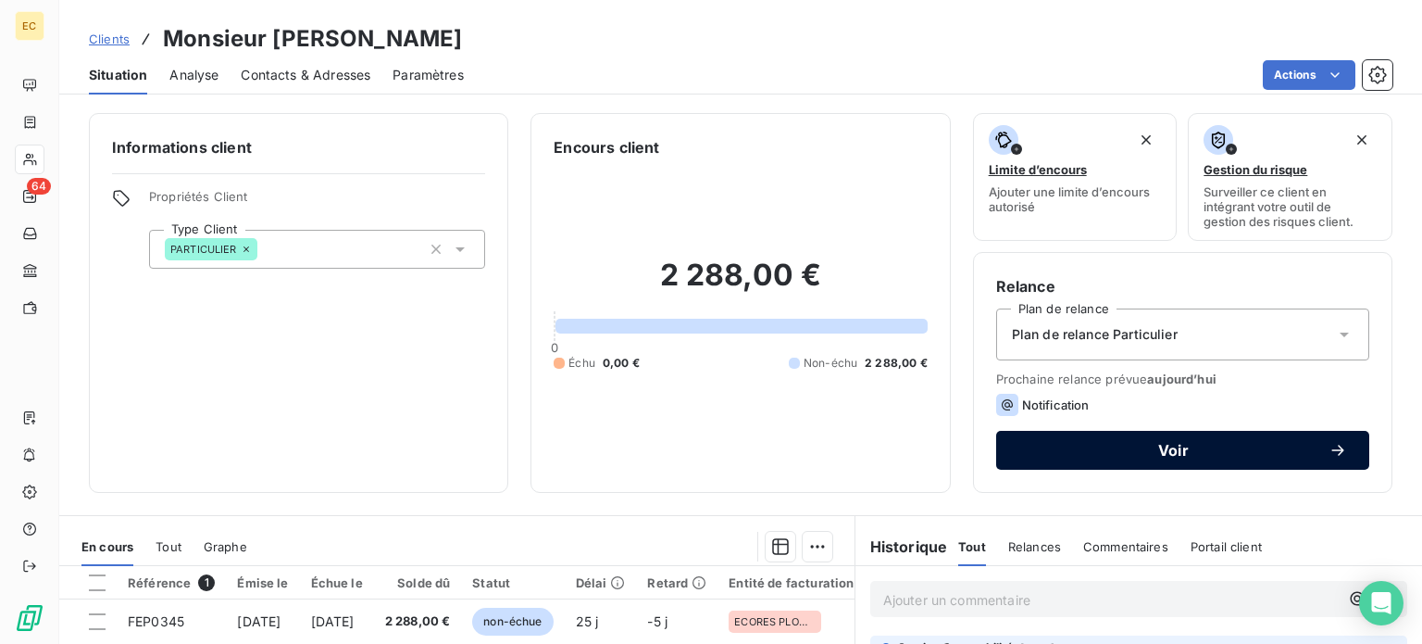
click at [1152, 457] on span "Voir" at bounding box center [1174, 450] width 310 height 15
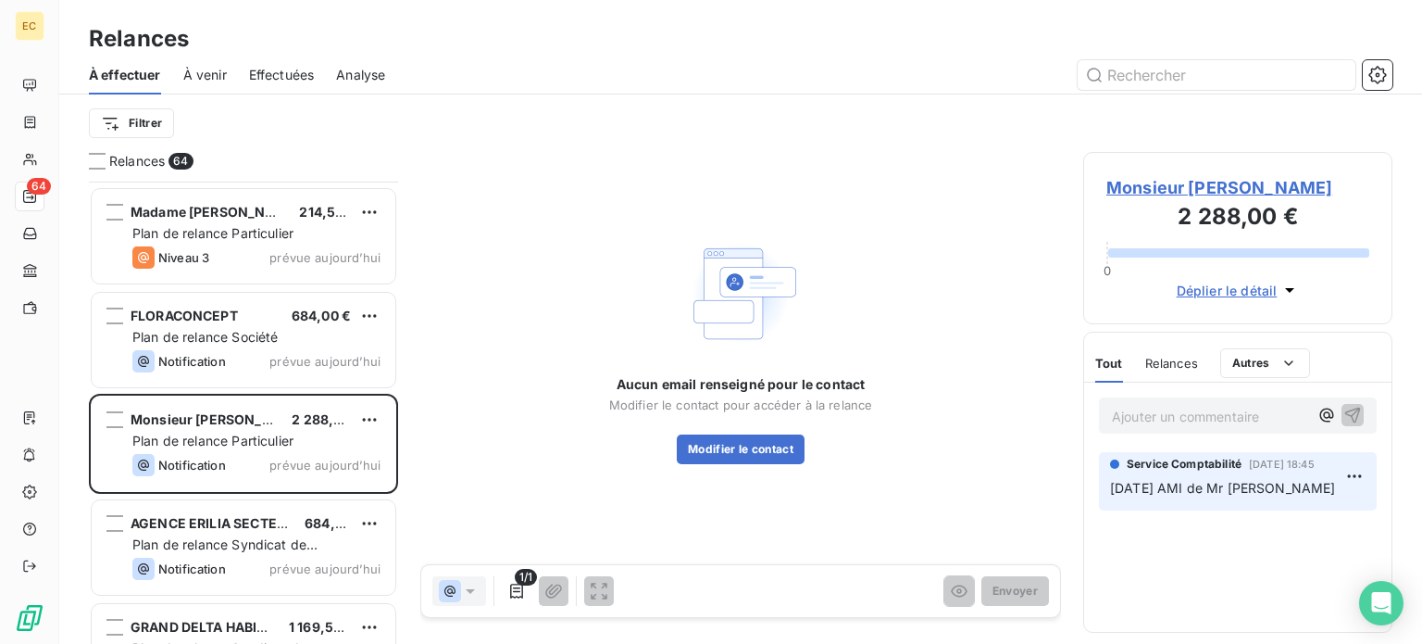
scroll to position [6176, 0]
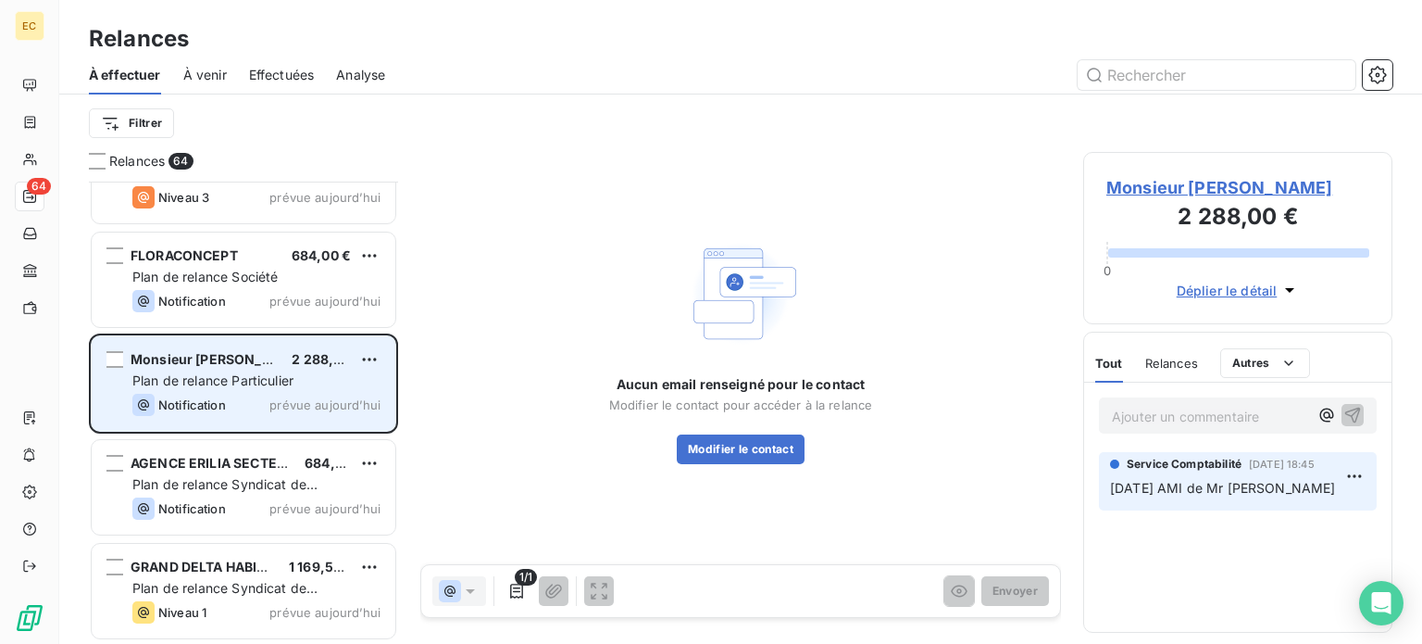
click at [276, 377] on span "Plan de relance Particulier" at bounding box center [212, 380] width 161 height 16
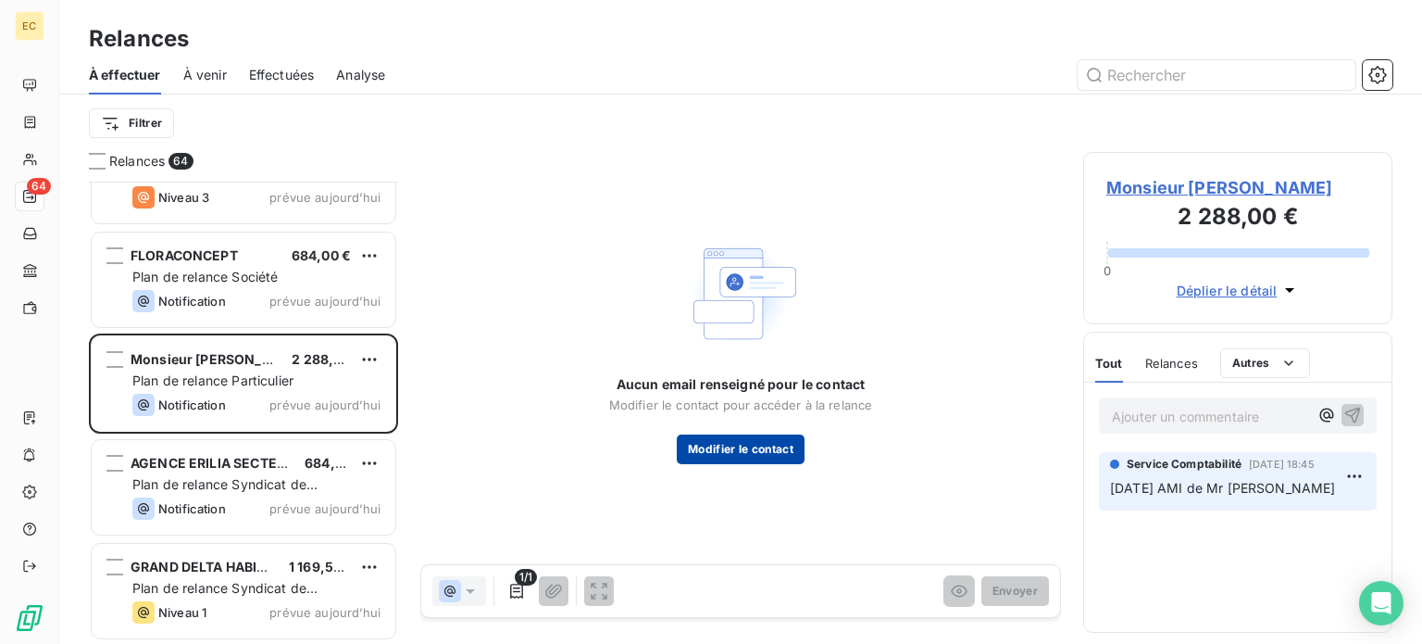
click at [756, 449] on button "Modifier le contact" at bounding box center [741, 449] width 128 height 30
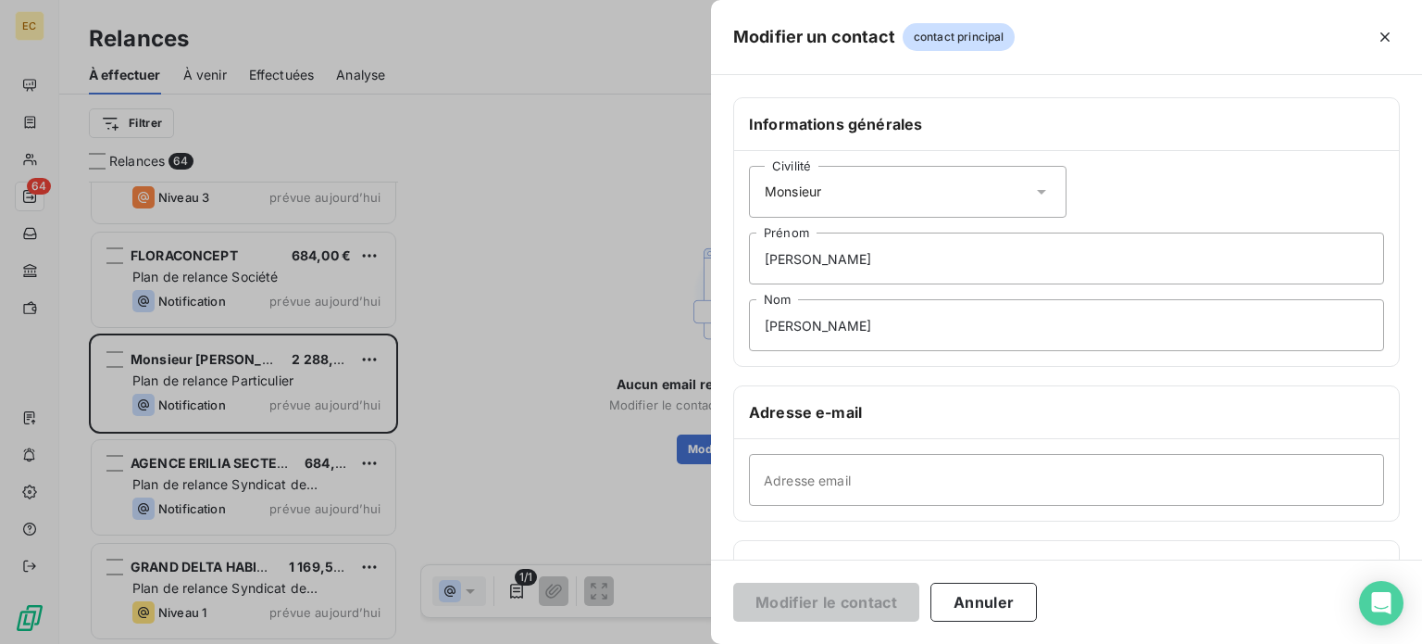
click at [620, 255] on div at bounding box center [711, 322] width 1422 height 644
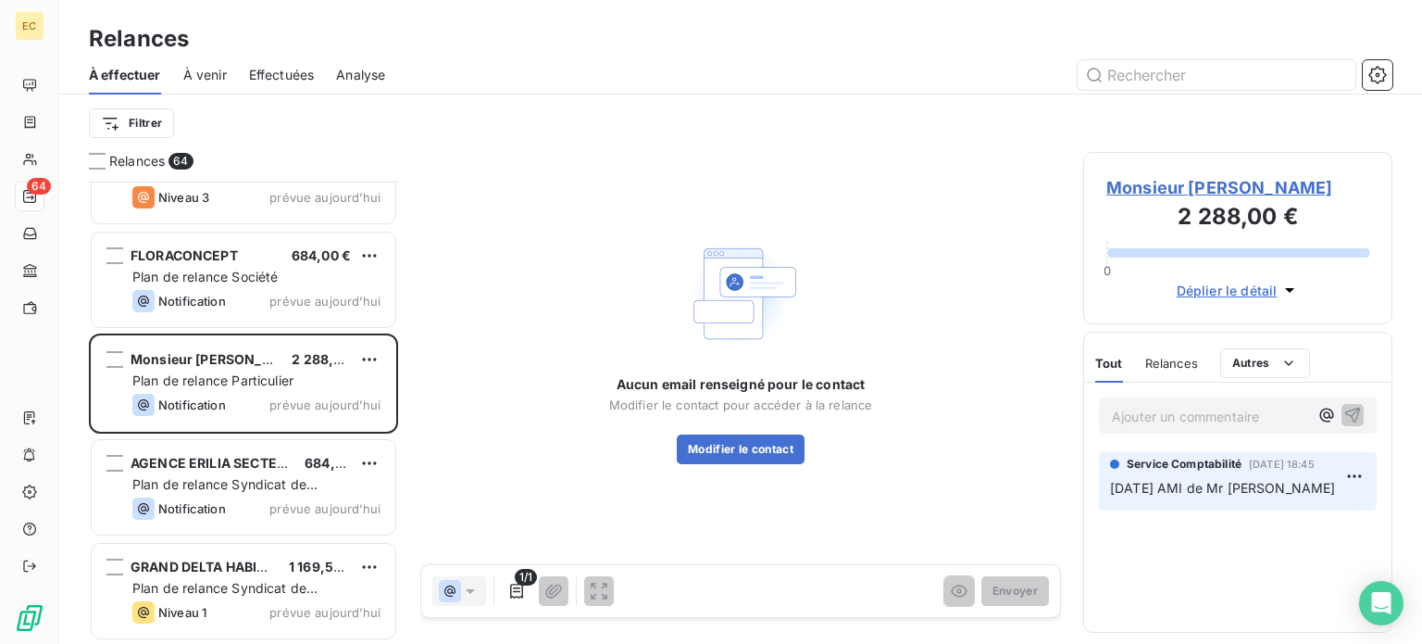
click at [1144, 194] on span "Monsieur [PERSON_NAME]" at bounding box center [1238, 187] width 263 height 25
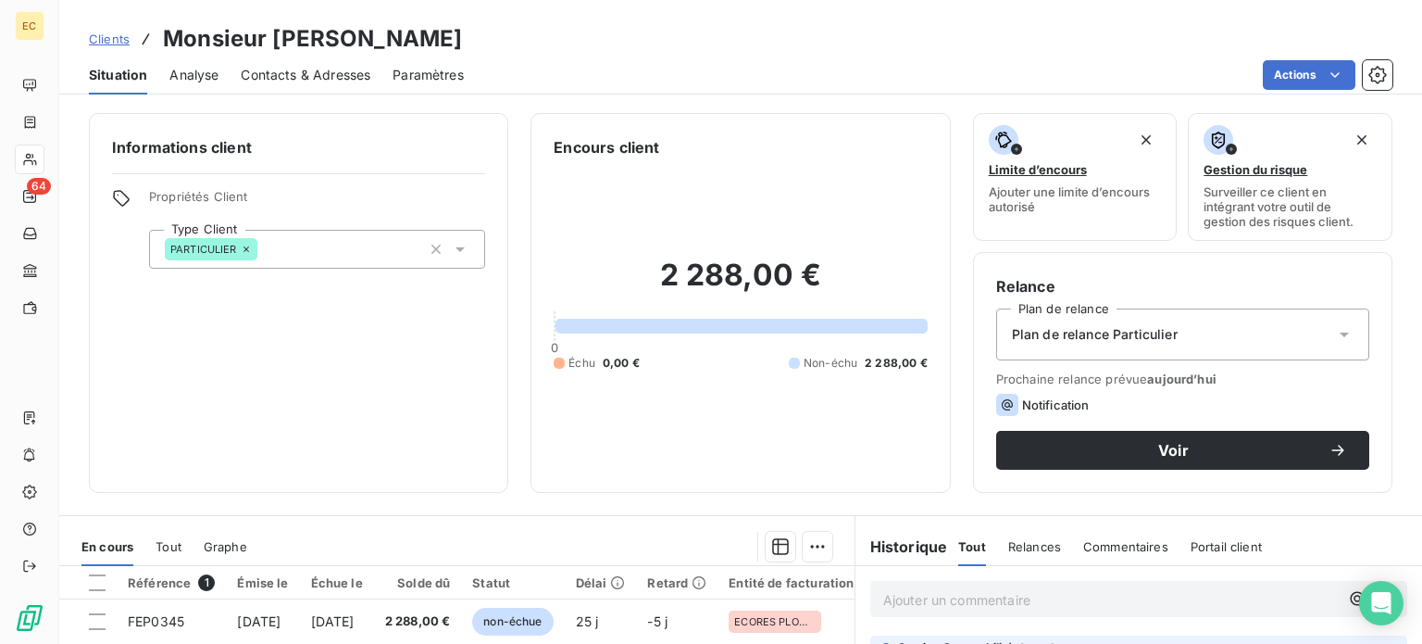
click at [336, 77] on span "Contacts & Adresses" at bounding box center [306, 75] width 130 height 19
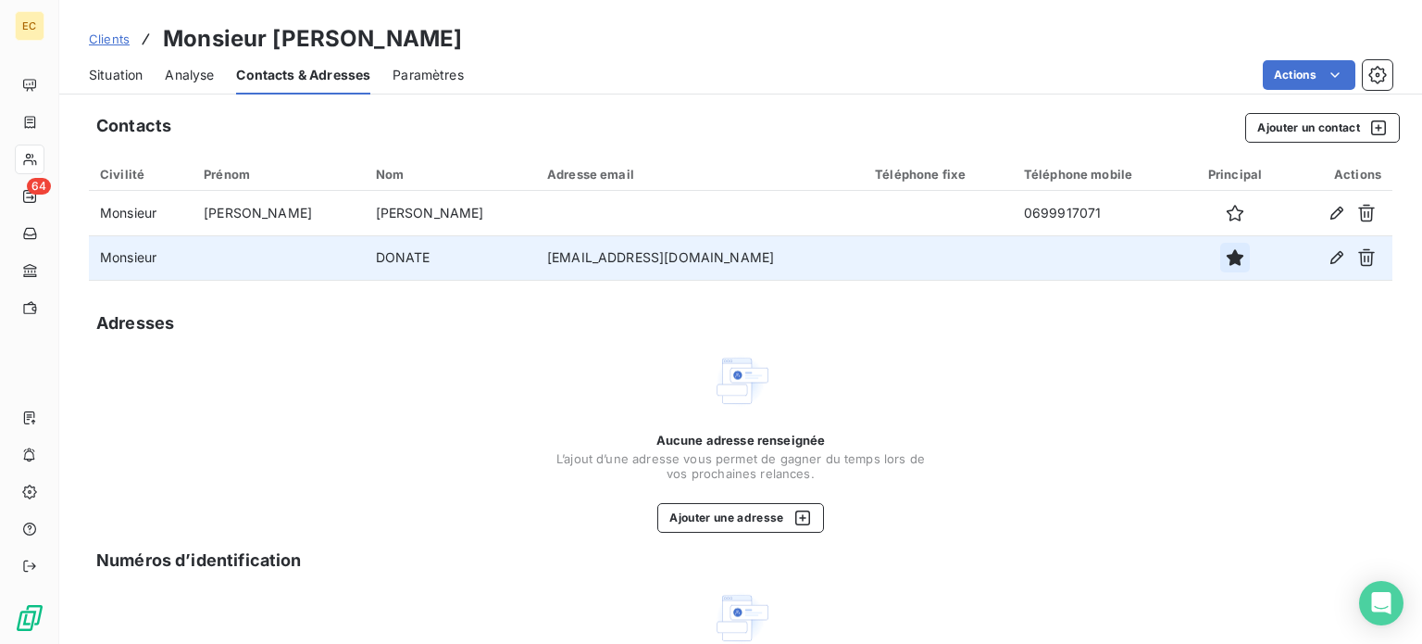
click at [1226, 262] on icon "button" at bounding box center [1235, 257] width 19 height 19
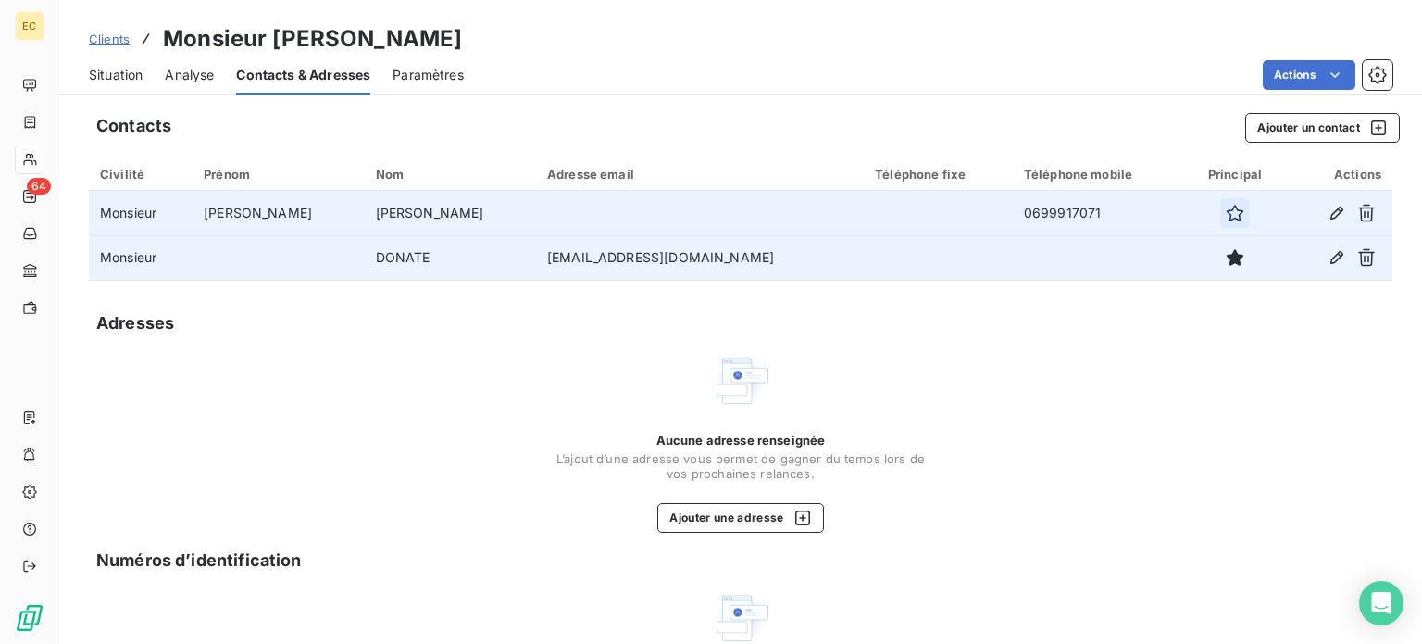
click at [1226, 207] on icon "button" at bounding box center [1235, 213] width 19 height 19
click at [1226, 257] on icon "button" at bounding box center [1235, 257] width 19 height 19
click at [113, 76] on span "Situation" at bounding box center [116, 75] width 54 height 19
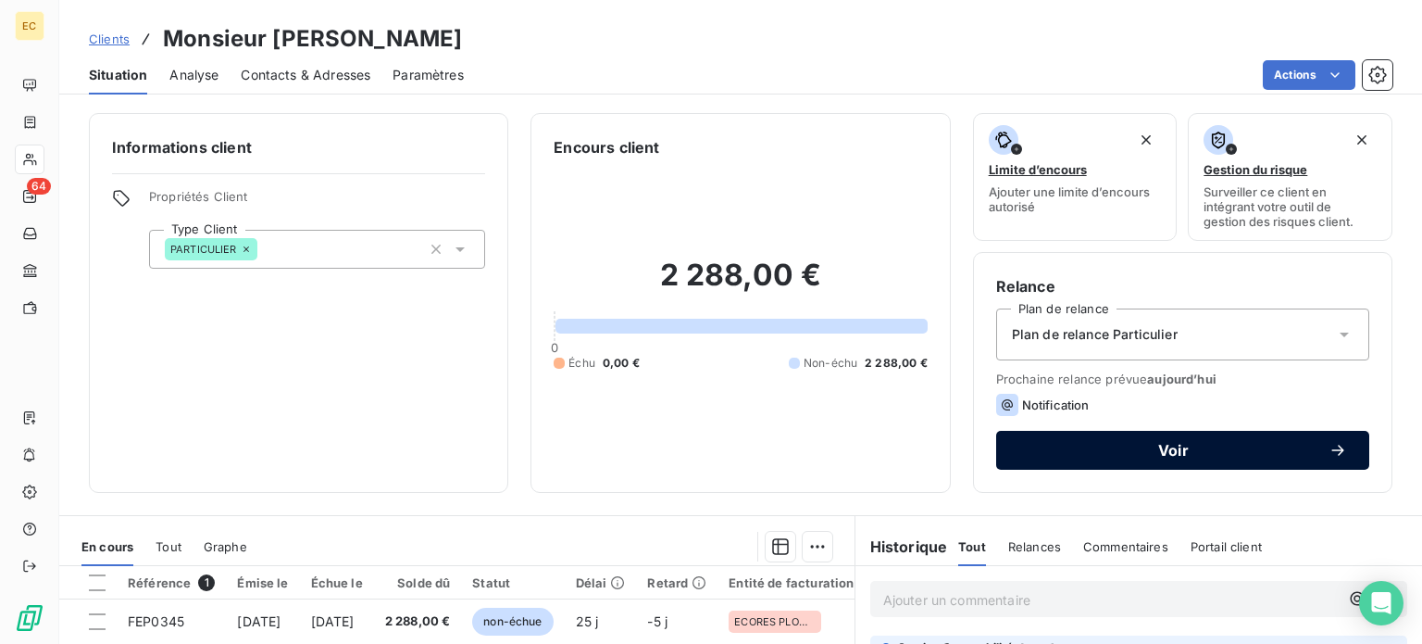
click at [1099, 447] on span "Voir" at bounding box center [1174, 450] width 310 height 15
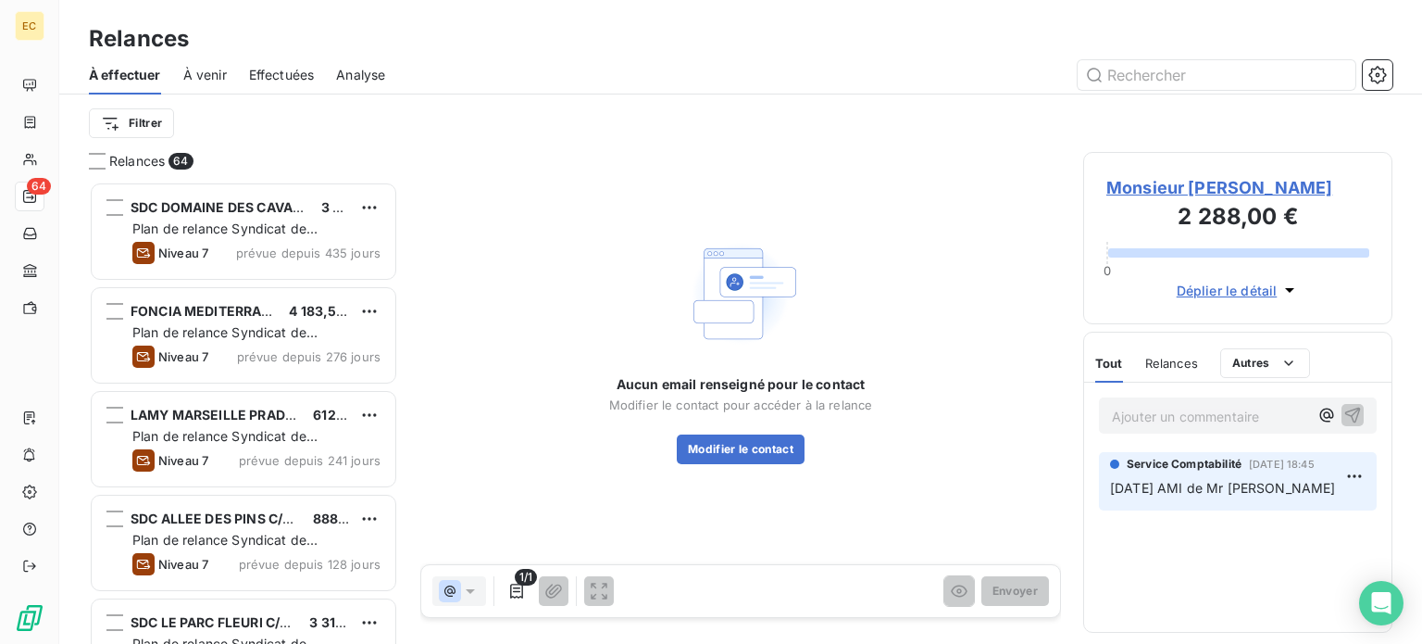
scroll to position [448, 294]
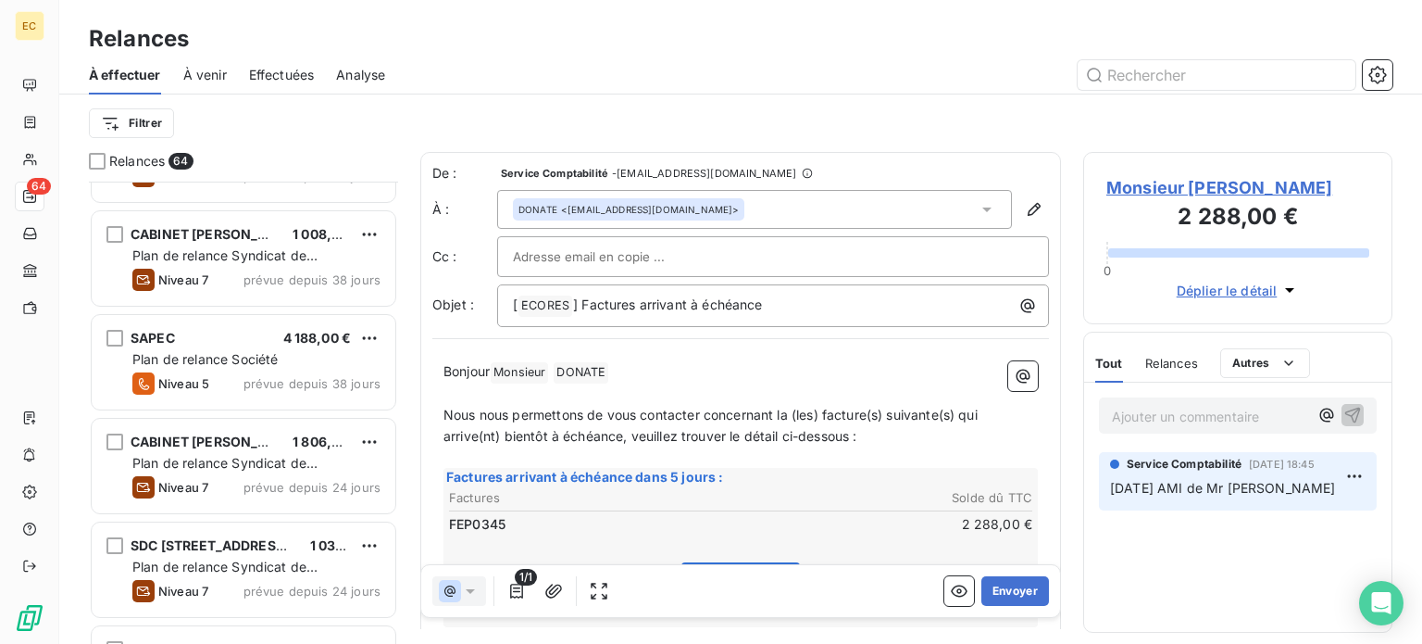
scroll to position [2037, 0]
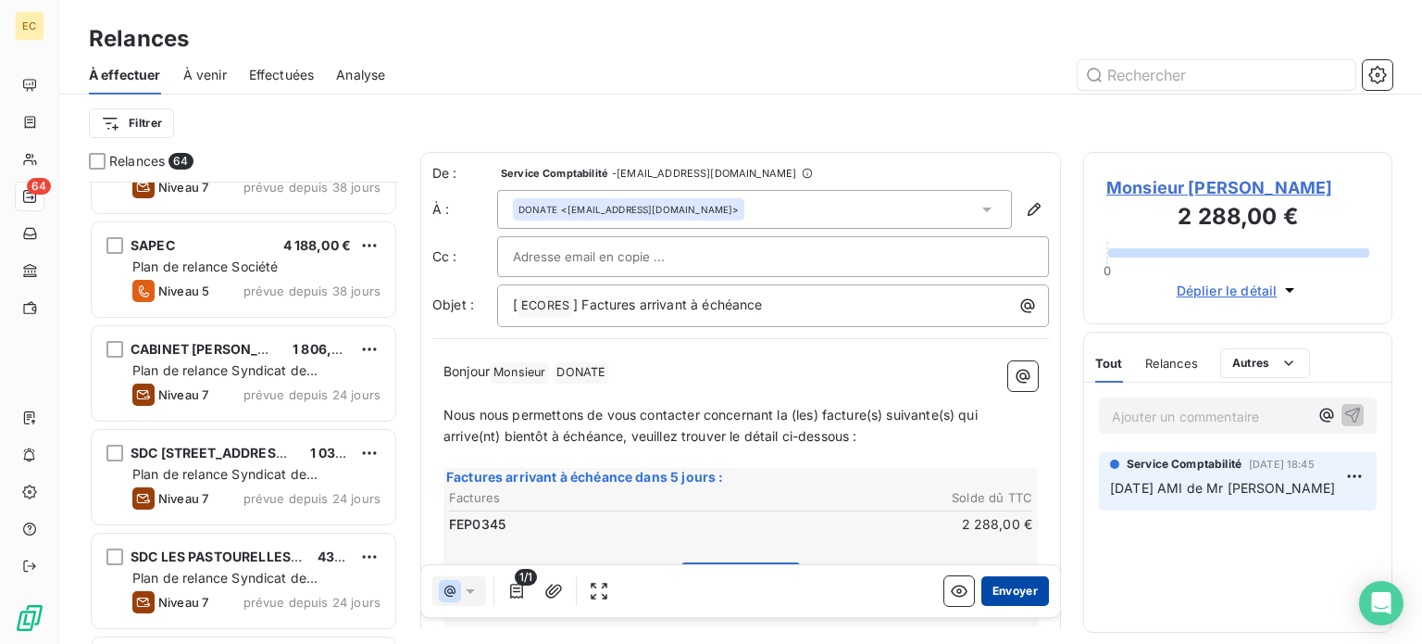
click at [992, 596] on button "Envoyer" at bounding box center [1016, 591] width 68 height 30
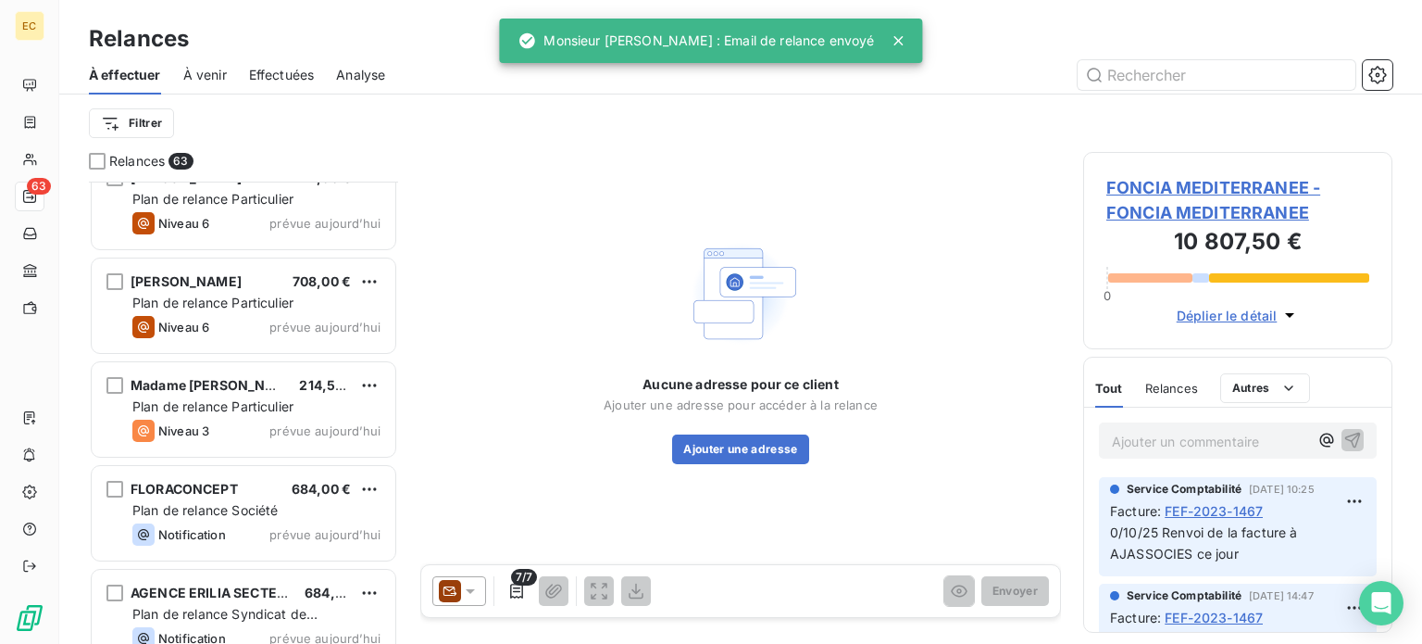
scroll to position [6072, 0]
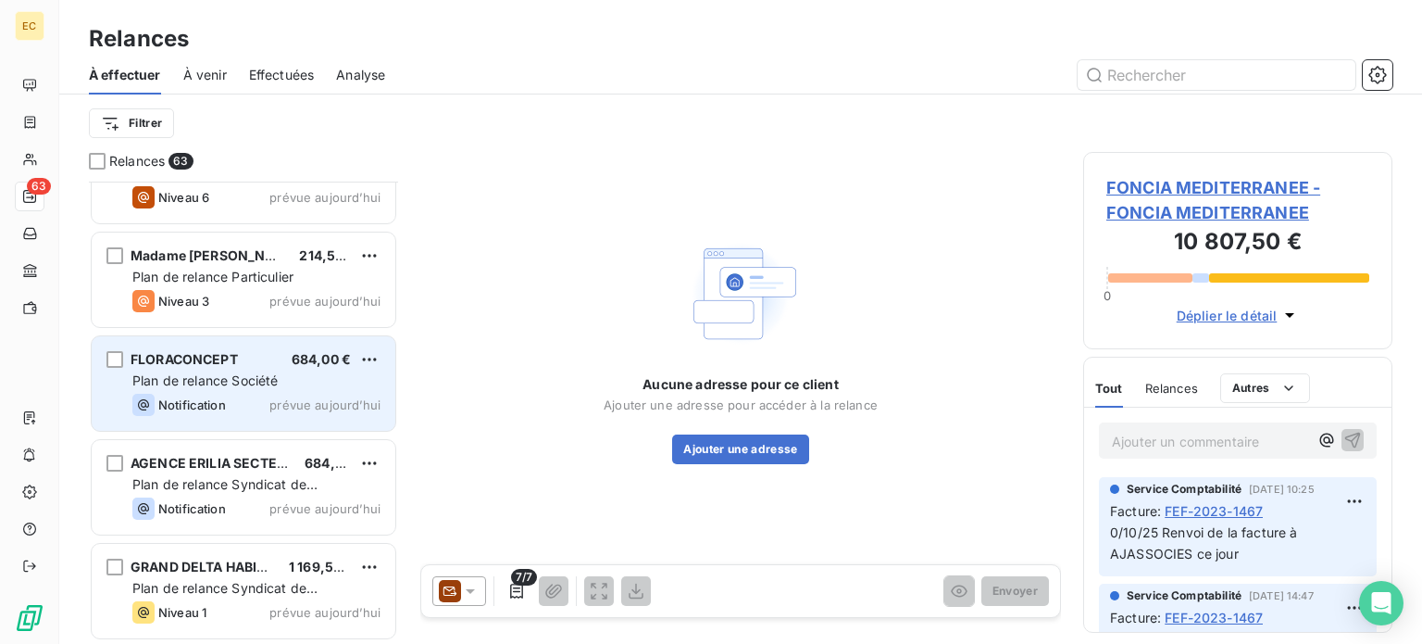
click at [212, 380] on span "Plan de relance Société" at bounding box center [204, 380] width 145 height 16
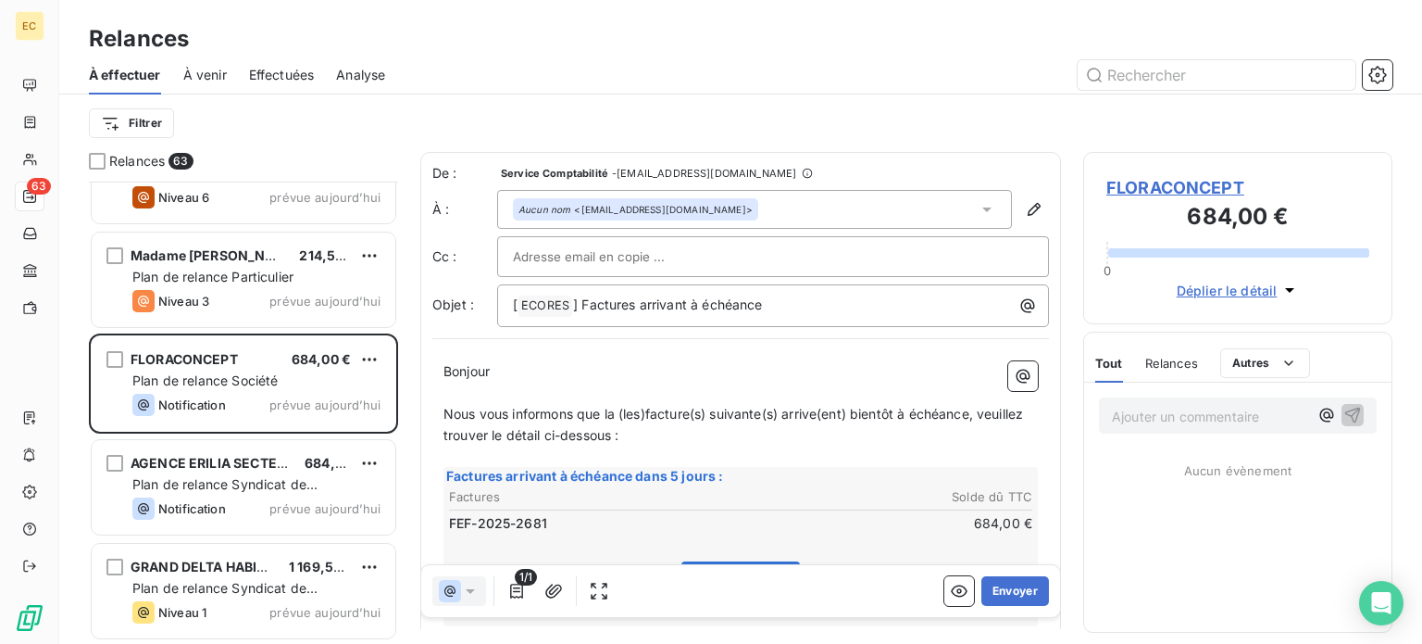
click at [1159, 187] on span "FLORACONCEPT" at bounding box center [1238, 187] width 263 height 25
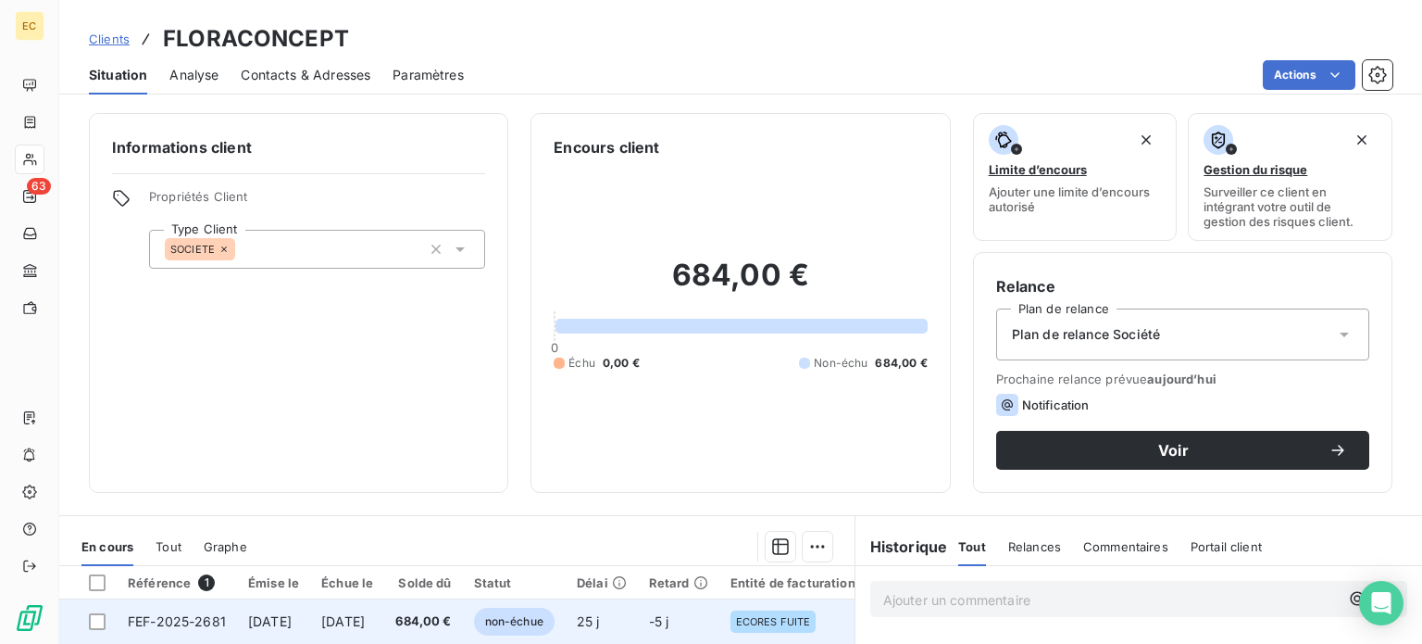
click at [201, 621] on span "FEF-2025-2681" at bounding box center [177, 621] width 98 height 16
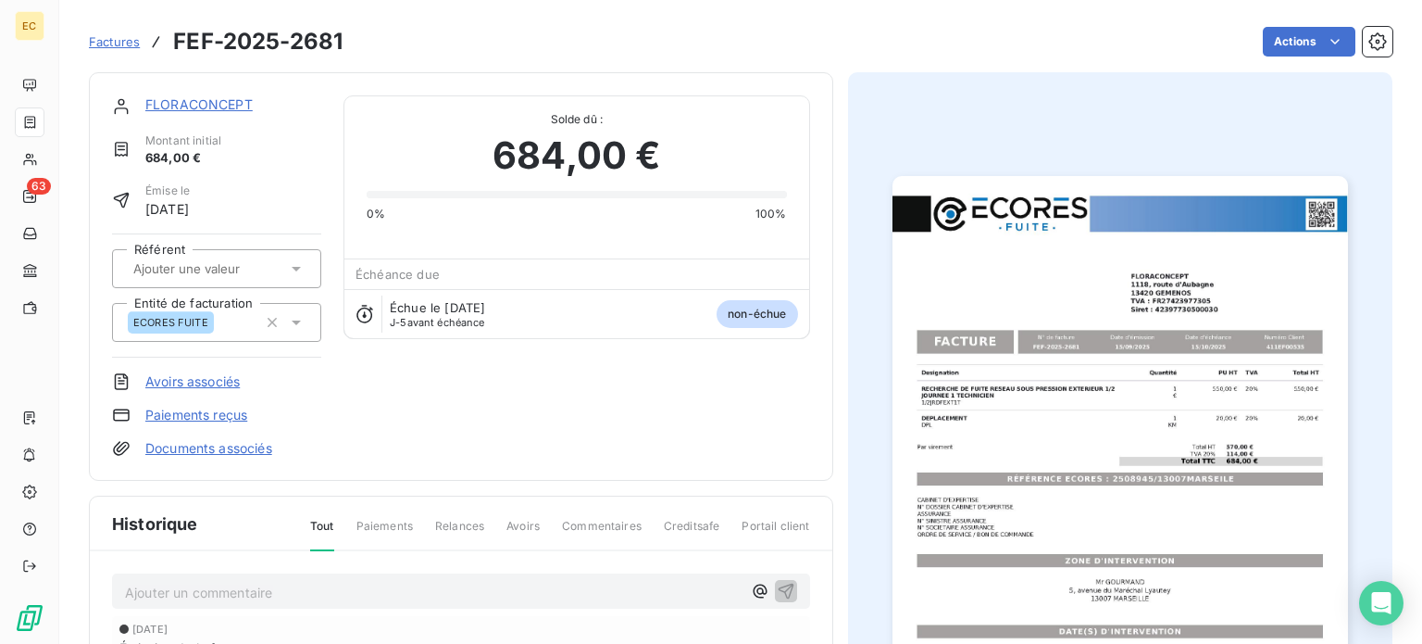
click at [1033, 476] on img "button" at bounding box center [1121, 498] width 456 height 644
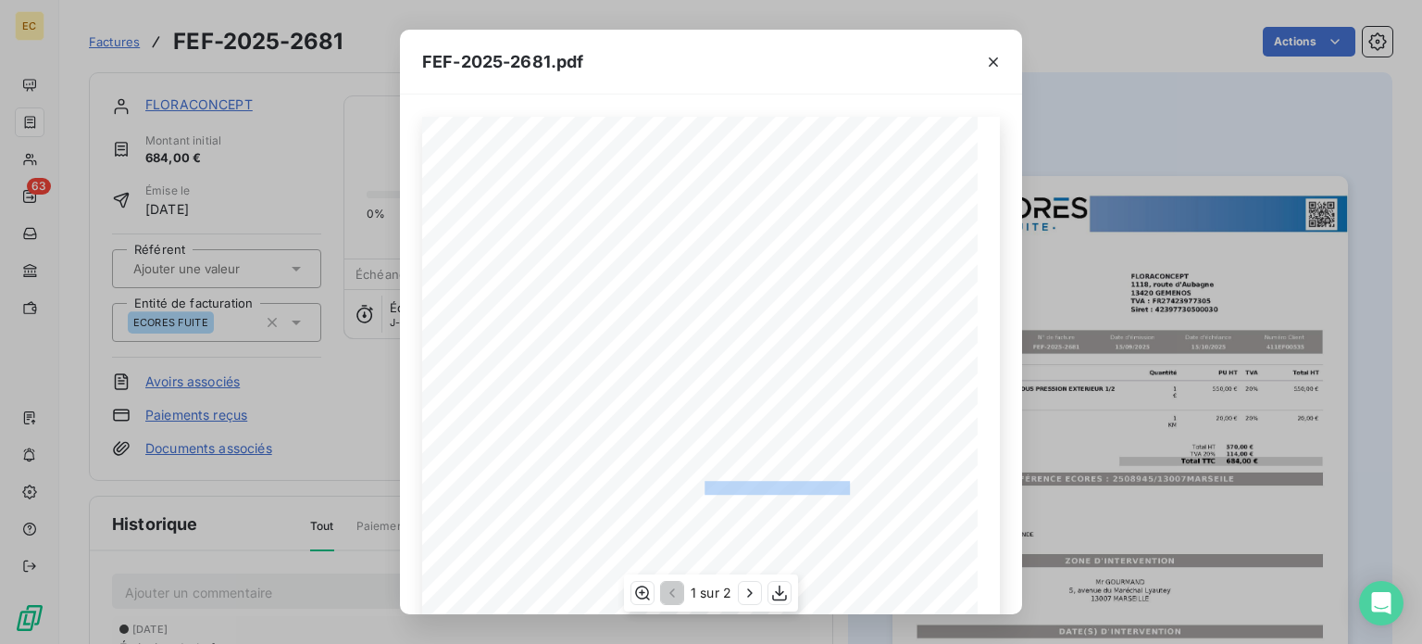
drag, startPoint x: 842, startPoint y: 485, endPoint x: 695, endPoint y: 484, distance: 147.2
click at [695, 484] on span "RÉFÉRENCE ECORES : 2508945/13007MARSEILE" at bounding box center [711, 485] width 277 height 9
copy span "2508945/13007MARSEILE"
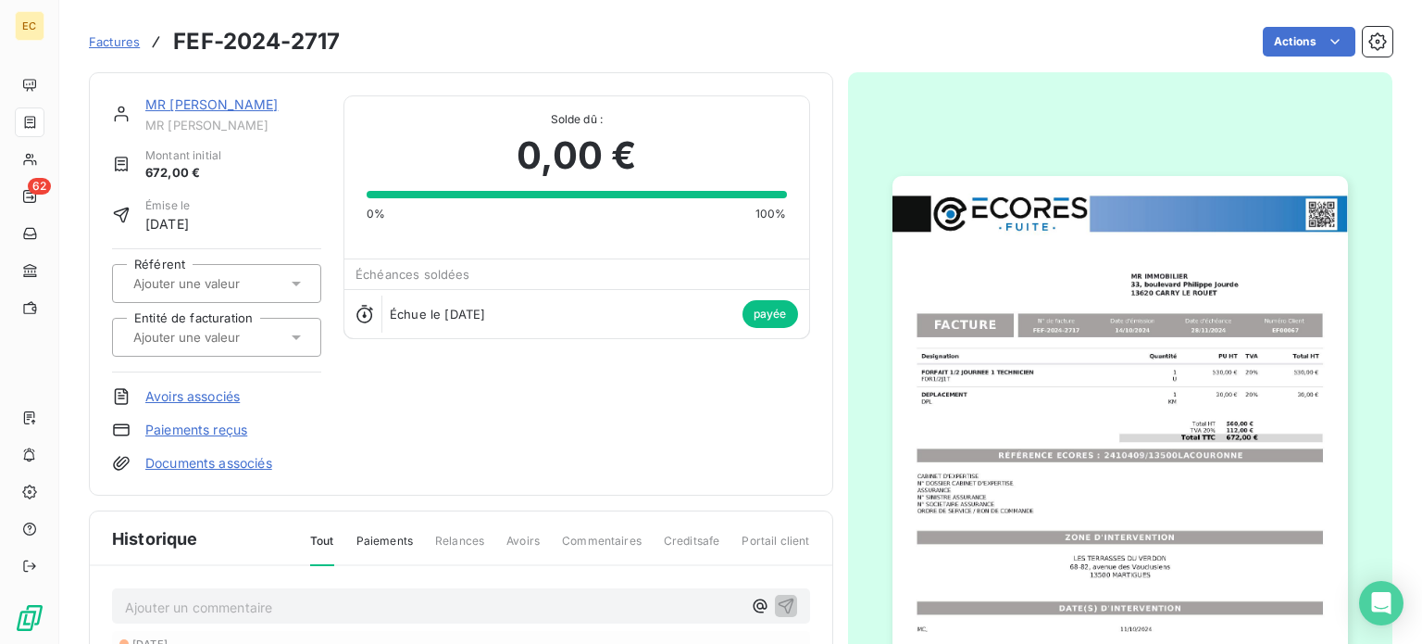
click at [110, 45] on span "Factures" at bounding box center [114, 41] width 51 height 15
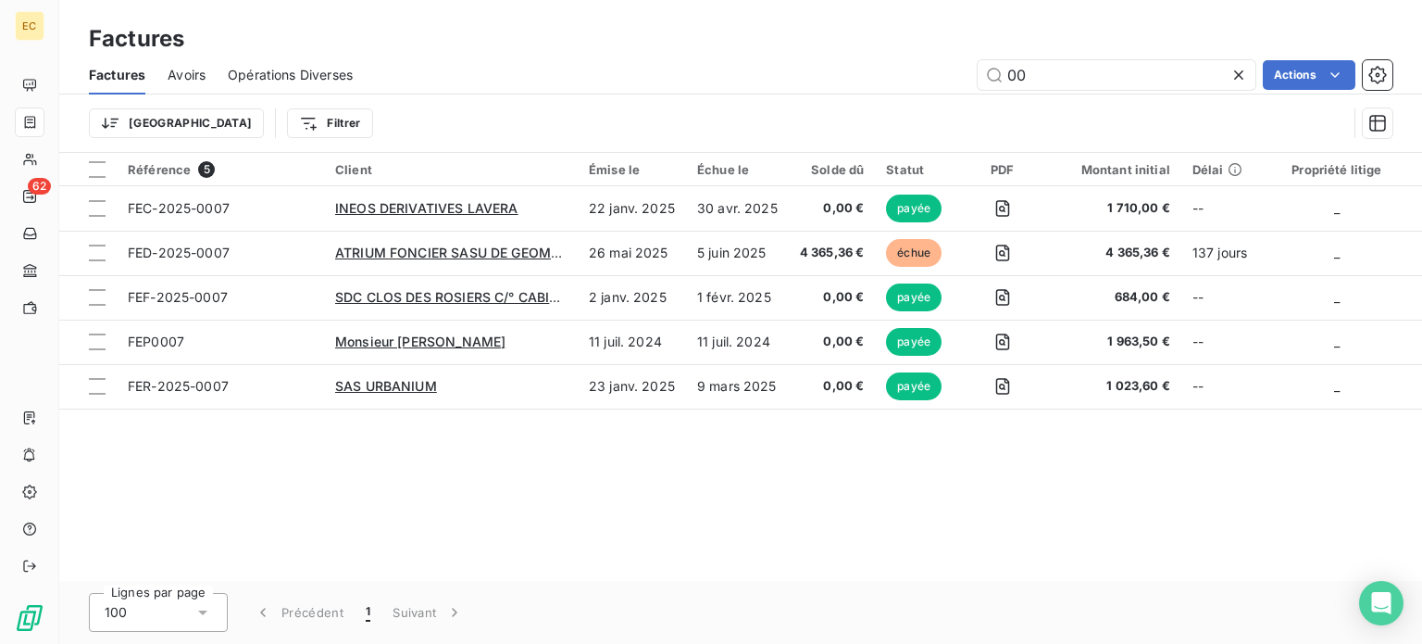
type input "0"
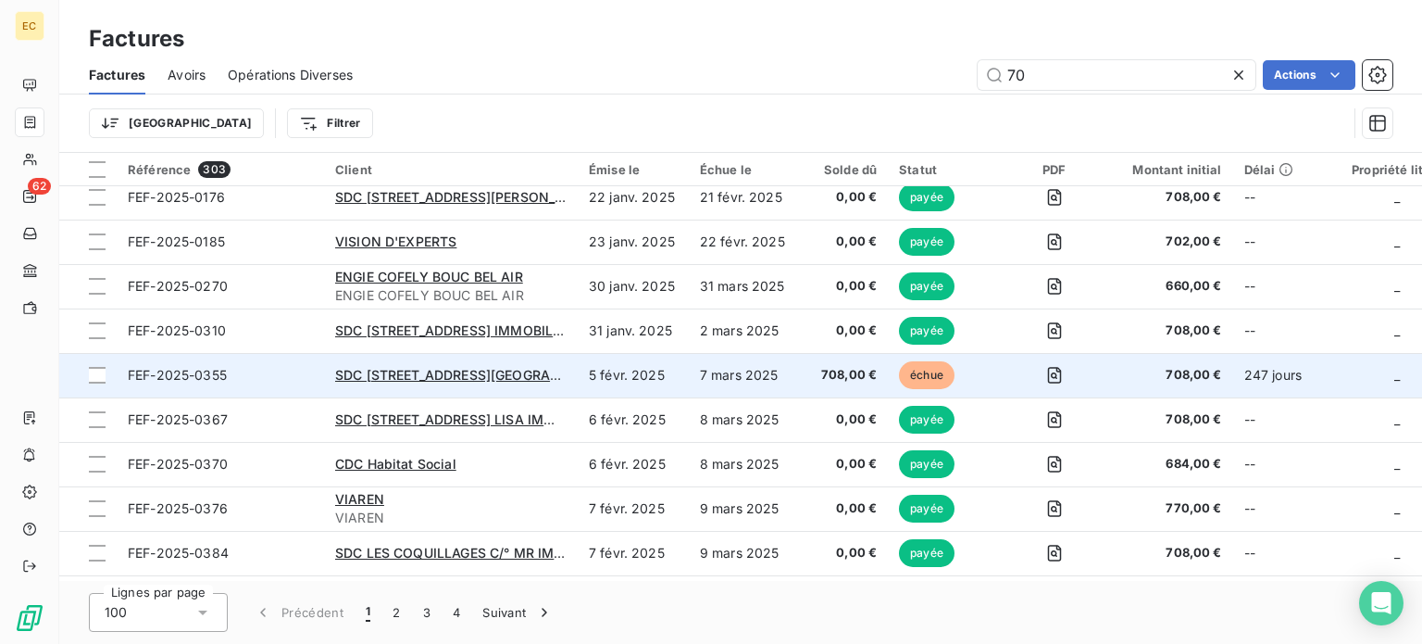
scroll to position [4058, 0]
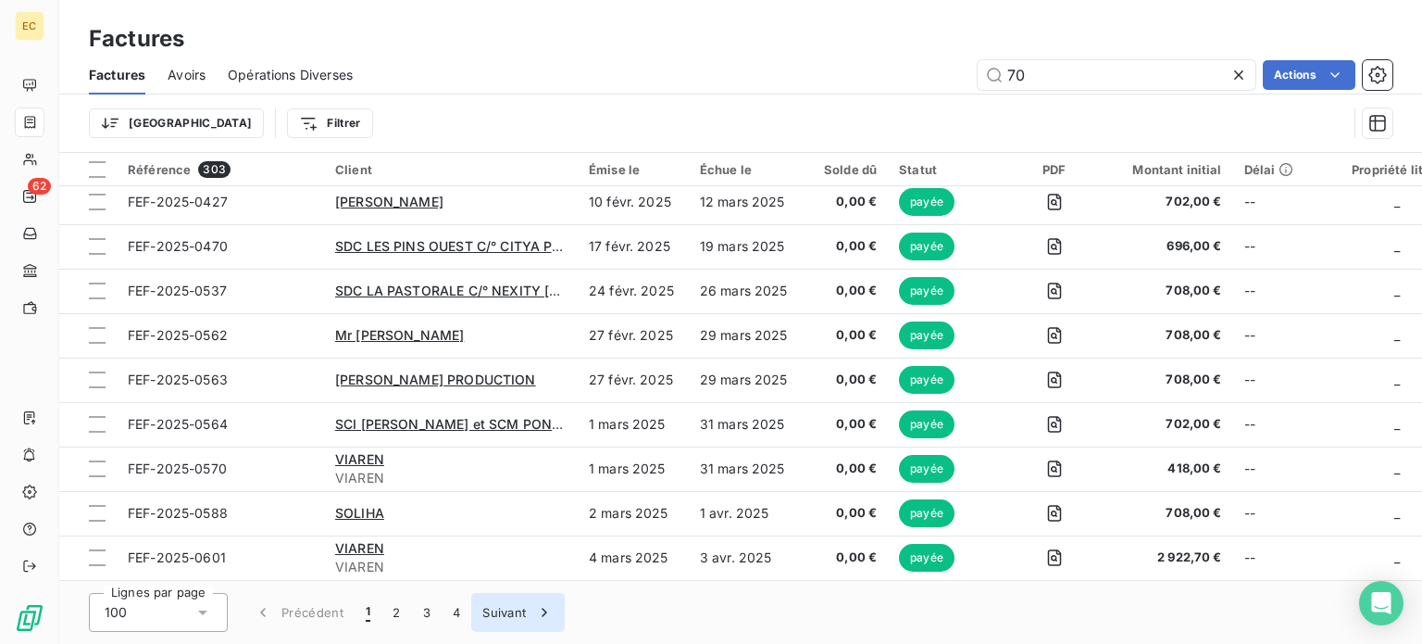
click at [499, 614] on button "Suivant" at bounding box center [518, 612] width 94 height 39
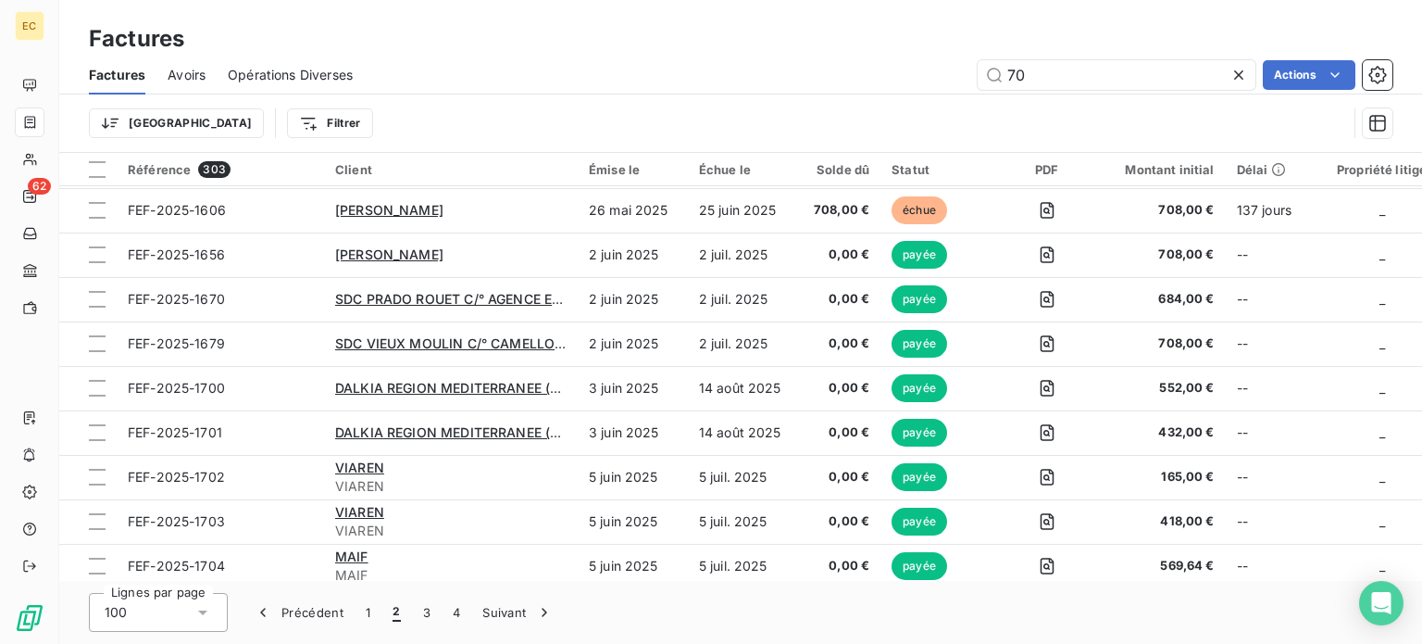
scroll to position [2021, 0]
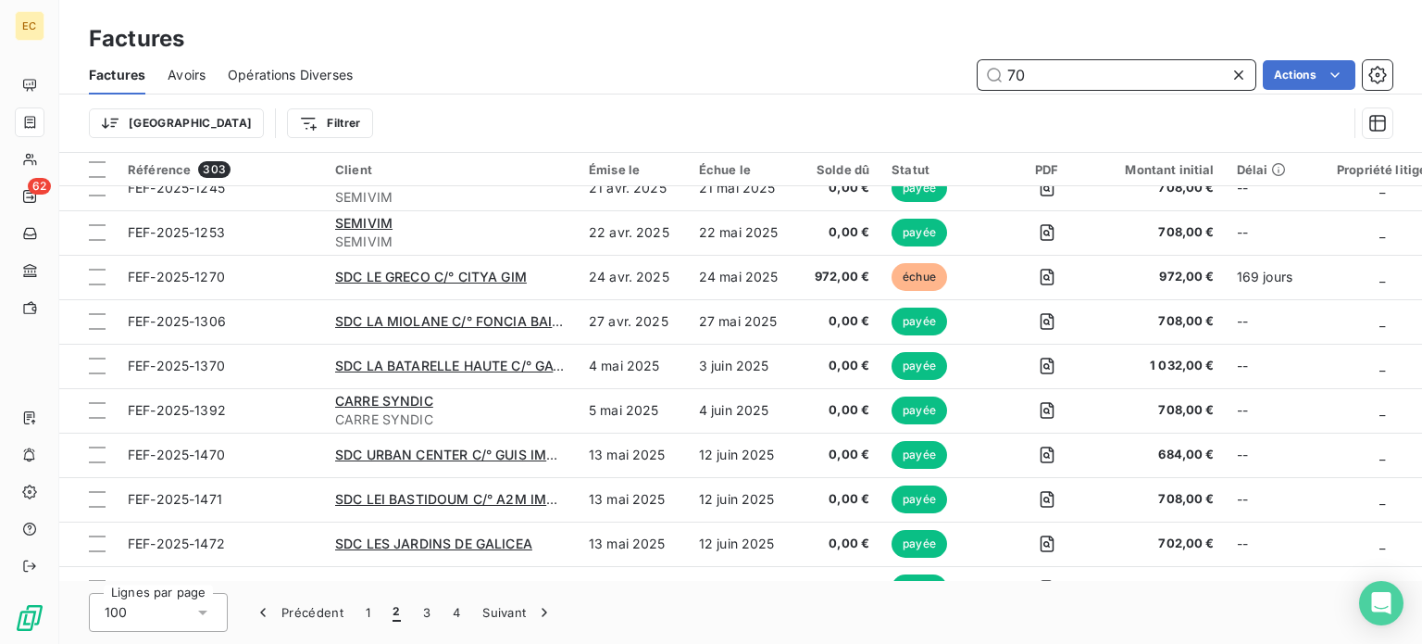
click at [1008, 69] on input "70" at bounding box center [1117, 75] width 278 height 30
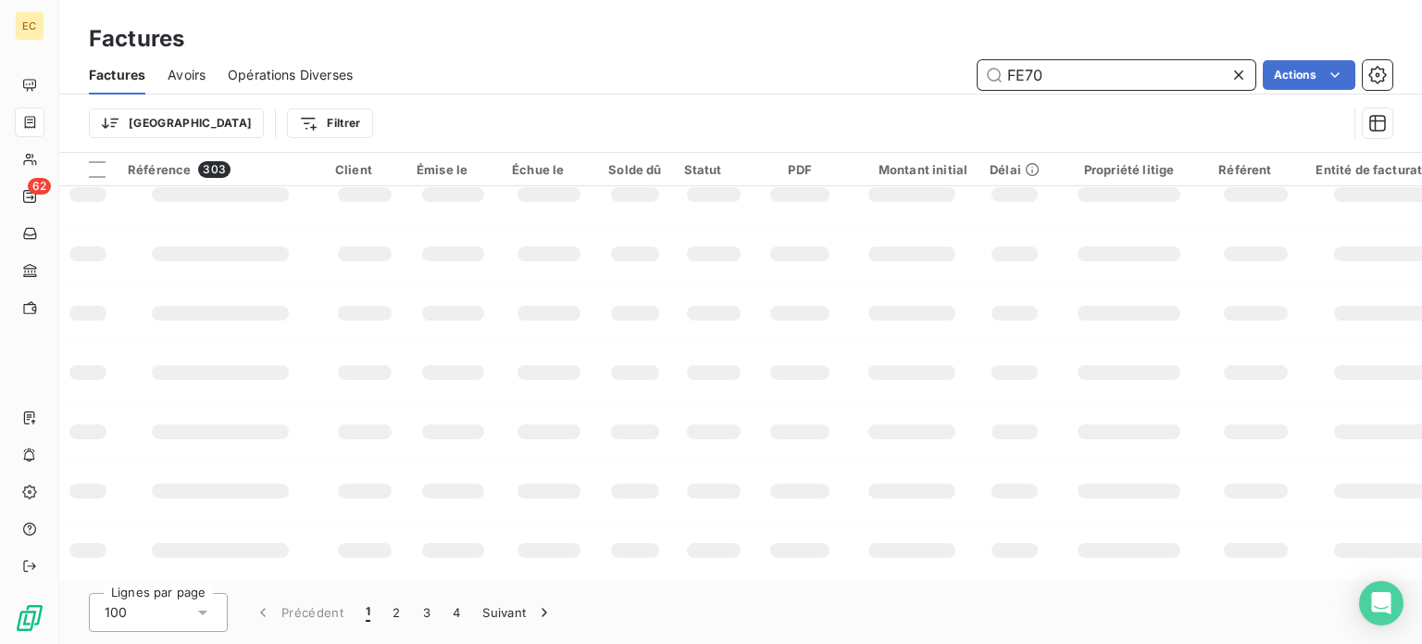
scroll to position [502, 0]
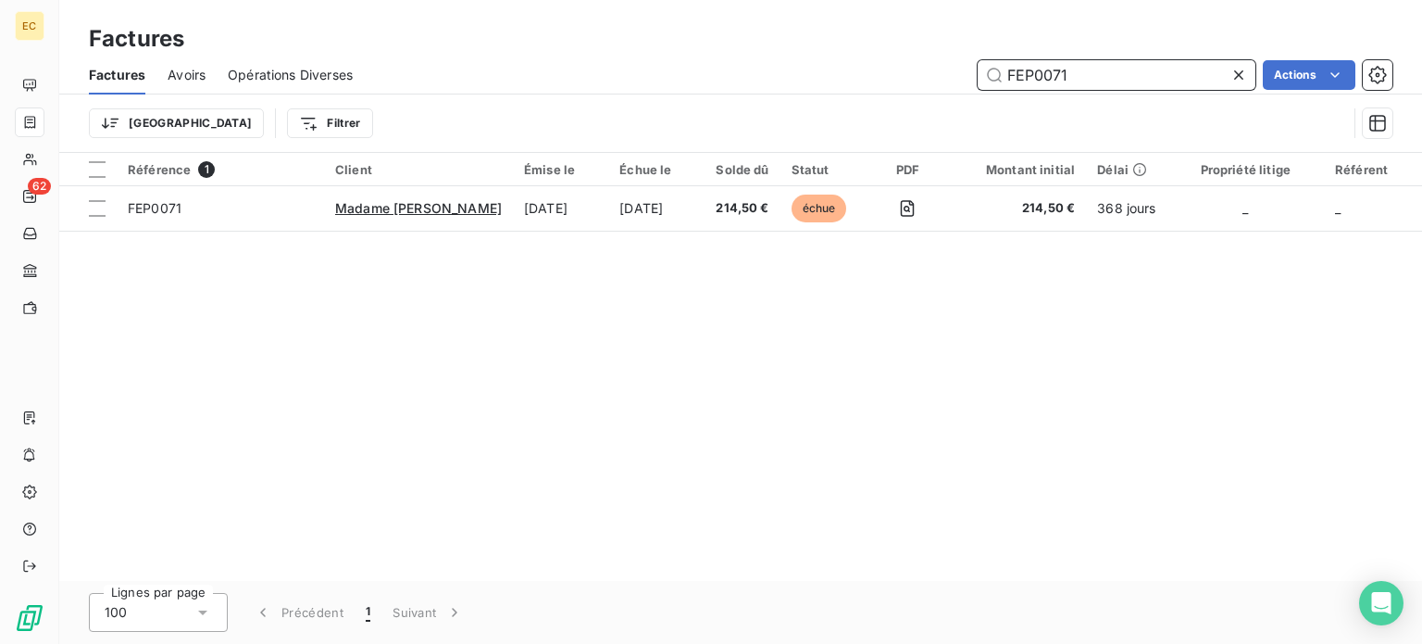
type input "FEP0071"
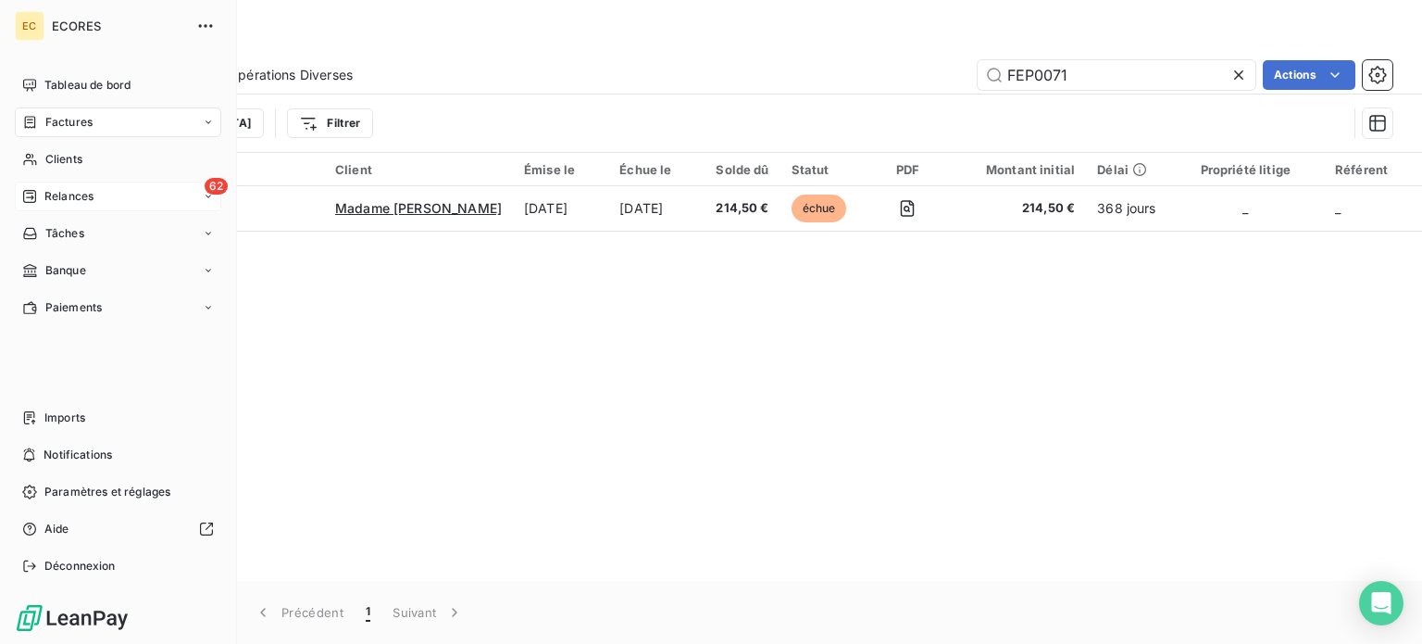
click at [67, 200] on span "Relances" at bounding box center [68, 196] width 49 height 17
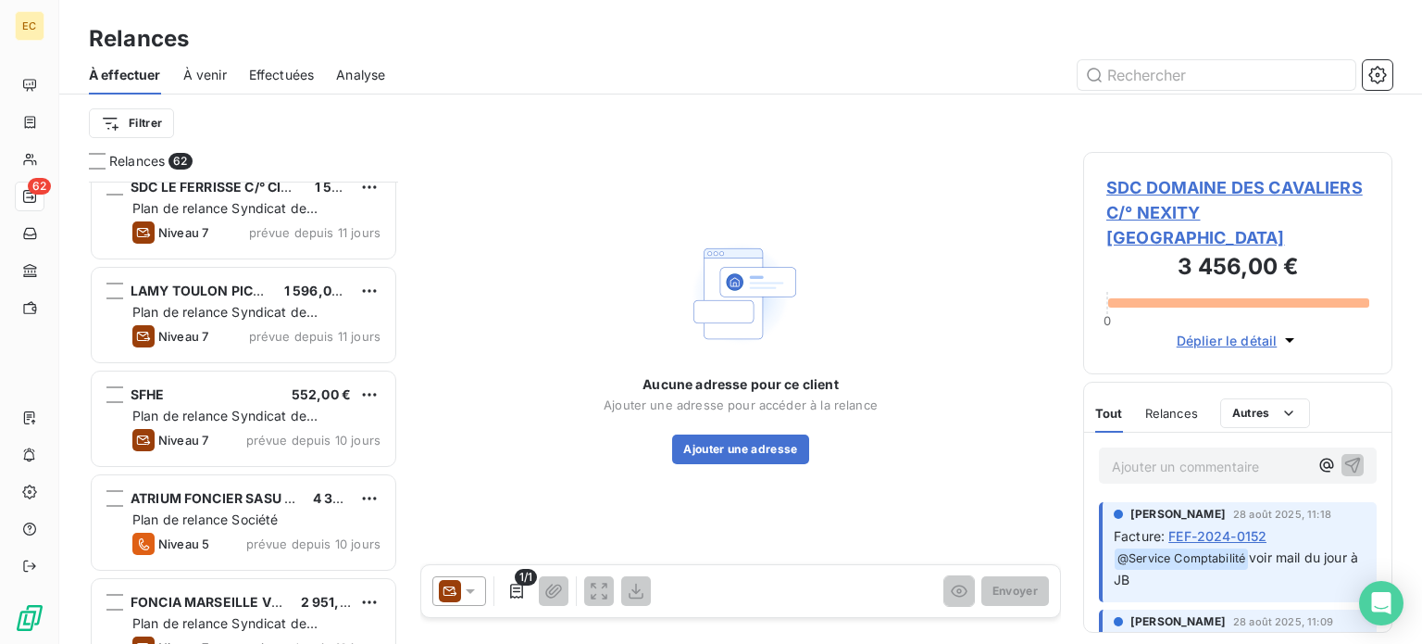
scroll to position [3519, 0]
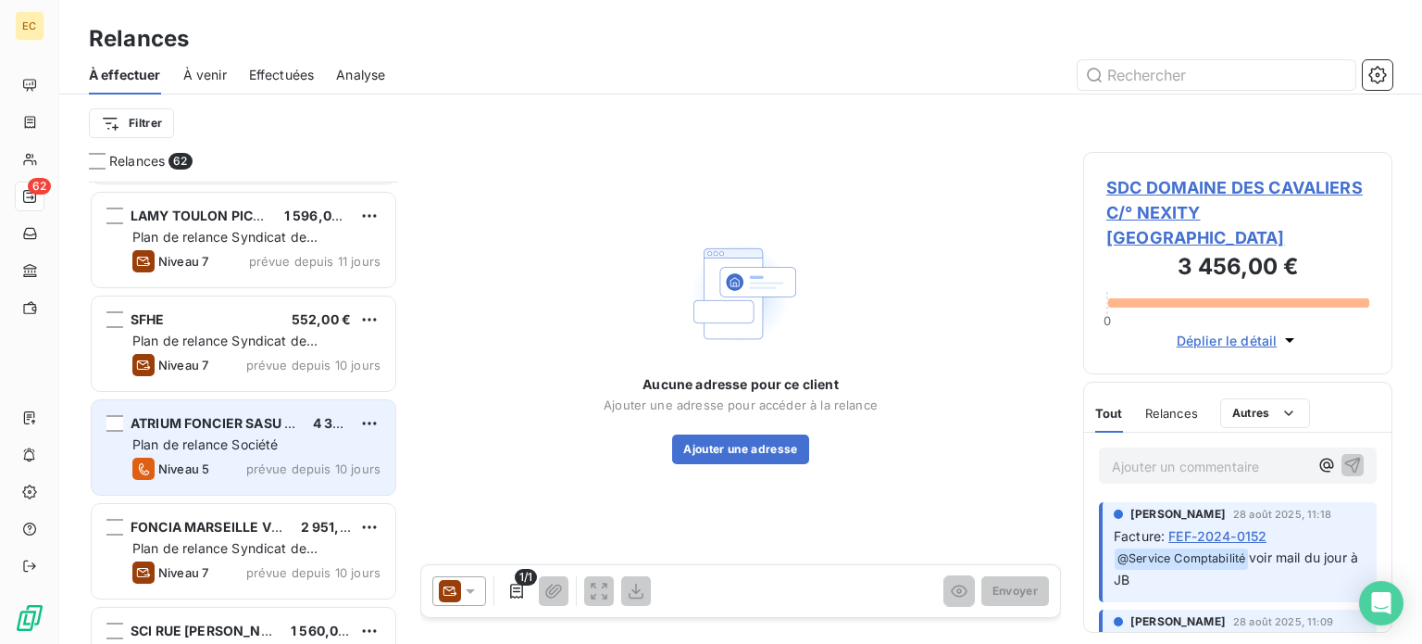
click at [262, 445] on span "Plan de relance Société" at bounding box center [204, 444] width 145 height 16
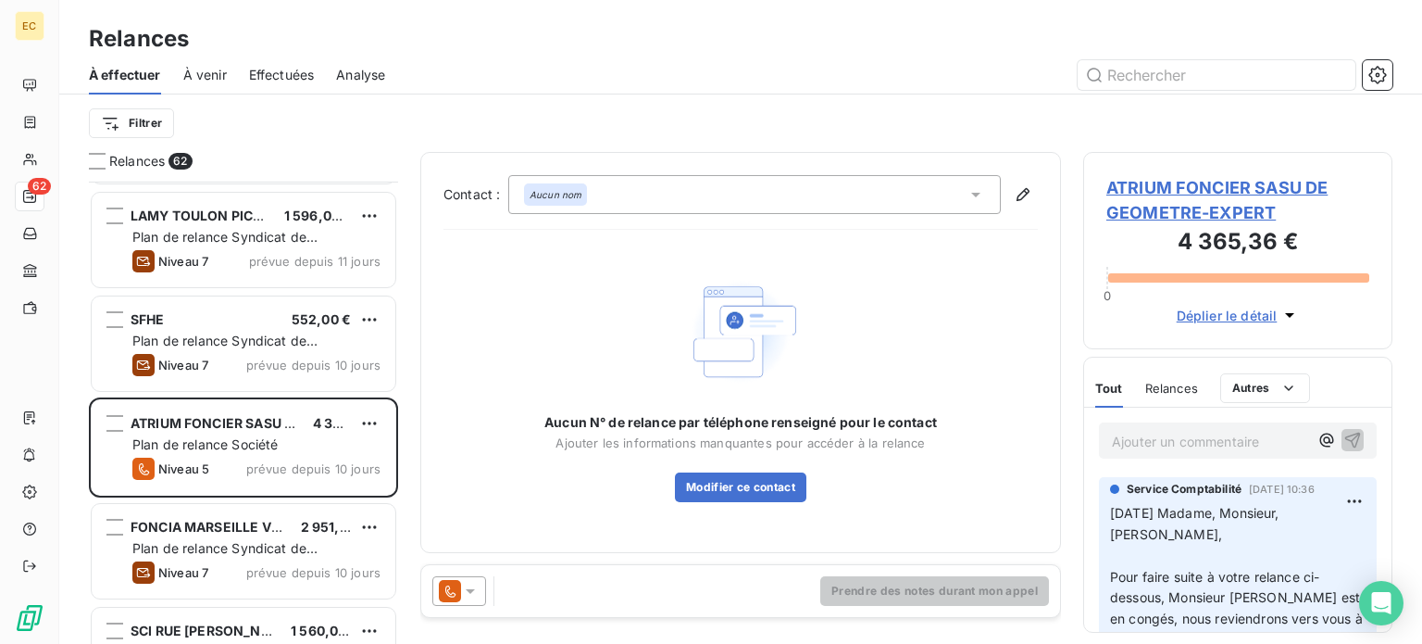
click at [1143, 440] on p "Ajouter un commentaire ﻿" at bounding box center [1210, 441] width 196 height 23
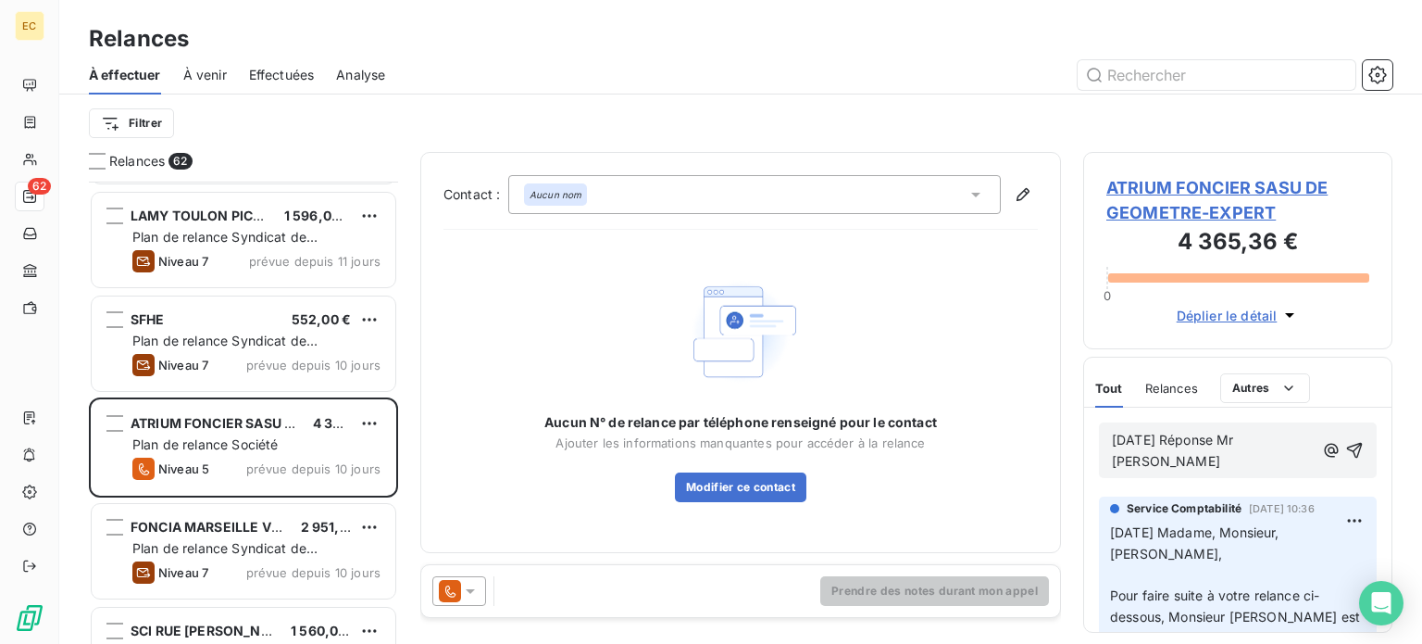
click at [1238, 432] on span "[DATE] Réponse Mr [PERSON_NAME]" at bounding box center [1175, 450] width 126 height 37
click at [1238, 442] on span "[DATE] Réponse Mr [PERSON_NAME]" at bounding box center [1175, 450] width 126 height 37
click at [1165, 458] on p "[DATE] Réponse [PERSON_NAME]" at bounding box center [1211, 451] width 199 height 43
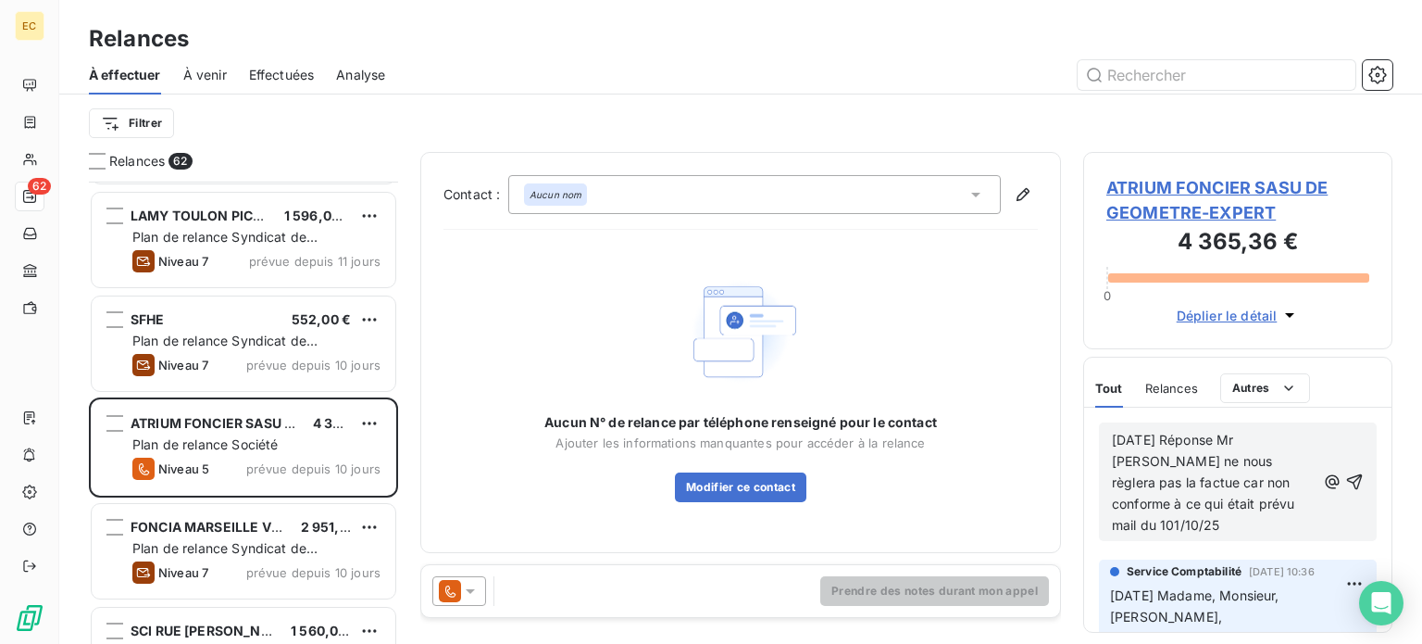
click at [1127, 521] on span "[DATE] Réponse Mr [PERSON_NAME] ne nous règlera pas la factue car non conforme …" at bounding box center [1205, 482] width 187 height 101
click at [1159, 481] on span "[DATE] Réponse Mr [PERSON_NAME] ne nous règlera pas la factue car non conforme …" at bounding box center [1205, 482] width 187 height 101
click at [1171, 521] on p "[DATE] Réponse Mr [PERSON_NAME] ne nous règlera pas la facture car non conforme…" at bounding box center [1214, 483] width 204 height 106
click at [1171, 525] on p "[DATE] Réponse Mr [PERSON_NAME] ne nous règlera pas la facture car non conforme…" at bounding box center [1214, 483] width 204 height 106
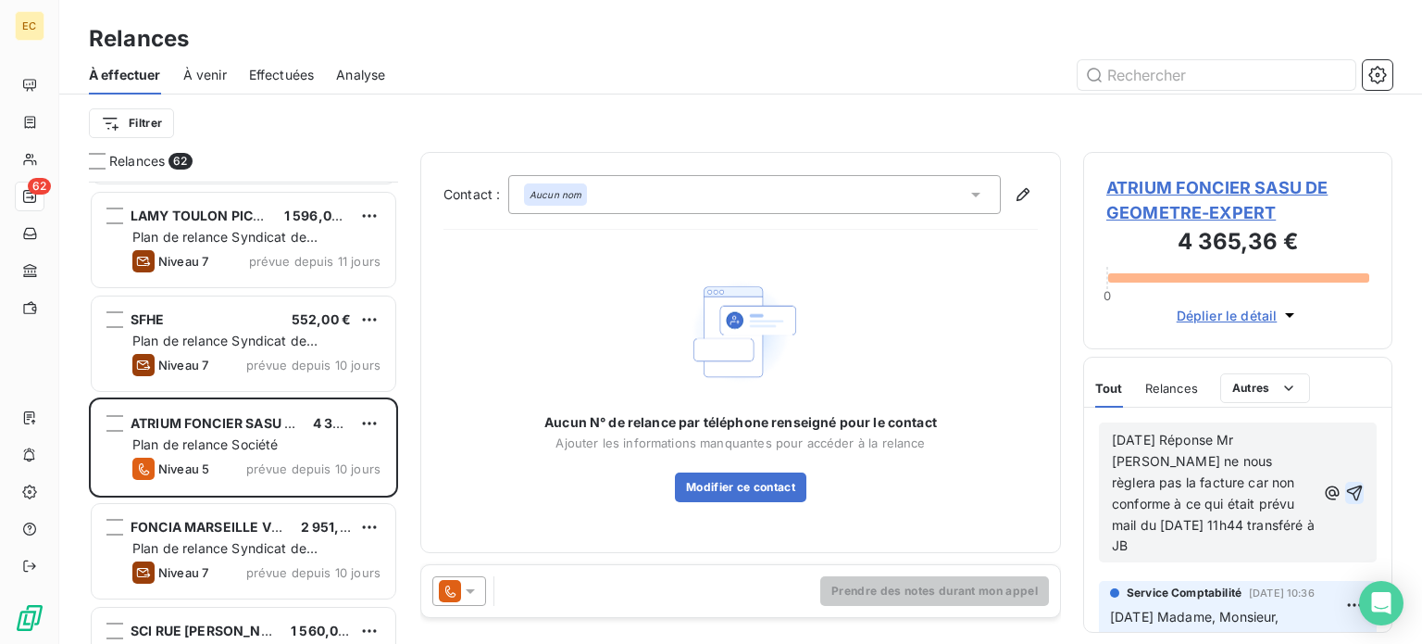
click at [1347, 495] on icon "button" at bounding box center [1355, 492] width 16 height 16
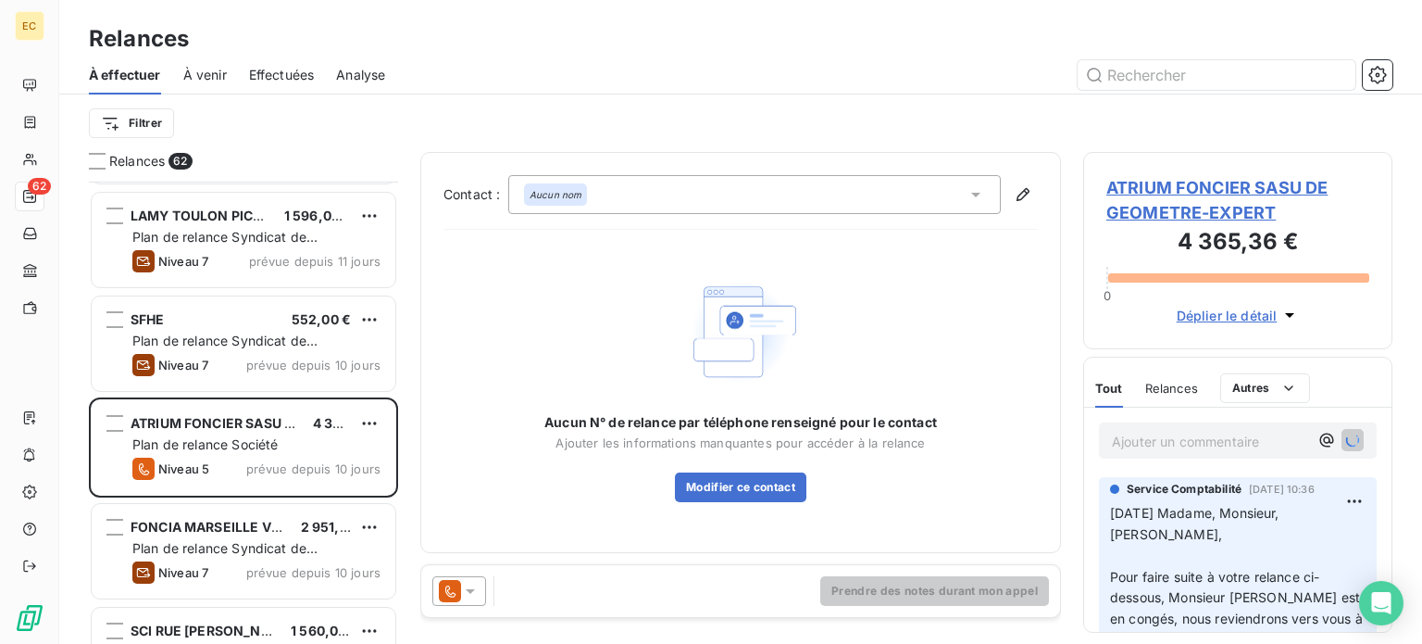
click at [1210, 217] on span "ATRIUM FONCIER SASU DE GEOMETRE-EXPERT" at bounding box center [1238, 200] width 263 height 50
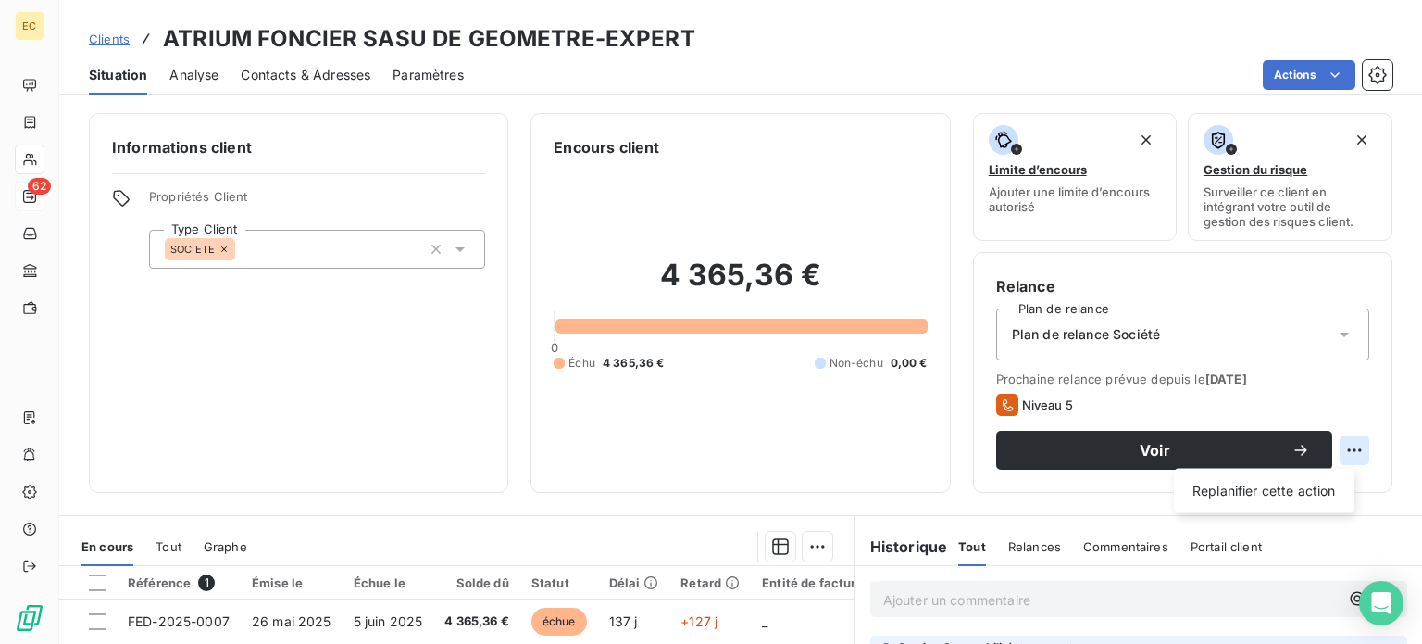
click at [1346, 451] on html "EC 62 Clients ATRIUM FONCIER SASU DE GEOMETRE-EXPERT Situation Analyse Contacts…" at bounding box center [711, 322] width 1422 height 644
click at [1296, 493] on div "Replanifier cette action" at bounding box center [1265, 491] width 166 height 30
select select "9"
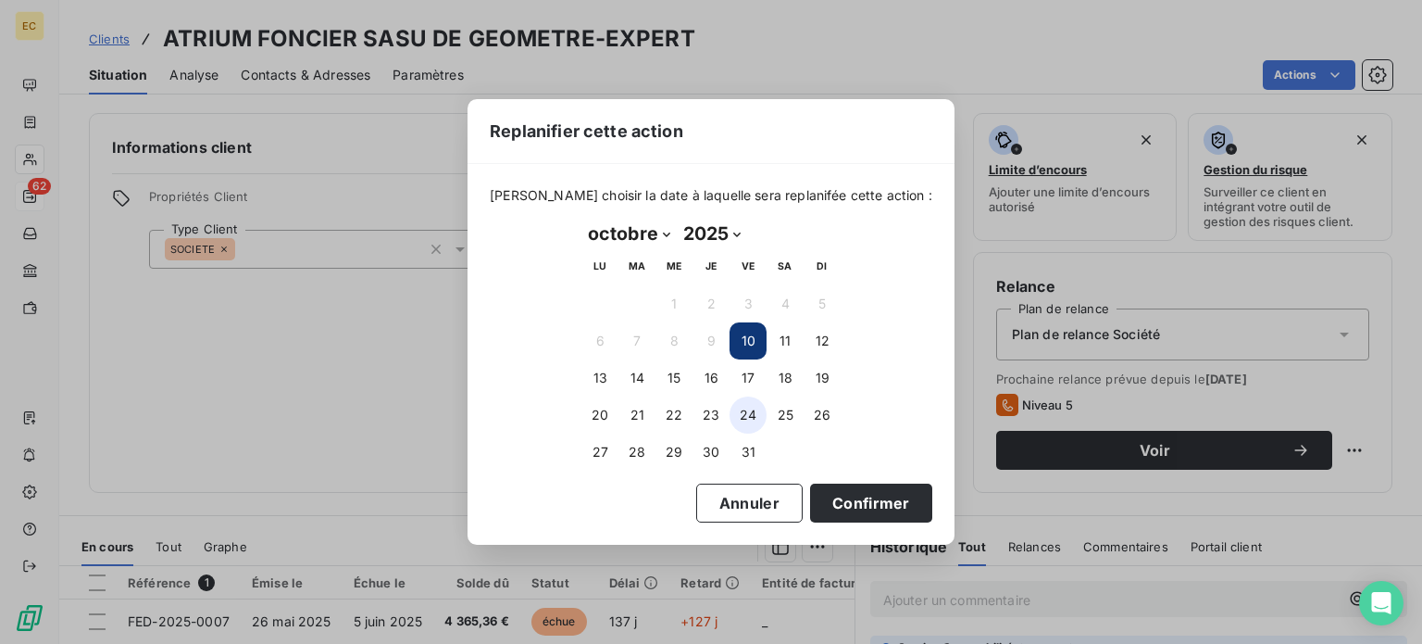
click at [745, 417] on button "24" at bounding box center [748, 414] width 37 height 37
click at [849, 503] on button "Confirmer" at bounding box center [871, 502] width 122 height 39
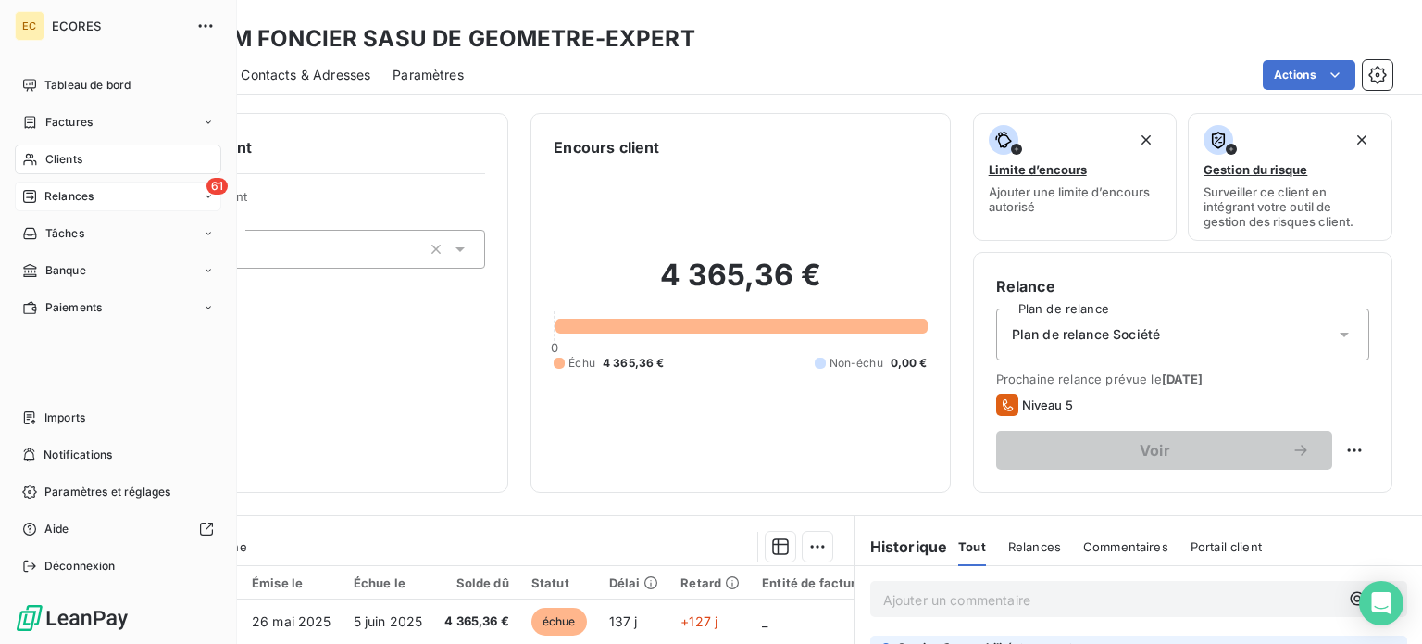
click at [67, 194] on span "Relances" at bounding box center [68, 196] width 49 height 17
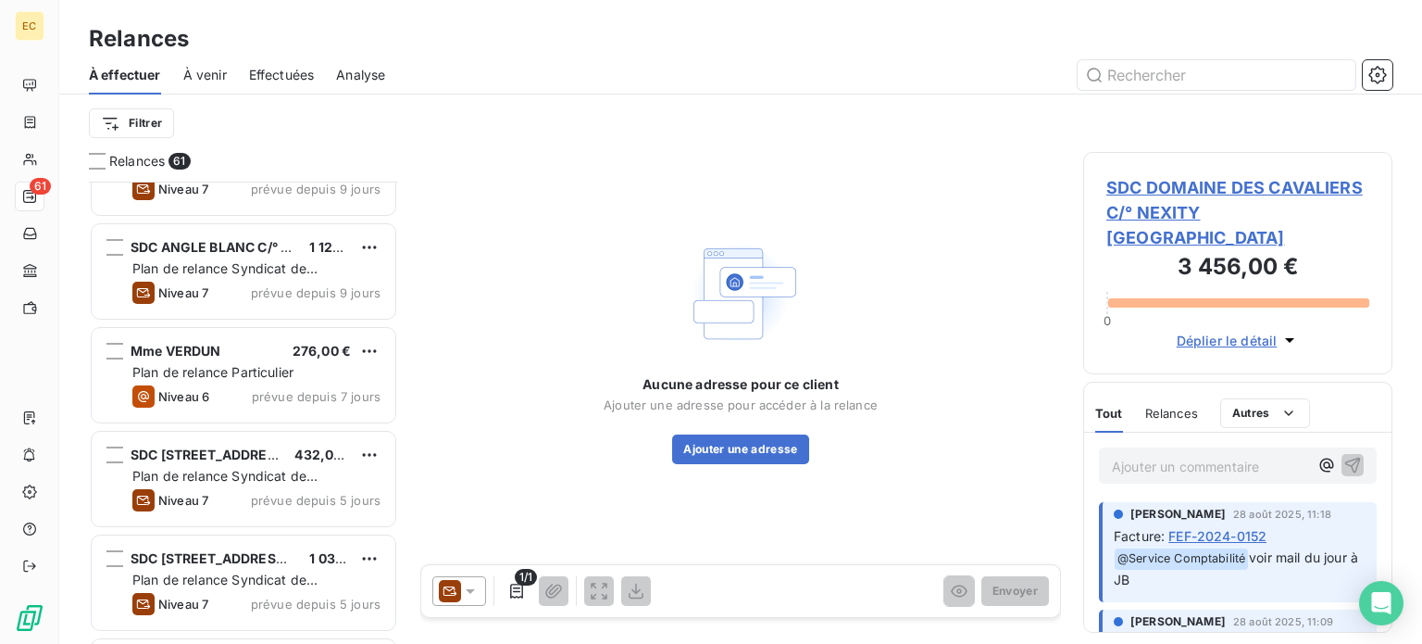
scroll to position [4075, 0]
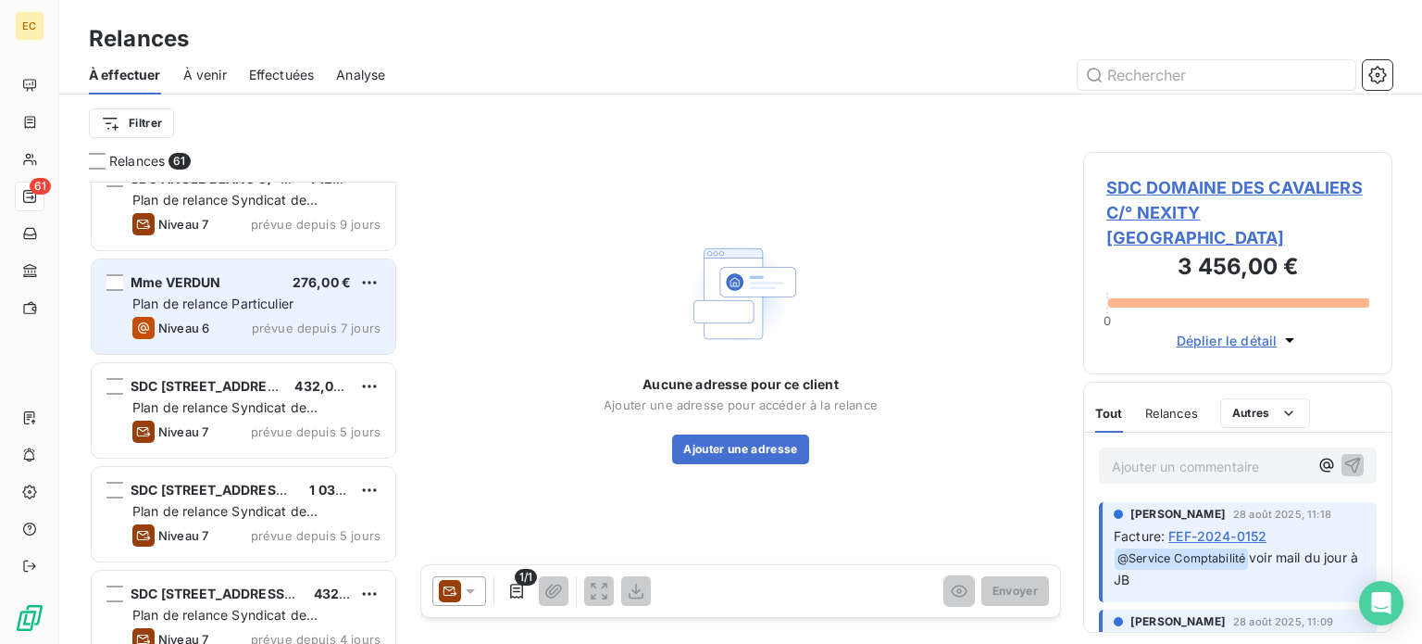
click at [285, 309] on span "Plan de relance Particulier" at bounding box center [212, 303] width 161 height 16
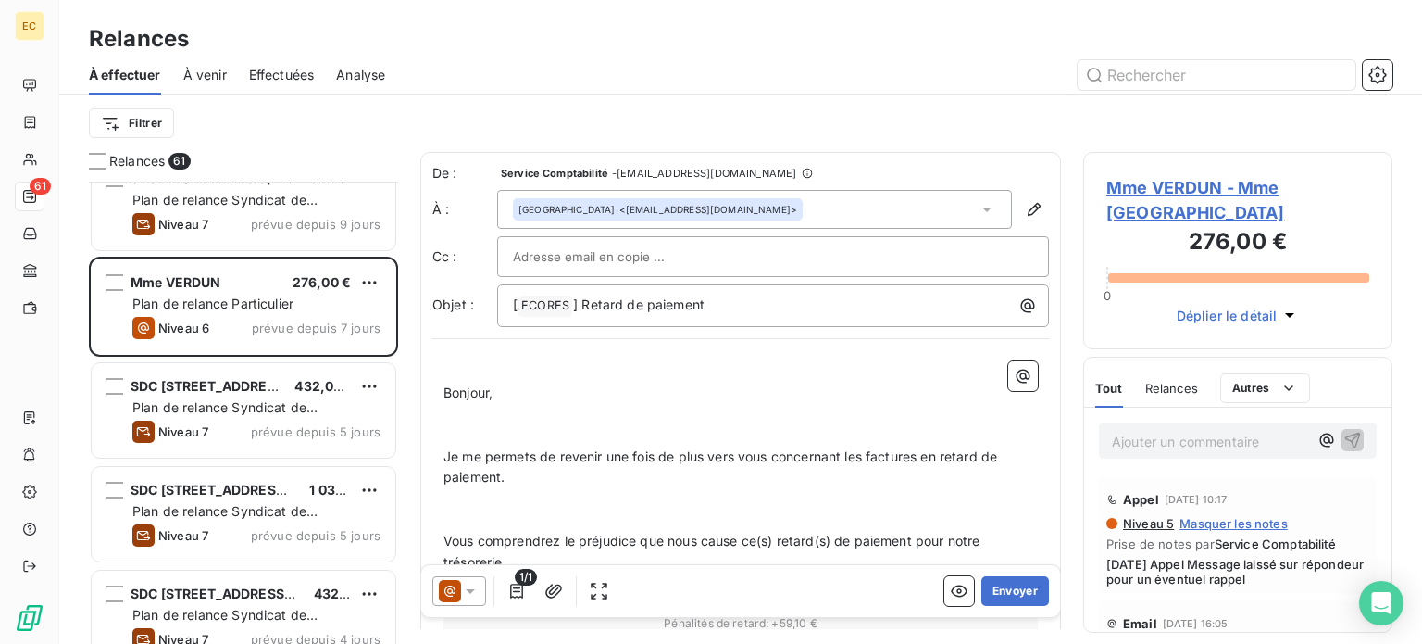
click at [1149, 187] on span "Mme VERDUN - Mme [GEOGRAPHIC_DATA]" at bounding box center [1238, 200] width 263 height 50
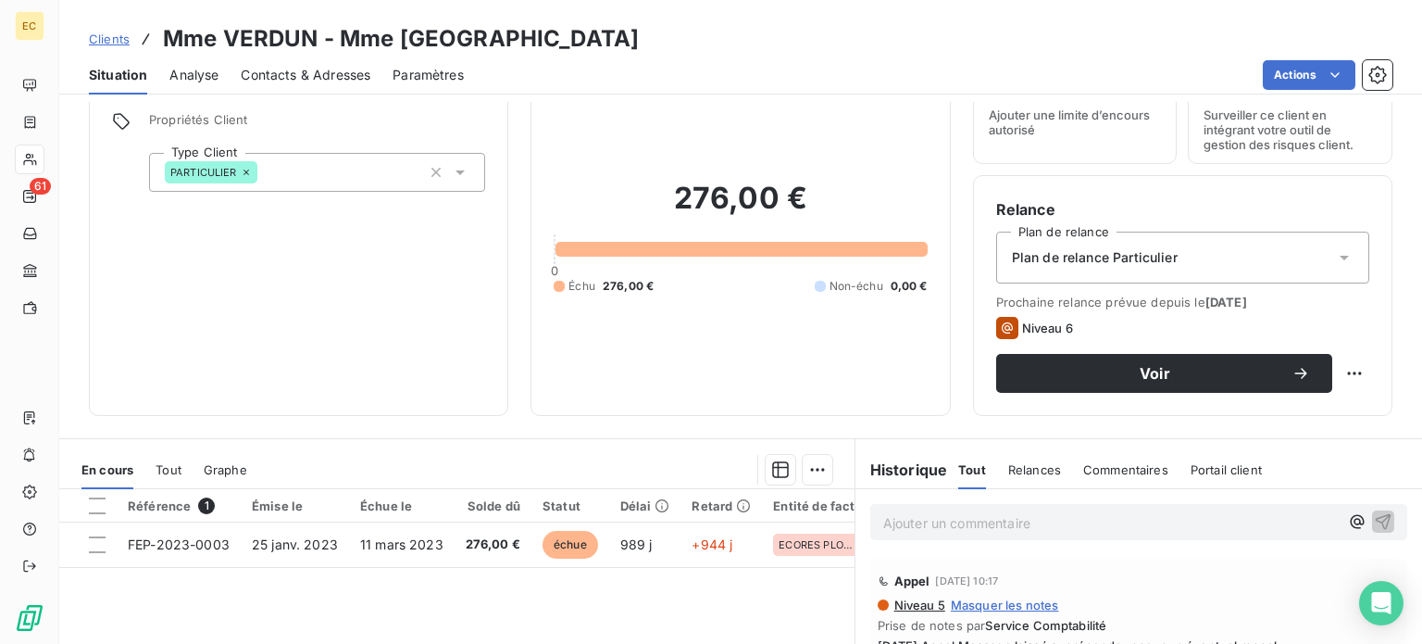
scroll to position [278, 0]
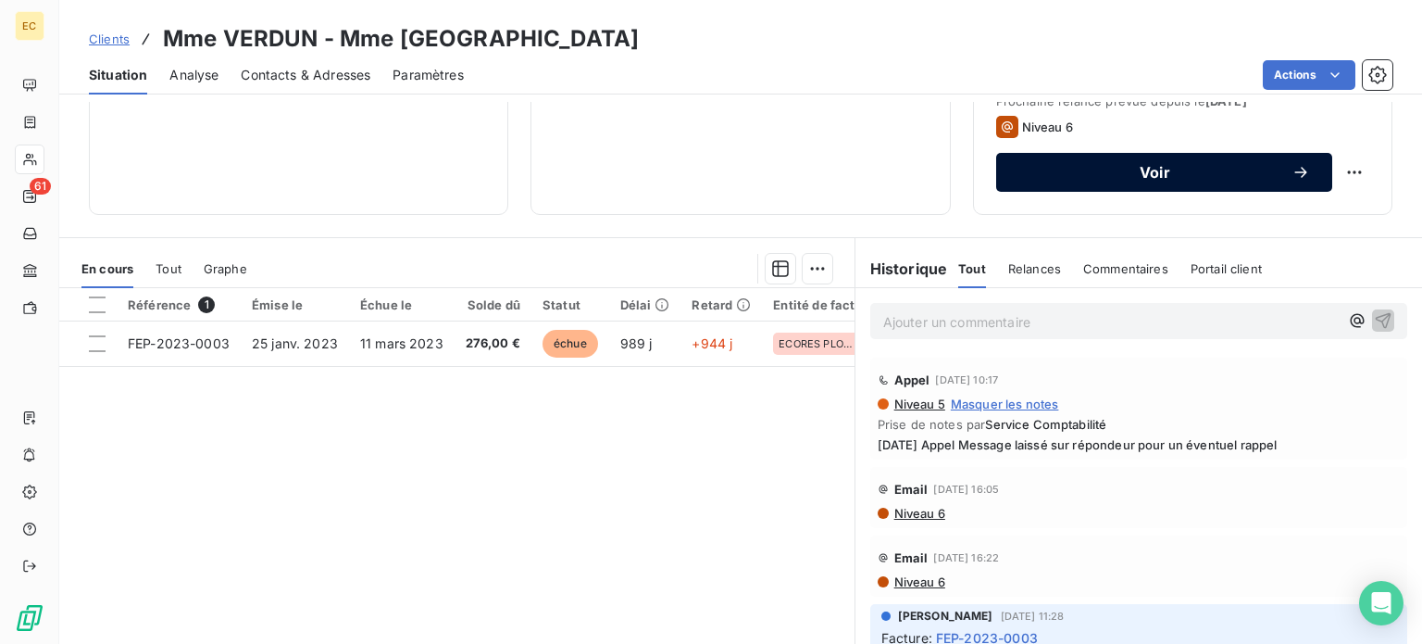
click at [1114, 181] on div "Voir" at bounding box center [1165, 172] width 292 height 19
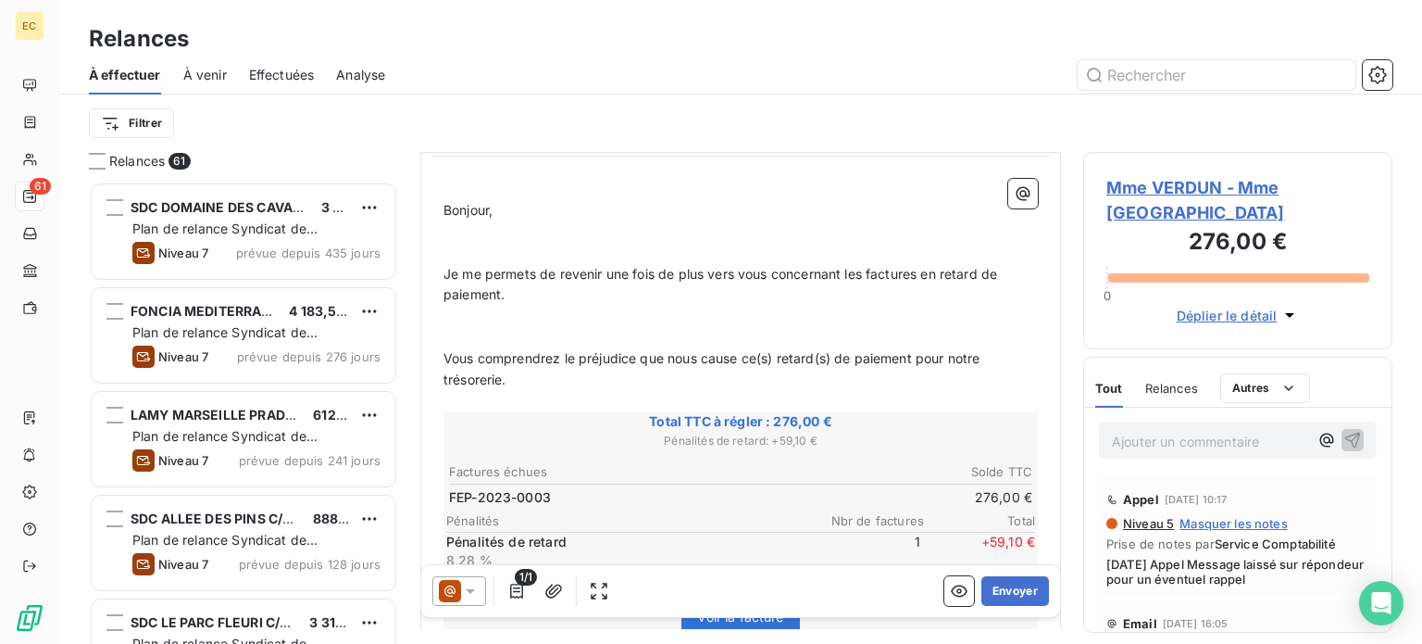
scroll to position [185, 0]
click at [1008, 594] on button "Envoyer" at bounding box center [1016, 591] width 68 height 30
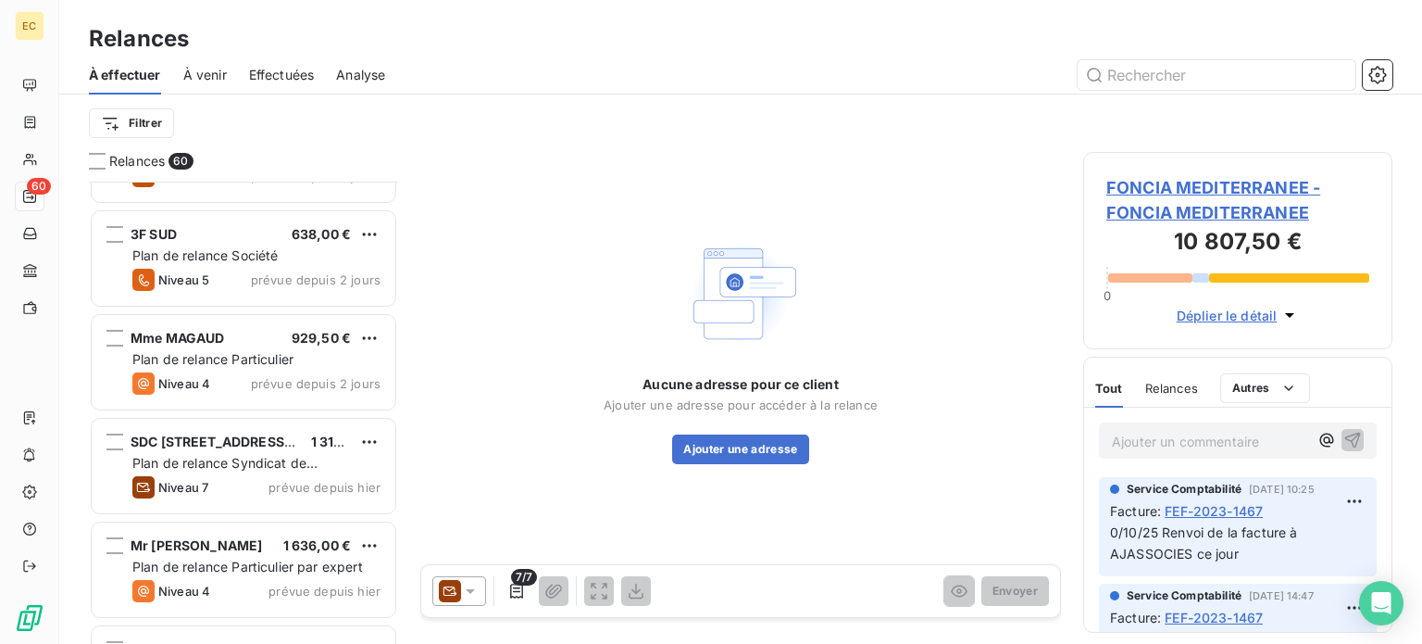
scroll to position [4723, 0]
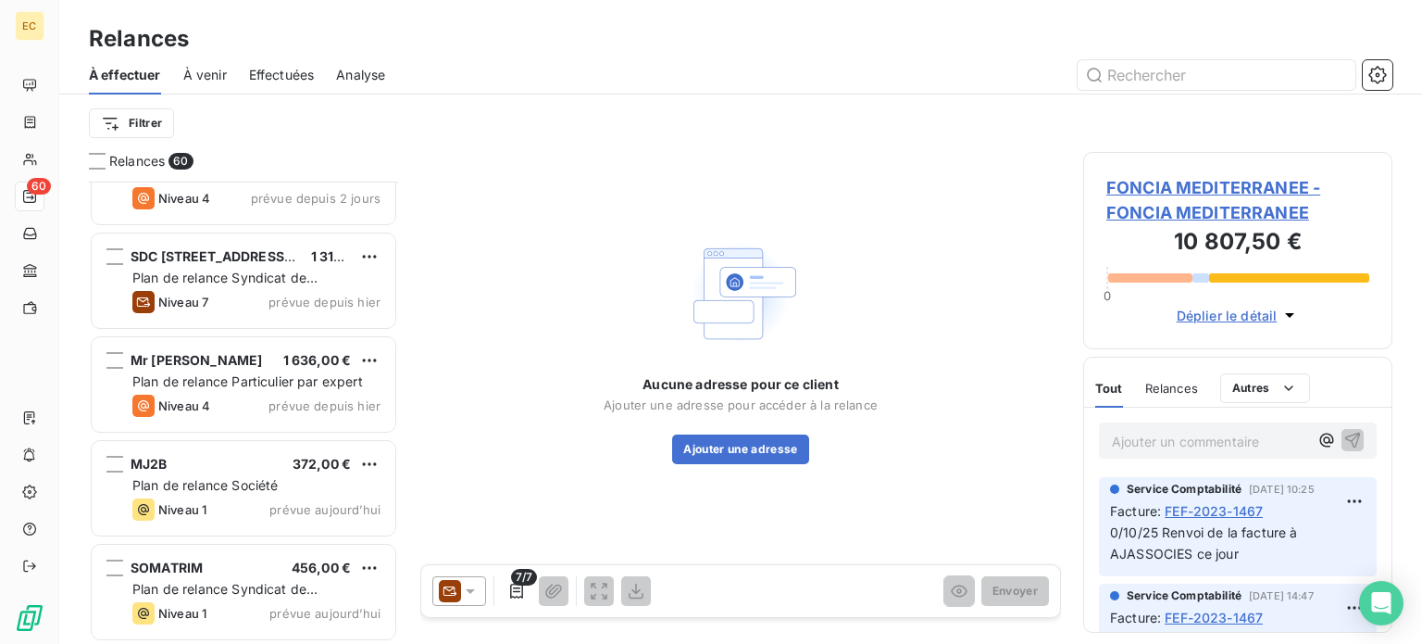
click at [232, 489] on span "Plan de relance Société" at bounding box center [204, 485] width 145 height 16
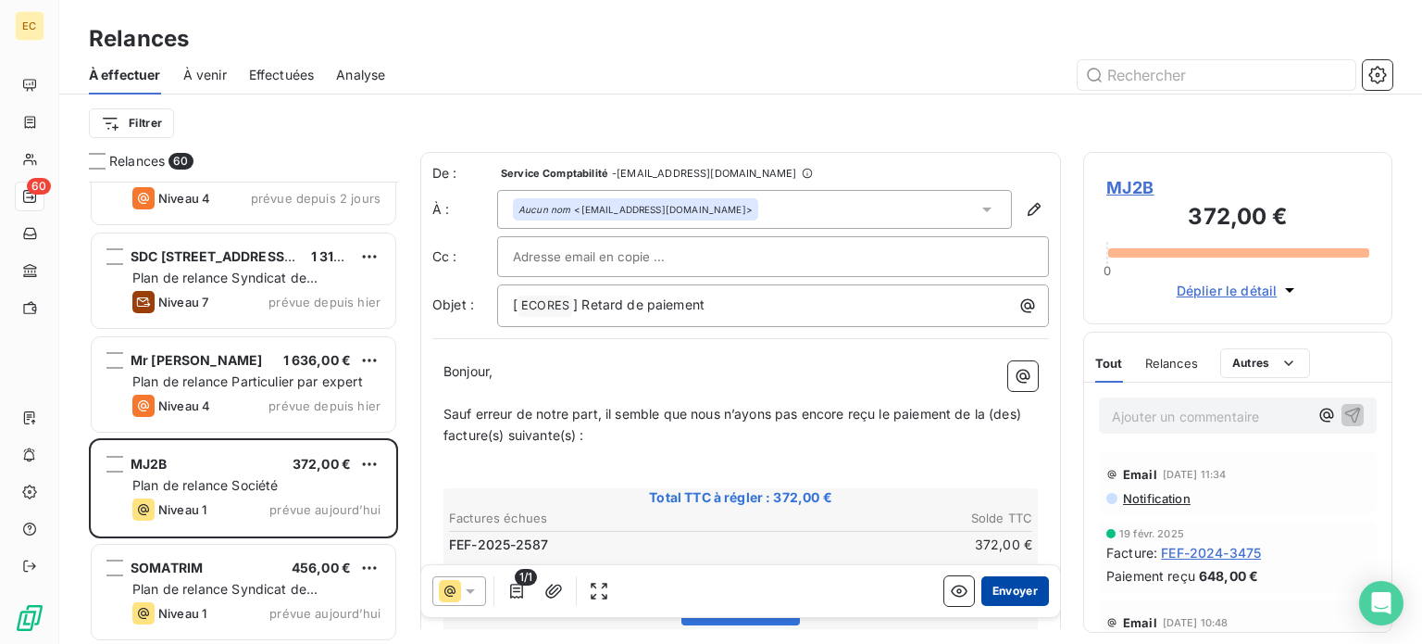
click at [989, 589] on button "Envoyer" at bounding box center [1016, 591] width 68 height 30
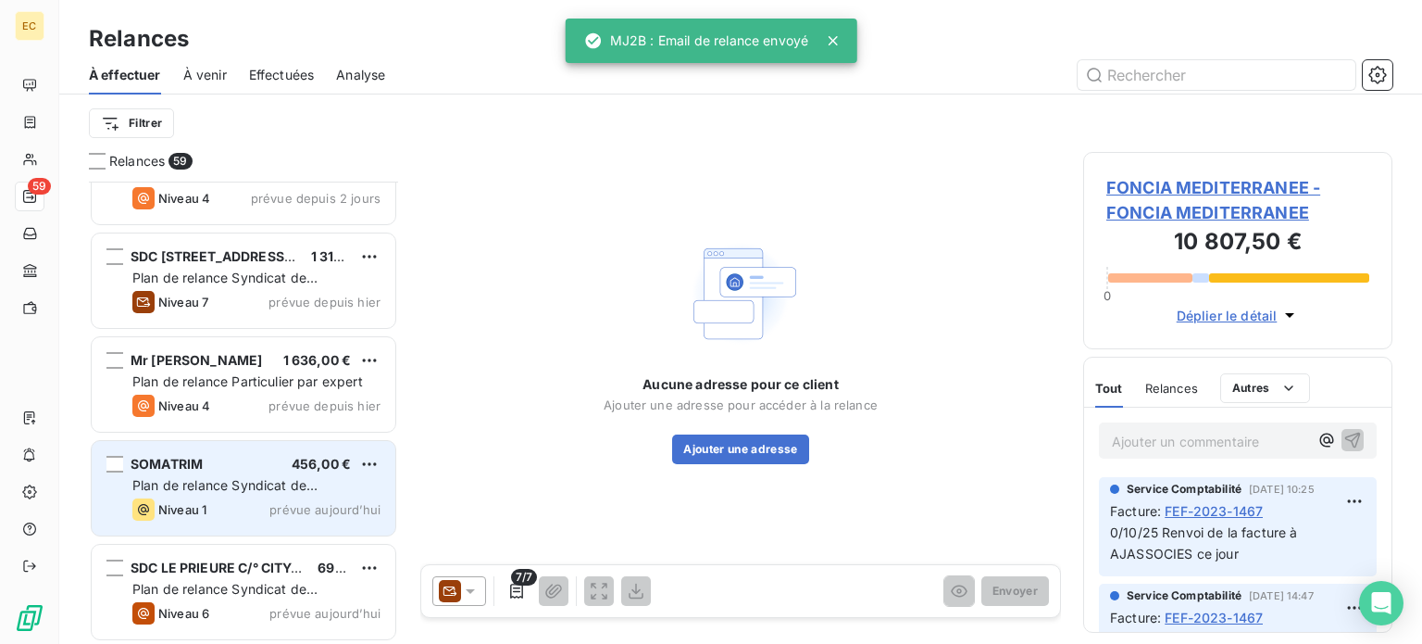
click at [255, 478] on span "Plan de relance Syndicat de copropriété" at bounding box center [224, 494] width 185 height 34
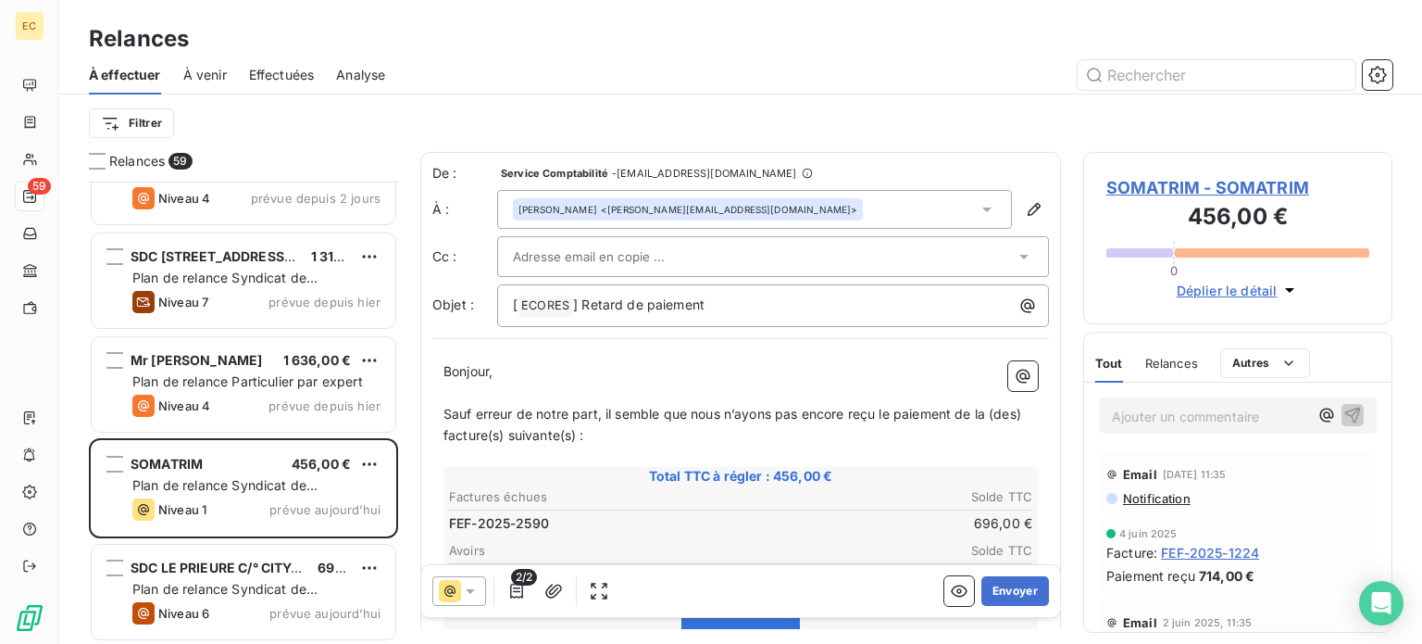
click at [1160, 189] on span "SOMATRIM - SOMATRIM" at bounding box center [1238, 187] width 263 height 25
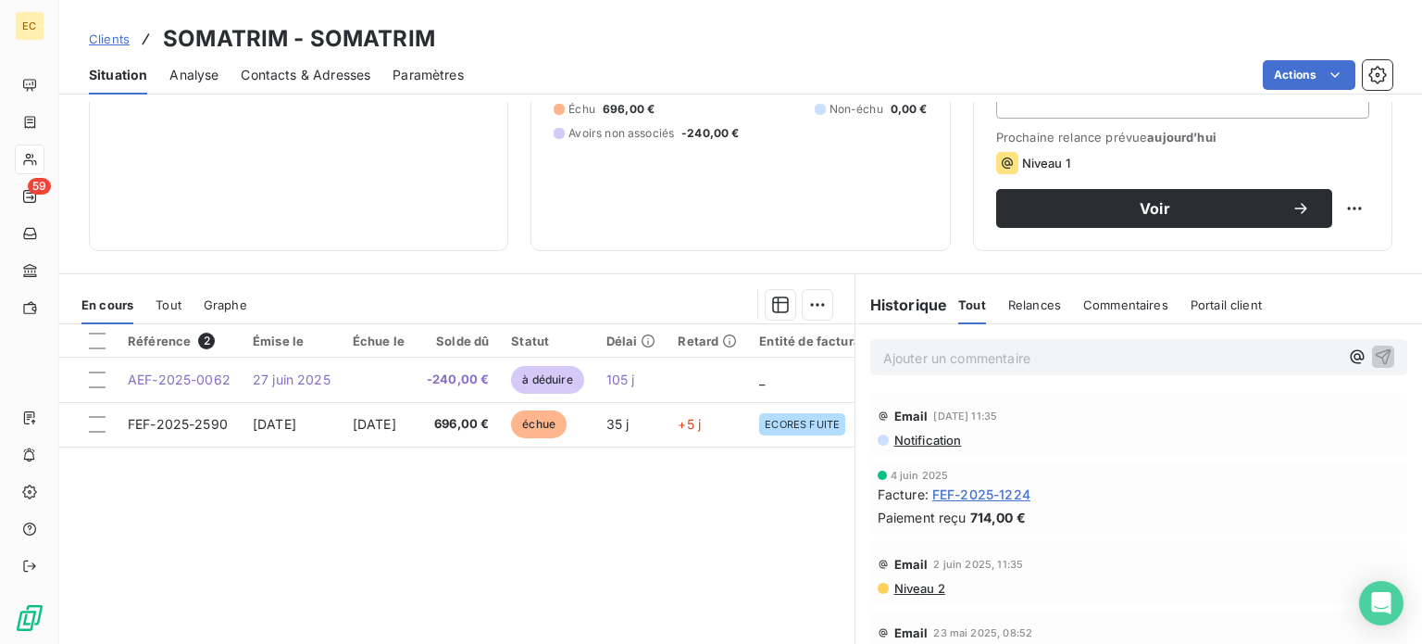
scroll to position [278, 0]
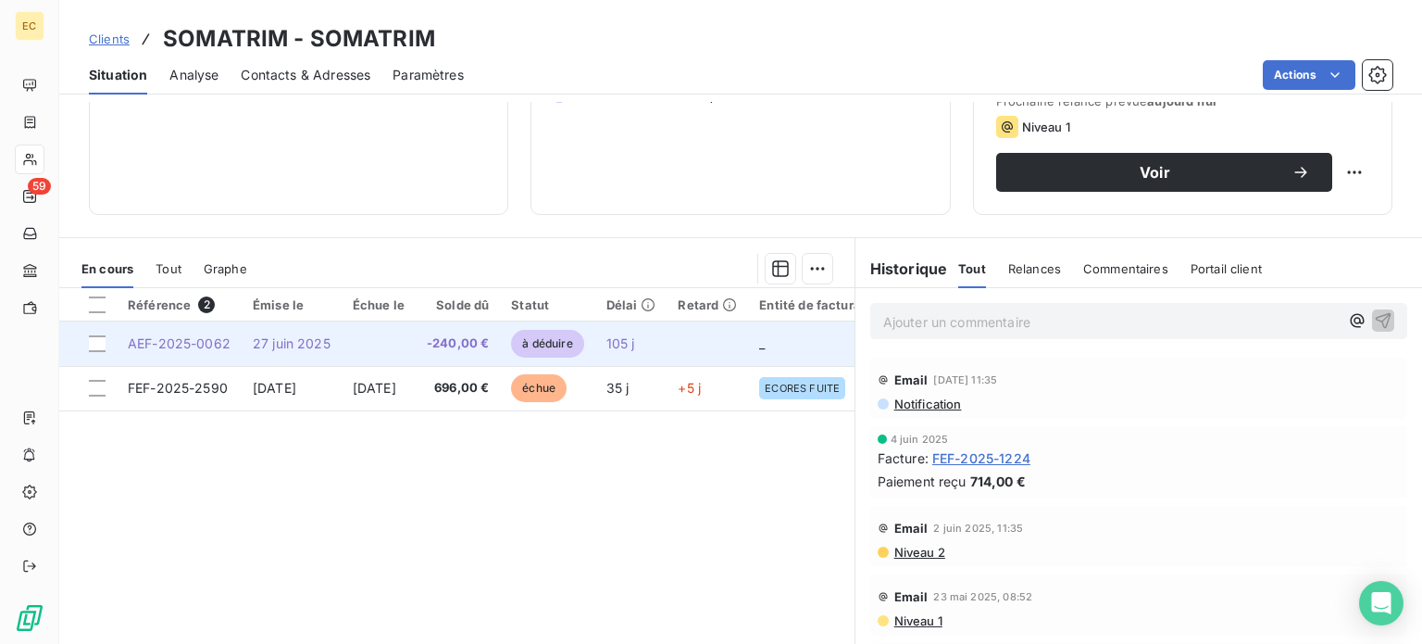
click at [216, 339] on span "AEF-2025-0062" at bounding box center [179, 343] width 103 height 16
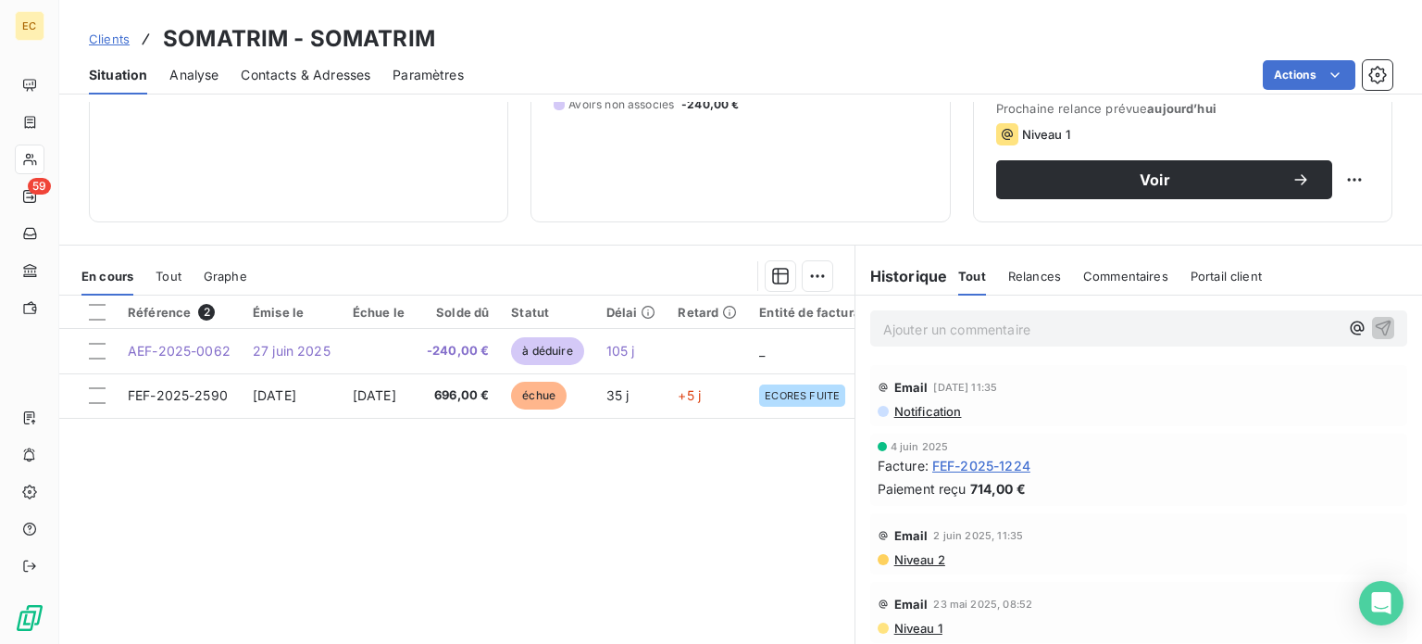
scroll to position [278, 0]
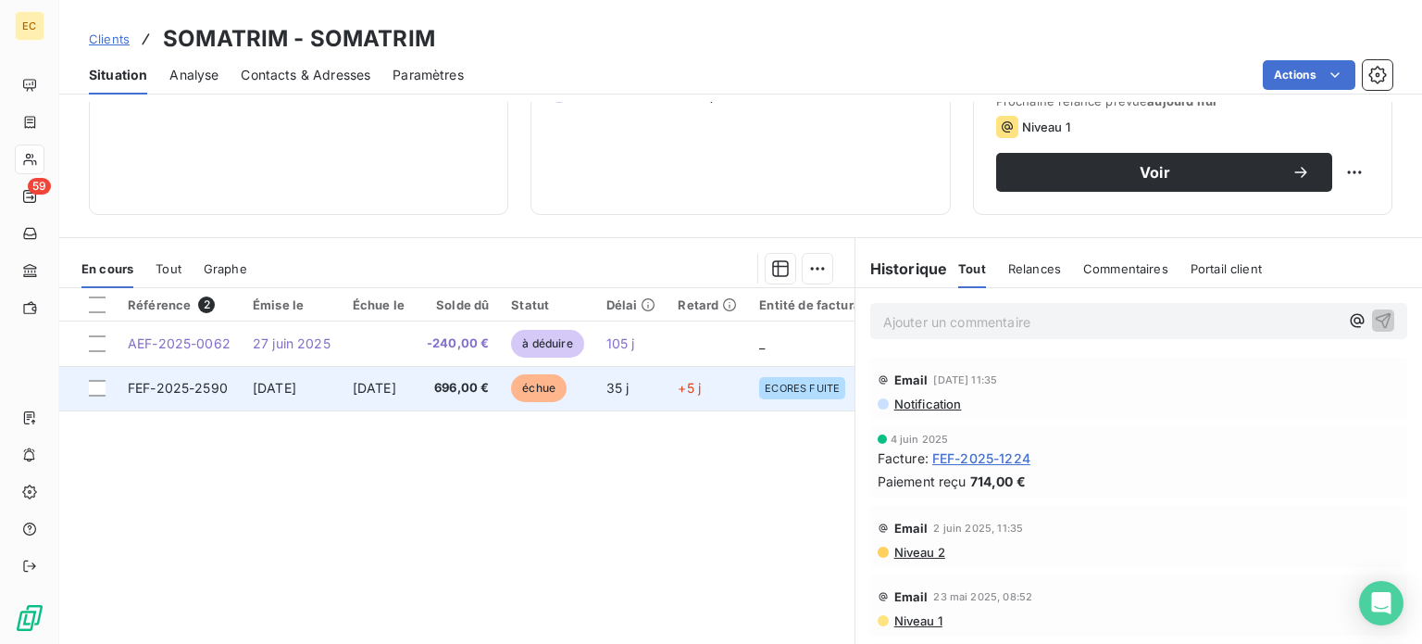
click at [246, 386] on td "5 sept. 2025" at bounding box center [292, 388] width 100 height 44
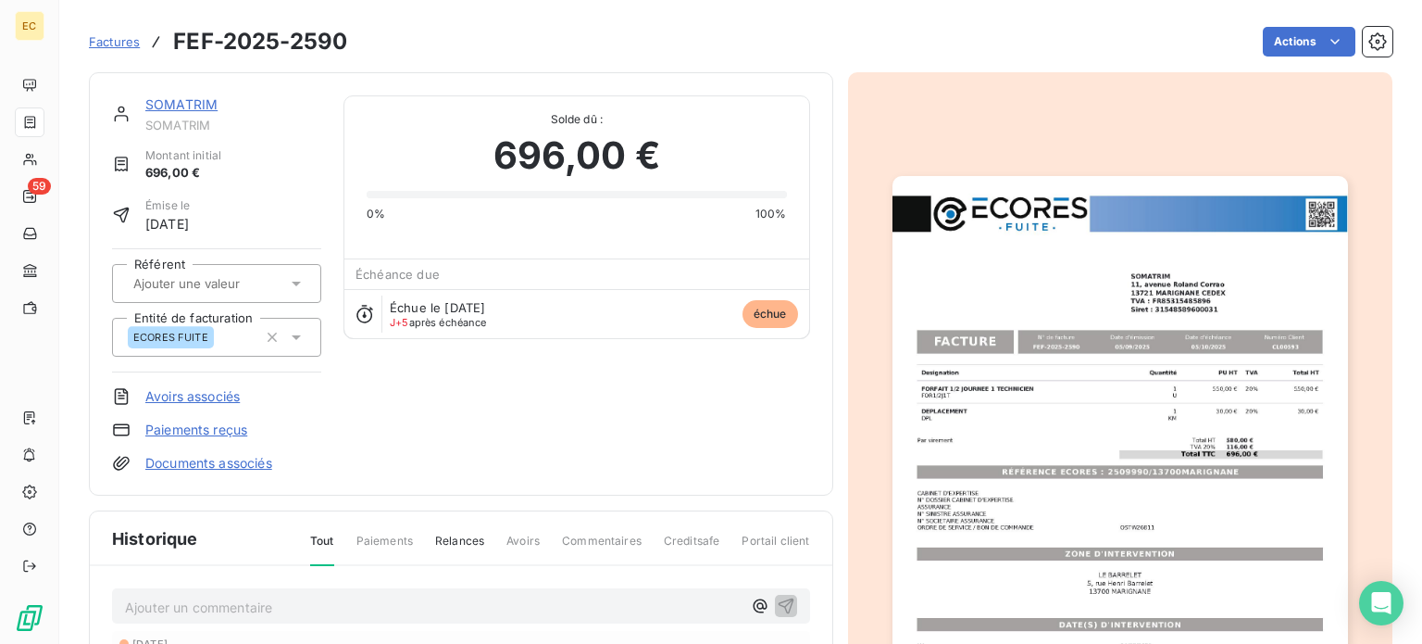
click at [982, 469] on img "button" at bounding box center [1121, 498] width 456 height 644
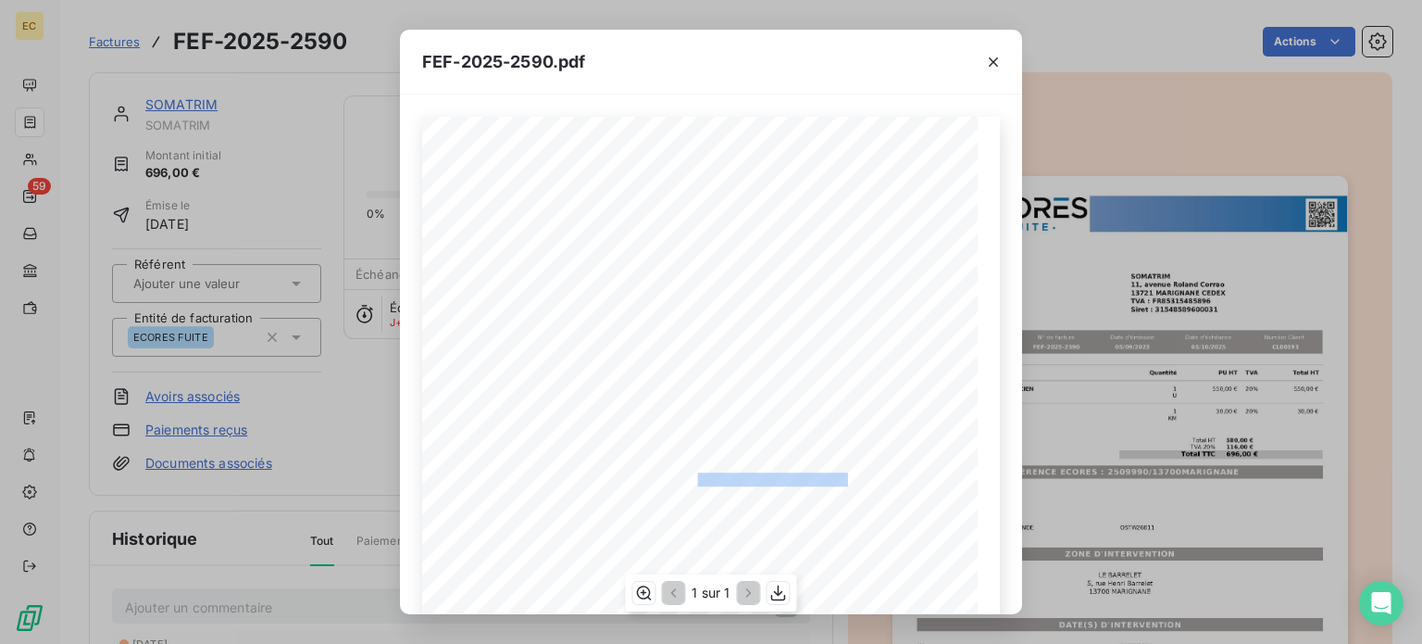
drag, startPoint x: 845, startPoint y: 473, endPoint x: 689, endPoint y: 477, distance: 155.6
click at [689, 477] on span "RÉFÉRENCE ECORES : 2509990/13700MARIGNANE" at bounding box center [711, 476] width 288 height 9
copy span "2509990/13700MARIGNAN"
click at [995, 60] on icon "button" at bounding box center [993, 61] width 9 height 9
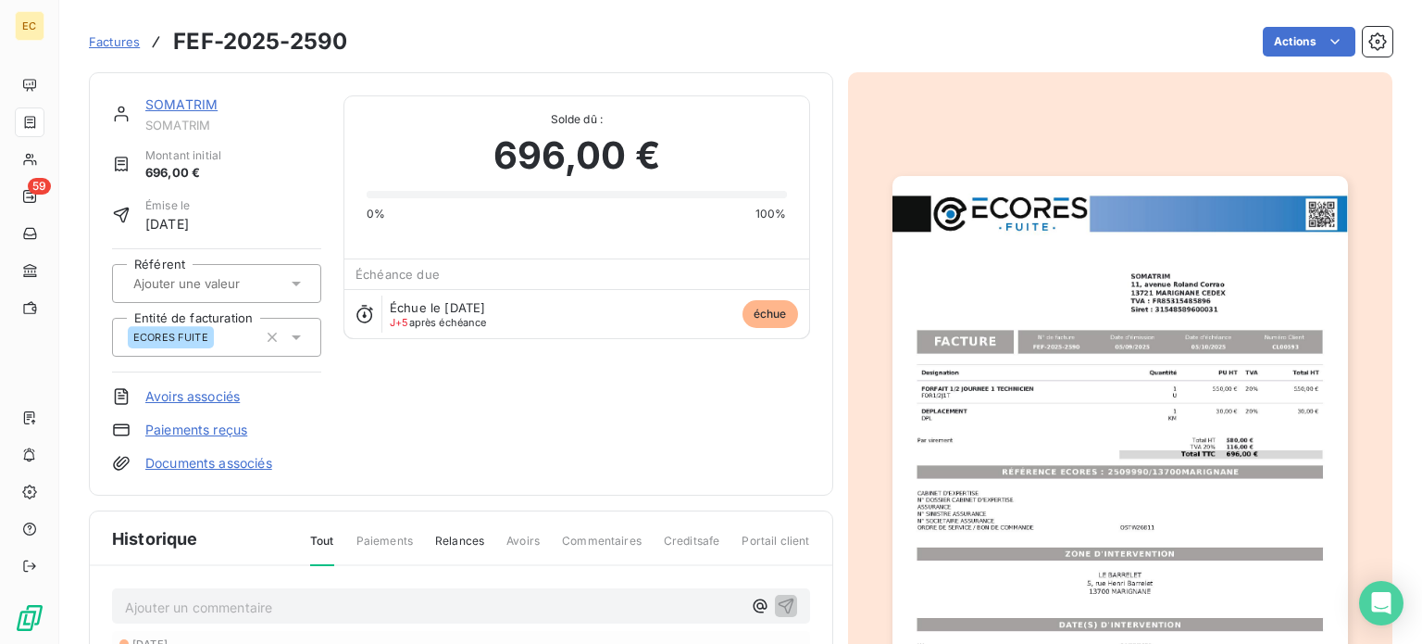
click at [189, 99] on link "SOMATRIM" at bounding box center [181, 104] width 72 height 16
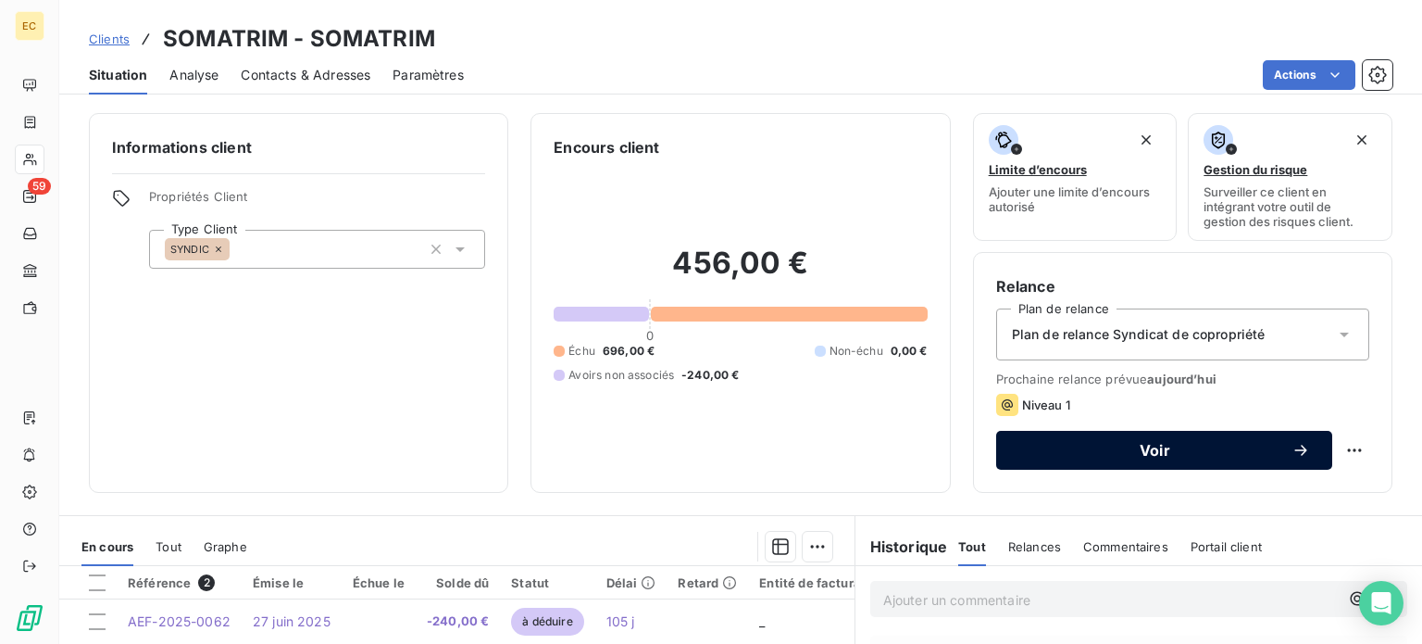
click at [1093, 461] on button "Voir" at bounding box center [1164, 450] width 336 height 39
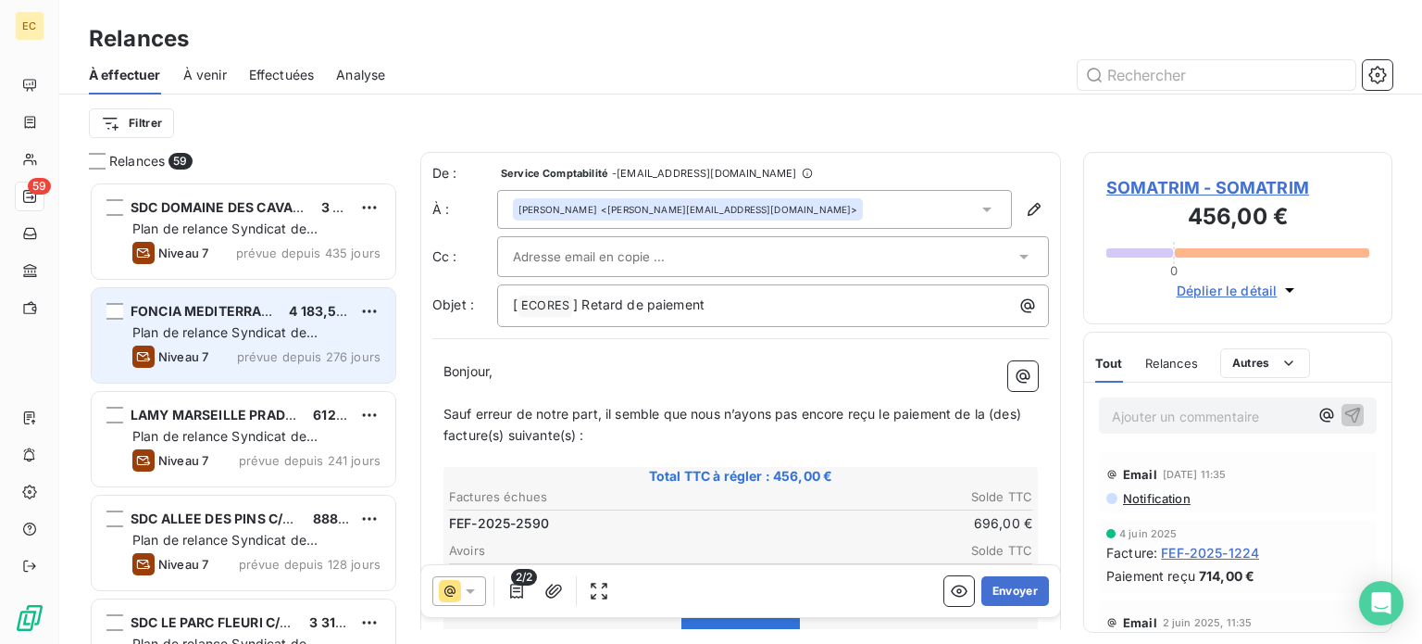
scroll to position [448, 294]
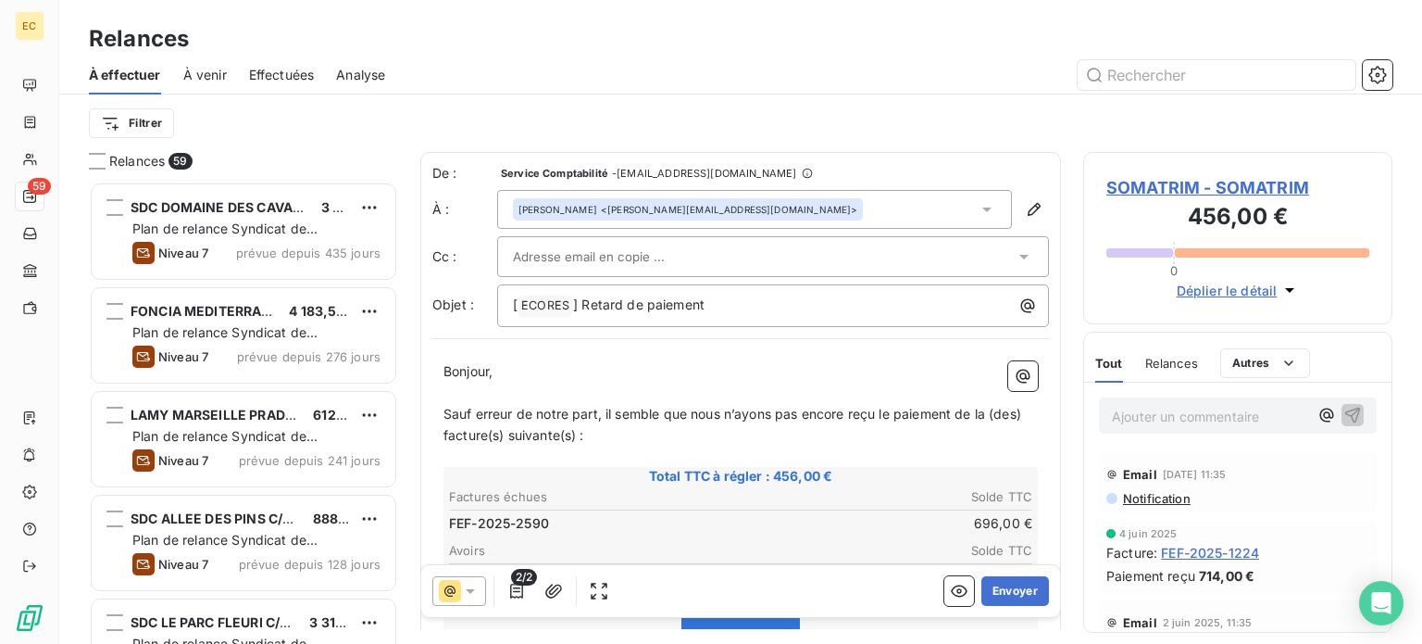
paste input "s.momprive@somatrim.fr"
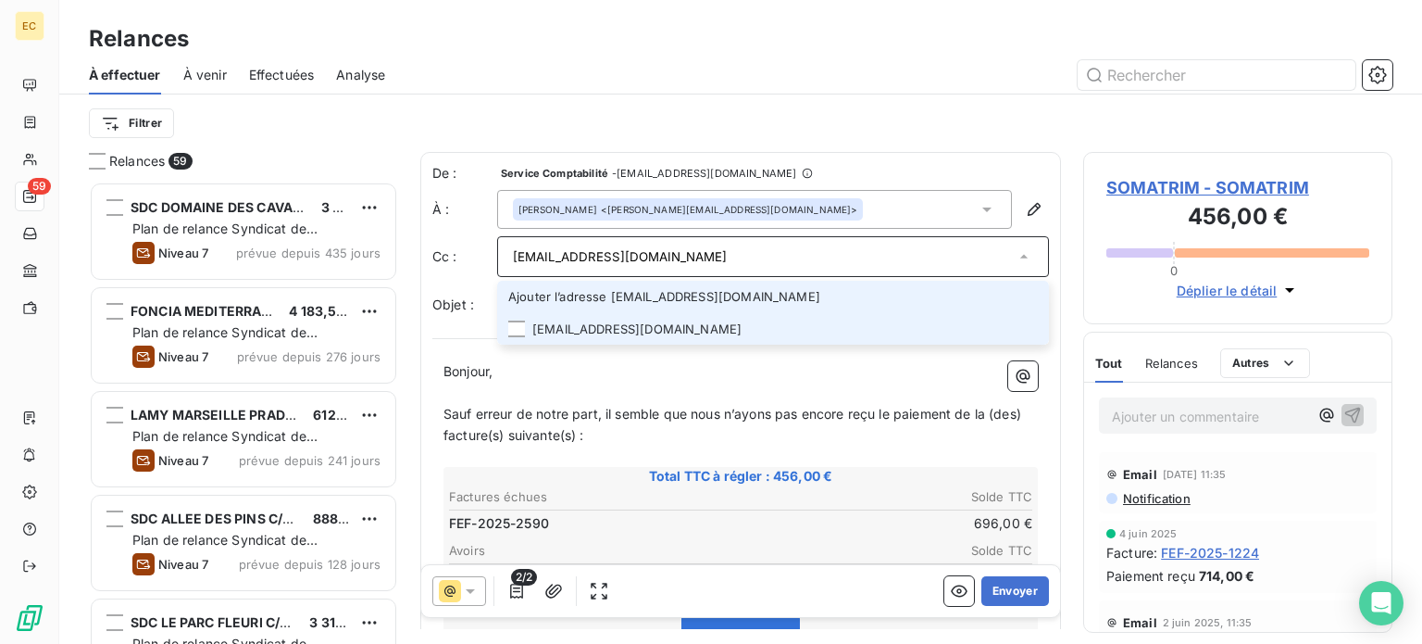
type input "s.momprive@somatrim.fr"
click at [611, 336] on div "De : Service Comptabilité - rappels@leanpay.io À : ALVAREZ <l.alvarez@somatrim.…" at bounding box center [740, 529] width 641 height 754
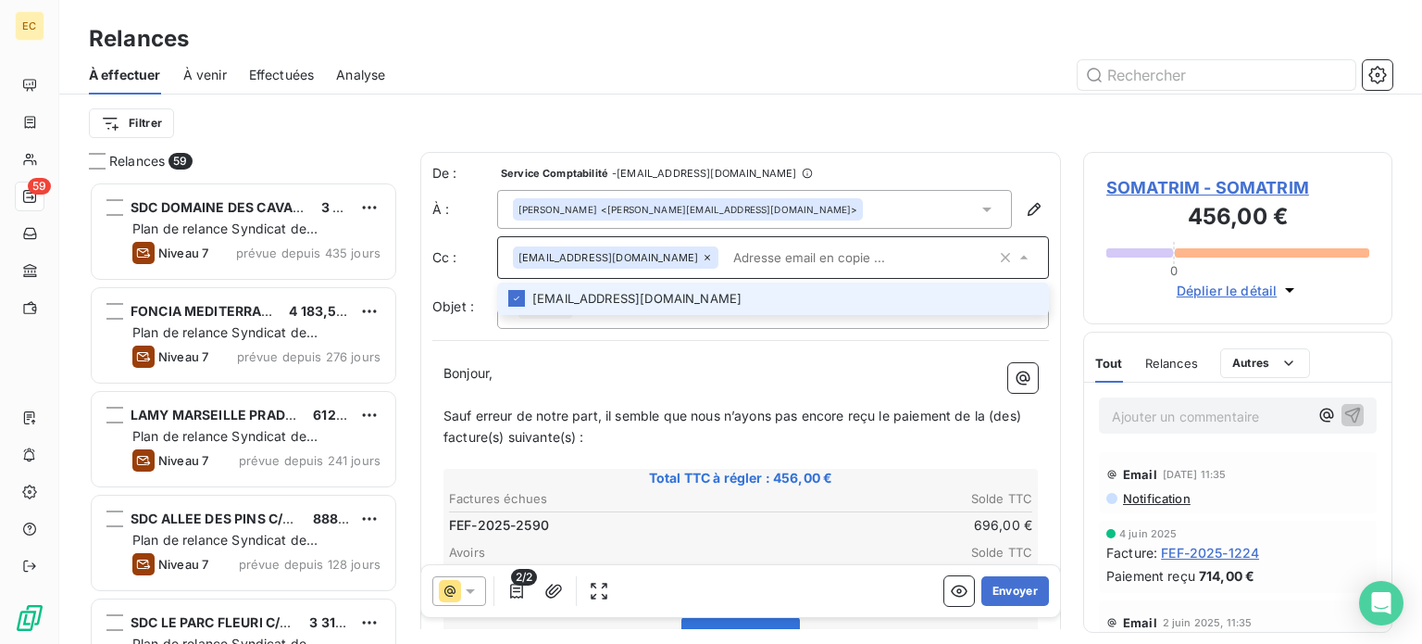
click at [746, 360] on div "Bonjour, ﻿ Sauf erreur de notre part, il semble que nous n’ayons pas encore reç…" at bounding box center [740, 624] width 617 height 544
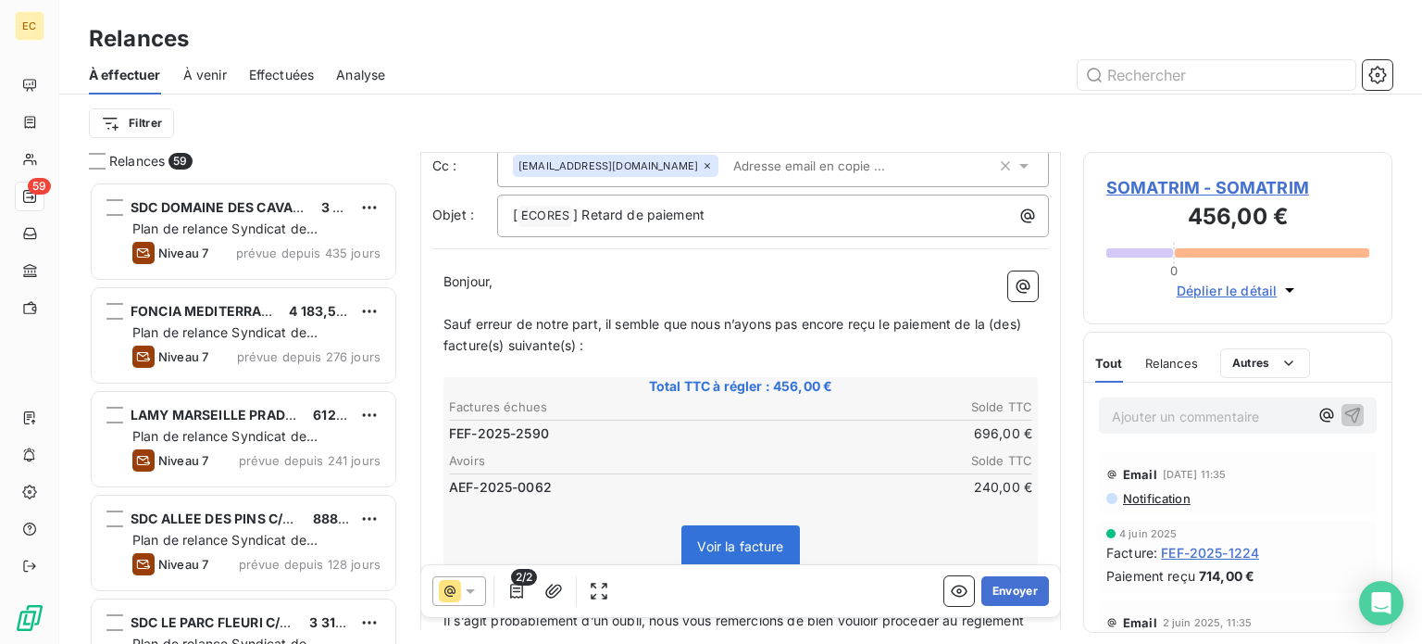
scroll to position [93, 0]
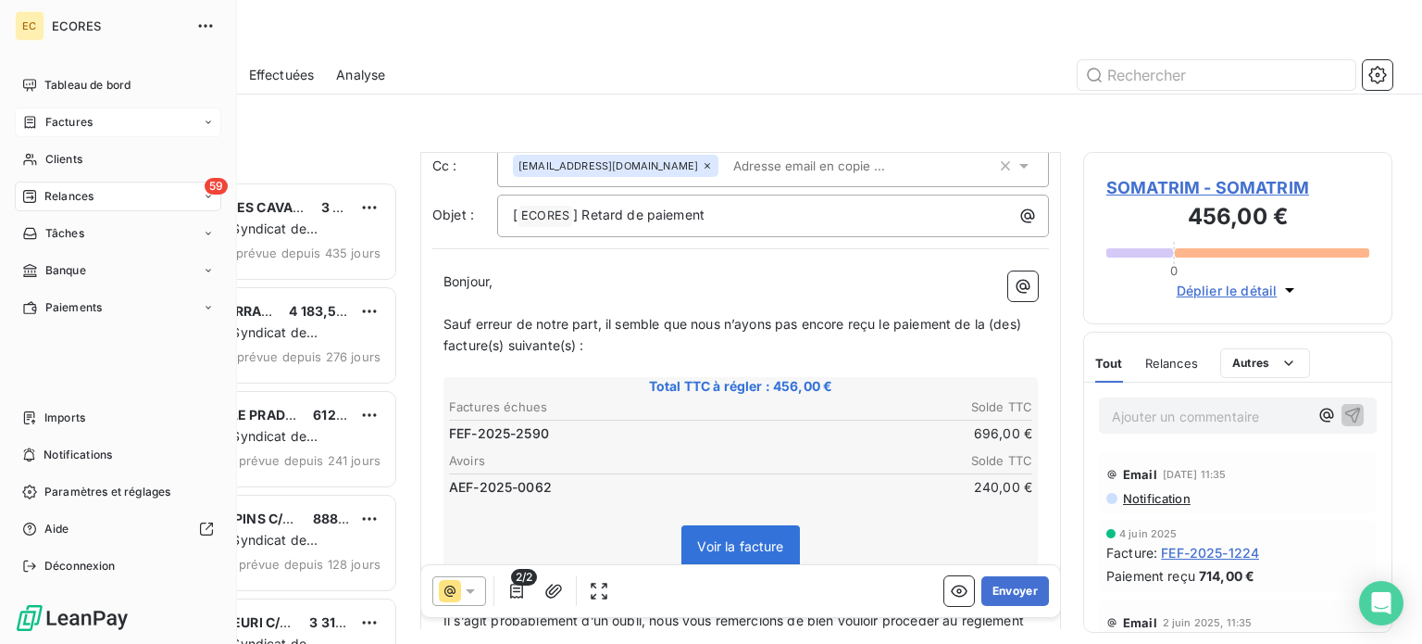
click at [73, 124] on span "Factures" at bounding box center [68, 122] width 47 height 17
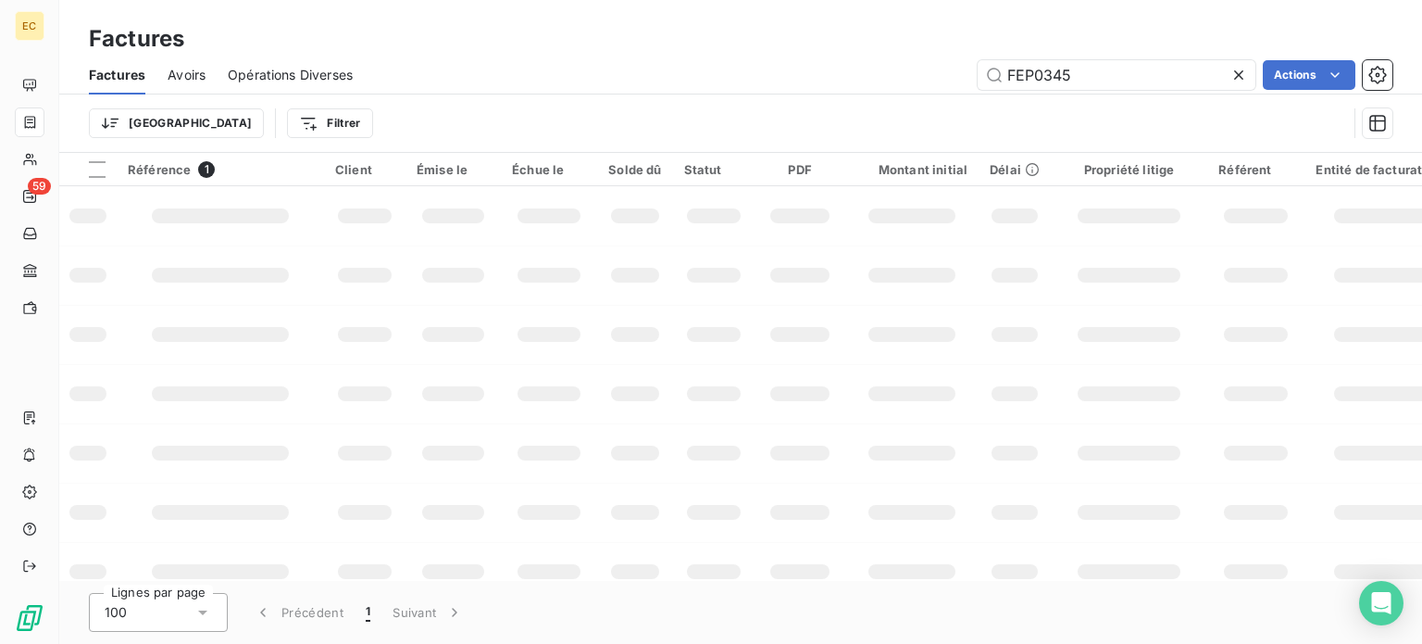
type input "FEP0345"
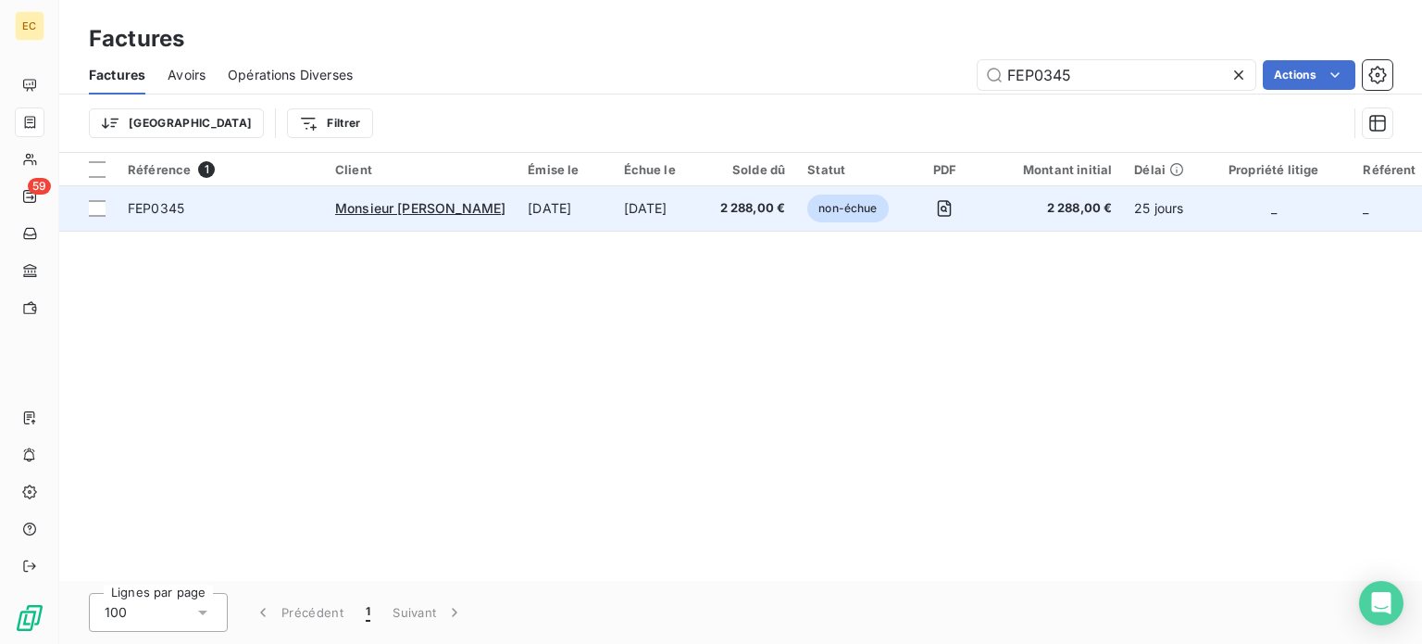
click at [227, 216] on span "FEP0345" at bounding box center [220, 208] width 185 height 19
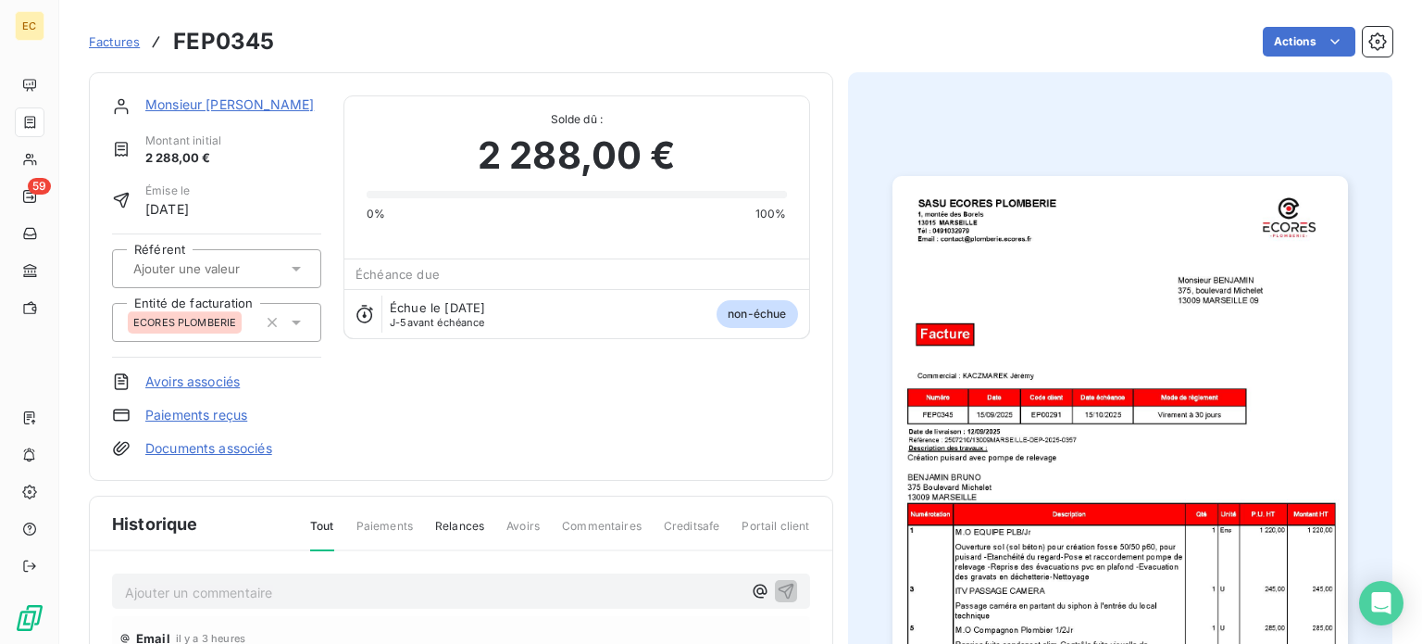
click at [1022, 440] on img "button" at bounding box center [1121, 498] width 456 height 644
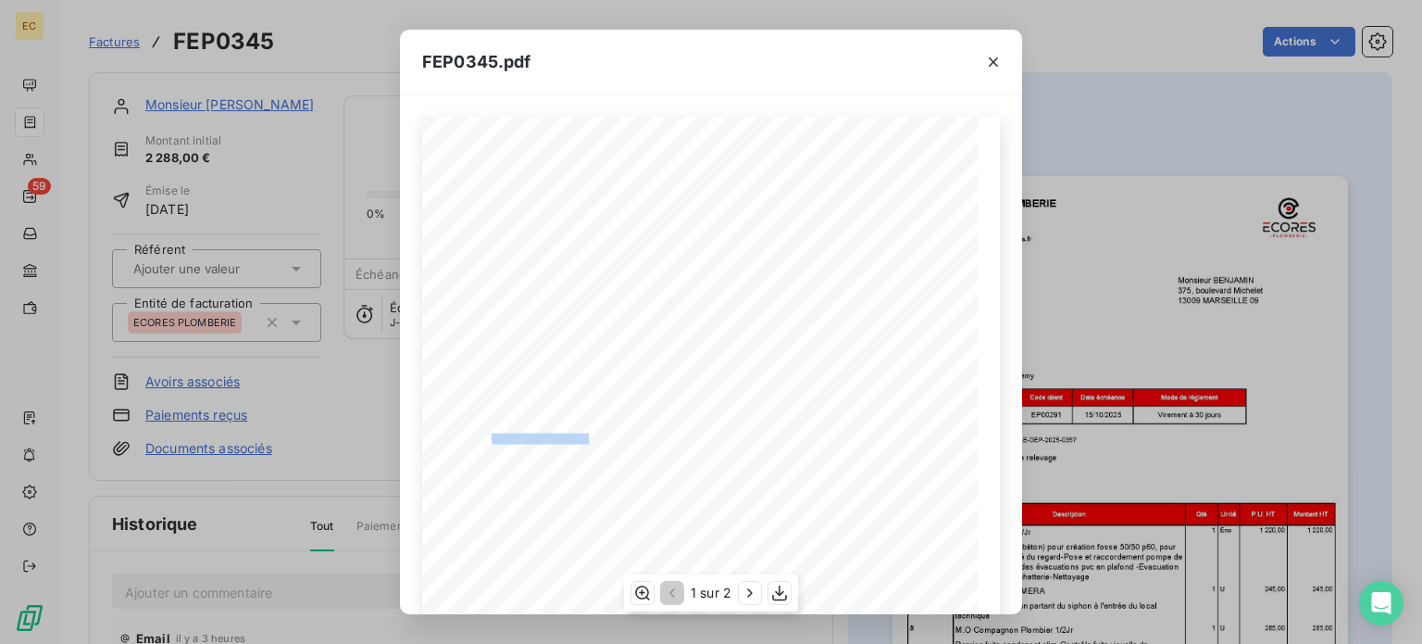
drag, startPoint x: 585, startPoint y: 437, endPoint x: 485, endPoint y: 434, distance: 100.1
click at [485, 434] on span "Référence : 2507210/13009MARSEILLE-DEP-2025-0357" at bounding box center [554, 437] width 202 height 8
copy span ": 2507210/13009MARSEILL"
click at [990, 62] on icon "button" at bounding box center [993, 62] width 19 height 19
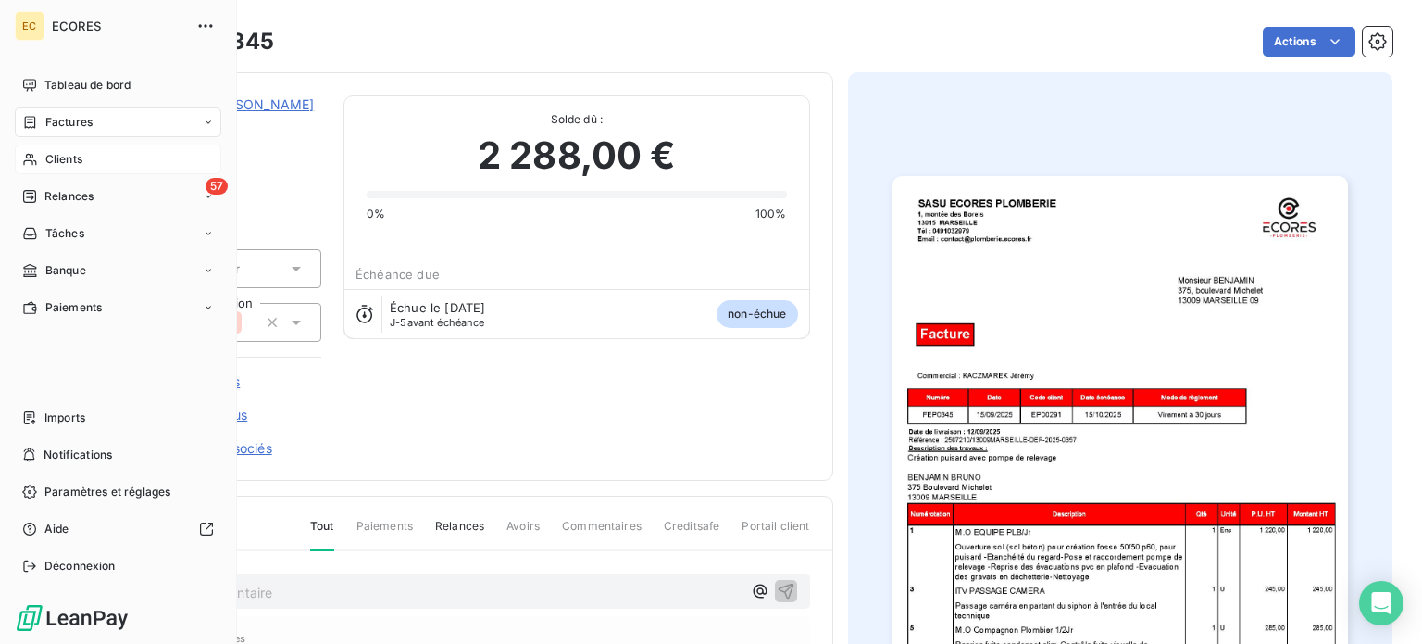
click at [57, 155] on span "Clients" at bounding box center [63, 159] width 37 height 17
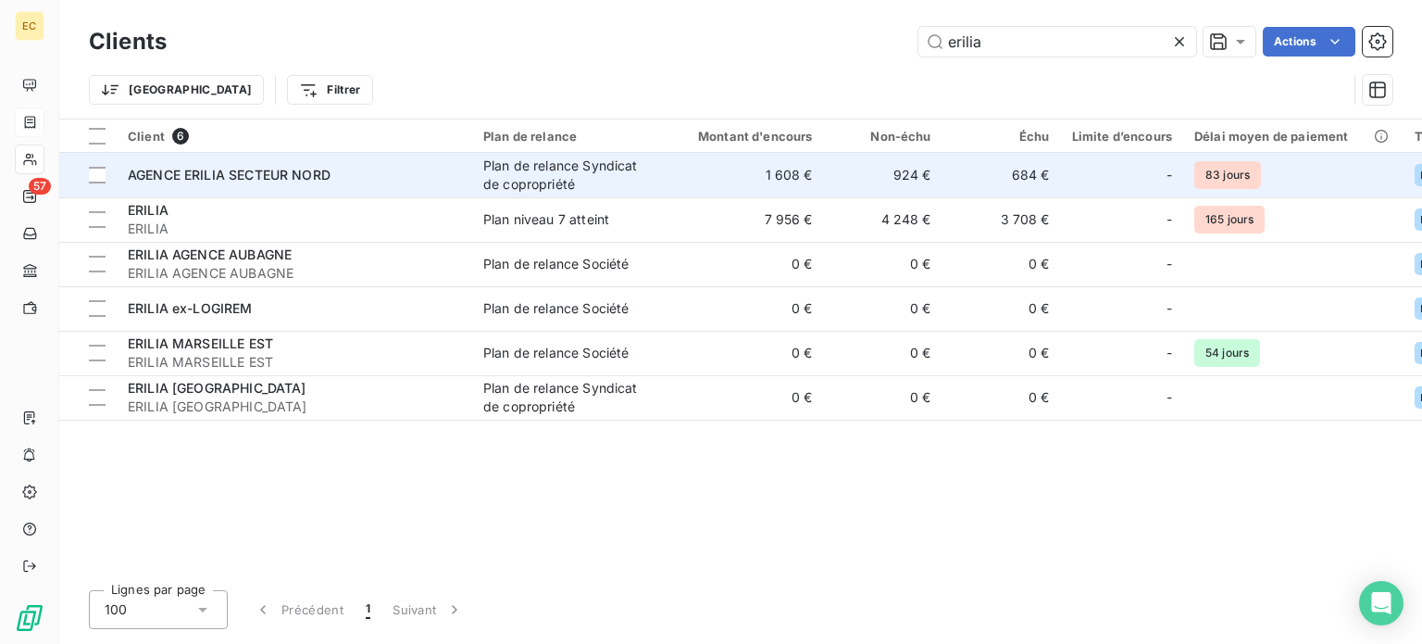
type input "erilia"
click at [331, 177] on span "AGENCE ERILIA SECTEUR NORD" at bounding box center [229, 175] width 203 height 16
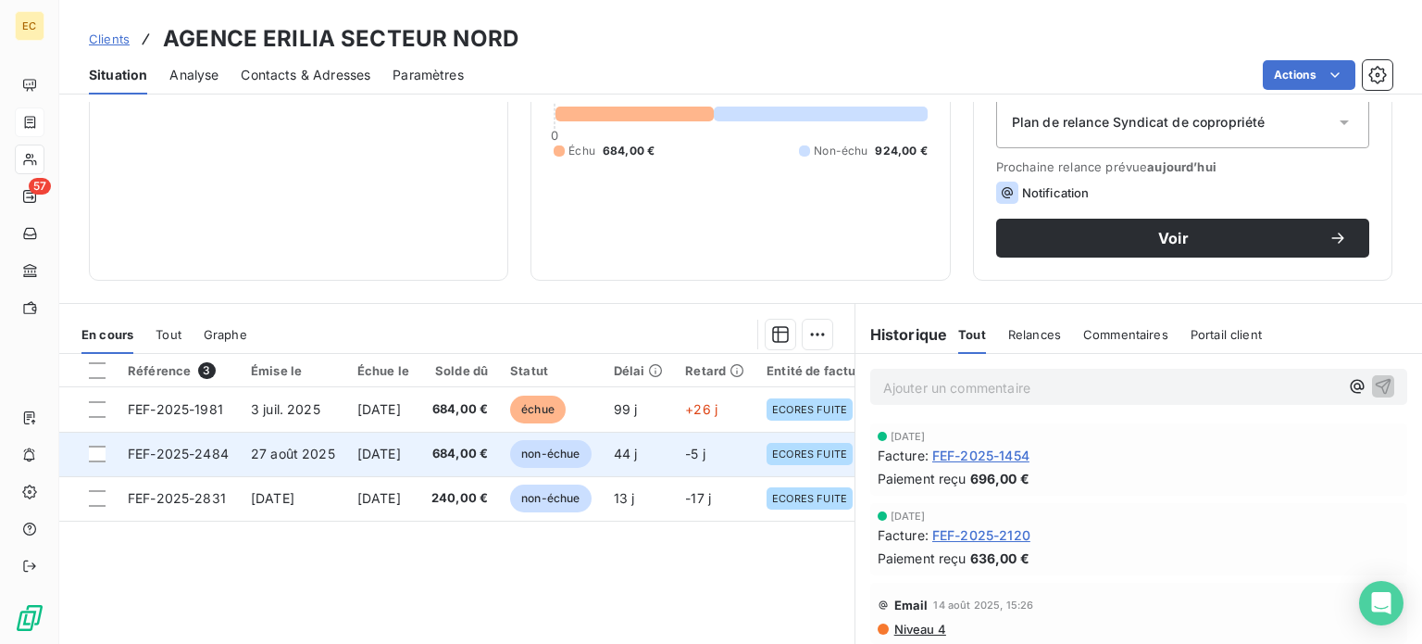
scroll to position [278, 0]
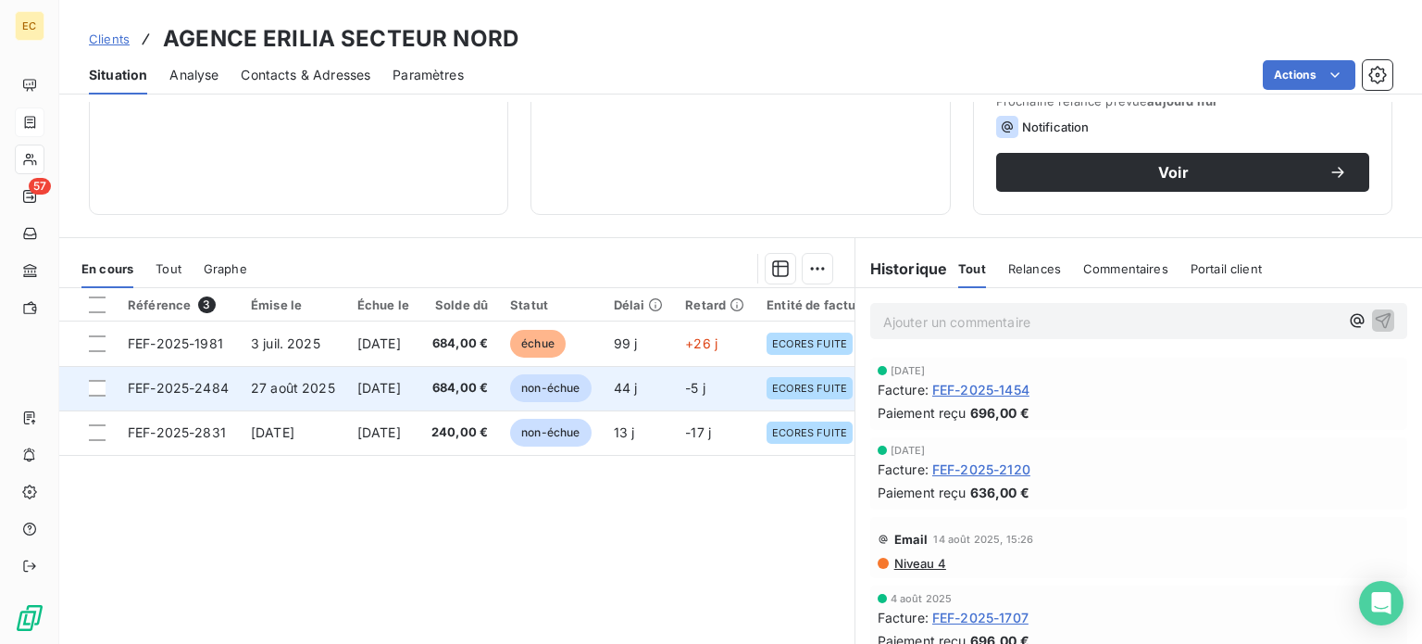
click at [207, 390] on span "FEF-2025-2484" at bounding box center [178, 388] width 101 height 16
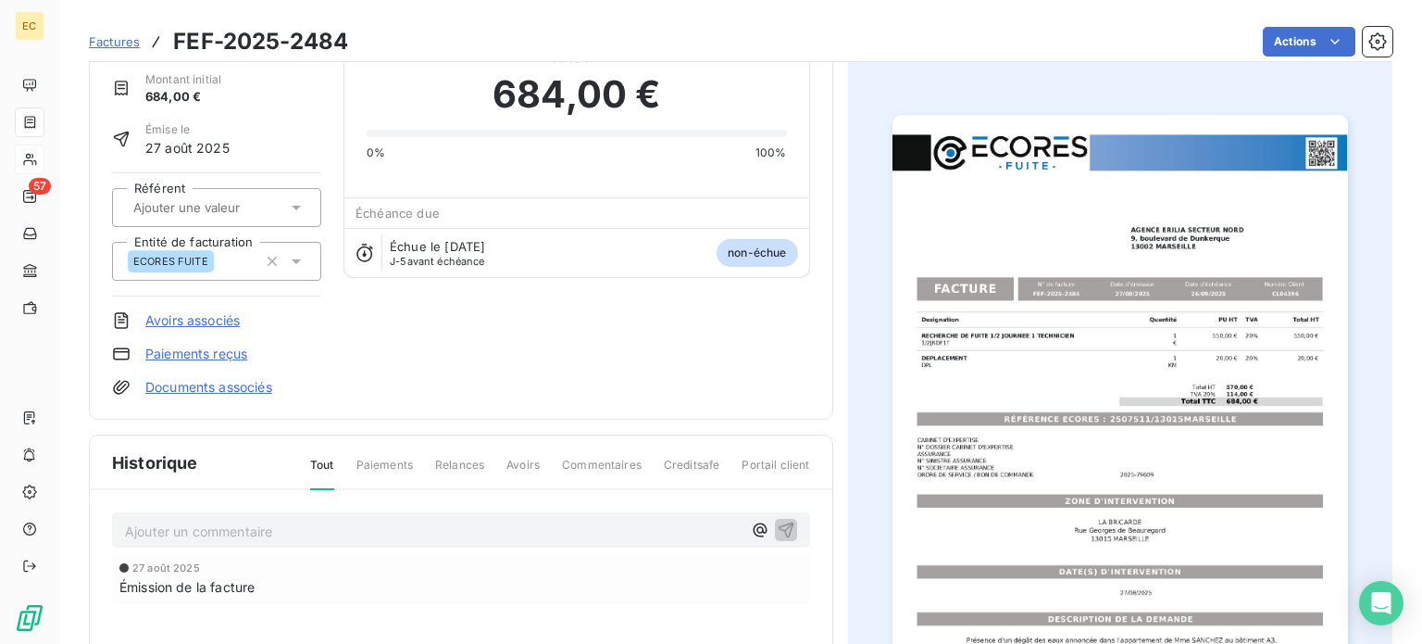
scroll to position [94, 0]
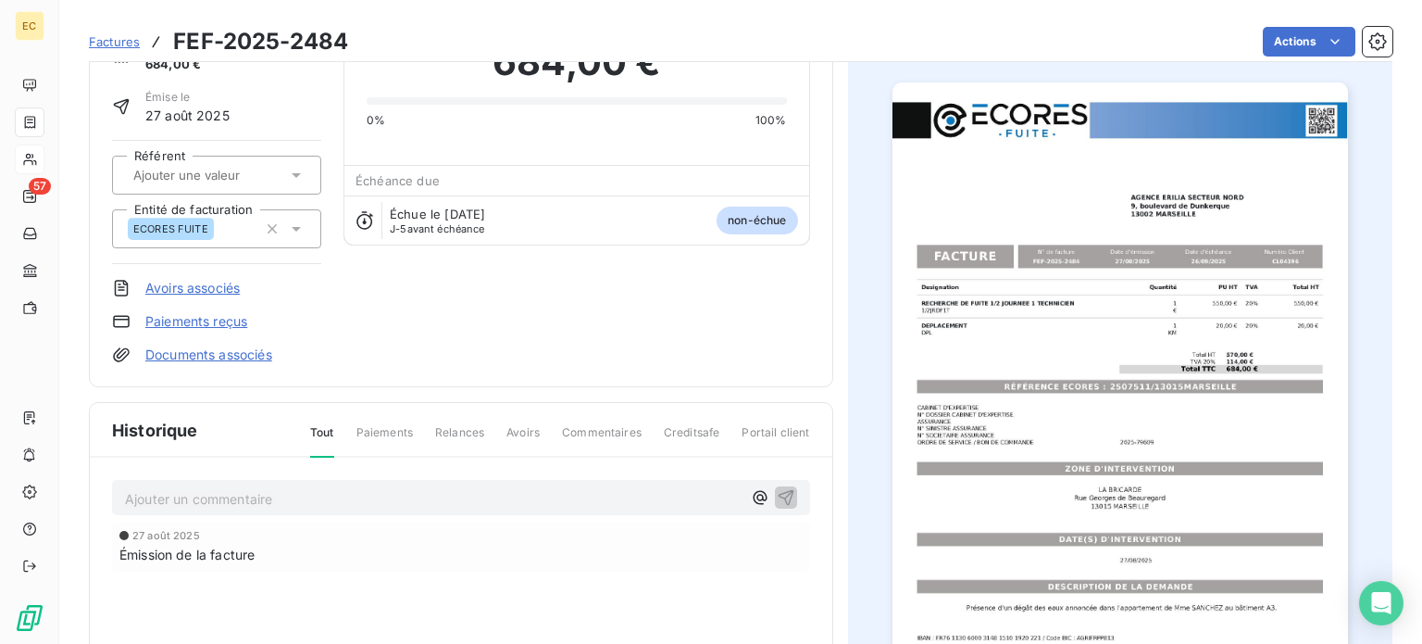
click at [1080, 382] on img "button" at bounding box center [1121, 404] width 456 height 644
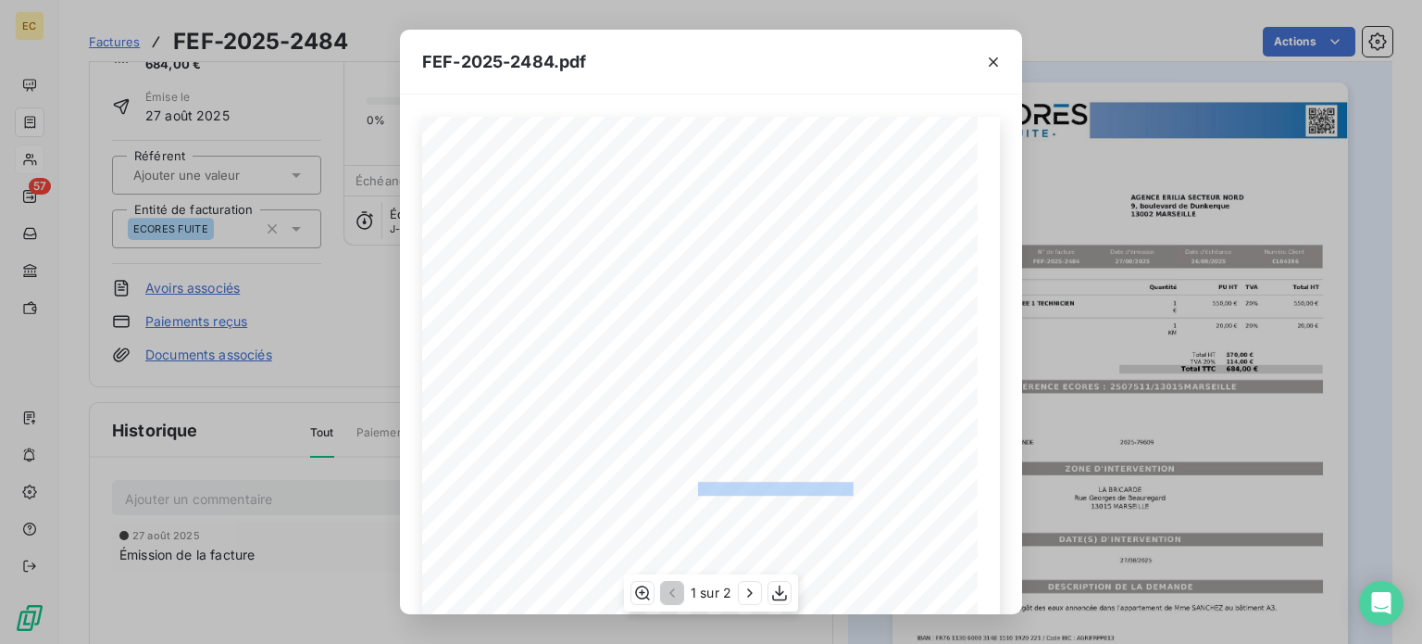
drag, startPoint x: 844, startPoint y: 486, endPoint x: 688, endPoint y: 488, distance: 155.6
click at [688, 488] on span "RÉFÉRENCE ECORES : 2507511/13015MARSEILLE" at bounding box center [712, 486] width 284 height 9
copy span ": 2507511/13015MARSEILLE"
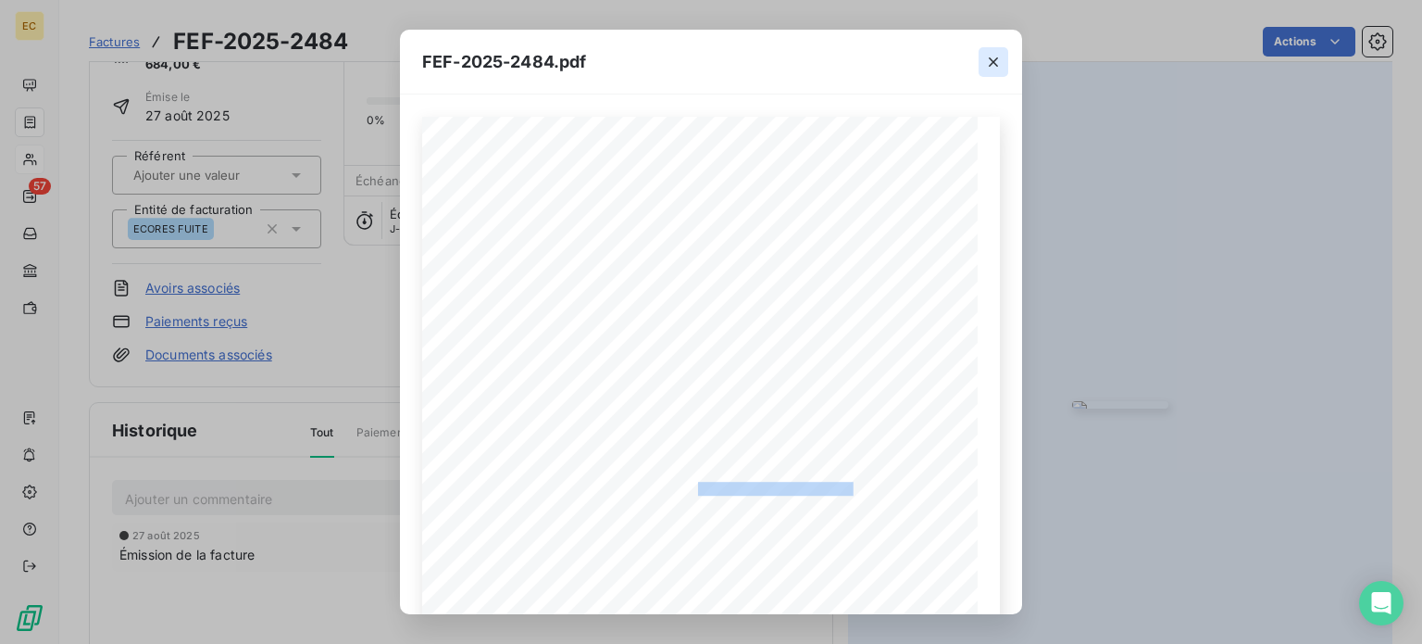
click at [993, 57] on icon "button" at bounding box center [993, 62] width 19 height 19
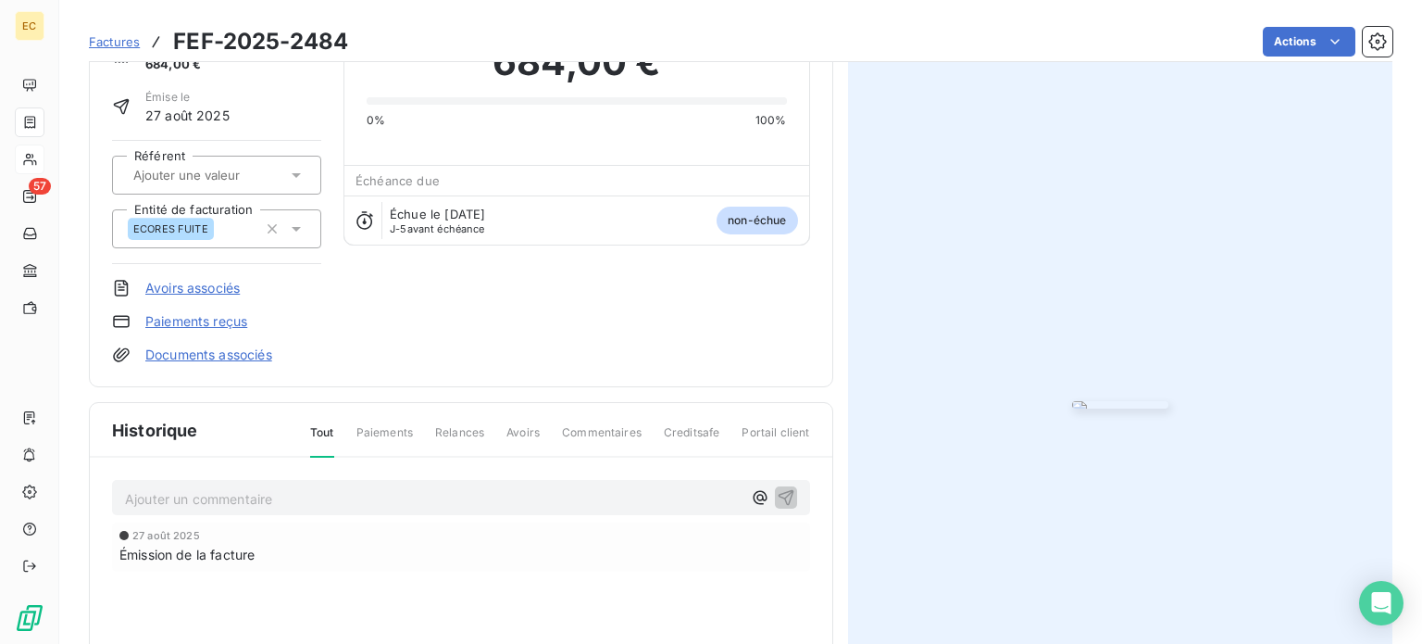
click at [267, 499] on p "Ajouter un commentaire ﻿" at bounding box center [433, 498] width 617 height 23
click at [273, 492] on span "10/10/25 DEPOT FRE SU FREEDZ" at bounding box center [222, 497] width 194 height 16
click at [780, 497] on icon "button" at bounding box center [786, 496] width 19 height 19
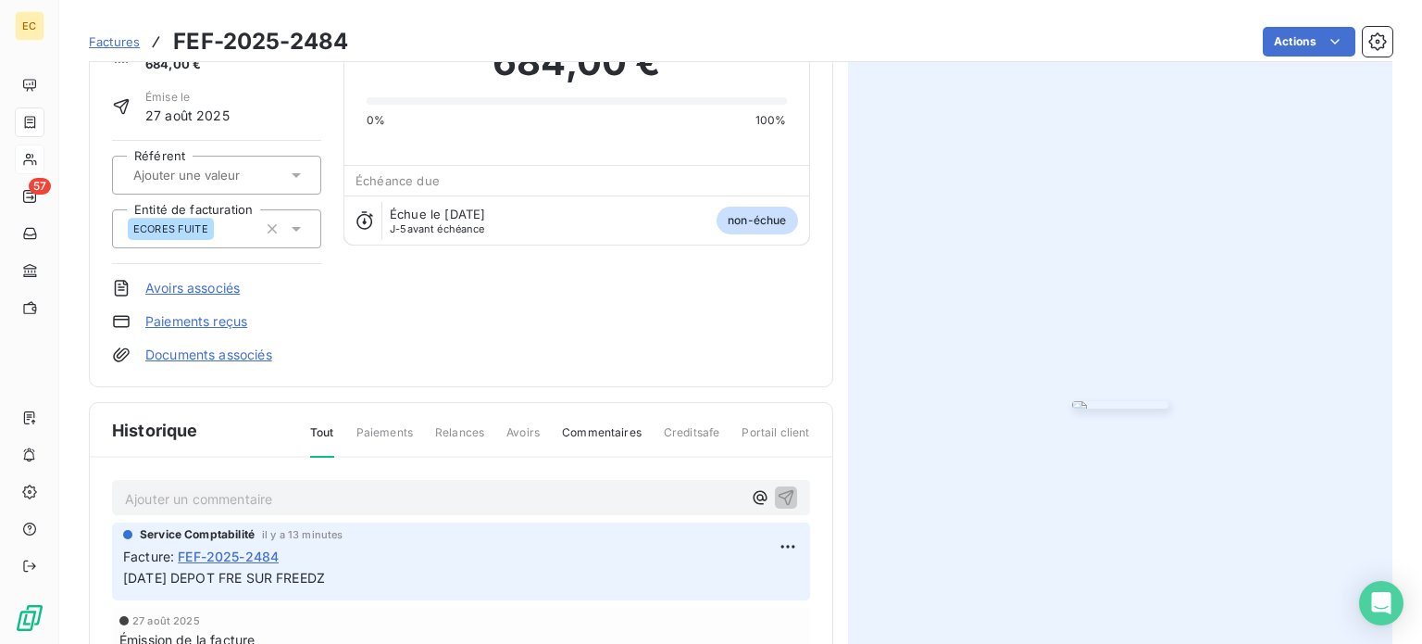
click at [1072, 401] on img "button" at bounding box center [1120, 404] width 96 height 7
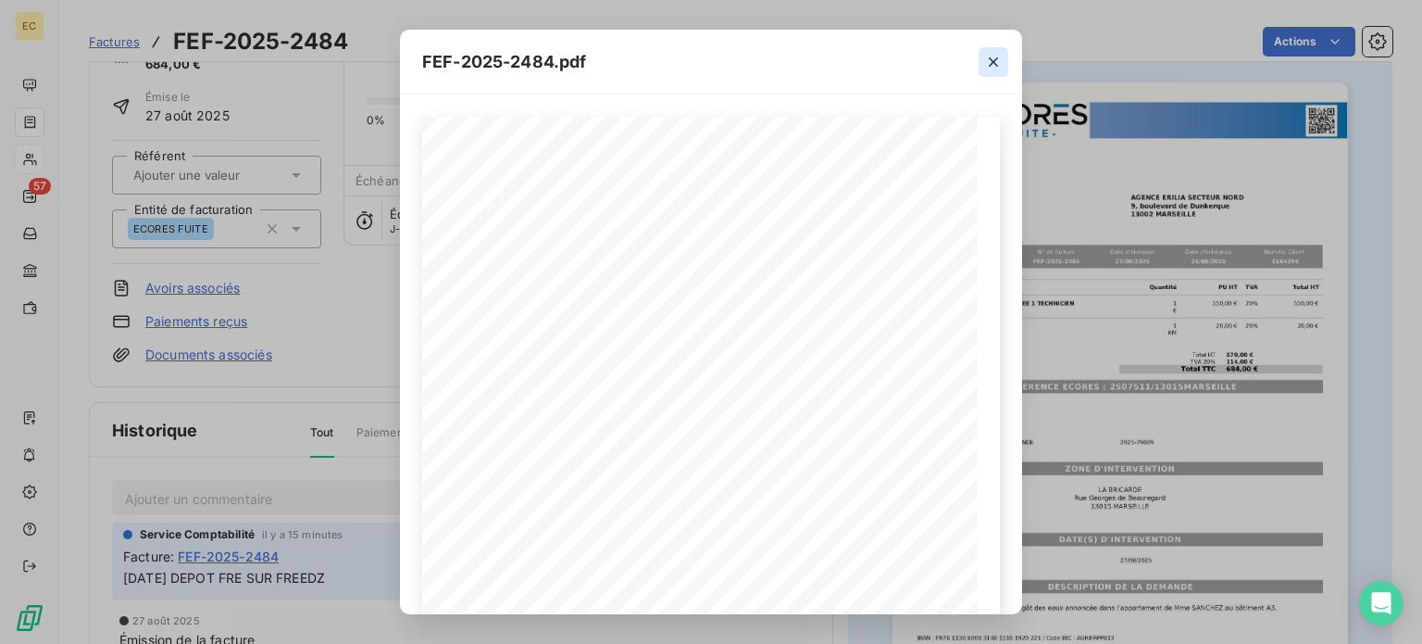
click at [989, 57] on icon "button" at bounding box center [993, 62] width 19 height 19
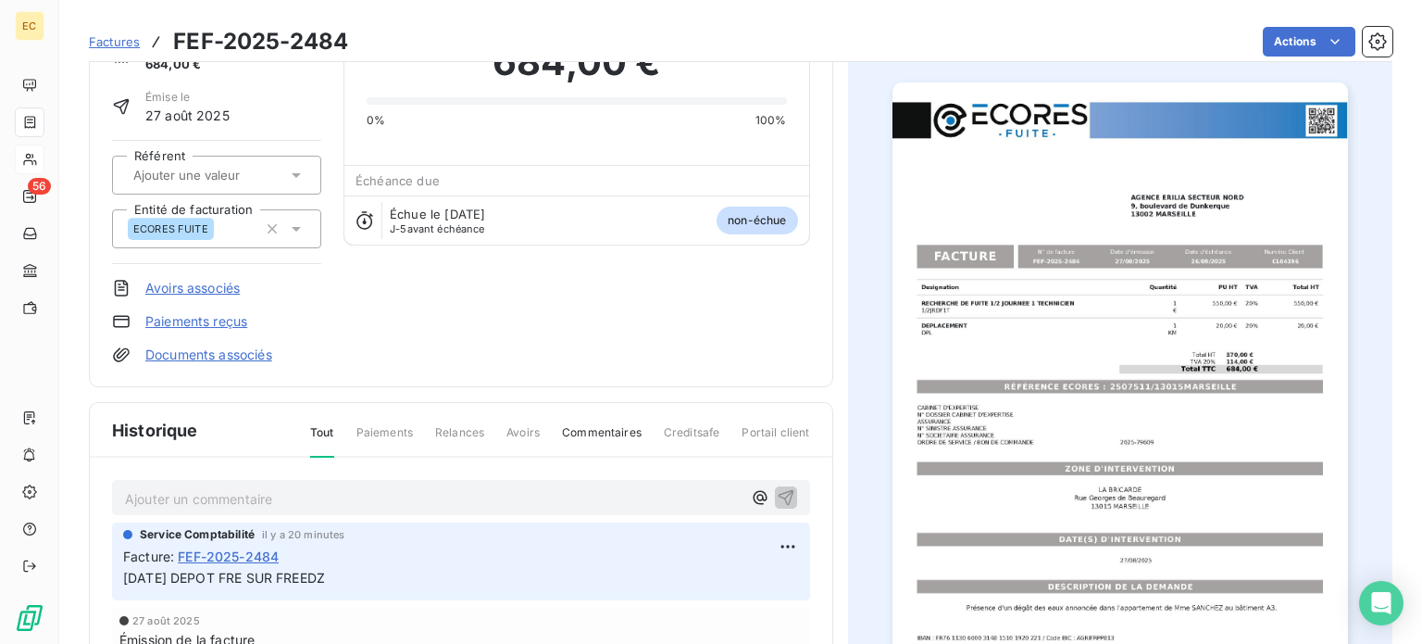
click at [112, 45] on span "Factures" at bounding box center [114, 41] width 51 height 15
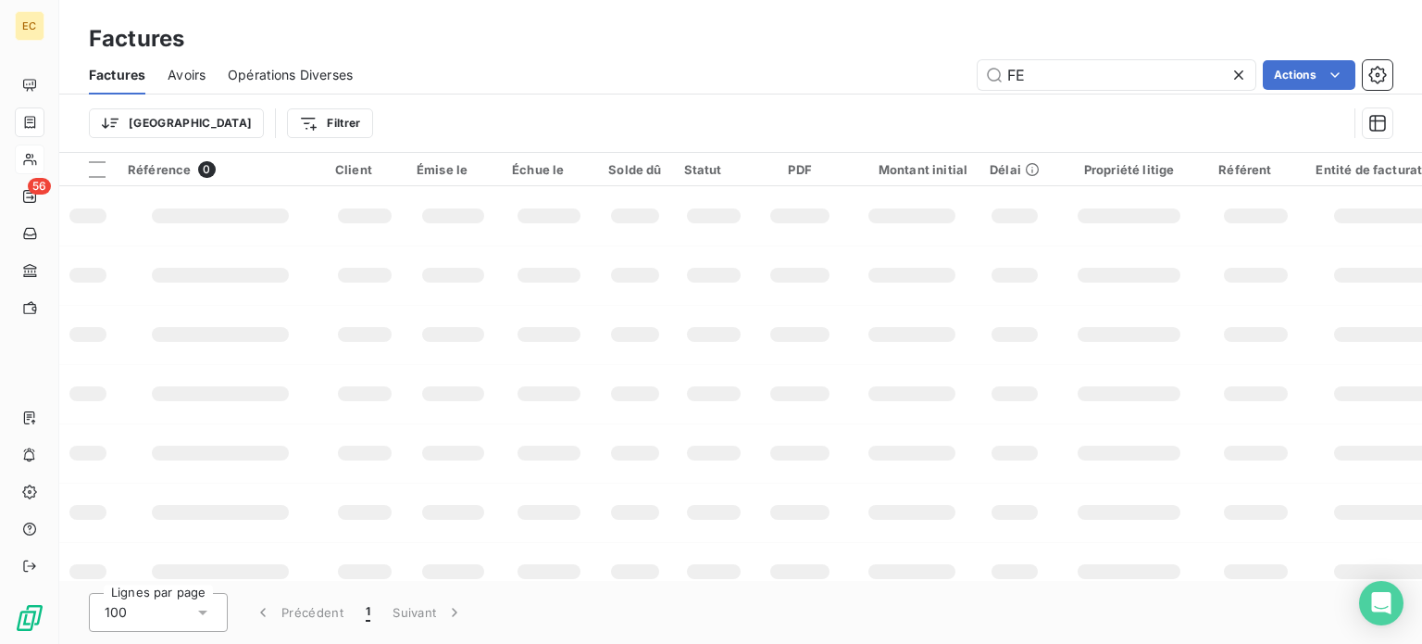
type input "F"
type input "0332"
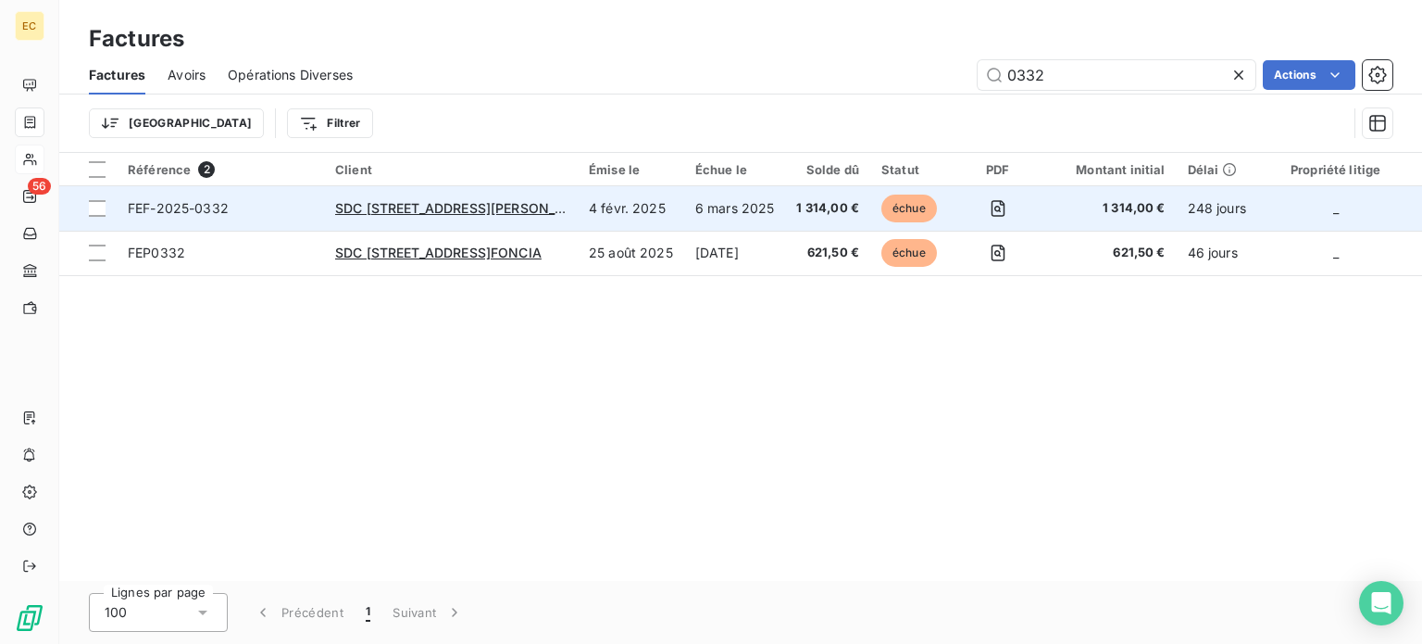
click at [247, 206] on span "FEF-2025-0332" at bounding box center [220, 208] width 185 height 19
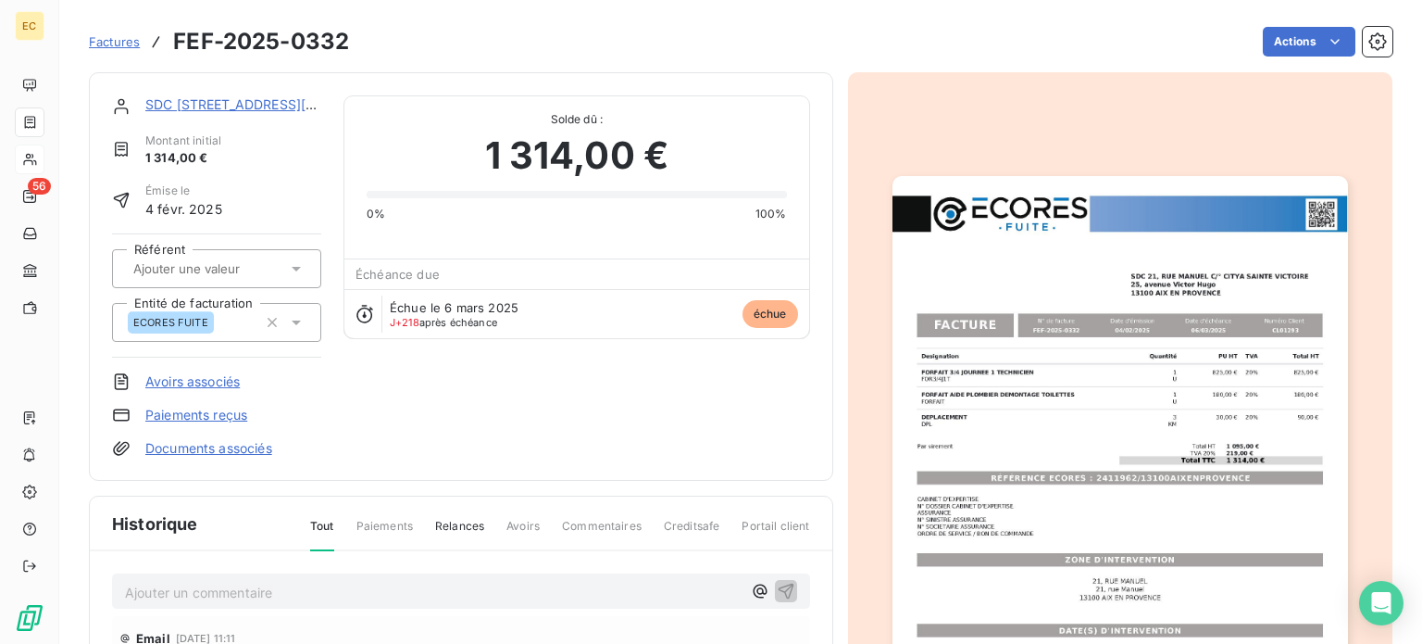
click at [967, 418] on img "button" at bounding box center [1121, 498] width 456 height 644
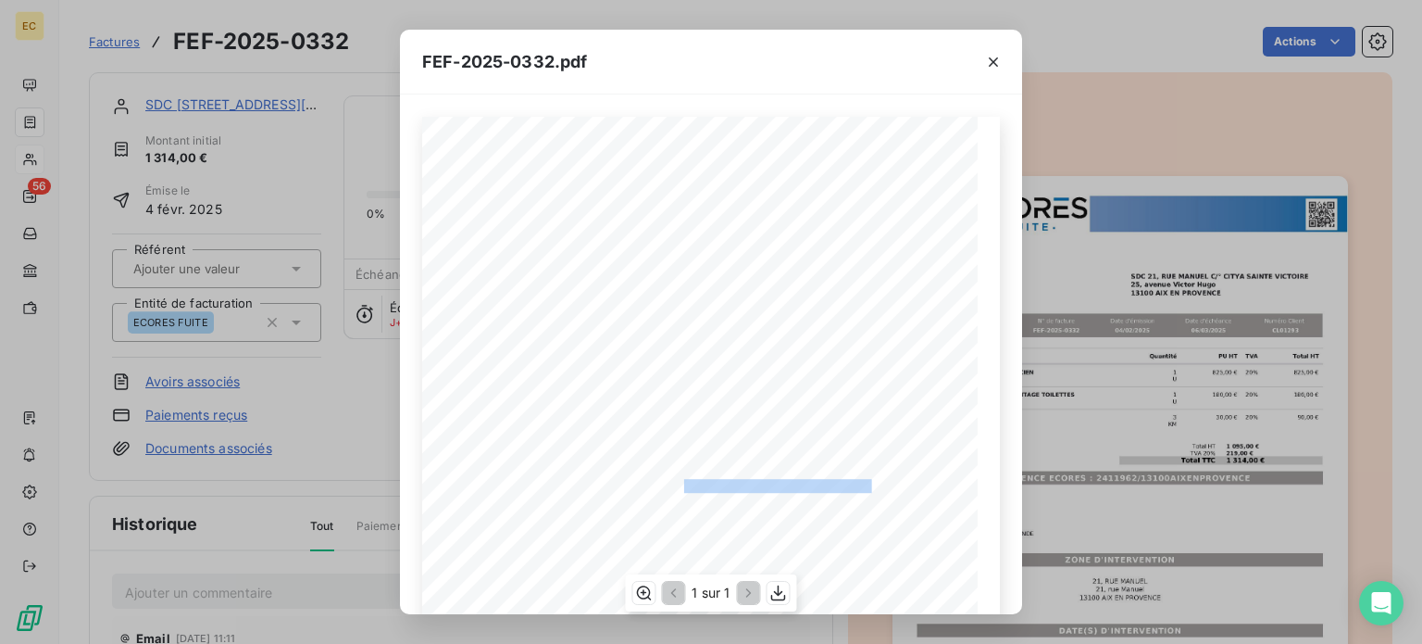
drag, startPoint x: 859, startPoint y: 485, endPoint x: 675, endPoint y: 483, distance: 184.3
click at [675, 483] on span "RÉFÉRENCE ECORES : 2411962/13100AIXENPROVENCE" at bounding box center [713, 484] width 318 height 9
copy span "2411962/13100AIXENPROVENCE"
click at [989, 66] on icon "button" at bounding box center [993, 62] width 19 height 19
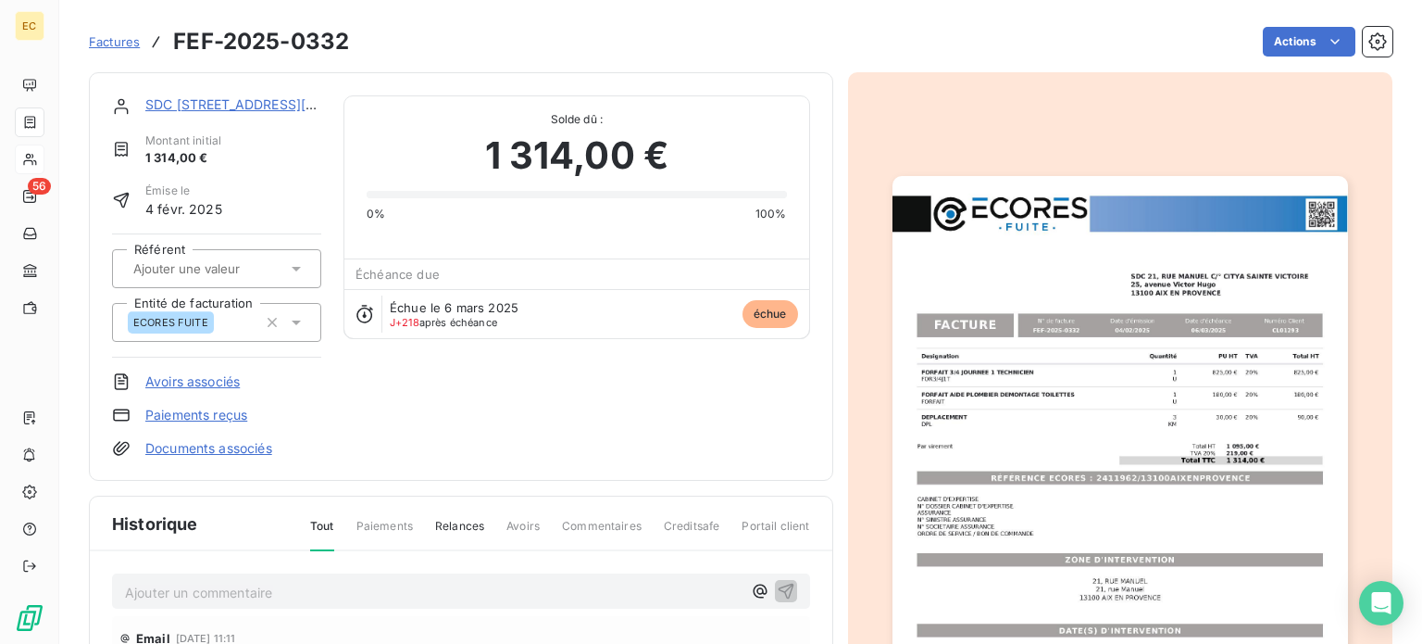
click at [232, 108] on link "SDC 21, RUE MANUEL C/° CITYA SAINTE VICTOIRE" at bounding box center [277, 104] width 264 height 16
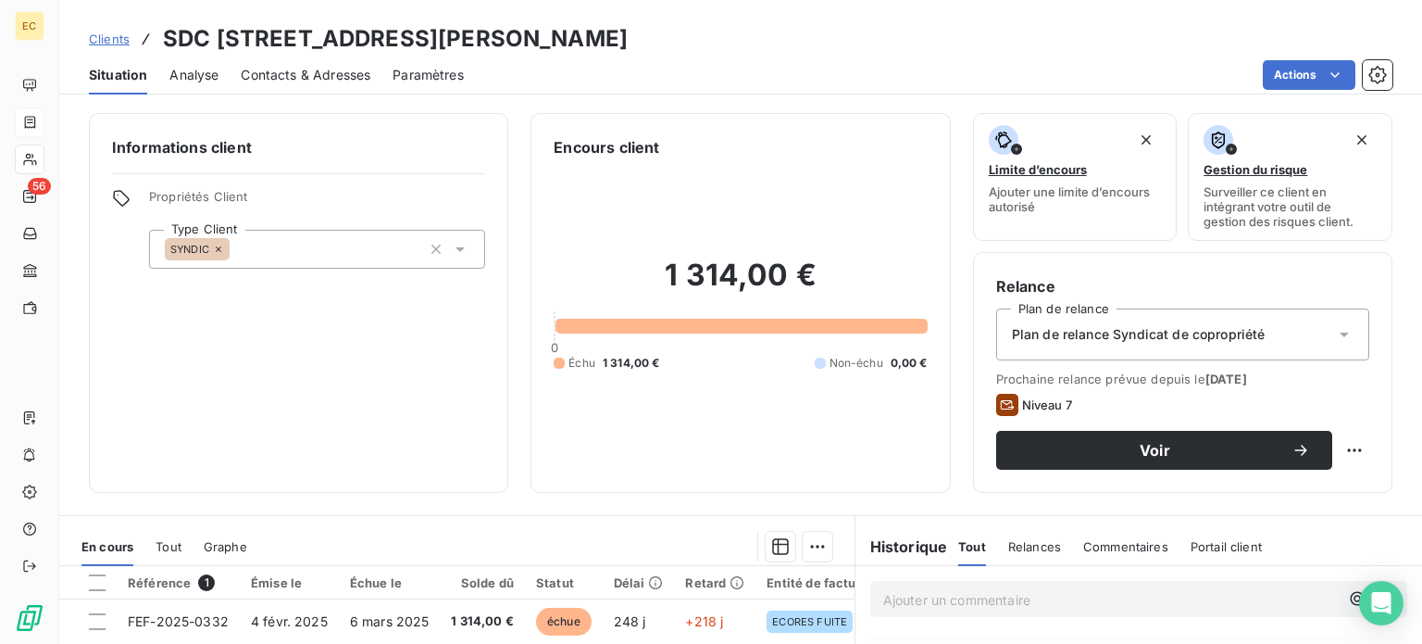
click at [297, 79] on span "Contacts & Adresses" at bounding box center [306, 75] width 130 height 19
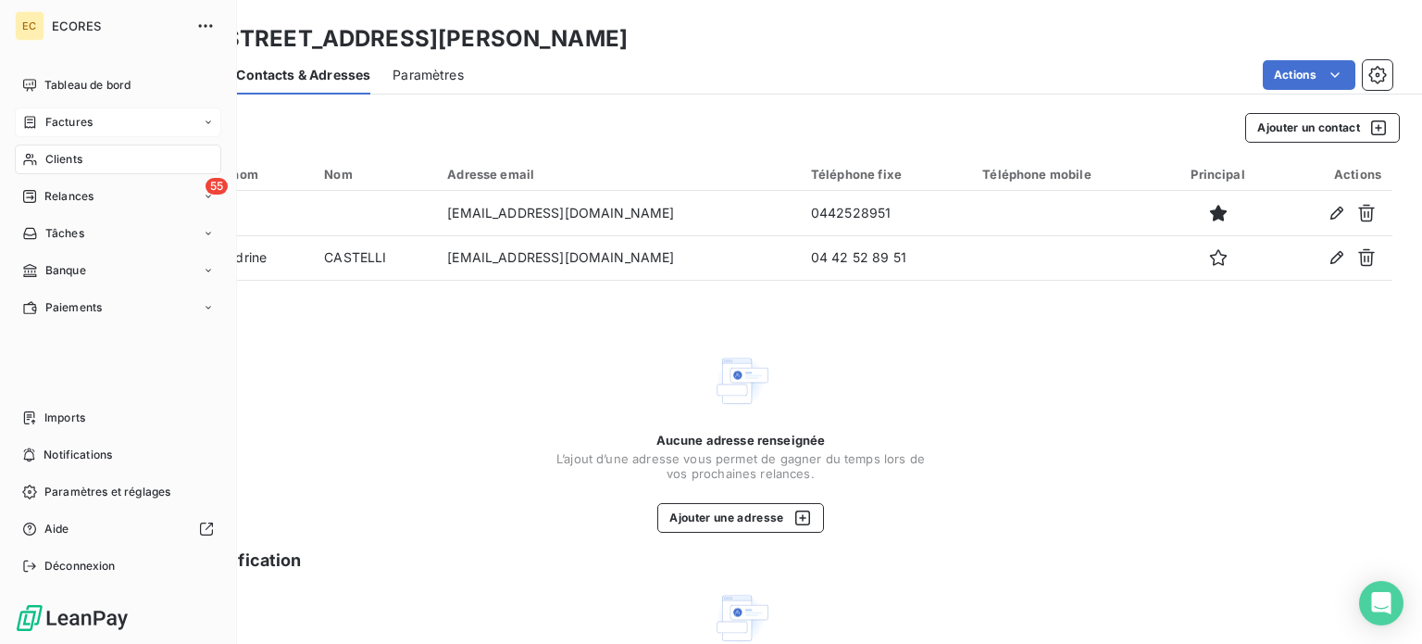
drag, startPoint x: 48, startPoint y: 115, endPoint x: 189, endPoint y: 122, distance: 141.0
click at [48, 115] on span "Factures" at bounding box center [68, 122] width 47 height 17
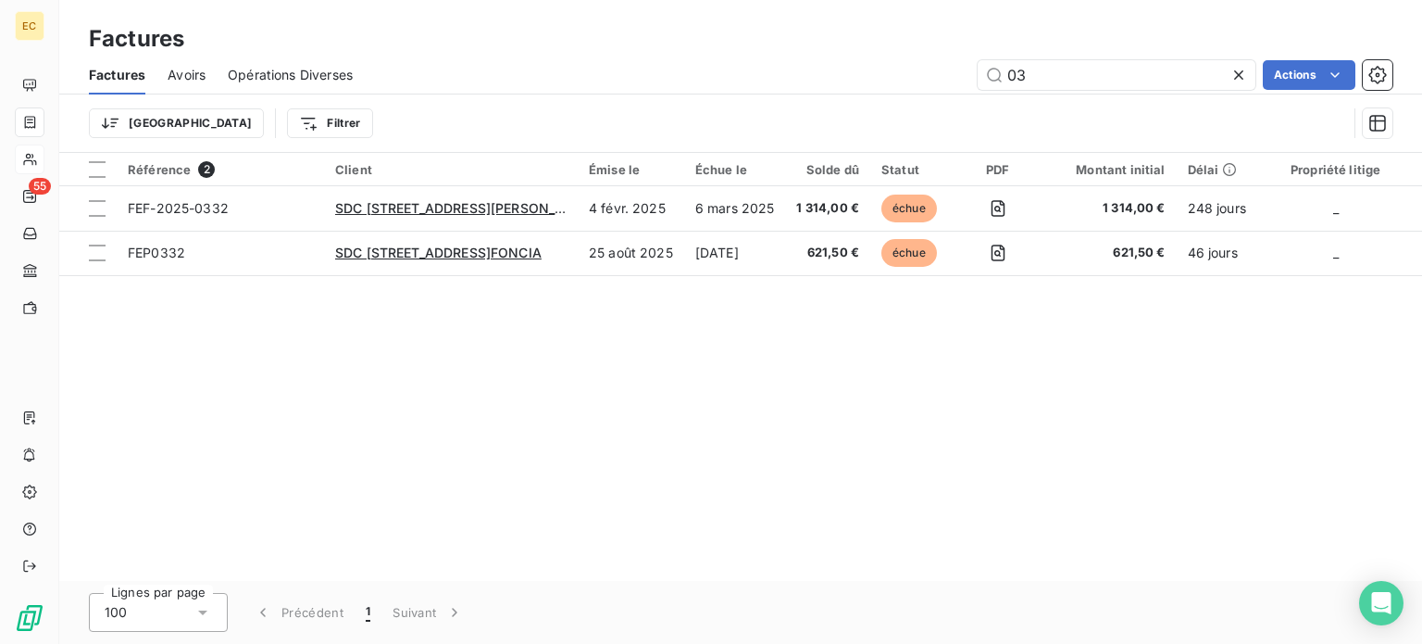
type input "0"
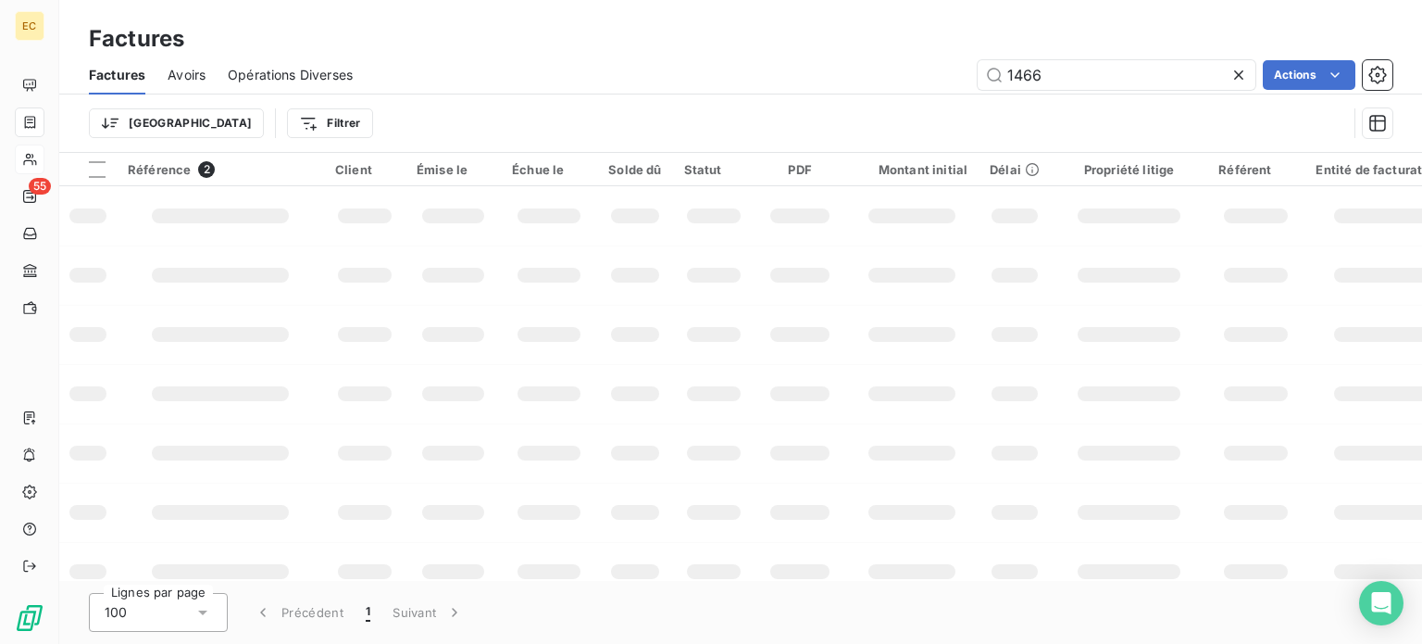
type input "1466"
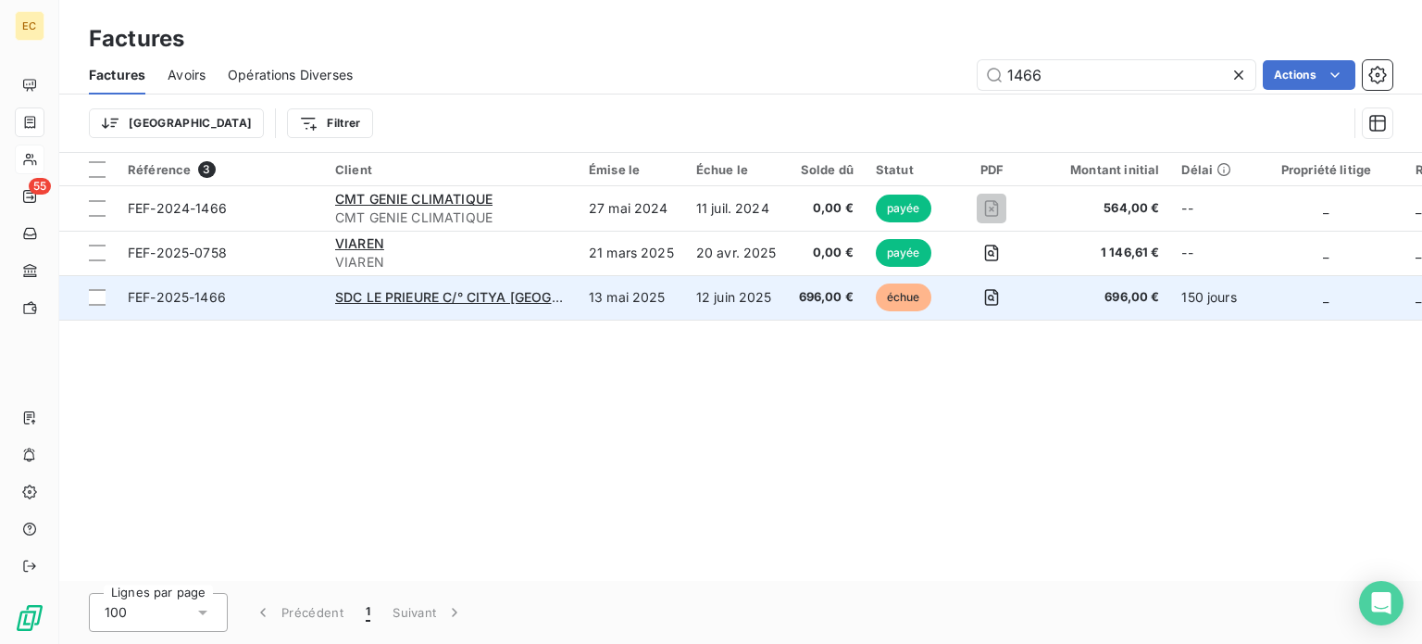
click at [285, 299] on span "FEF-2025-1466" at bounding box center [220, 297] width 185 height 19
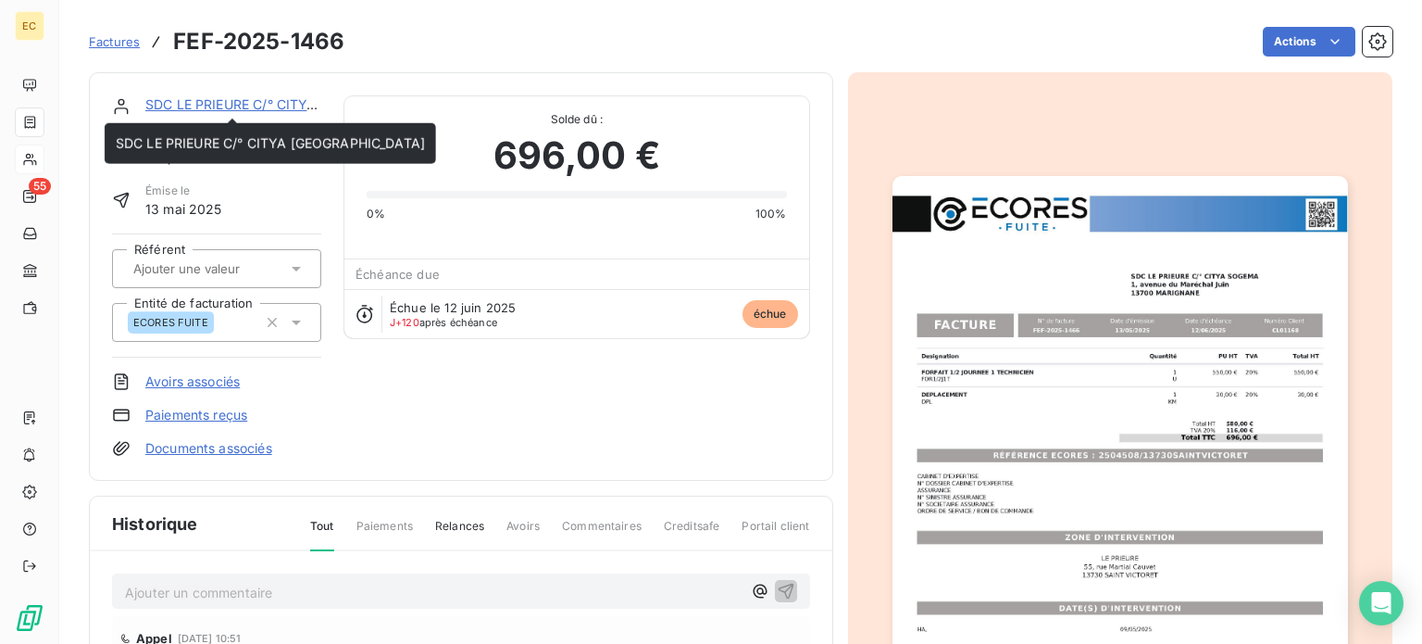
click at [232, 99] on link "SDC LE PRIEURE C/° CITYA [GEOGRAPHIC_DATA]" at bounding box center [299, 104] width 309 height 16
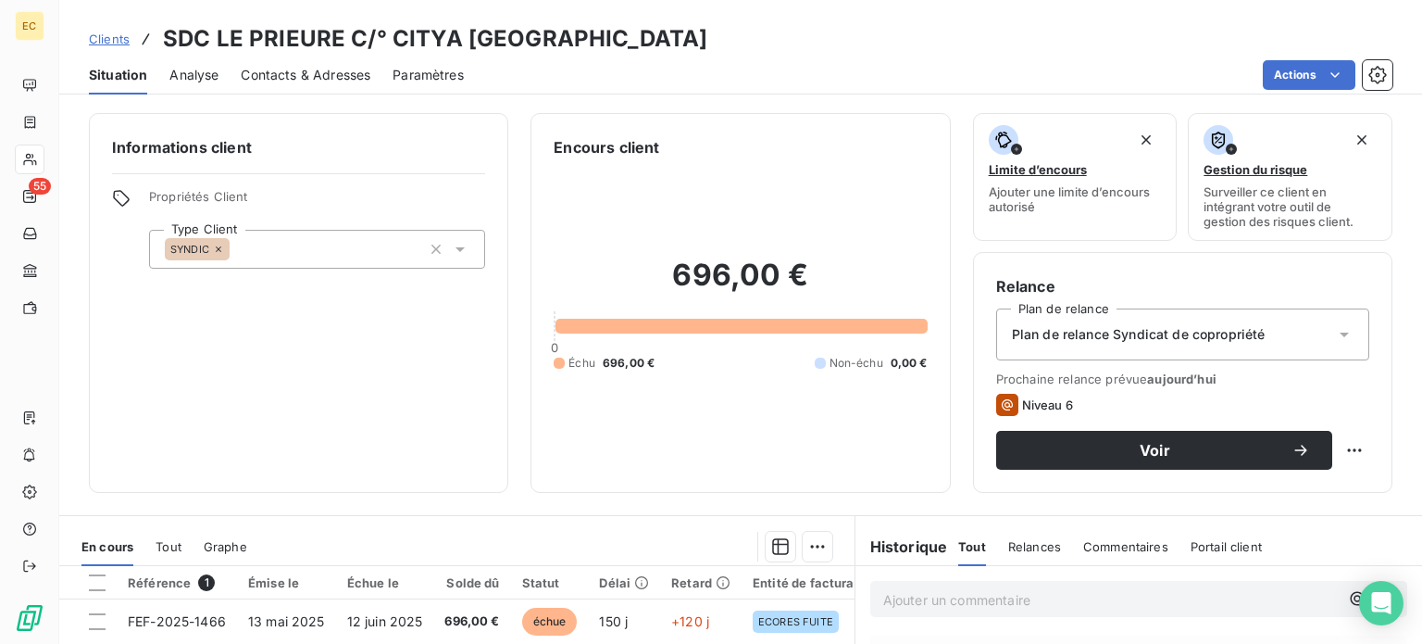
click at [300, 70] on span "Contacts & Adresses" at bounding box center [306, 75] width 130 height 19
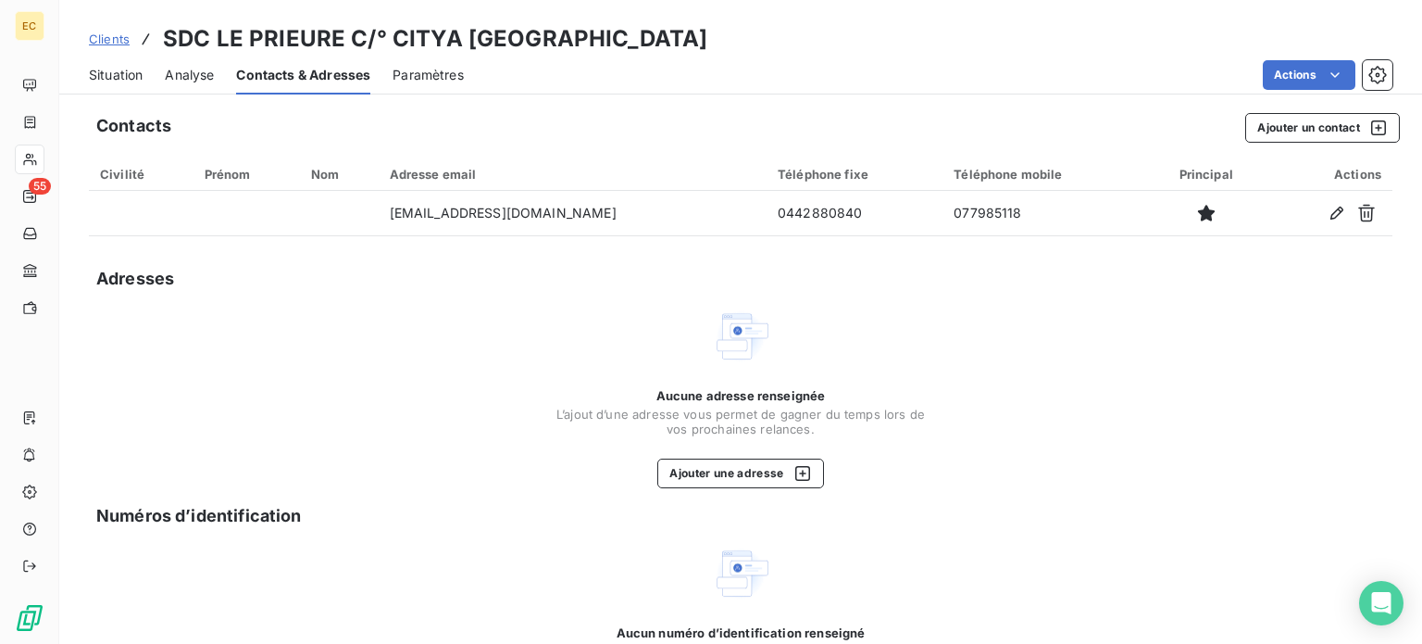
click at [108, 78] on span "Situation" at bounding box center [116, 75] width 54 height 19
